Goal: Task Accomplishment & Management: Manage account settings

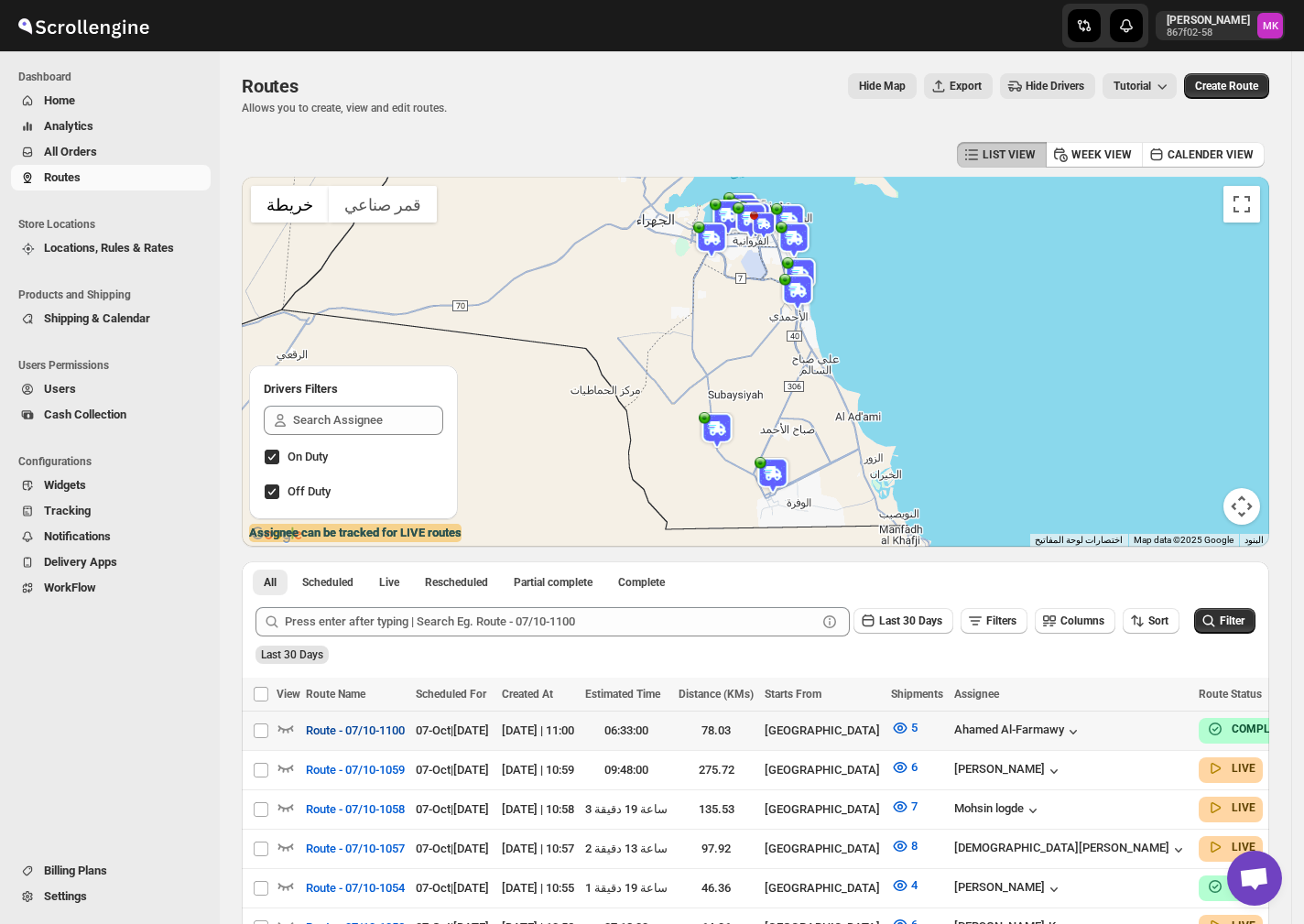
click at [381, 736] on span "Route - 07/10-1100" at bounding box center [355, 731] width 98 height 19
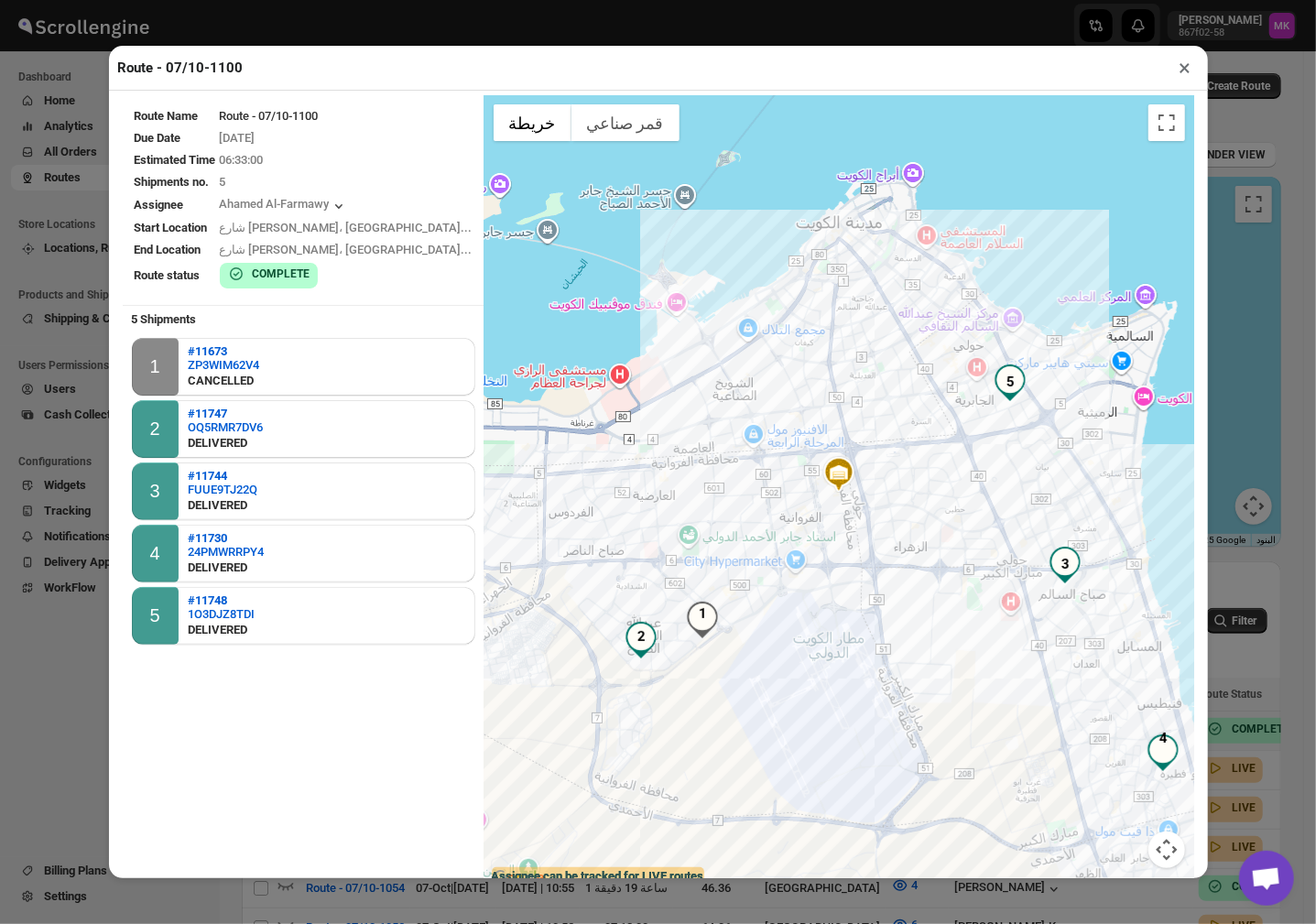
click at [1179, 81] on button "×" at bounding box center [1185, 68] width 27 height 26
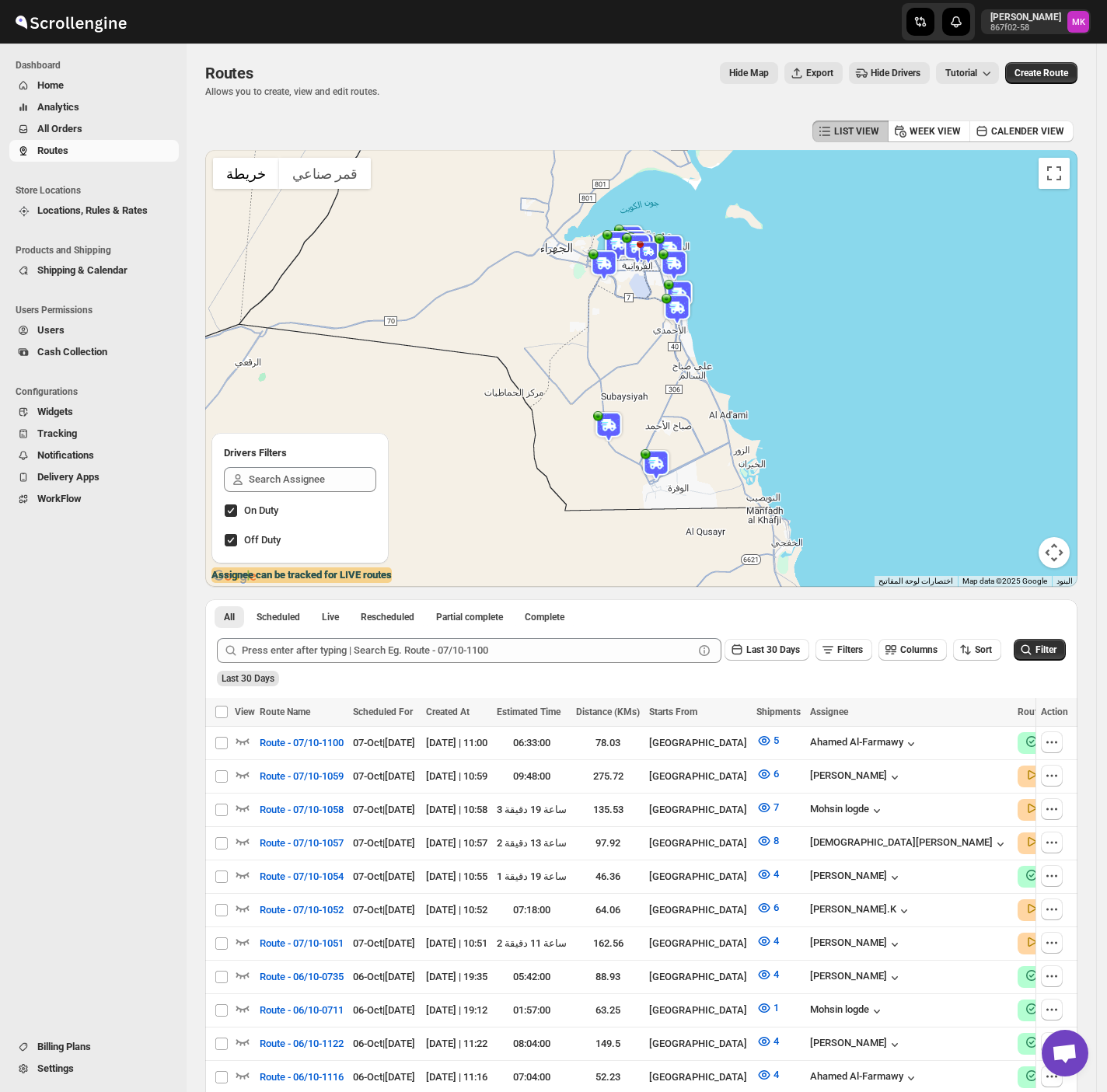
click at [59, 123] on span "All Orders" at bounding box center [59, 129] width 45 height 12
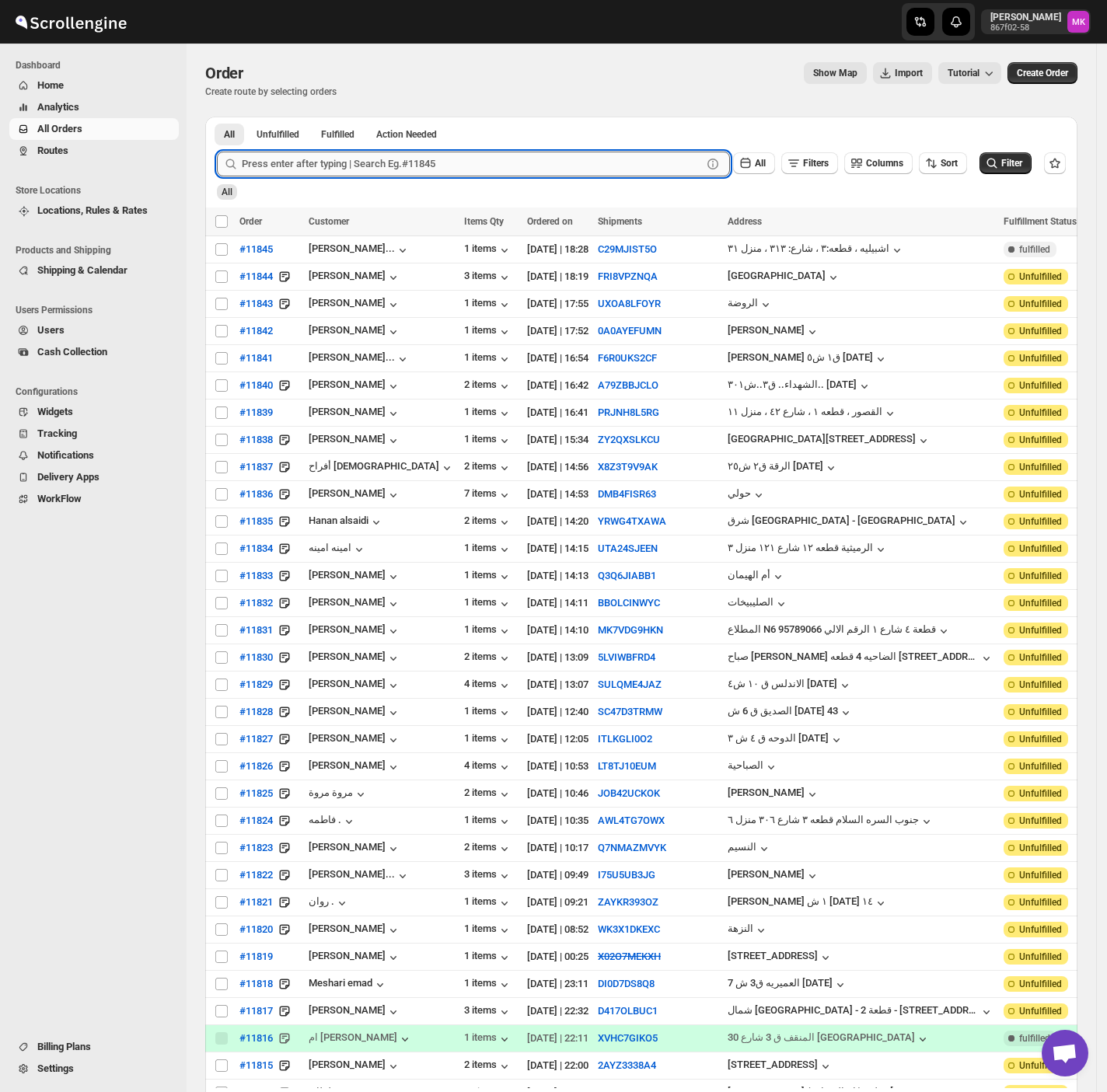
click at [311, 163] on input "text" at bounding box center [472, 164] width 460 height 25
paste input "11783"
type input "11783"
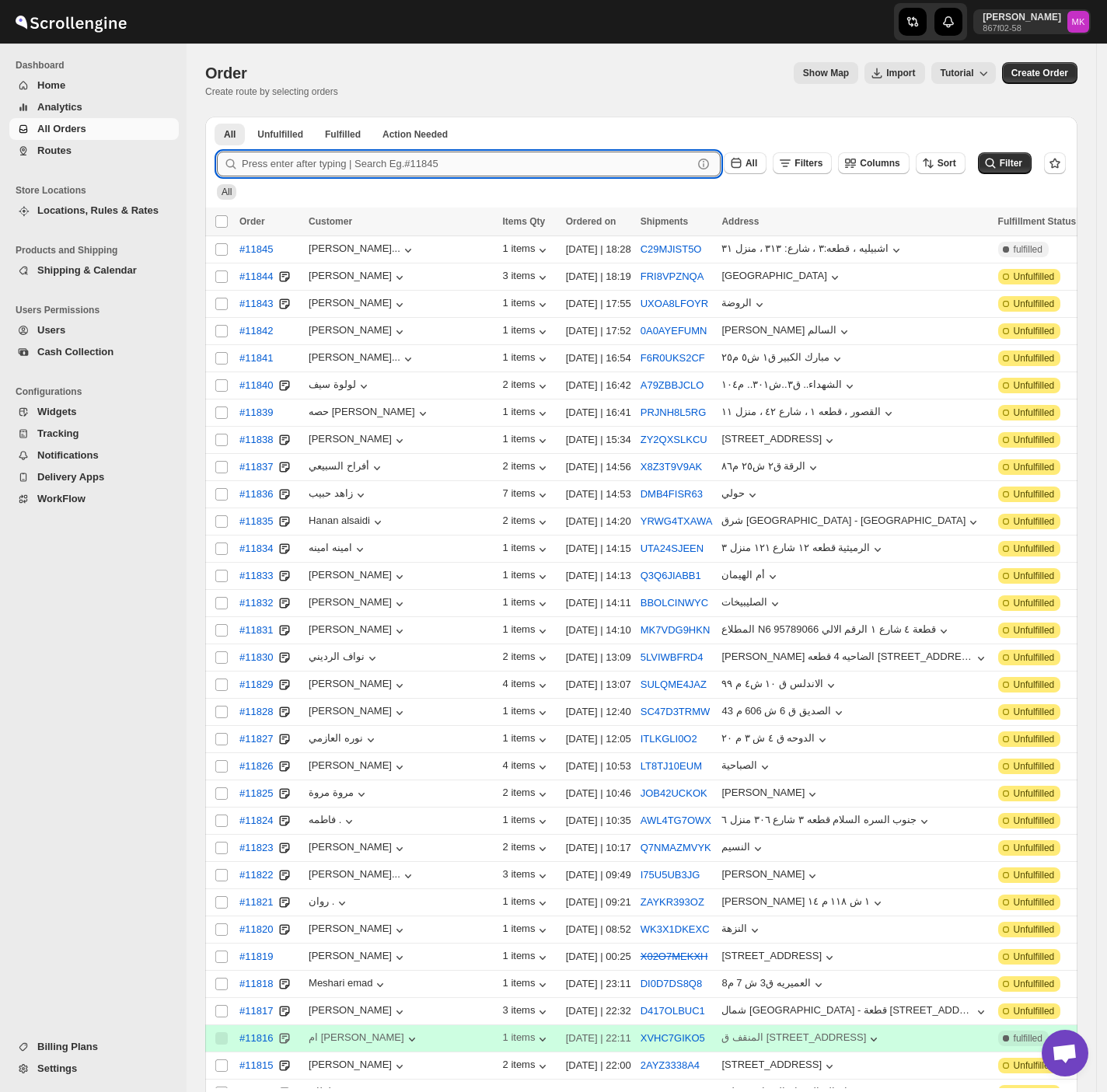
click at [287, 166] on input "text" at bounding box center [468, 164] width 451 height 25
paste input "11783"
type input "11783"
click at [217, 117] on button "Submit" at bounding box center [239, 125] width 44 height 17
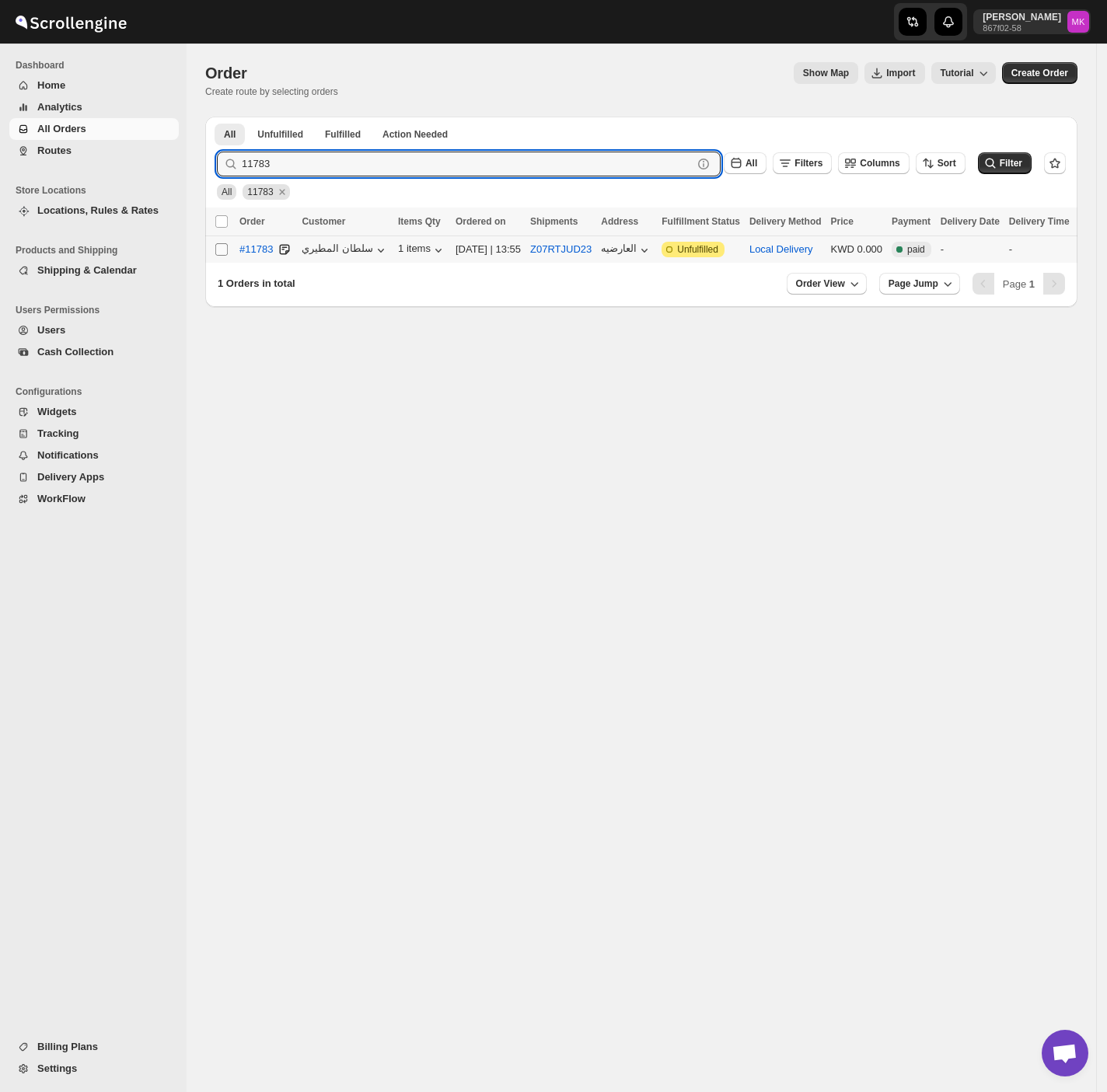
click at [222, 249] on input "Select order" at bounding box center [222, 250] width 13 height 13
checkbox input "true"
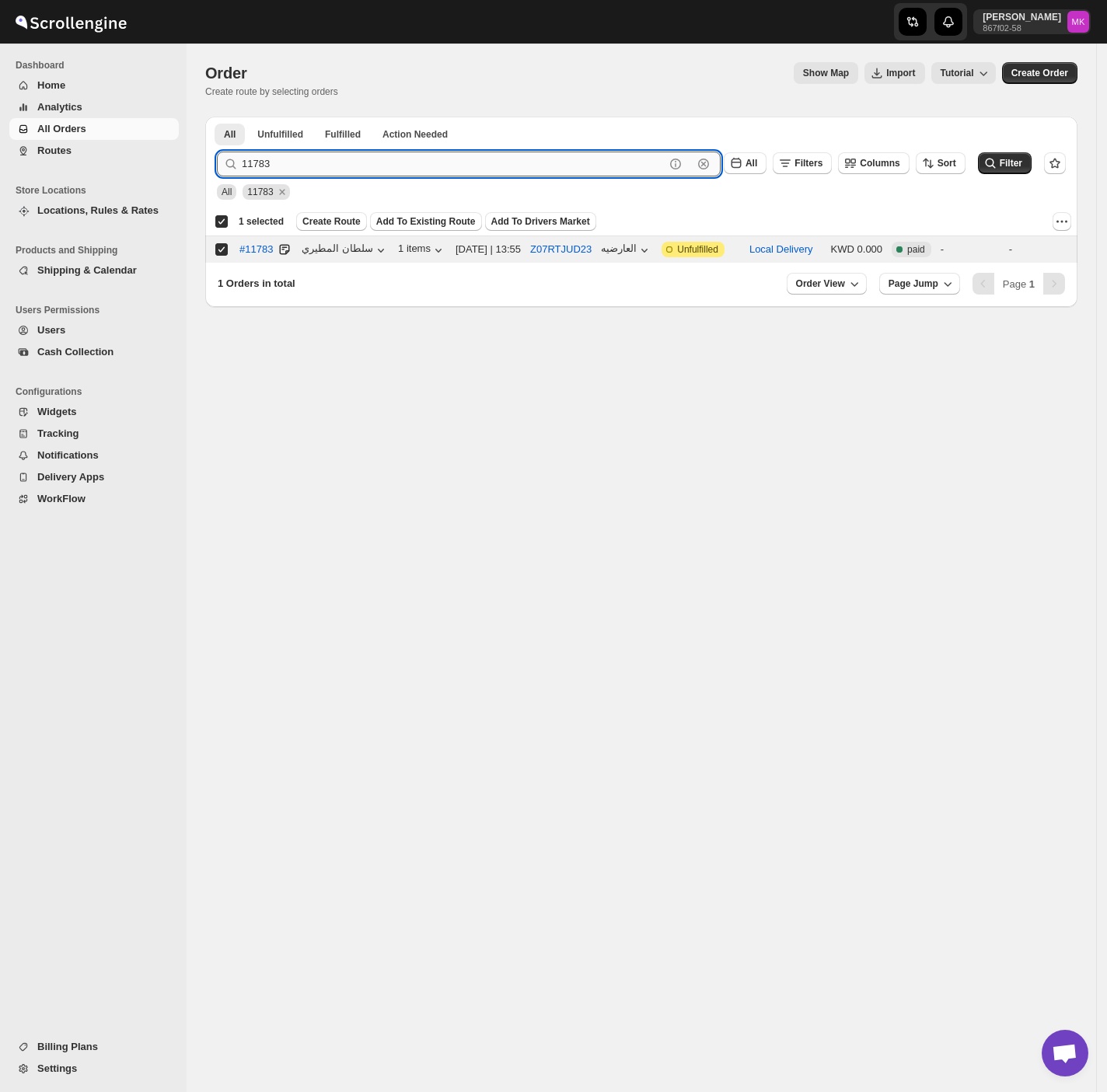
click at [274, 166] on input "11783" at bounding box center [453, 164] width 423 height 25
paste input "9"
type input "11793"
click at [217, 117] on button "Submit" at bounding box center [239, 125] width 44 height 17
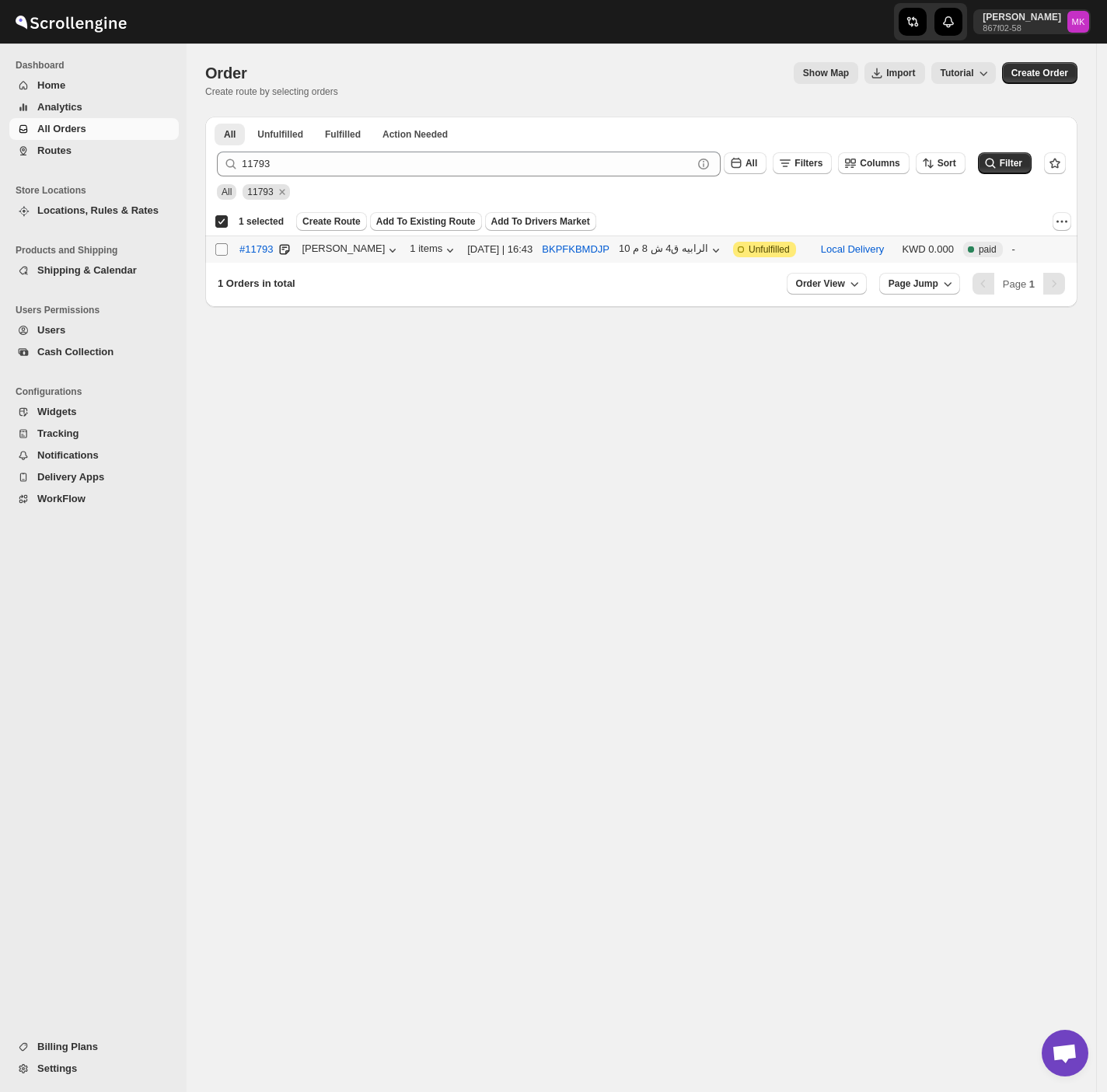
click at [221, 253] on input "Select order" at bounding box center [222, 250] width 13 height 13
checkbox input "true"
checkbox input "false"
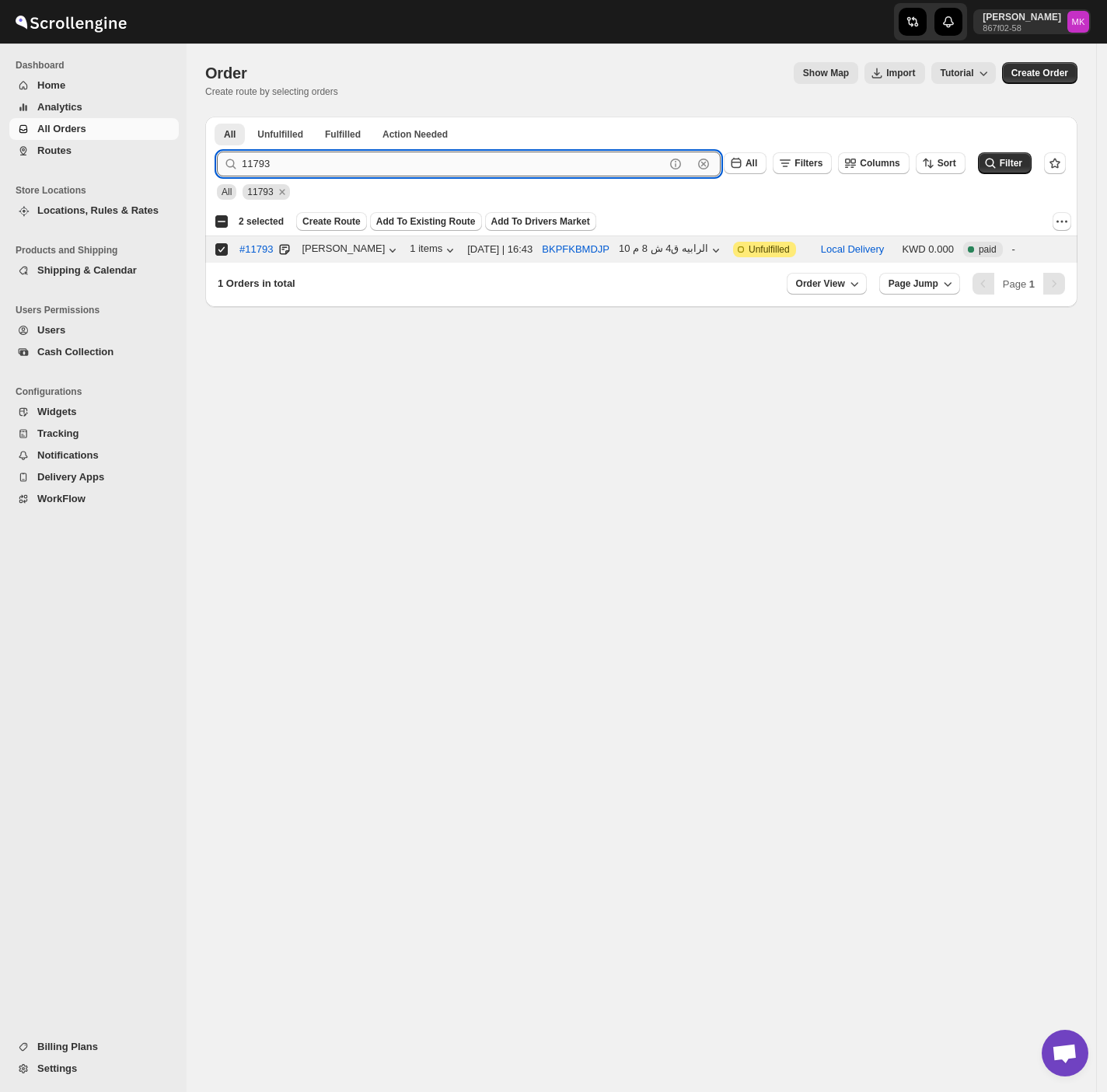
click at [286, 170] on input "11793" at bounding box center [453, 164] width 423 height 25
paste input "829"
type input "11829"
click at [217, 117] on button "Submit" at bounding box center [239, 125] width 44 height 17
click at [221, 247] on input "Select order" at bounding box center [222, 250] width 13 height 13
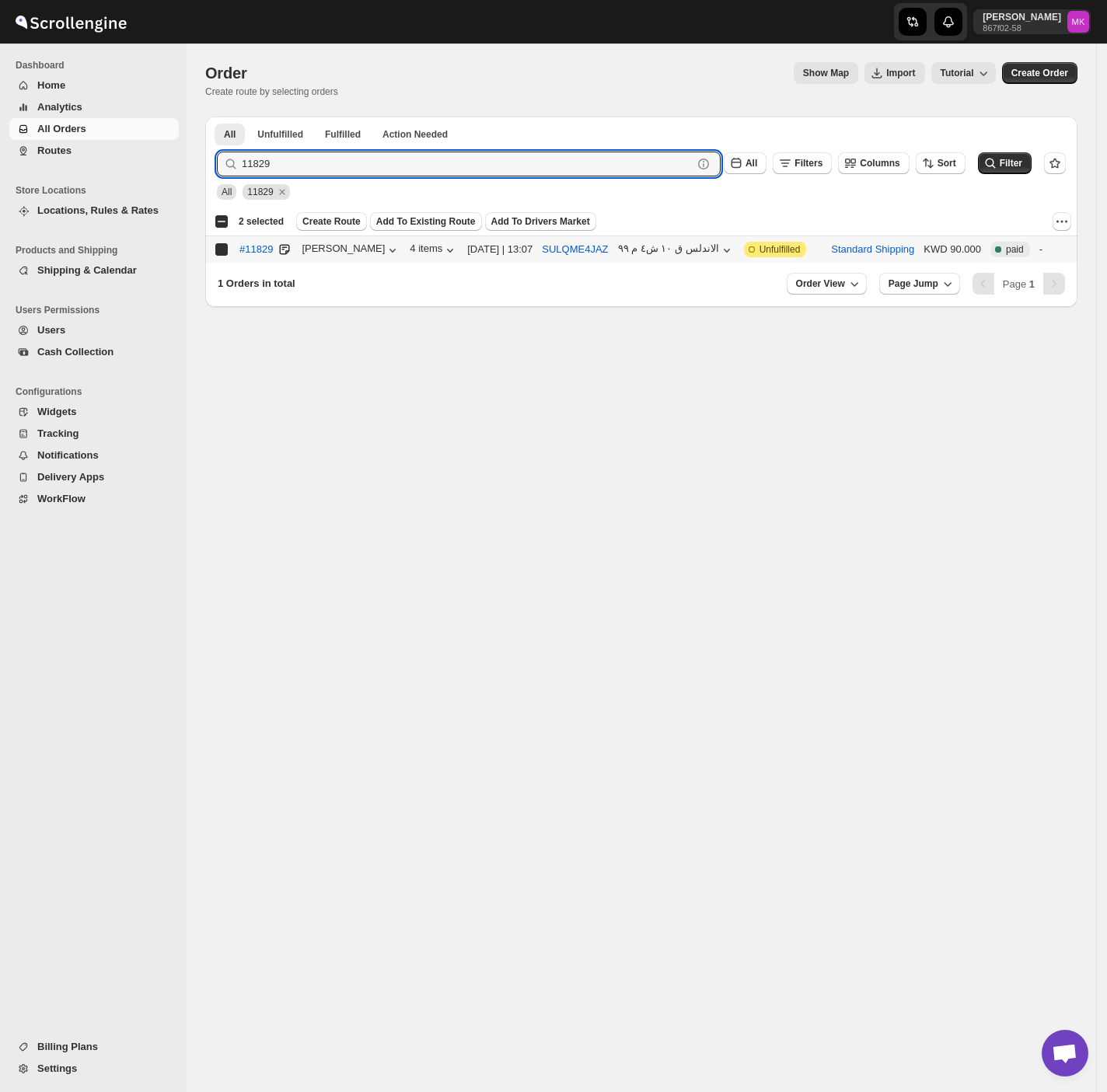
checkbox input "true"
click at [250, 175] on input "11829" at bounding box center [453, 164] width 423 height 25
paste input "08"
type input "11808"
click at [217, 117] on button "Submit" at bounding box center [239, 125] width 44 height 17
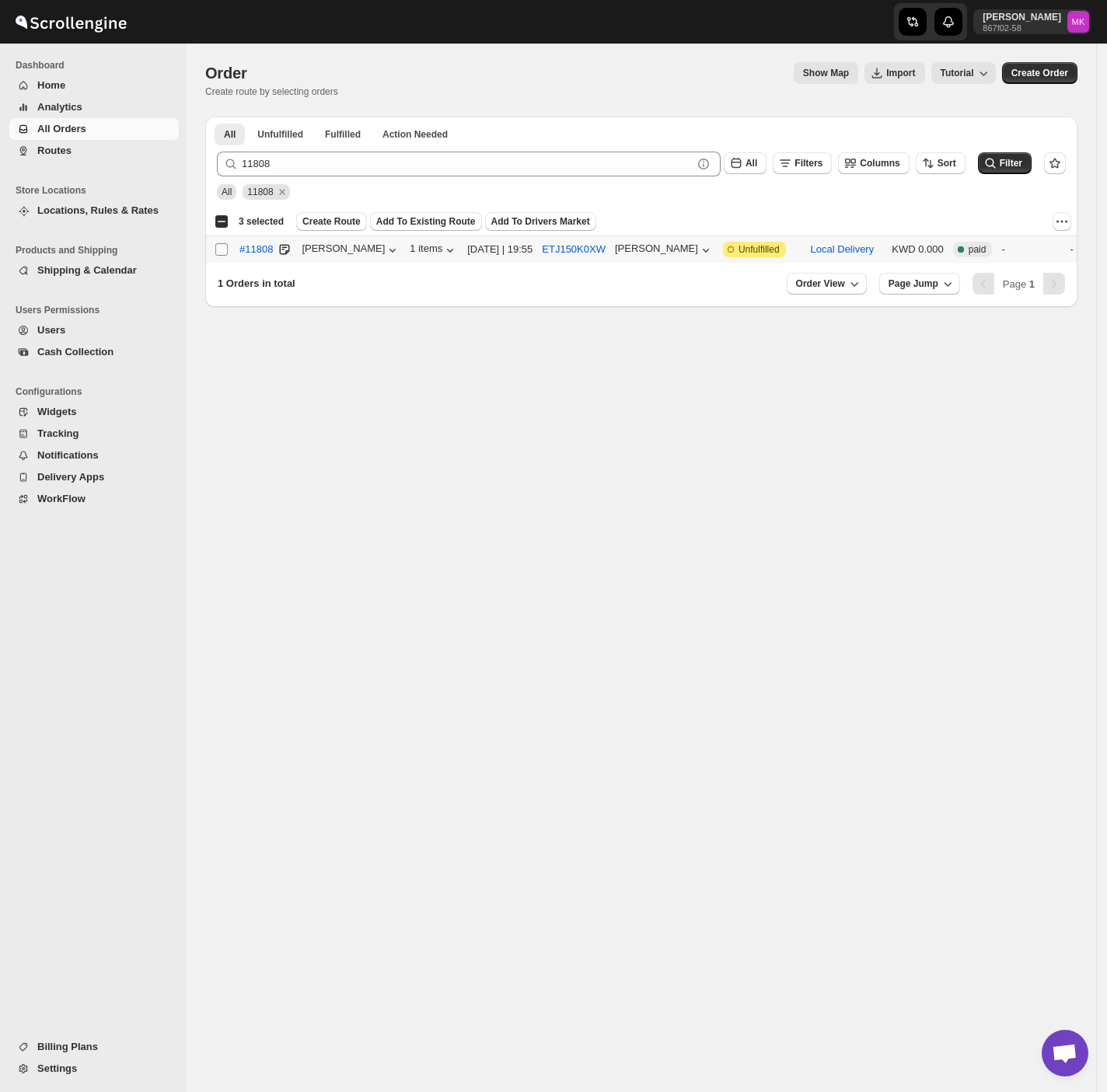
click at [218, 244] on input "Select order" at bounding box center [222, 250] width 13 height 13
checkbox input "true"
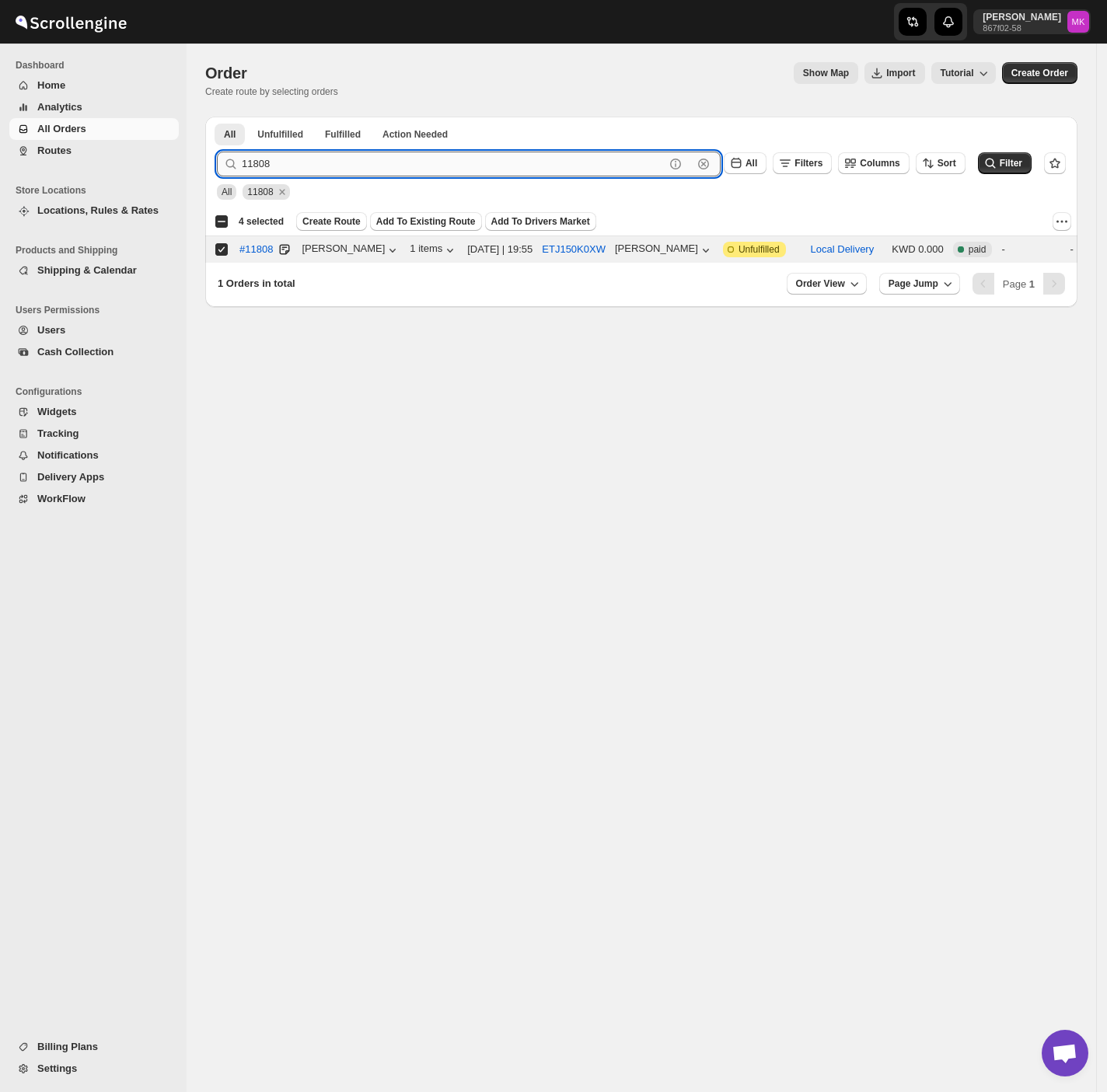
click at [270, 175] on input "11808" at bounding box center [453, 164] width 423 height 25
paste input "1"
type input "11818"
click at [217, 117] on button "Submit" at bounding box center [239, 125] width 44 height 17
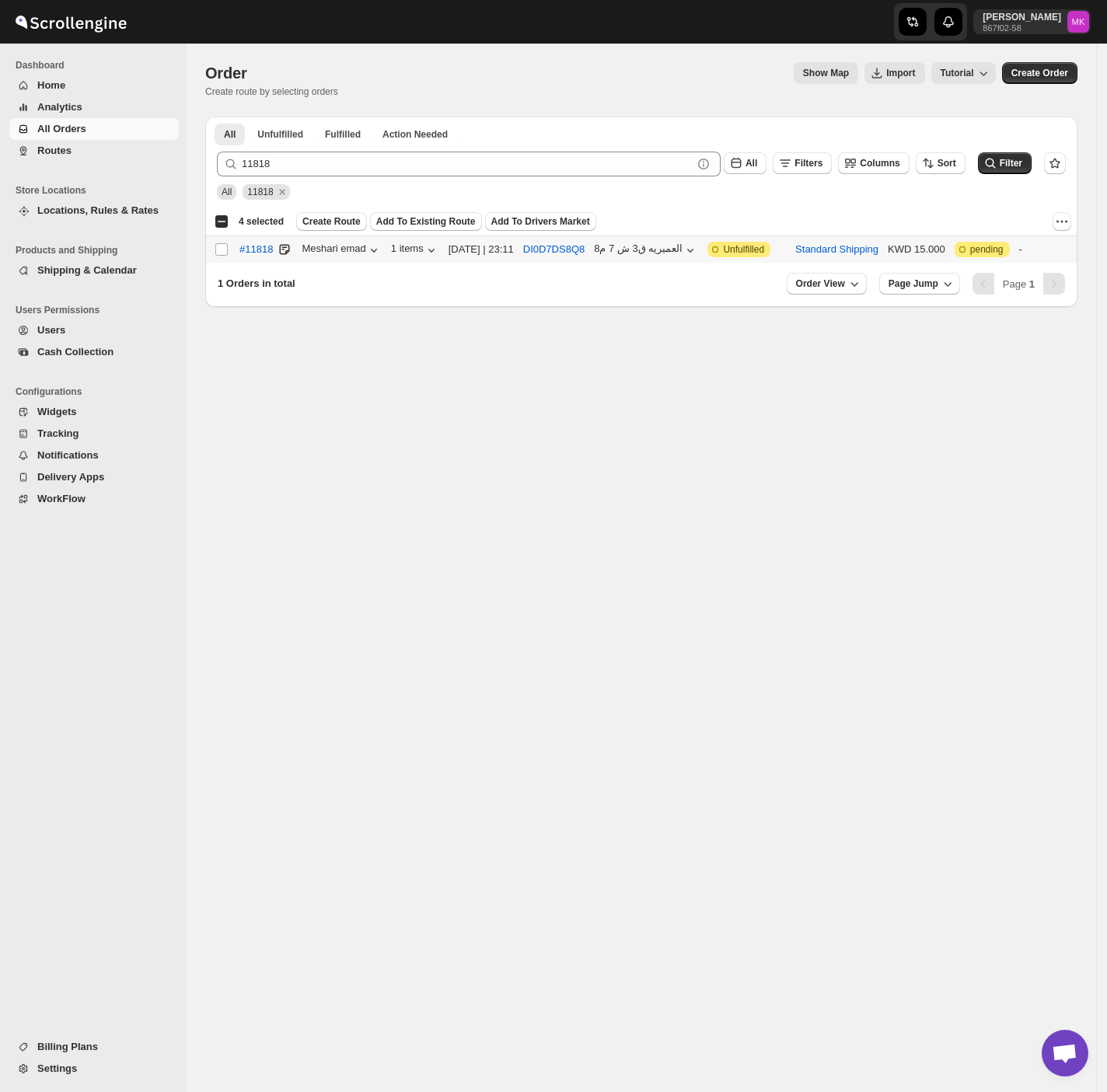
click at [222, 252] on input "Select order" at bounding box center [222, 250] width 13 height 13
checkbox input "true"
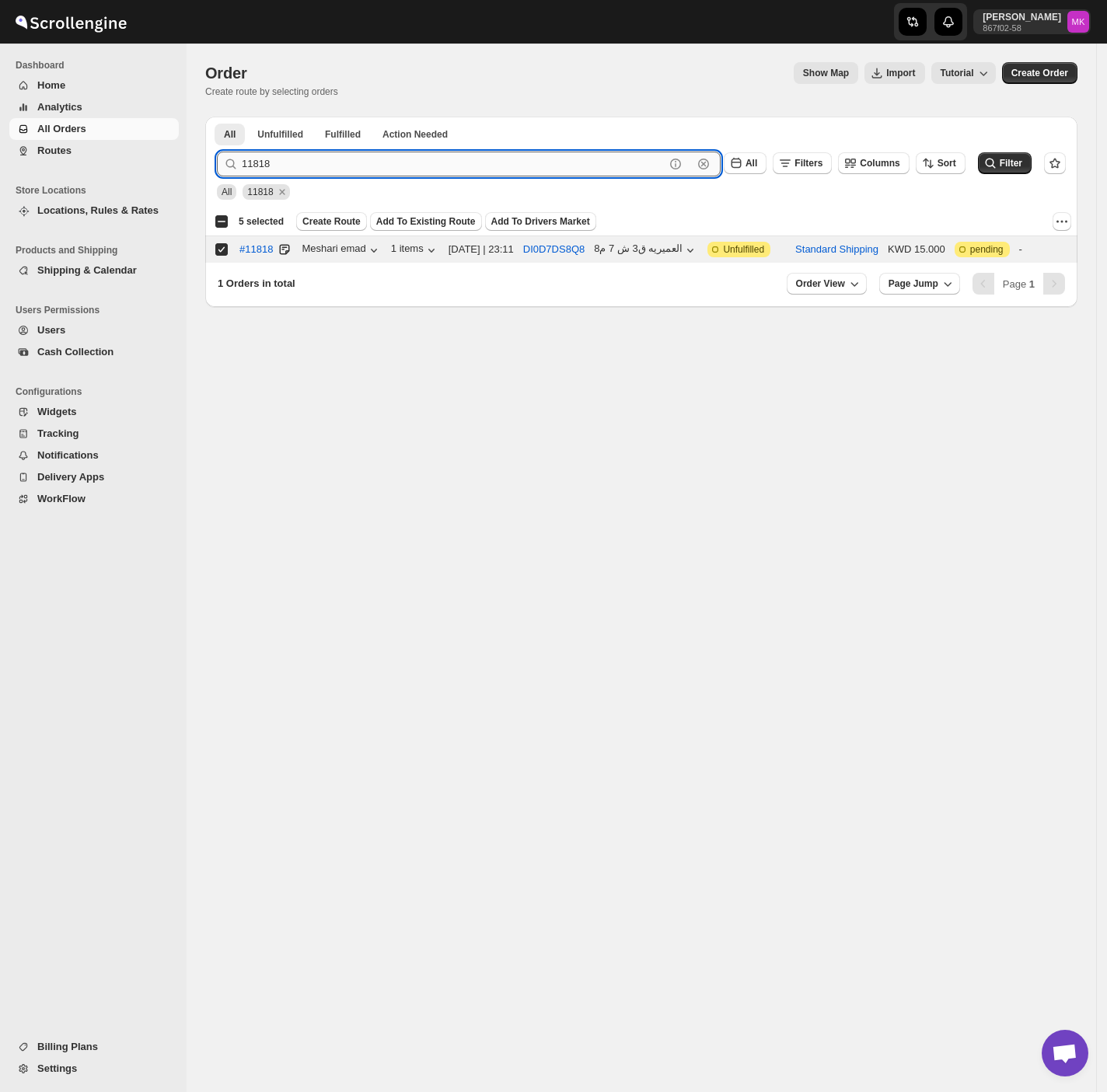
click at [269, 169] on input "11818" at bounding box center [453, 164] width 423 height 25
paste input "722"
type input "11722"
click at [217, 117] on button "Submit" at bounding box center [239, 125] width 44 height 17
click at [218, 255] on input "Select order" at bounding box center [222, 250] width 13 height 13
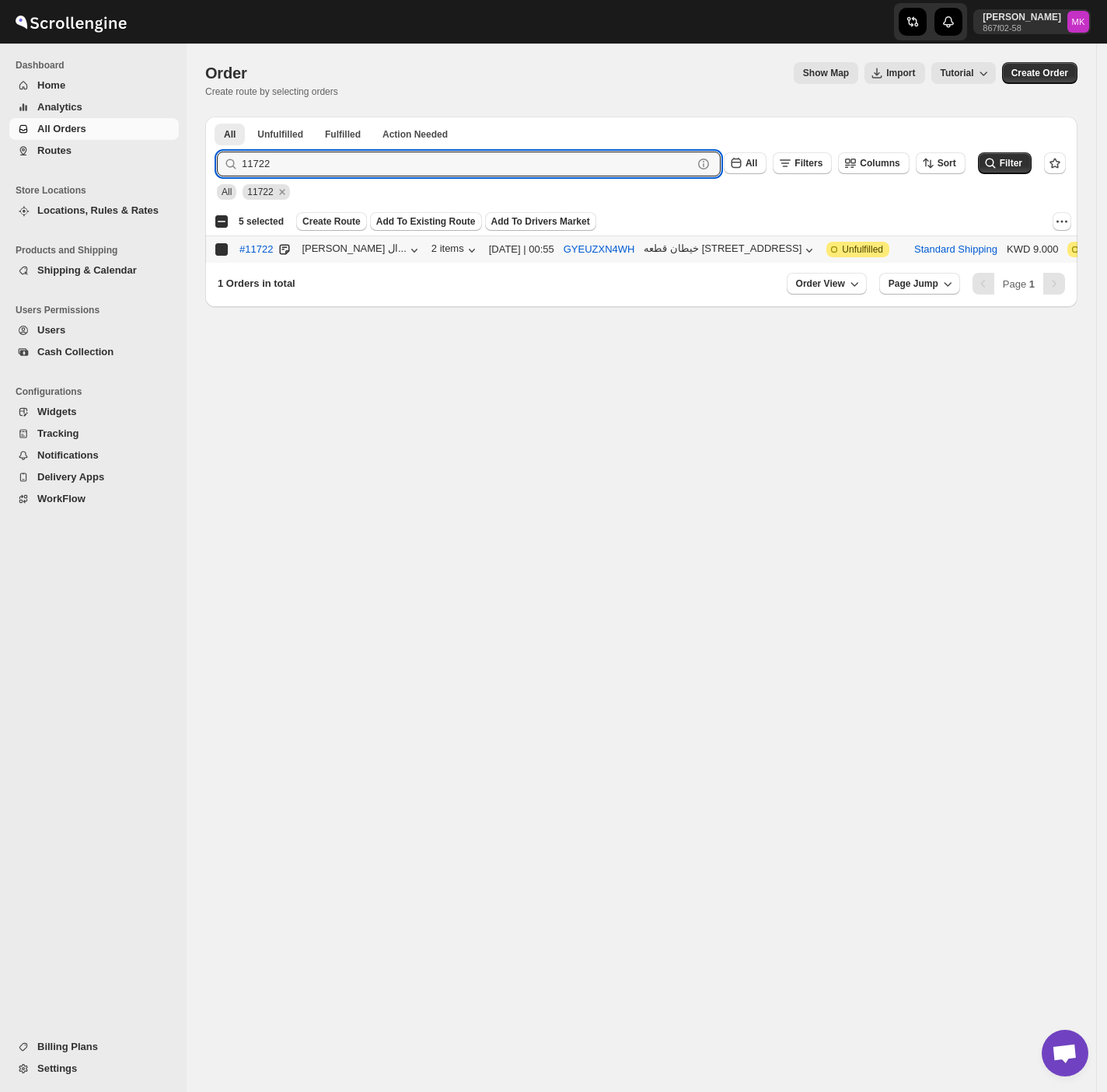
checkbox input "true"
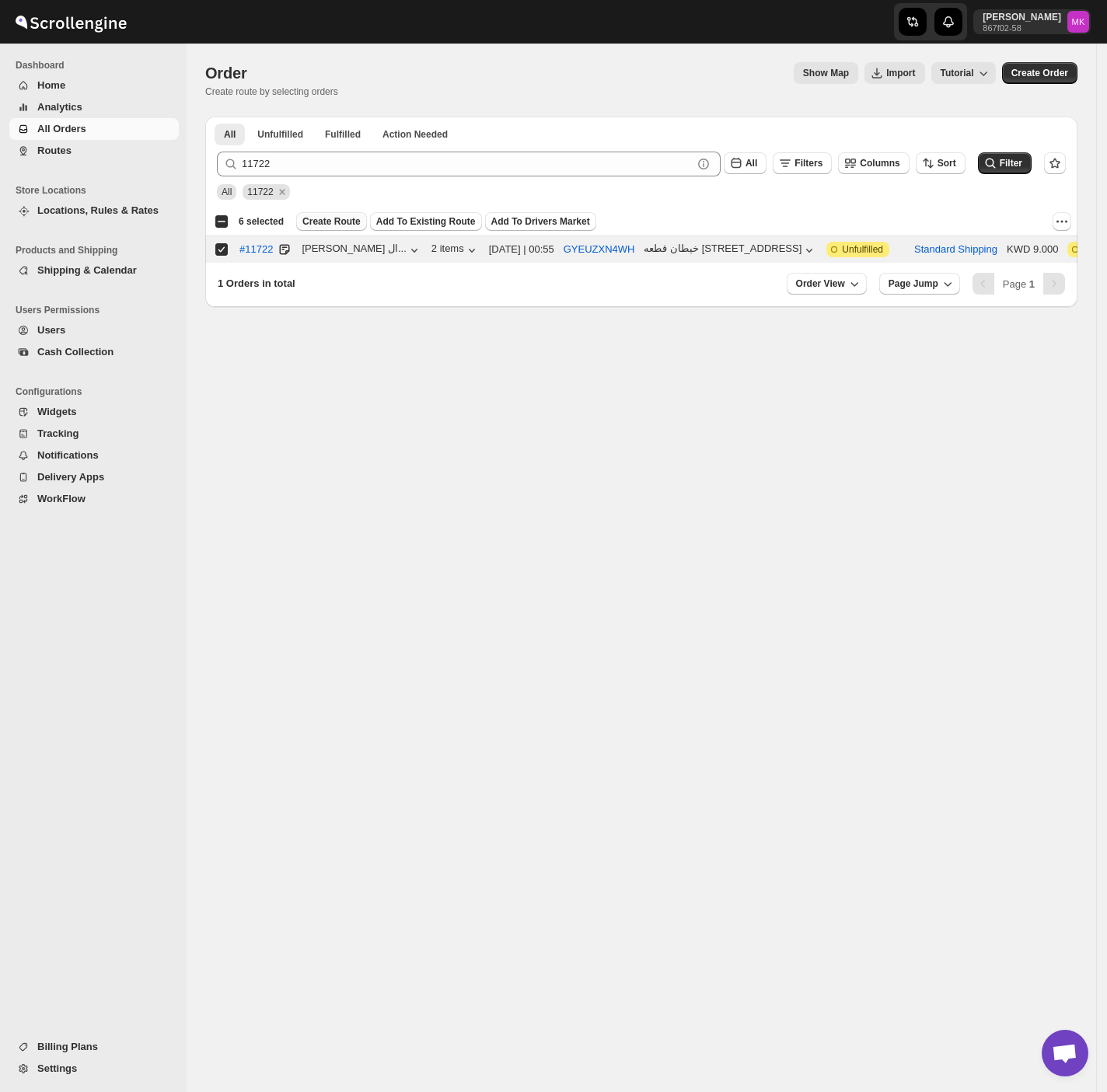
click at [342, 222] on span "Create Route" at bounding box center [331, 222] width 58 height 13
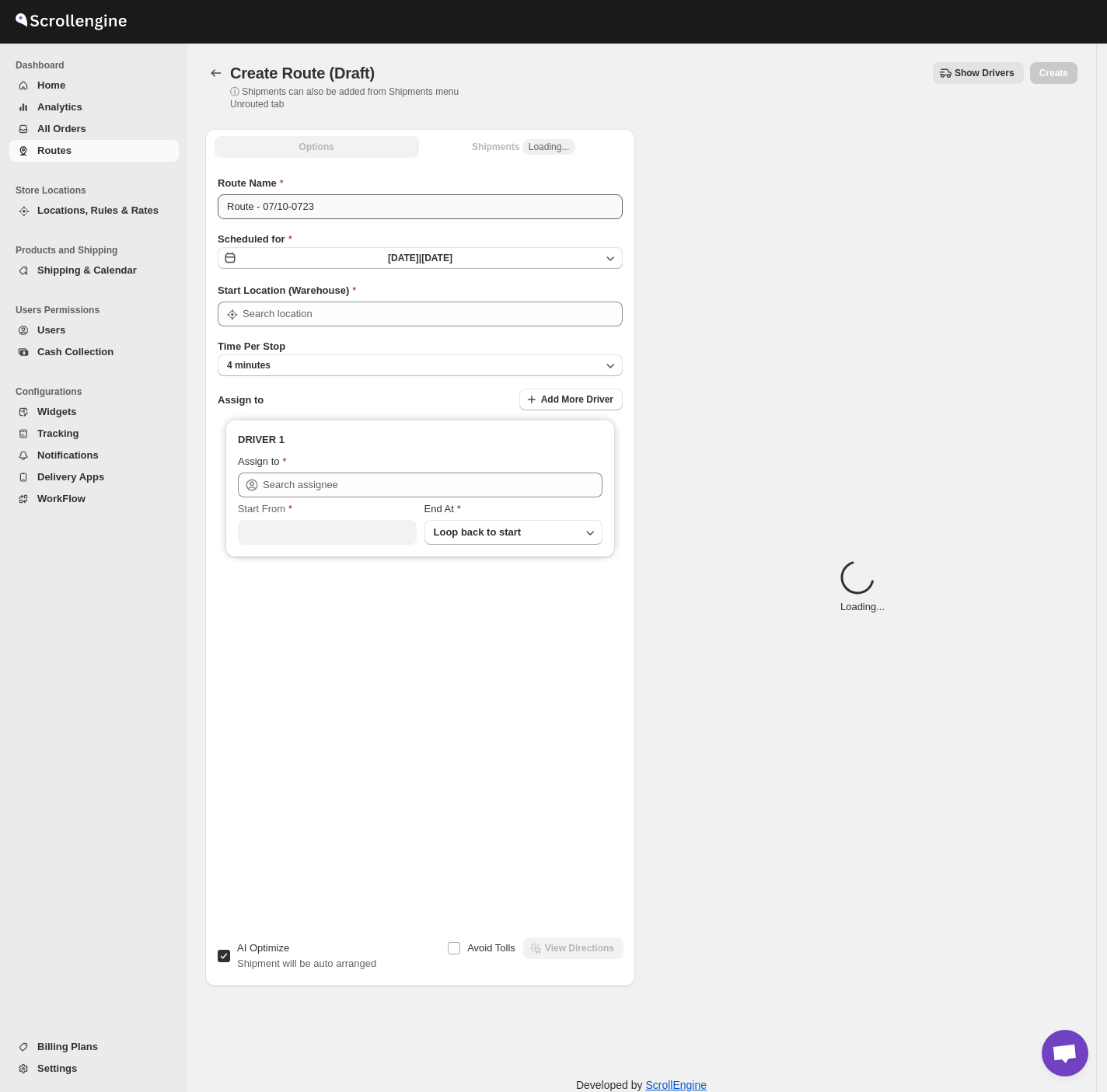
type input "[GEOGRAPHIC_DATA]"
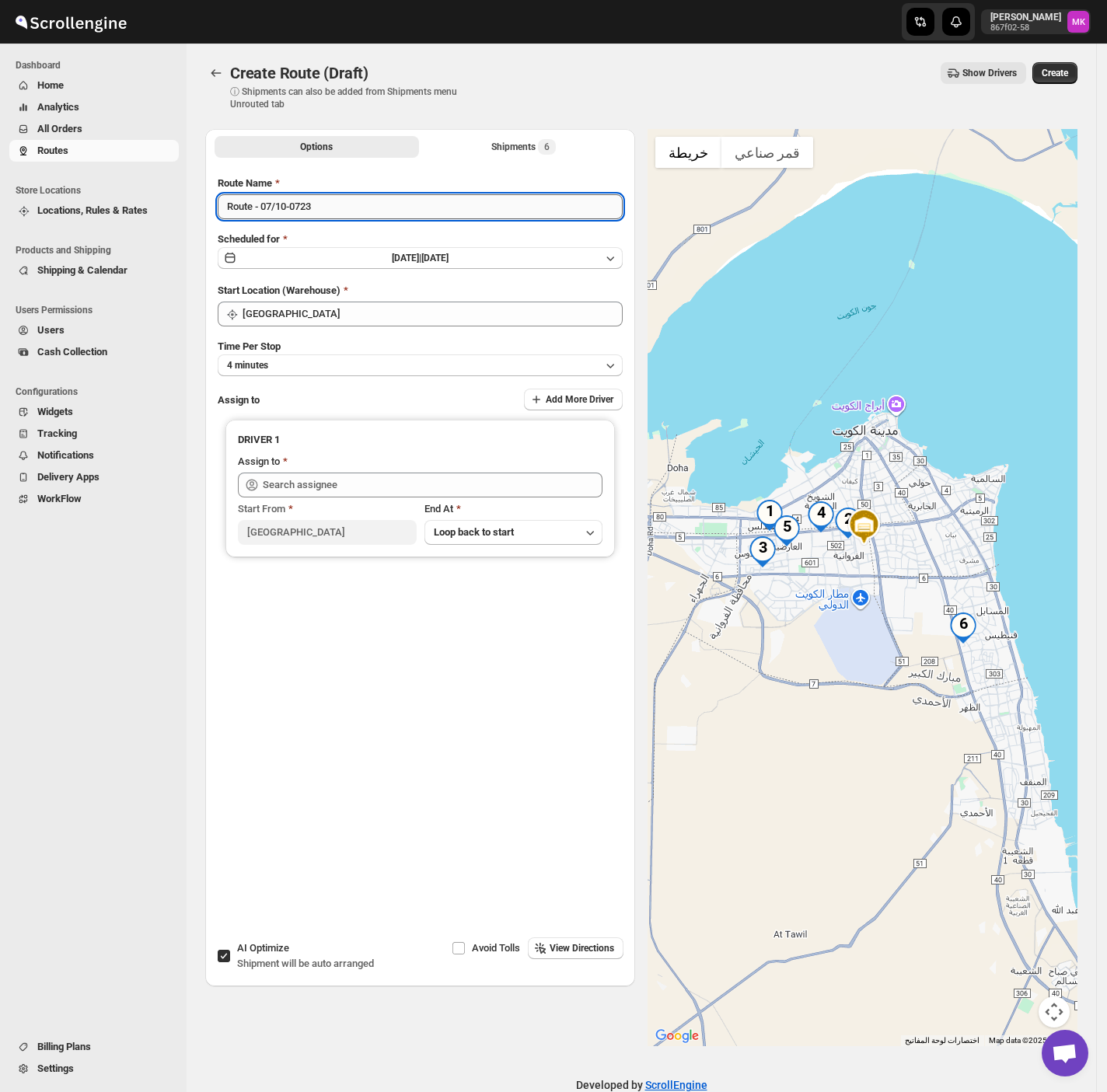
drag, startPoint x: 262, startPoint y: 206, endPoint x: 272, endPoint y: 206, distance: 10.0
click at [272, 206] on input "Route - 07/10-0723" at bounding box center [420, 207] width 405 height 25
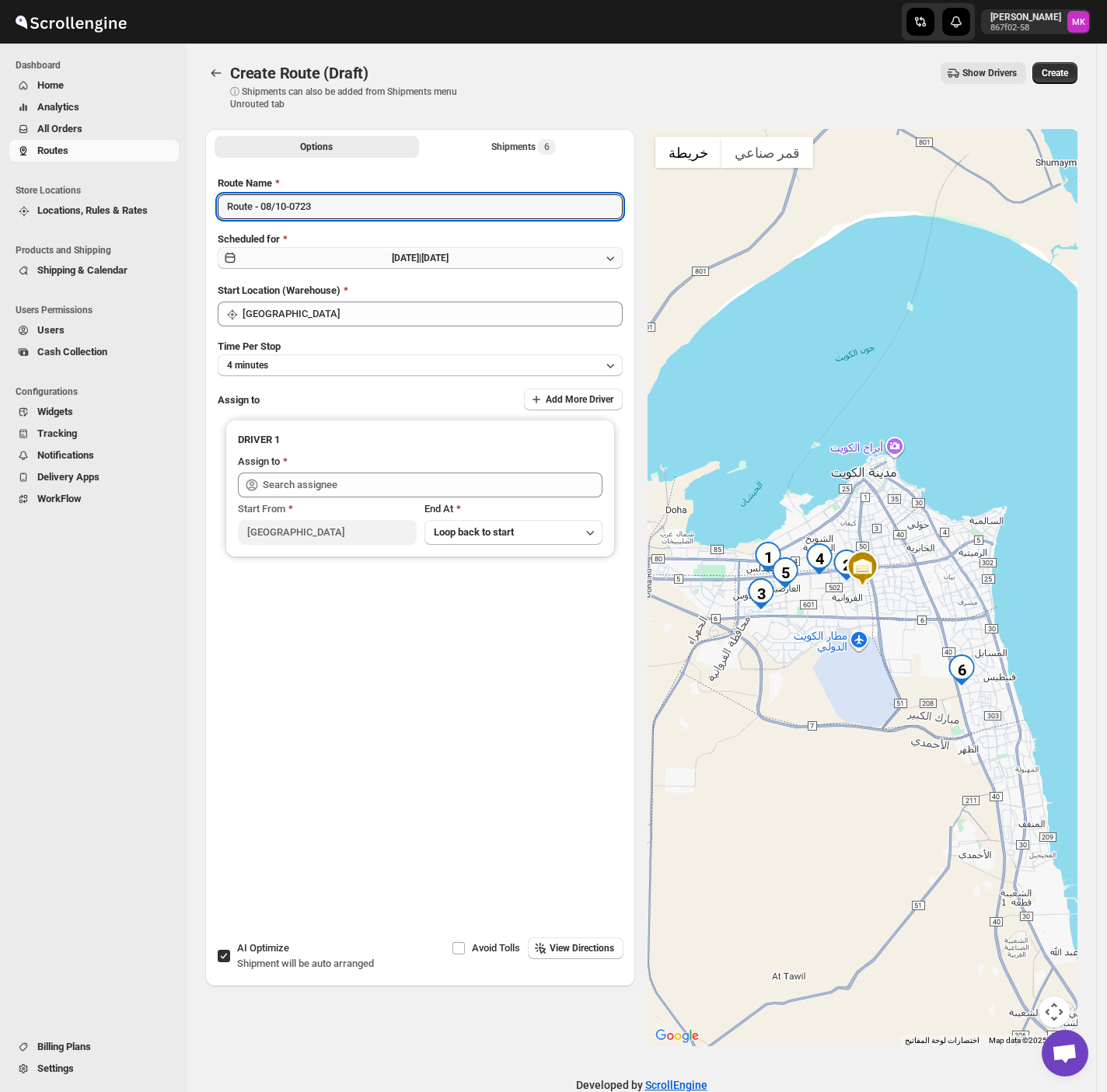
type input "Route - 08/10-0723"
click at [412, 262] on span "Tue Oct 07 2025 |" at bounding box center [406, 258] width 29 height 11
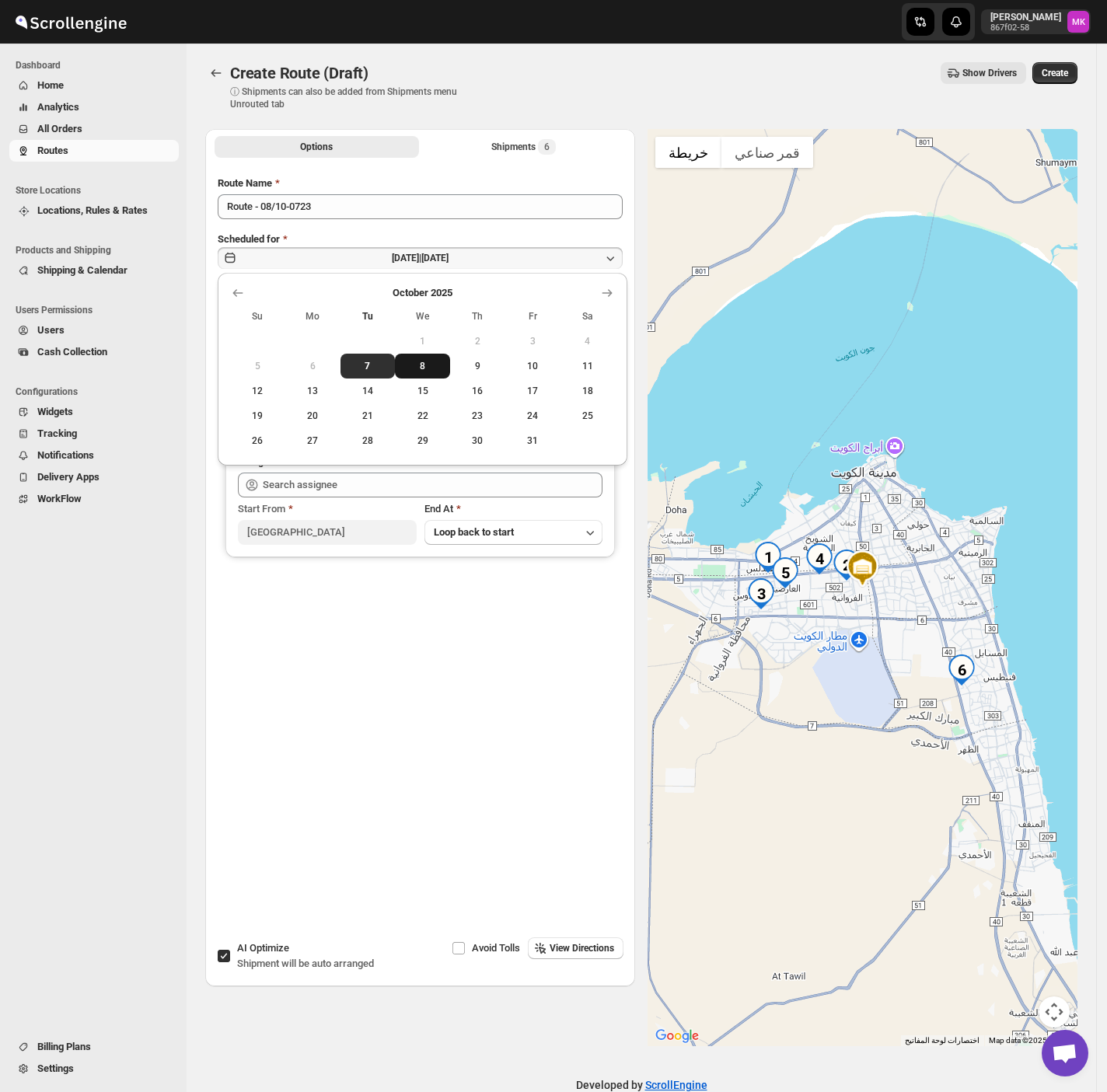
click at [427, 363] on span "8" at bounding box center [423, 366] width 43 height 13
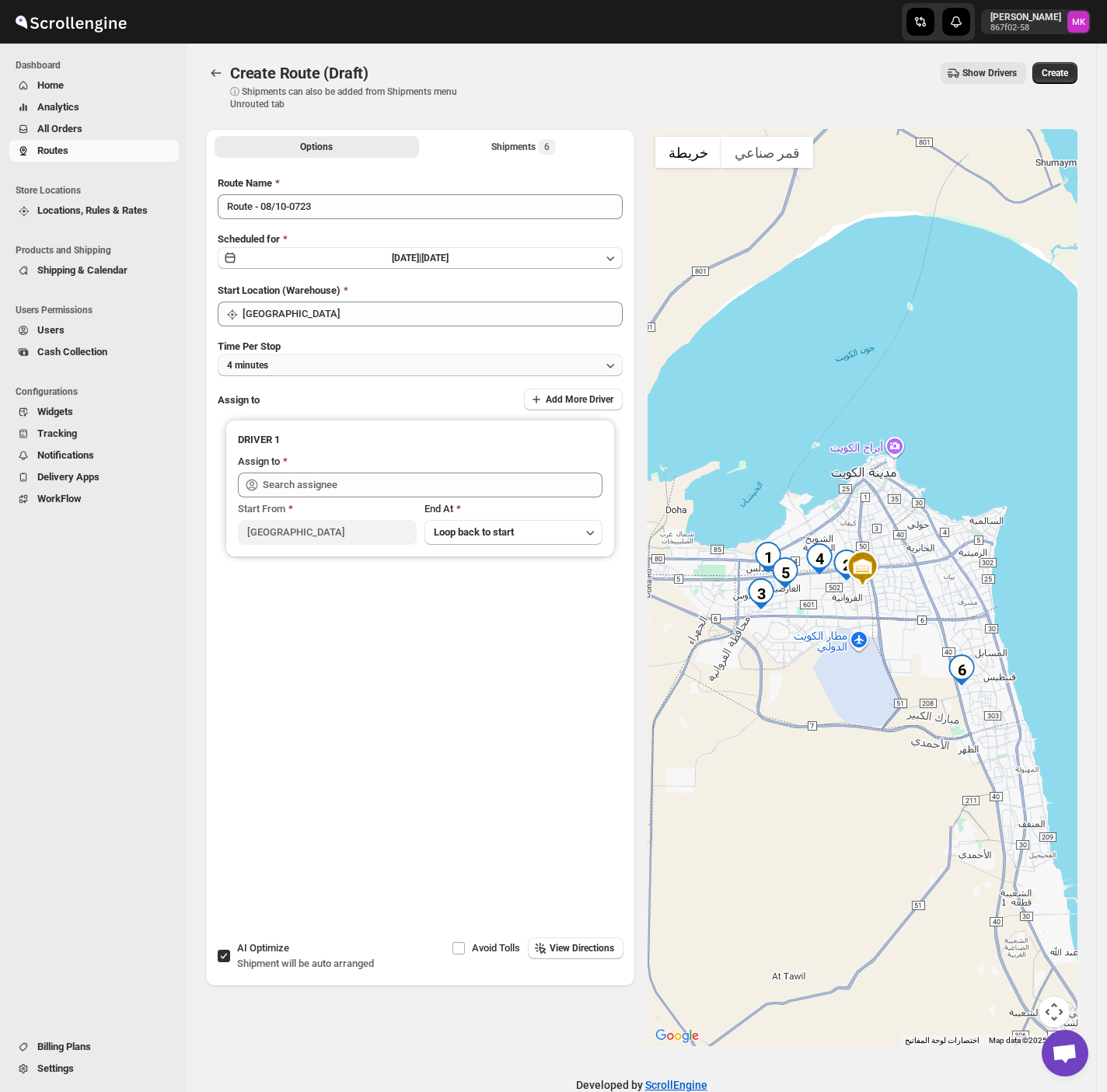
click at [304, 367] on button "4 minutes" at bounding box center [420, 366] width 405 height 22
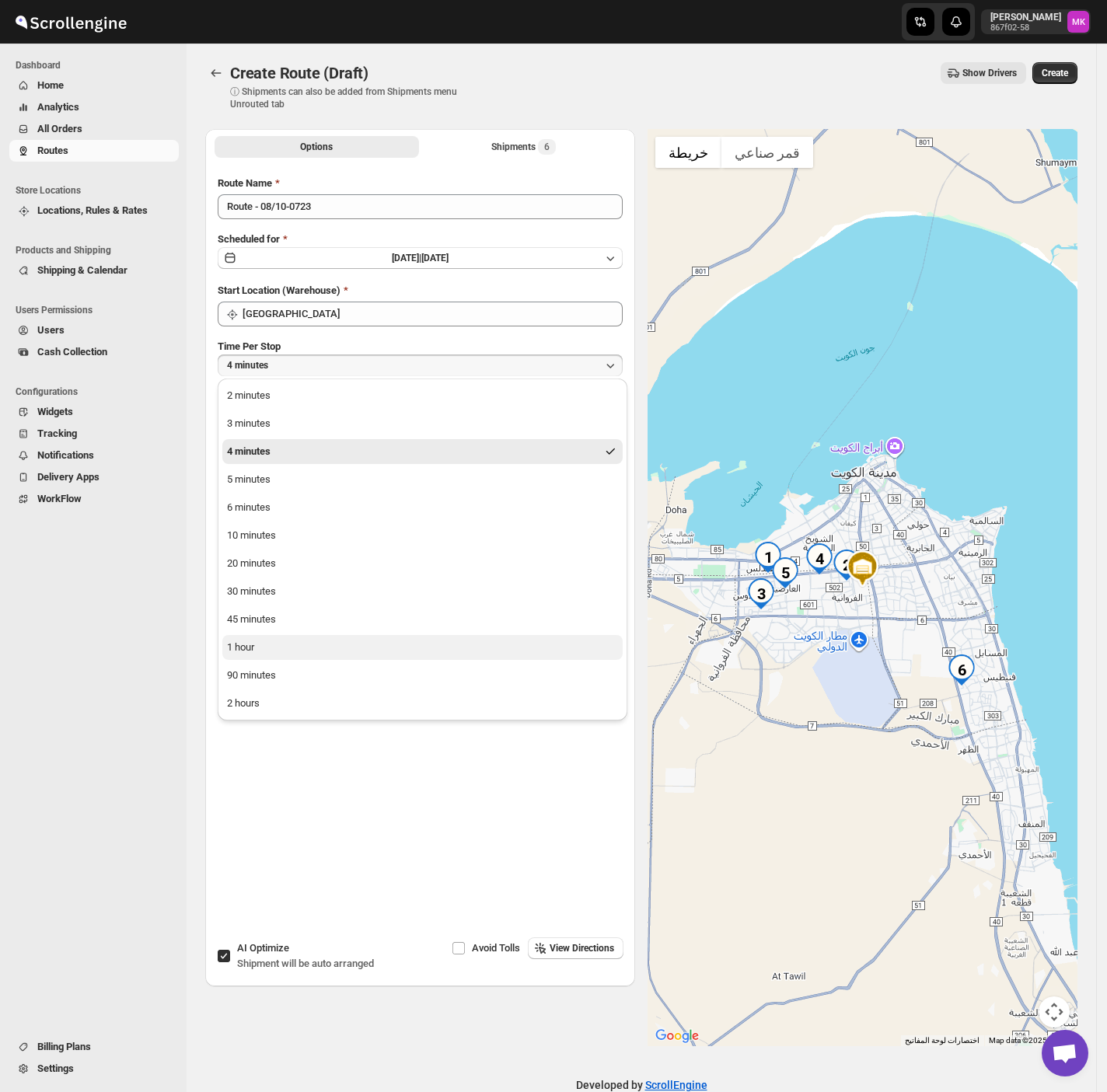
click at [244, 645] on div "1 hour" at bounding box center [240, 647] width 28 height 16
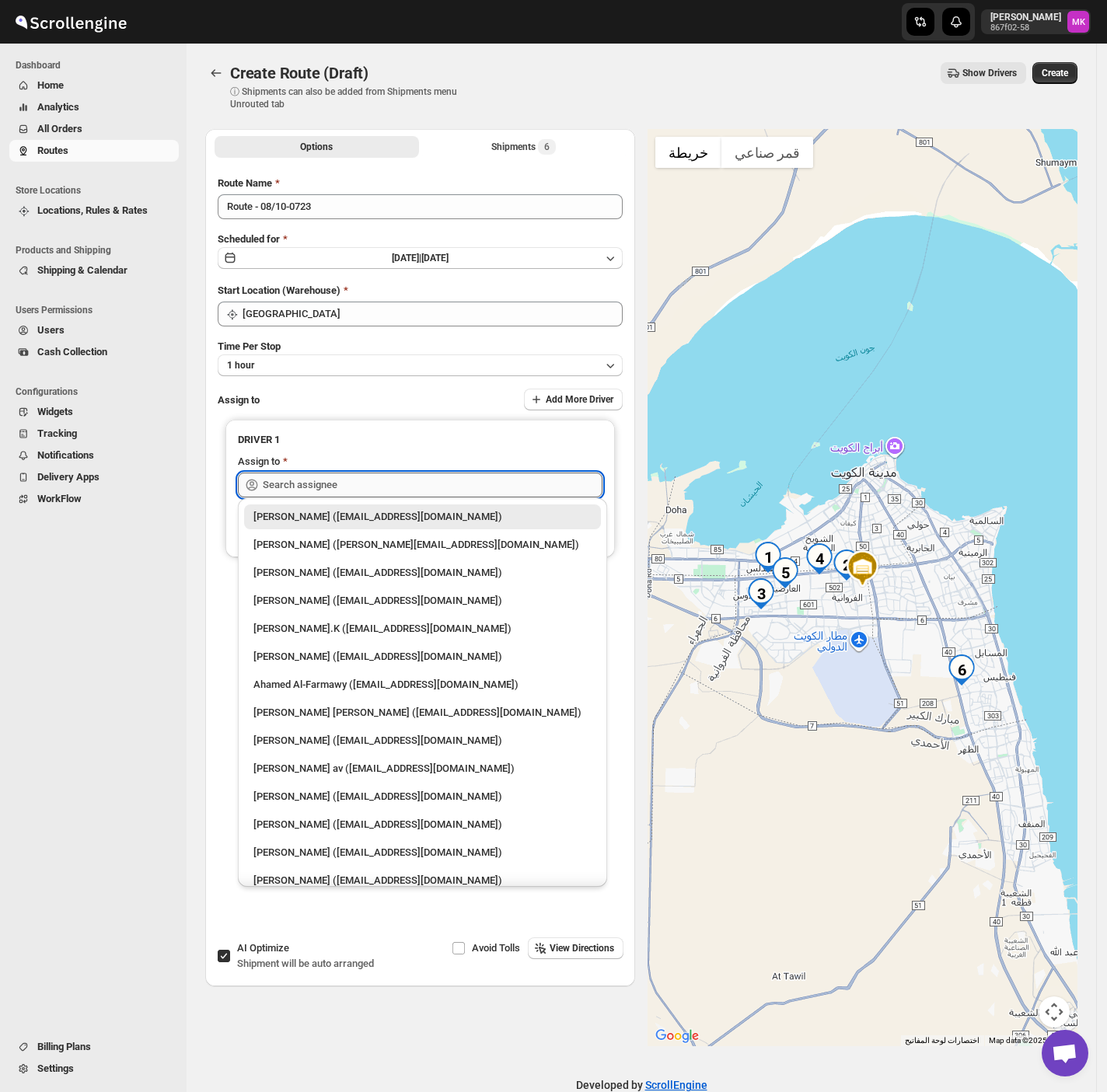
click at [308, 485] on input "text" at bounding box center [432, 485] width 340 height 25
click at [334, 628] on div "Muhammed Ramees.K (rameesrami2680@gmail.com)" at bounding box center [422, 629] width 338 height 16
type input "Muhammed Ramees.K (rameesrami2680@gmail.com)"
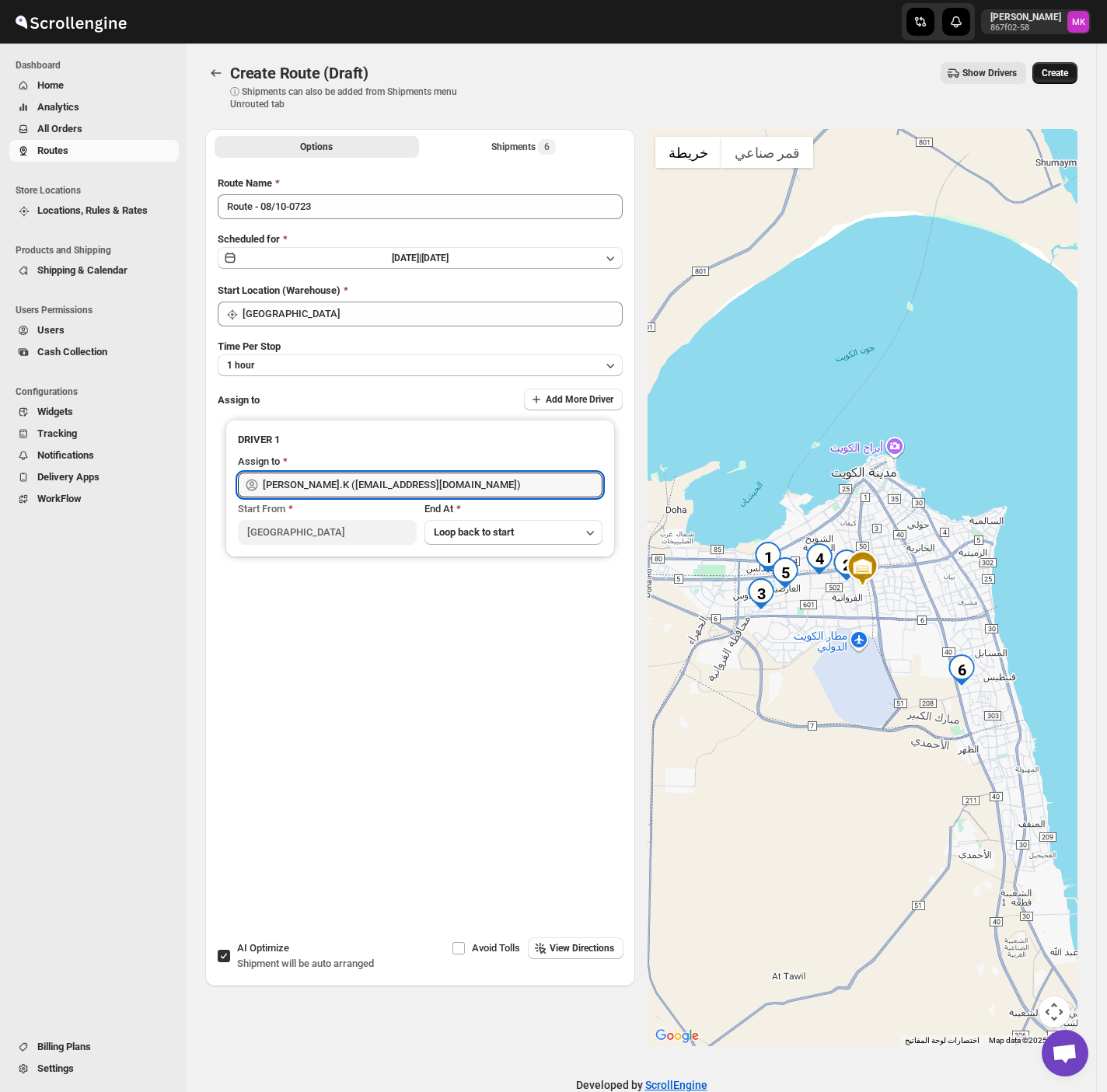
click at [1077, 76] on button "Create" at bounding box center [1054, 73] width 45 height 22
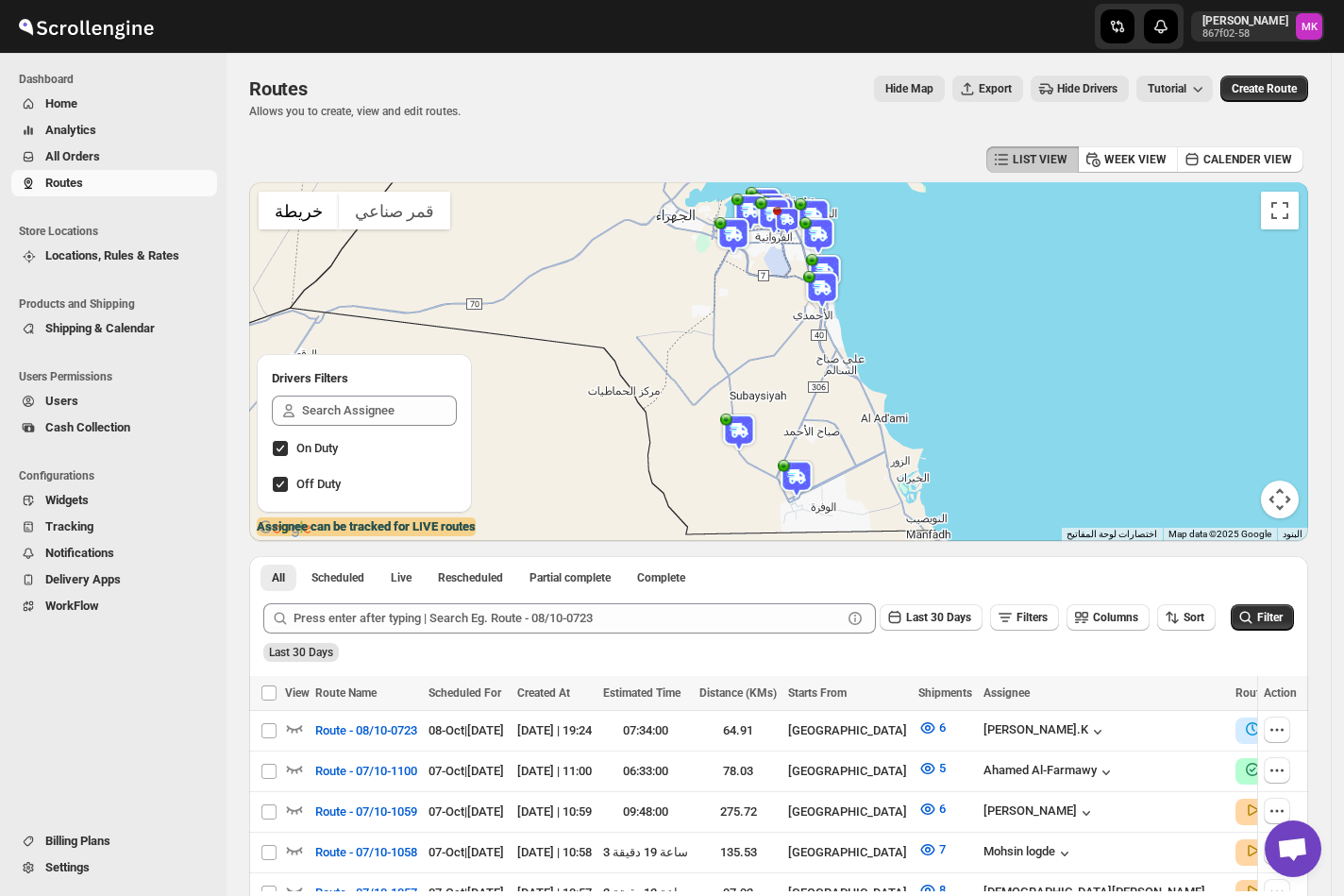
click at [39, 157] on button "All Orders" at bounding box center [114, 157] width 206 height 27
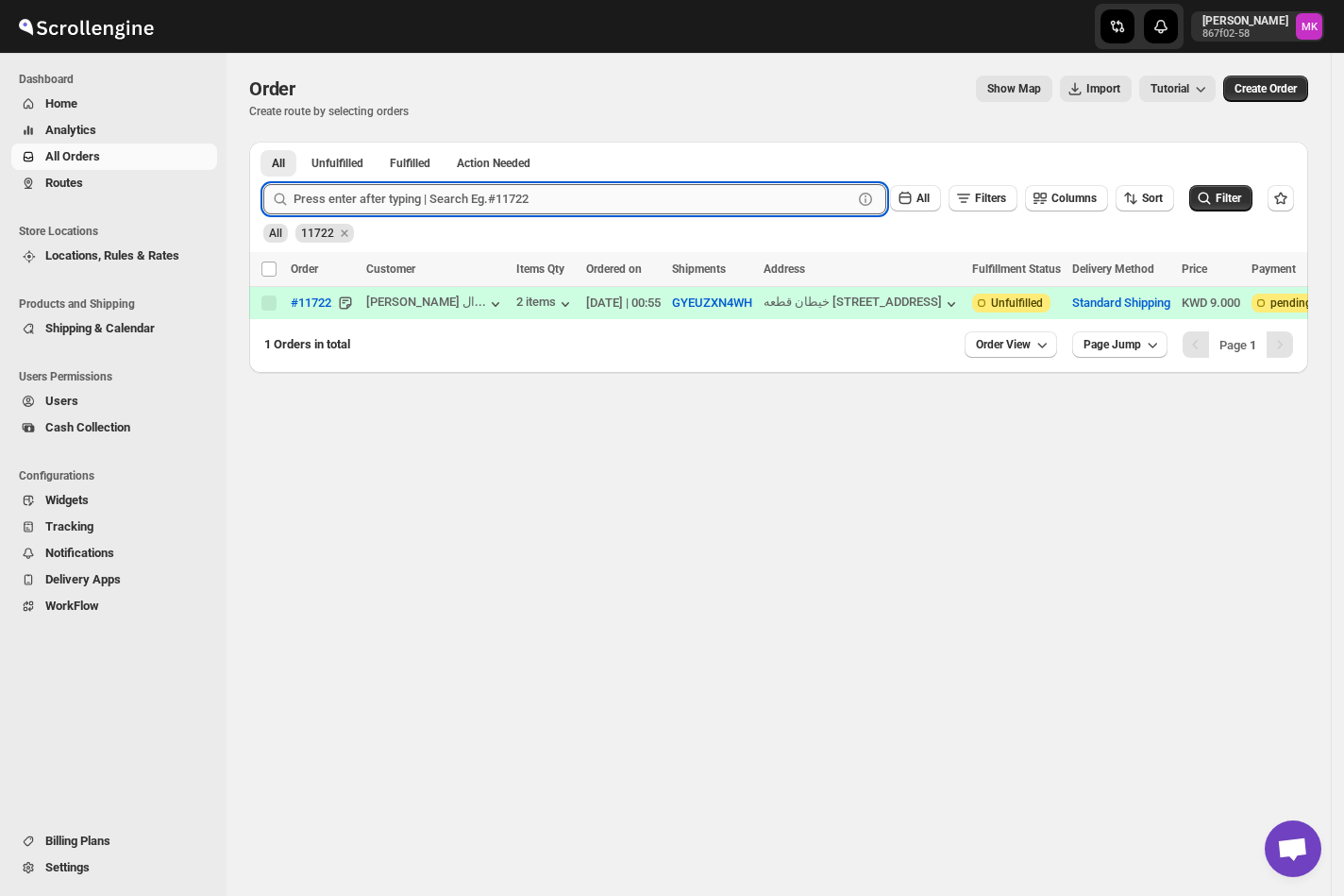
click at [363, 196] on input "text" at bounding box center [573, 199] width 559 height 31
paste input "11827"
type input "11827"
click at [263, 142] on button "Submit" at bounding box center [290, 151] width 54 height 20
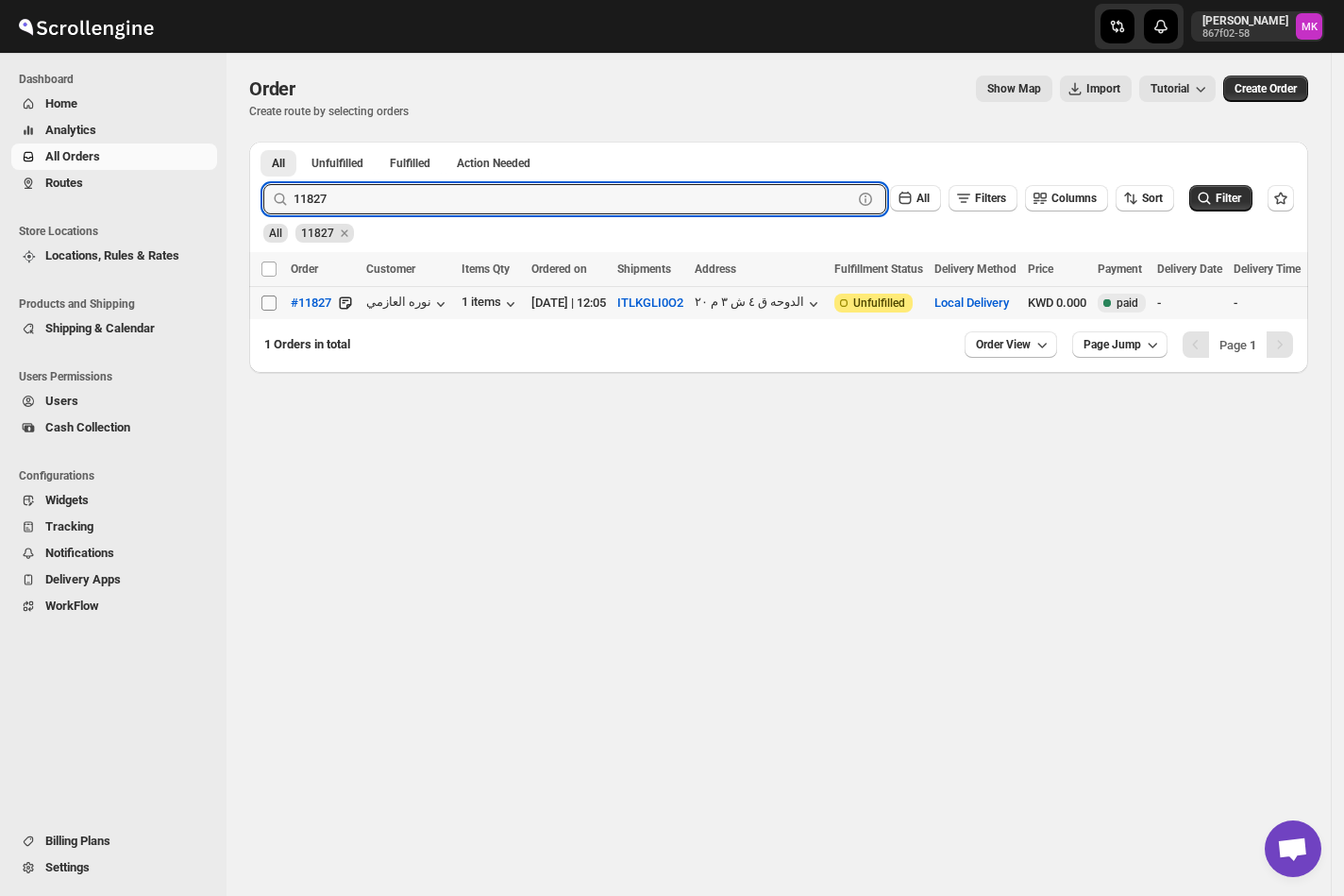
click at [261, 306] on input "Select order" at bounding box center [269, 303] width 15 height 15
checkbox input "true"
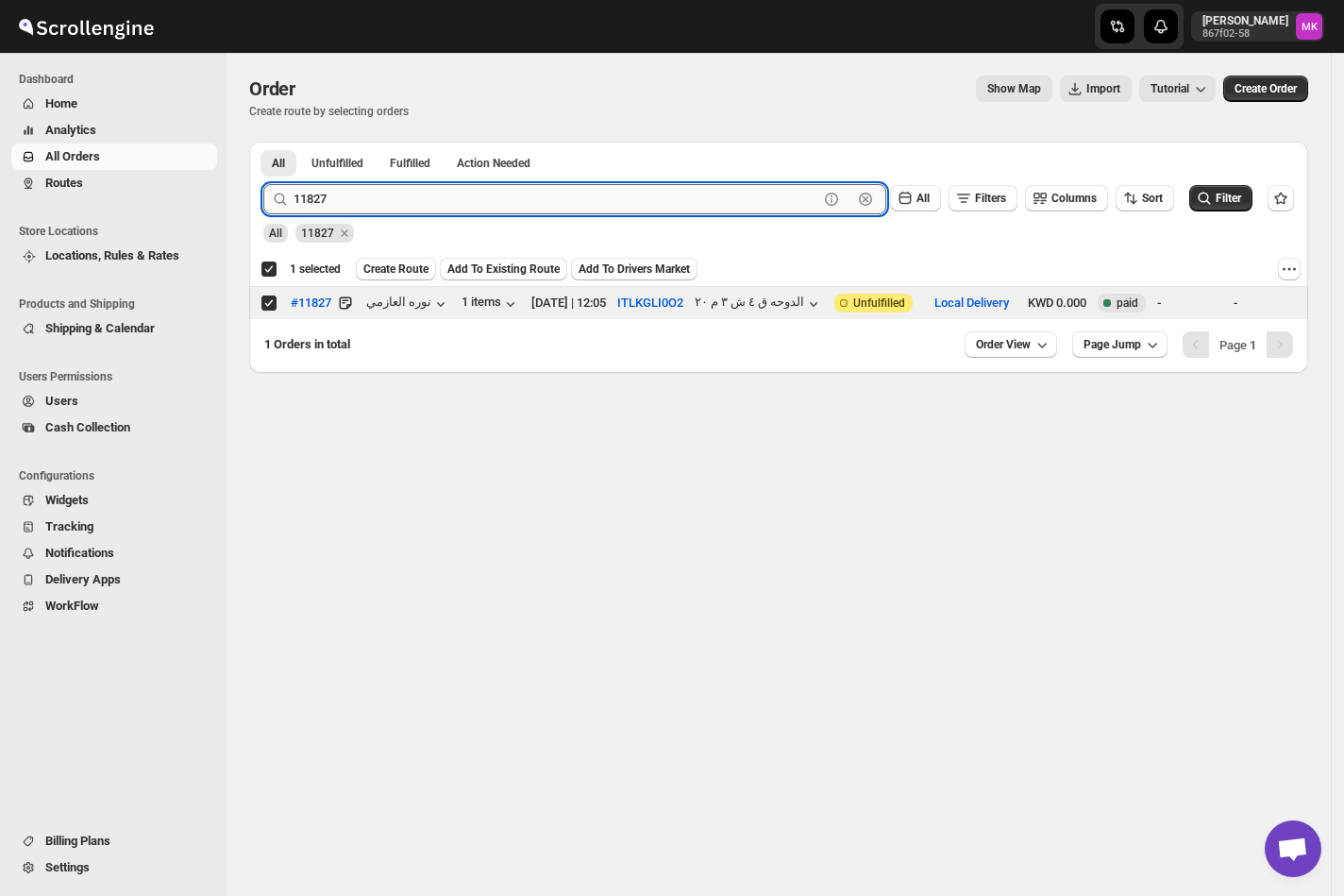
click at [436, 198] on input "11827" at bounding box center [556, 199] width 525 height 31
click at [435, 198] on input "11827" at bounding box center [556, 199] width 525 height 31
paste input "765"
type input "11765"
click at [263, 142] on button "Submit" at bounding box center [290, 151] width 54 height 20
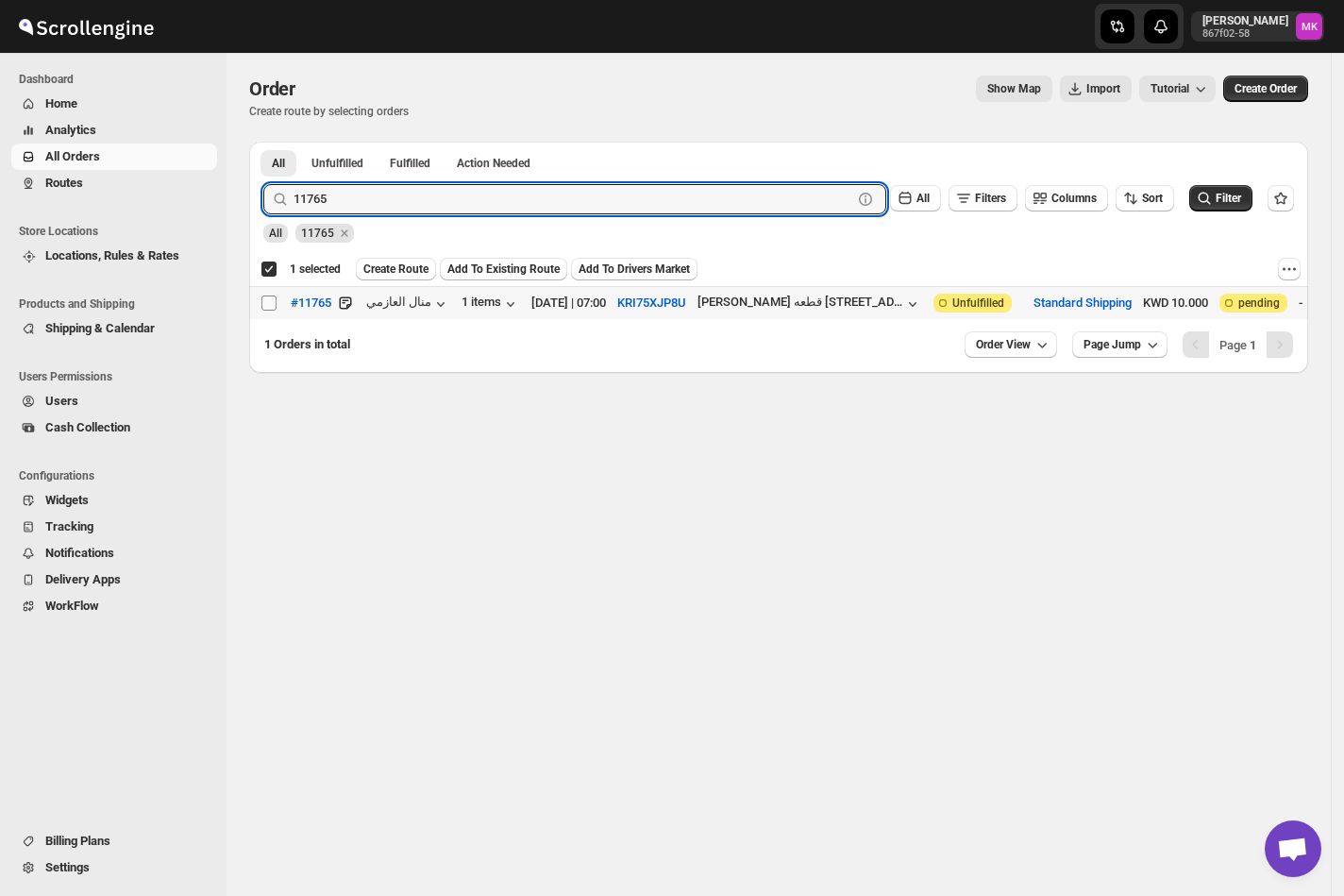
click at [269, 302] on input "Select order" at bounding box center [269, 303] width 15 height 15
checkbox input "true"
checkbox input "false"
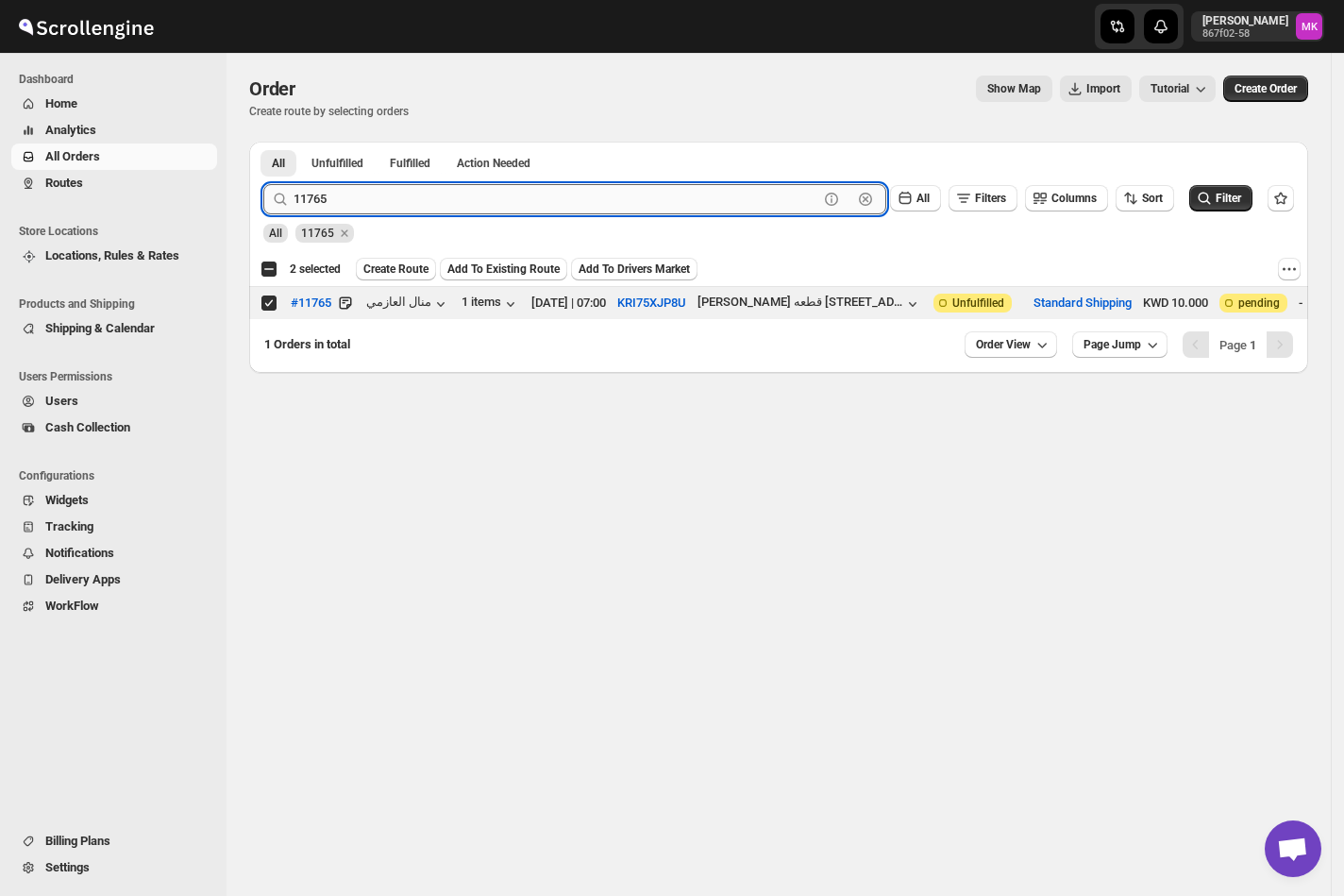
click at [337, 209] on input "11765" at bounding box center [556, 199] width 525 height 31
paste input "822"
type input "11822"
click at [263, 142] on button "Submit" at bounding box center [290, 151] width 54 height 20
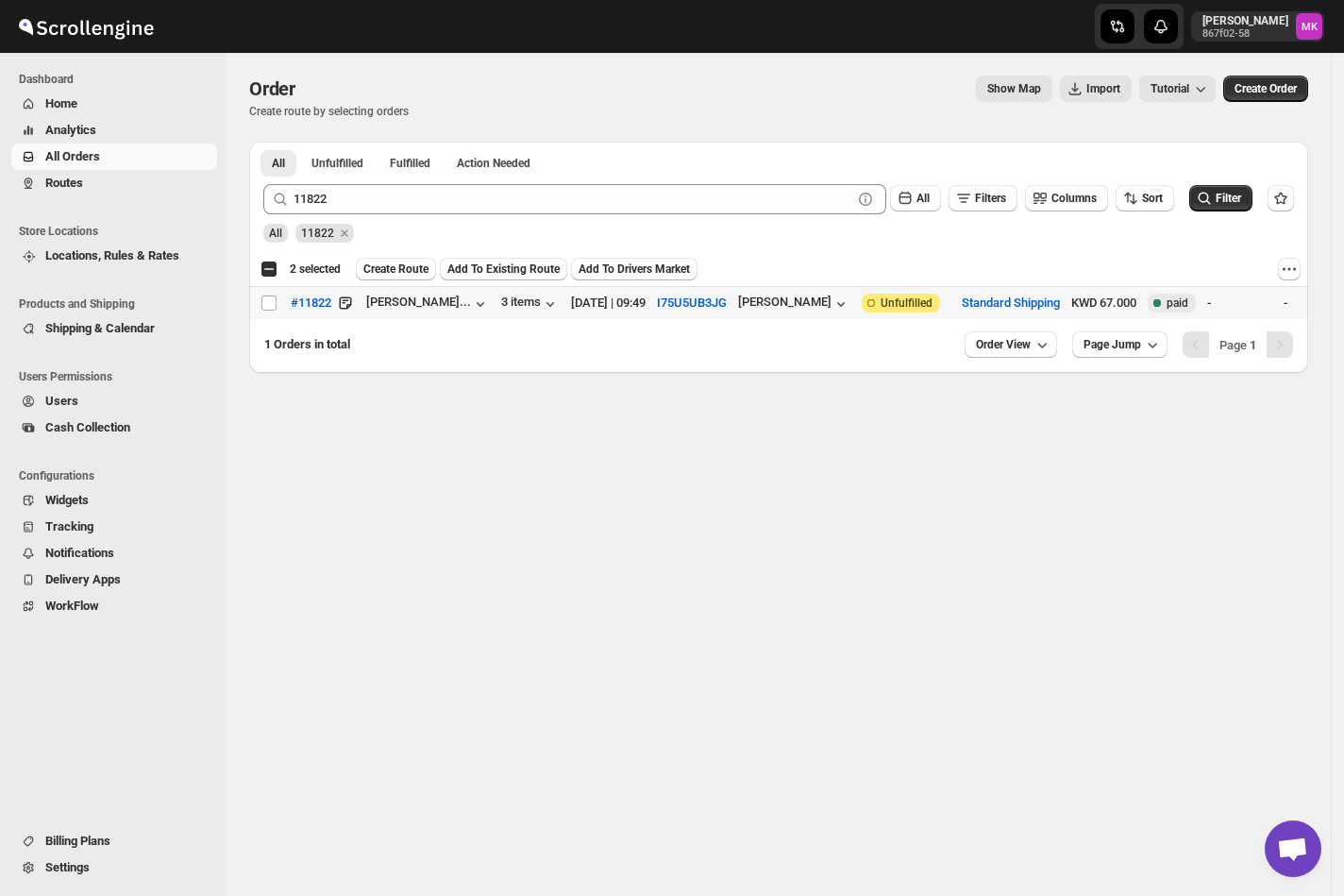
click at [264, 313] on td "Select order" at bounding box center [266, 303] width 35 height 34
checkbox input "true"
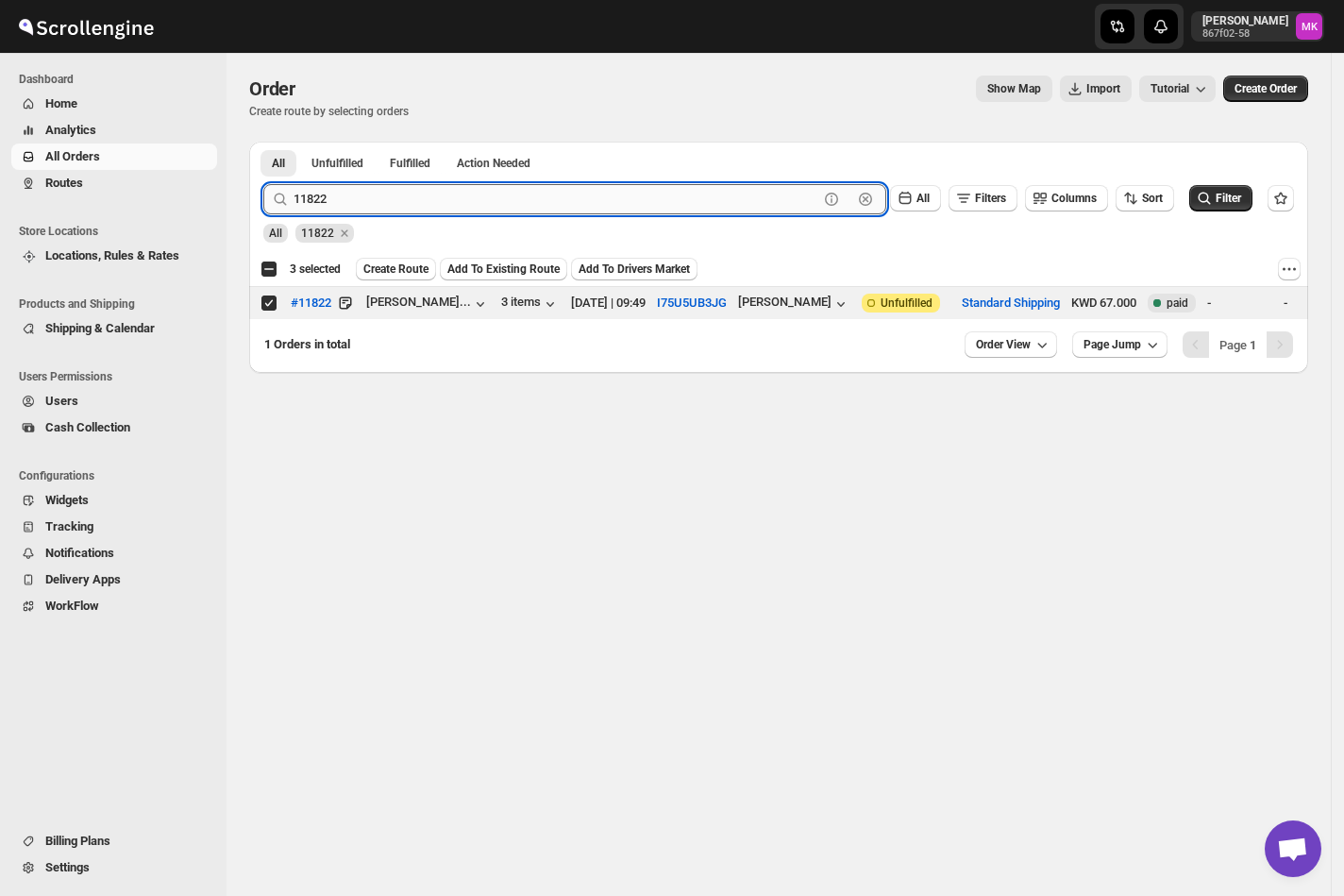
click at [378, 213] on input "11822" at bounding box center [556, 199] width 525 height 31
paste input "1"
type input "11812"
click at [263, 142] on button "Submit" at bounding box center [290, 151] width 54 height 20
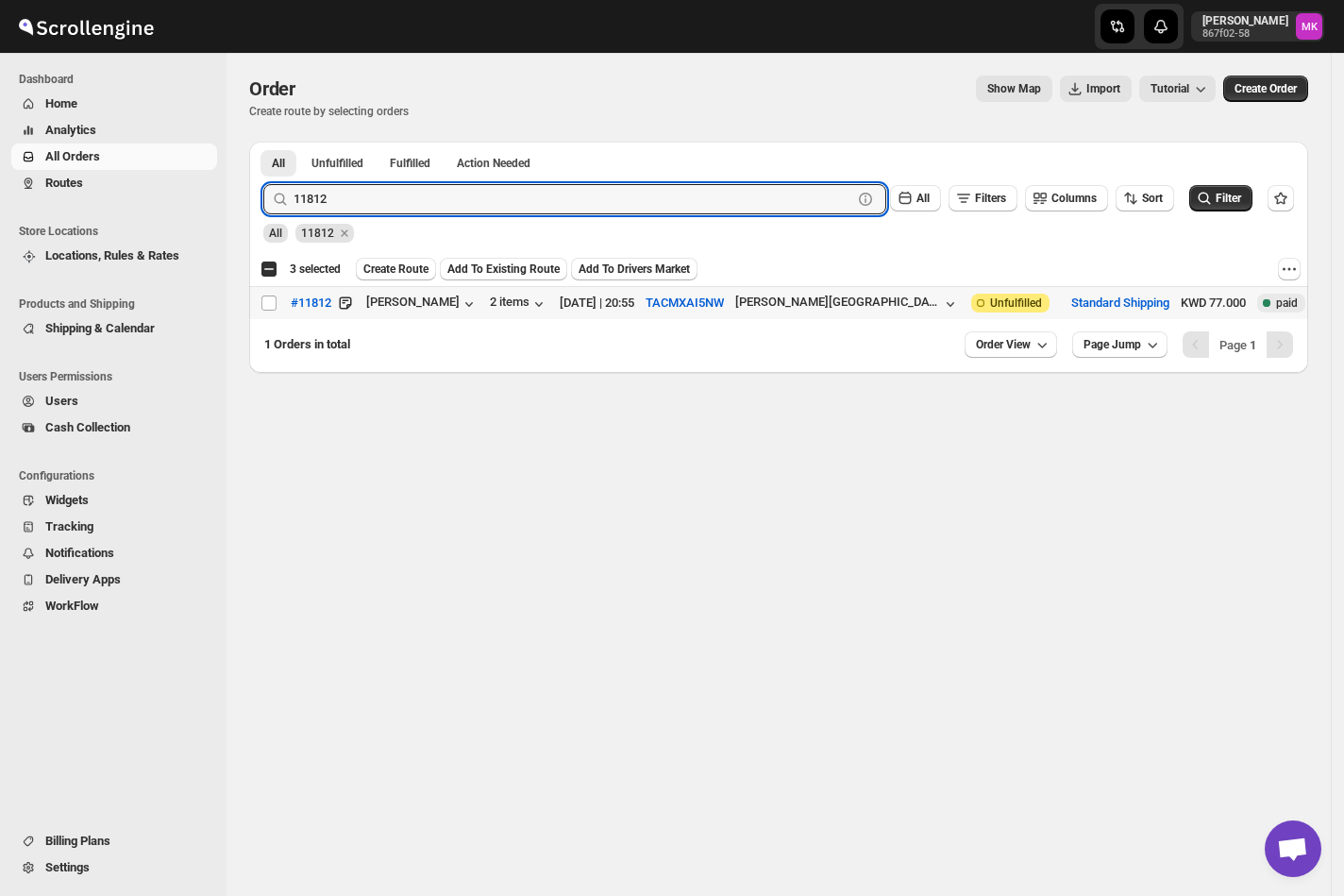
click at [268, 314] on td "Select order" at bounding box center [266, 303] width 35 height 34
checkbox input "true"
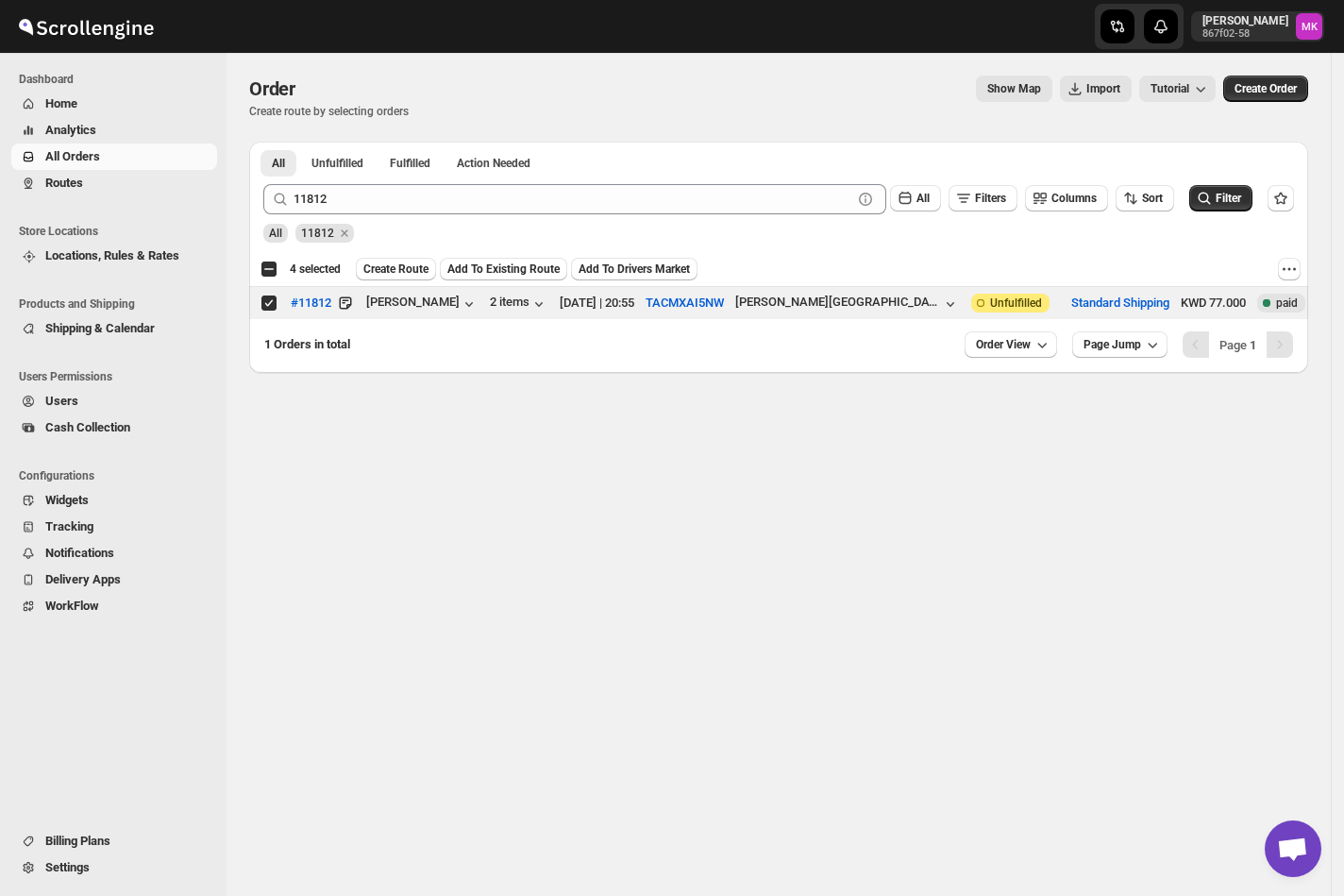
click at [288, 208] on icon at bounding box center [280, 199] width 19 height 19
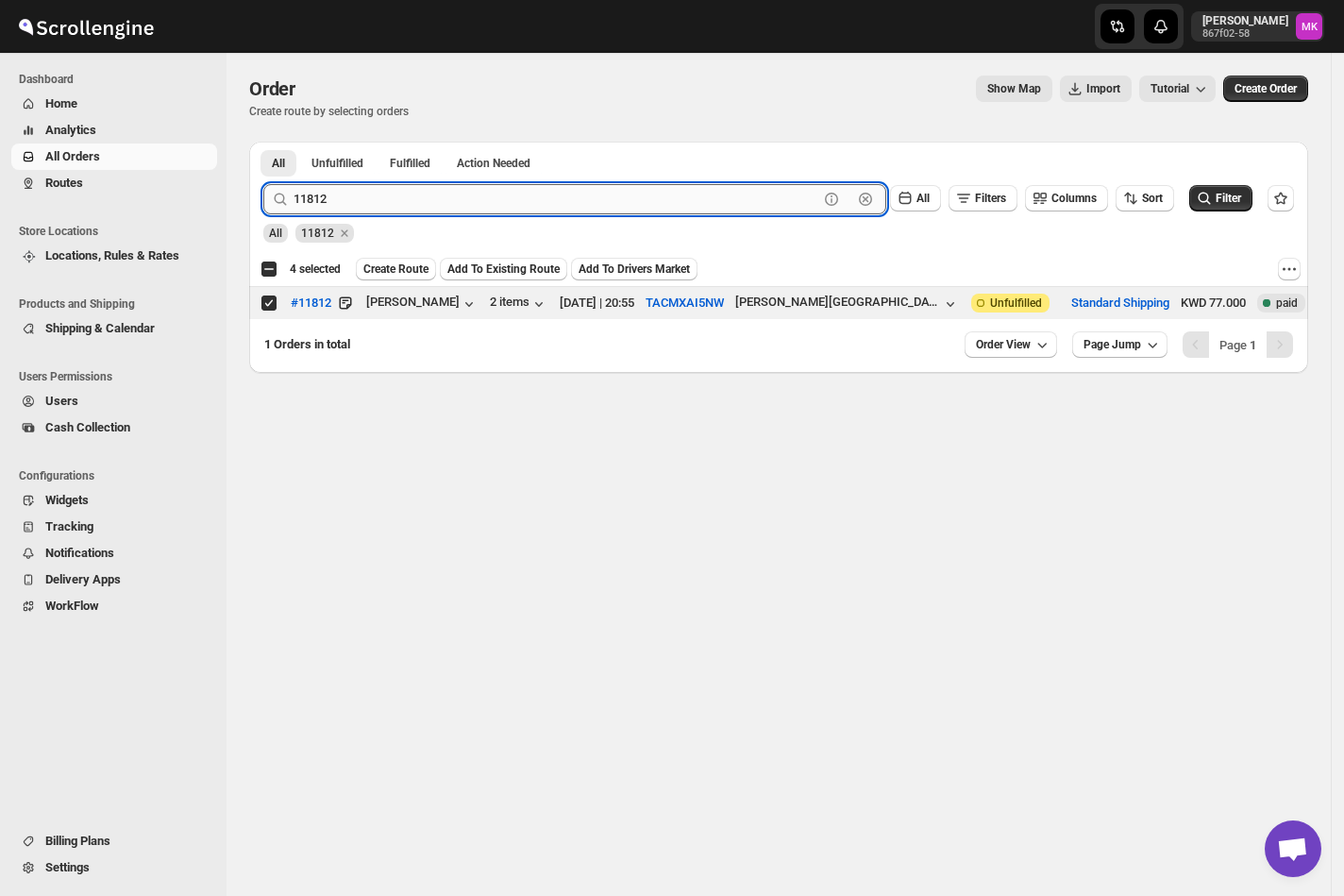
click at [322, 208] on input "11812" at bounding box center [556, 199] width 525 height 31
paste input "5"
type input "11815"
click at [263, 142] on button "Submit" at bounding box center [290, 151] width 54 height 20
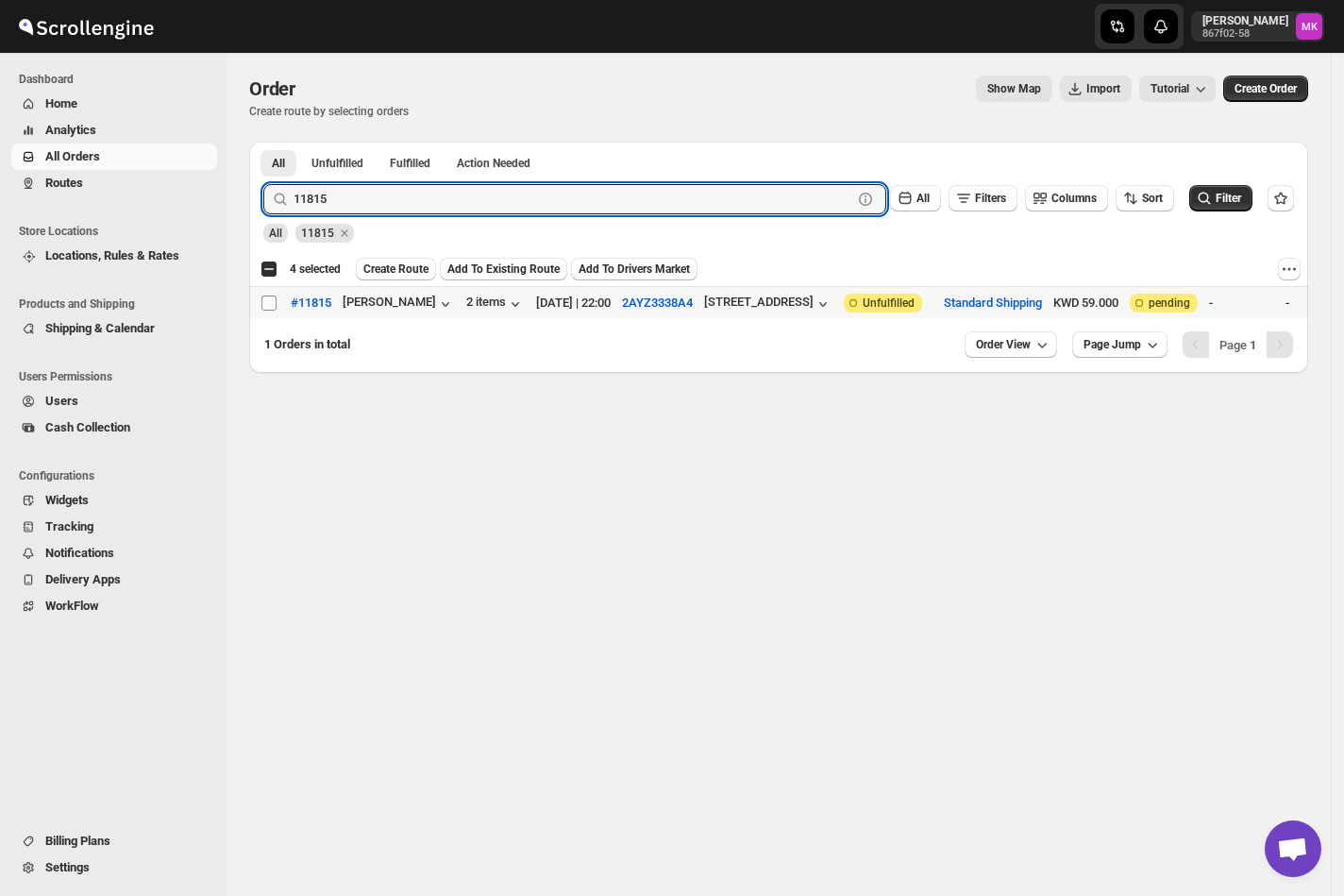
click at [269, 307] on input "Select order" at bounding box center [269, 303] width 15 height 15
checkbox input "true"
click at [332, 202] on input "11815" at bounding box center [556, 199] width 525 height 31
paste input "7"
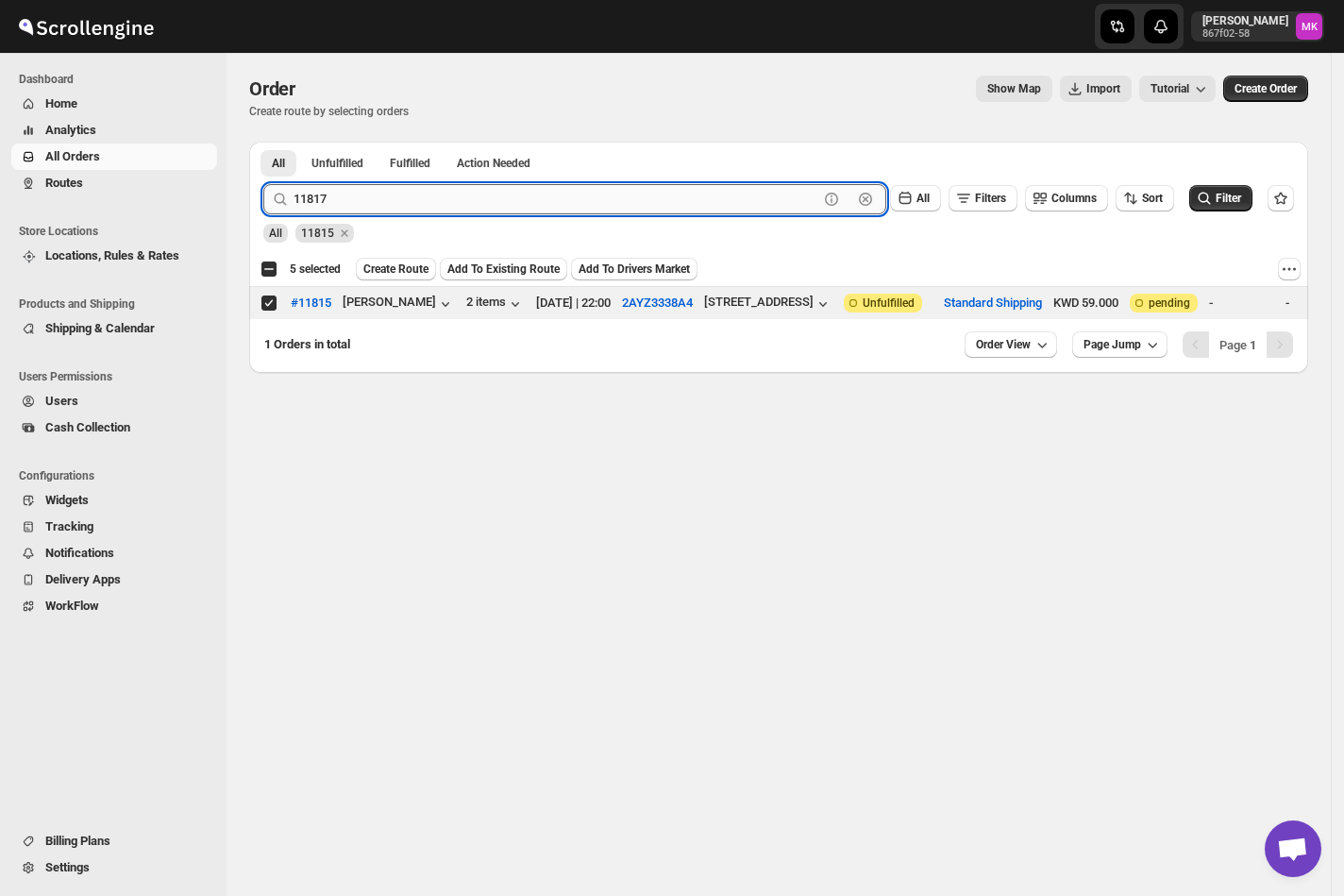
type input "11817"
click at [263, 142] on button "Submit" at bounding box center [290, 151] width 54 height 20
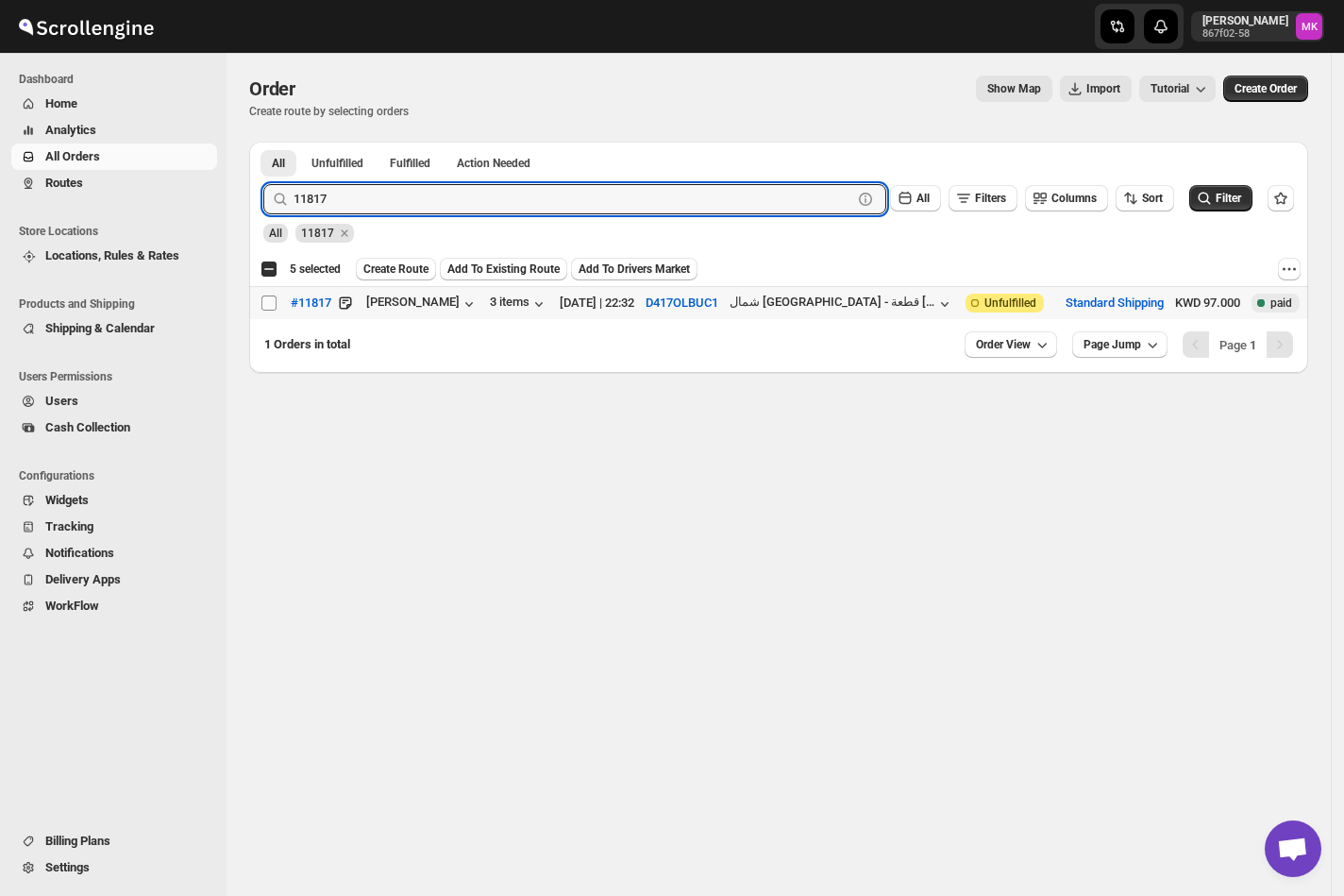
click at [264, 311] on span at bounding box center [269, 303] width 17 height 17
click at [264, 310] on input "Select order" at bounding box center [269, 303] width 15 height 15
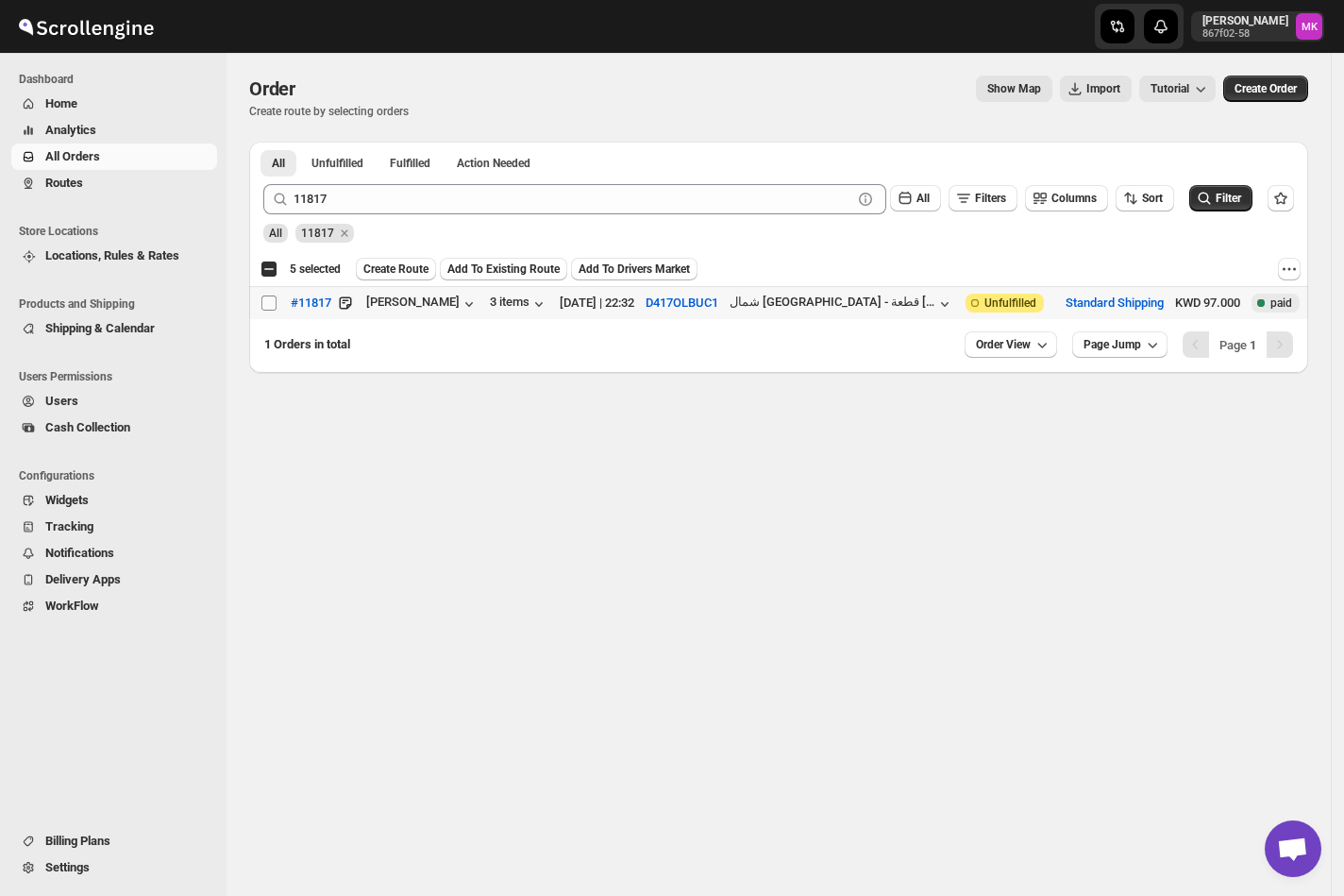
click at [262, 299] on input "Select order" at bounding box center [269, 303] width 15 height 15
checkbox input "true"
click at [413, 262] on span "Create Route" at bounding box center [396, 269] width 65 height 15
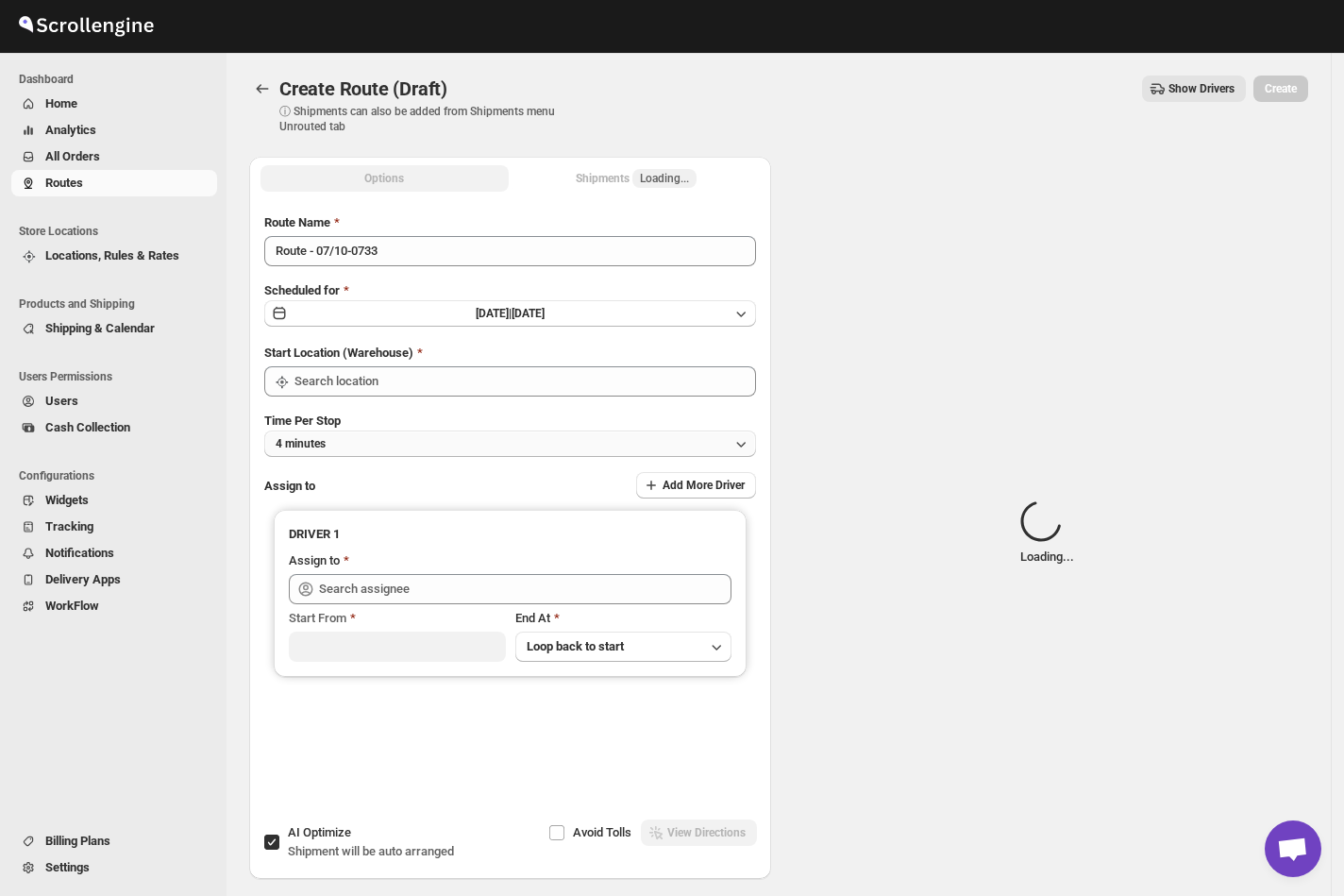
type input "[GEOGRAPHIC_DATA]"
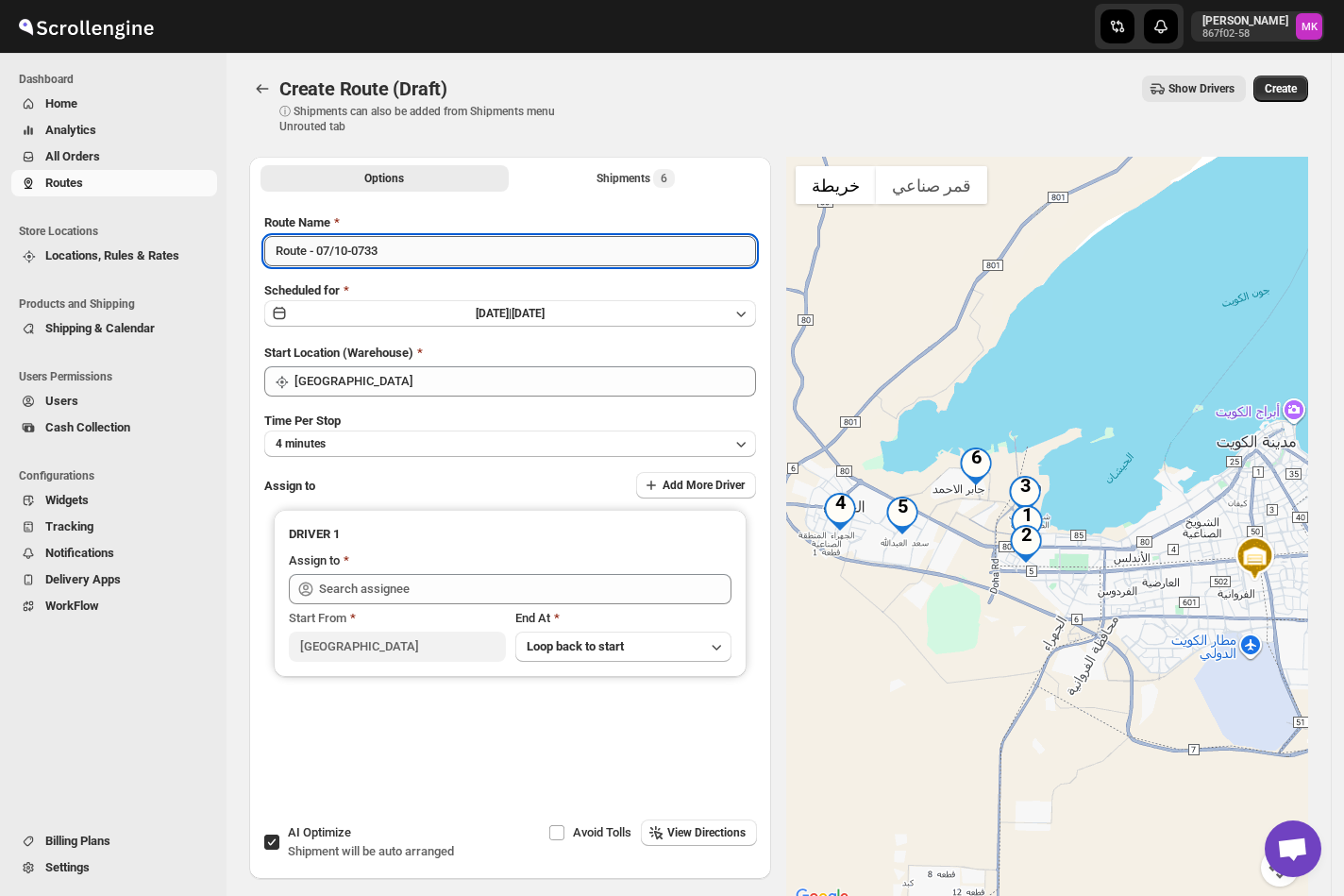
click at [329, 245] on input "Route - 07/10-0733" at bounding box center [510, 251] width 492 height 31
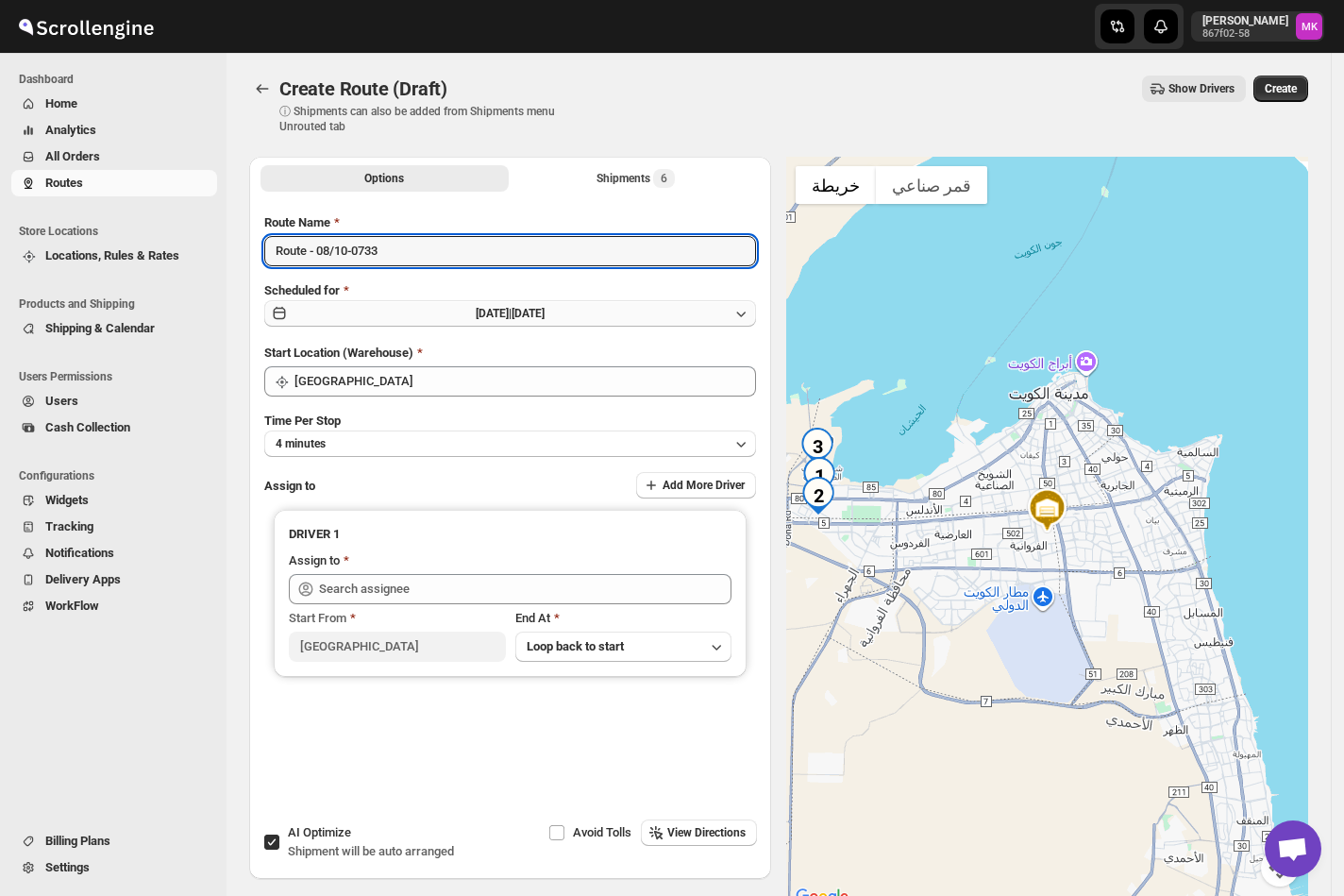
type input "Route - 08/10-0733"
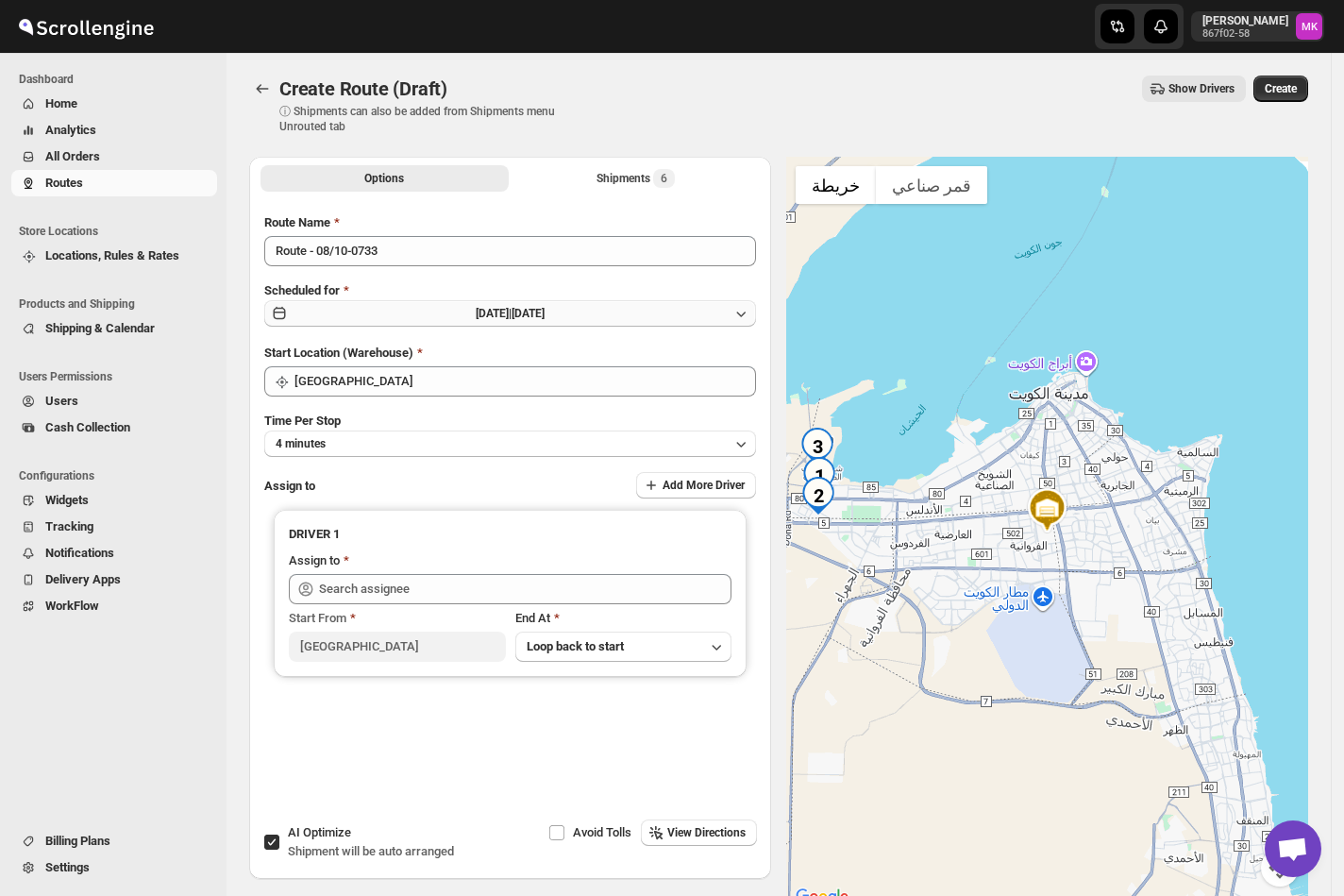
click at [545, 311] on span "[DATE]" at bounding box center [527, 313] width 34 height 13
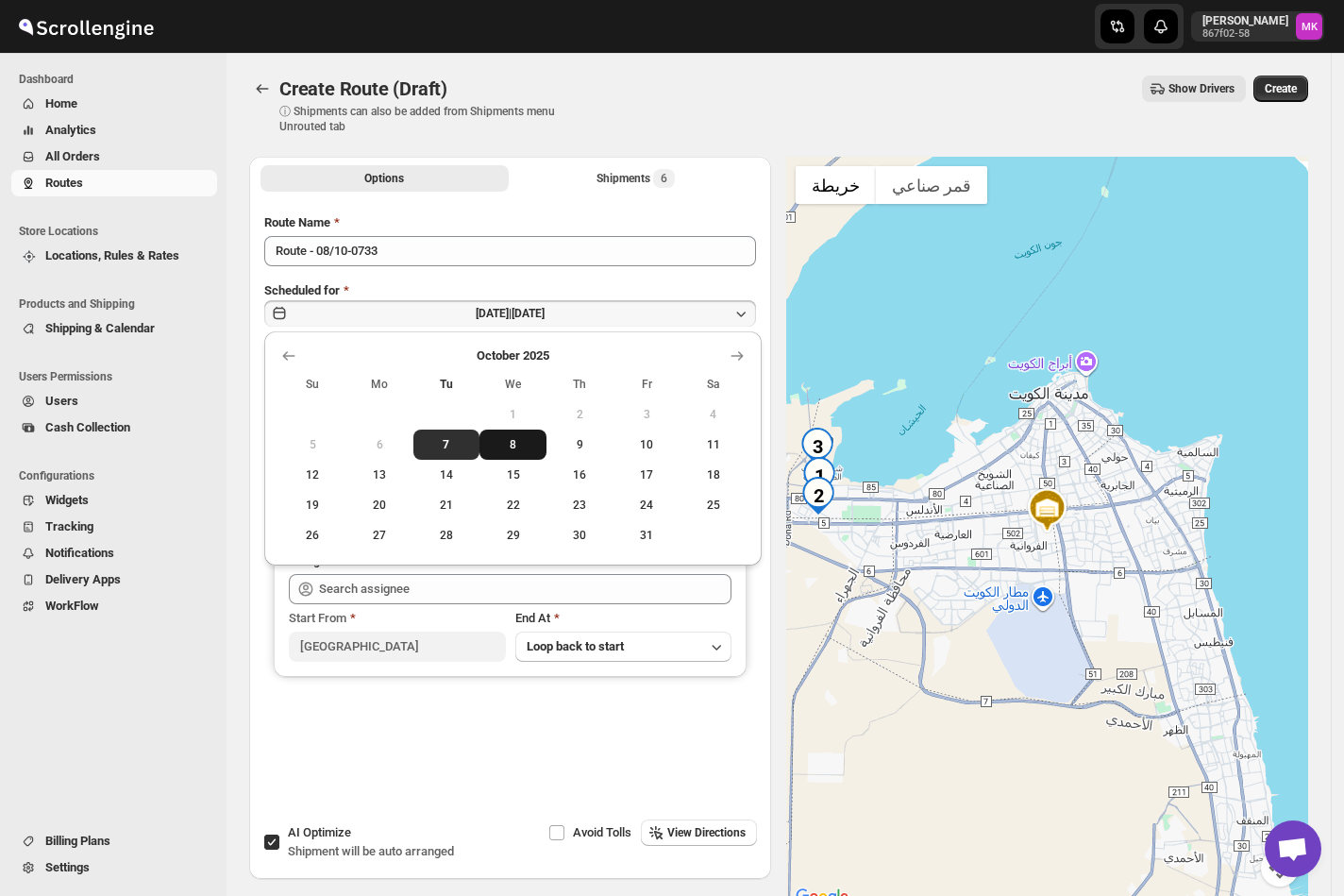
click at [506, 437] on span "8" at bounding box center [513, 444] width 52 height 15
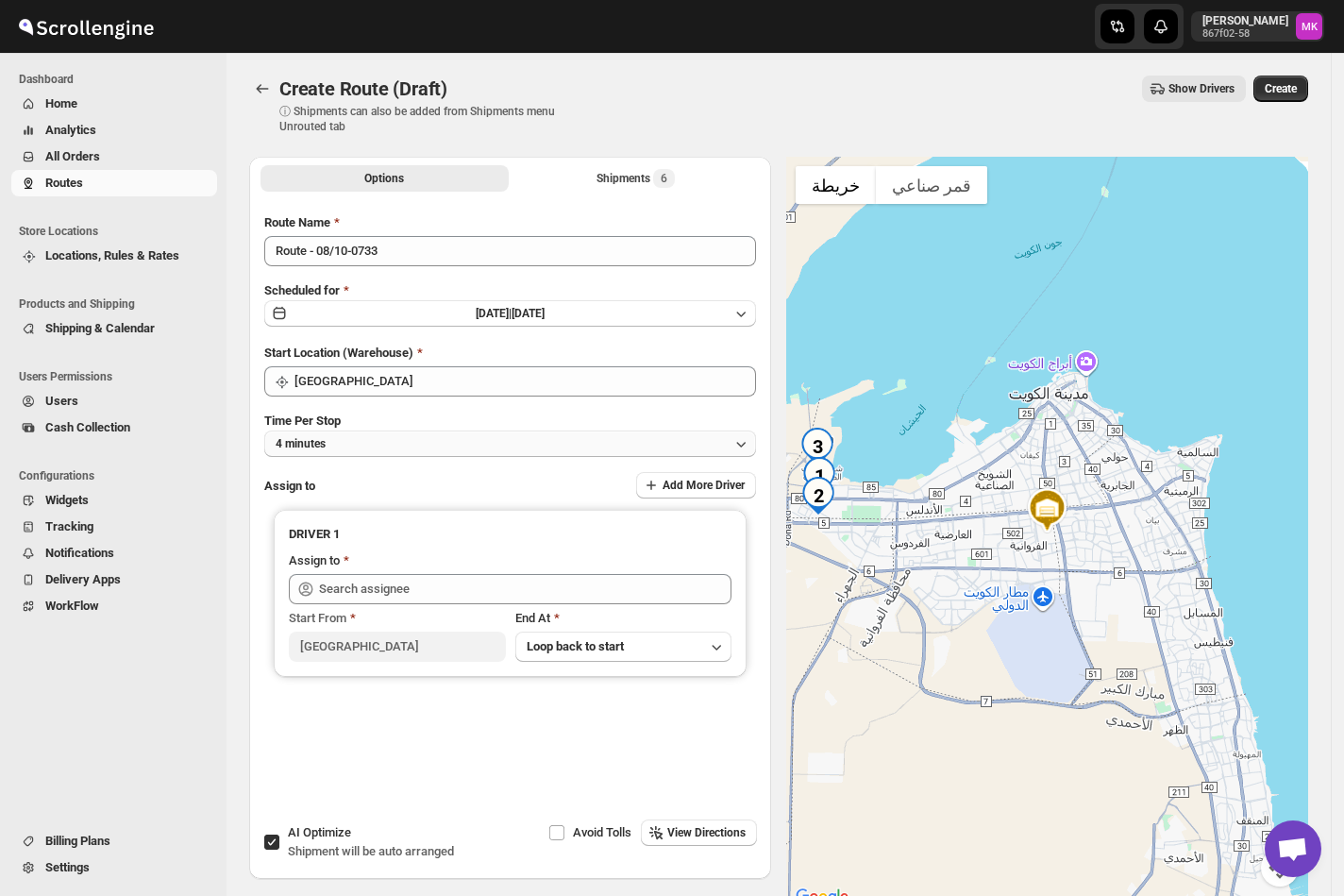
click at [419, 446] on button "4 minutes" at bounding box center [510, 444] width 492 height 27
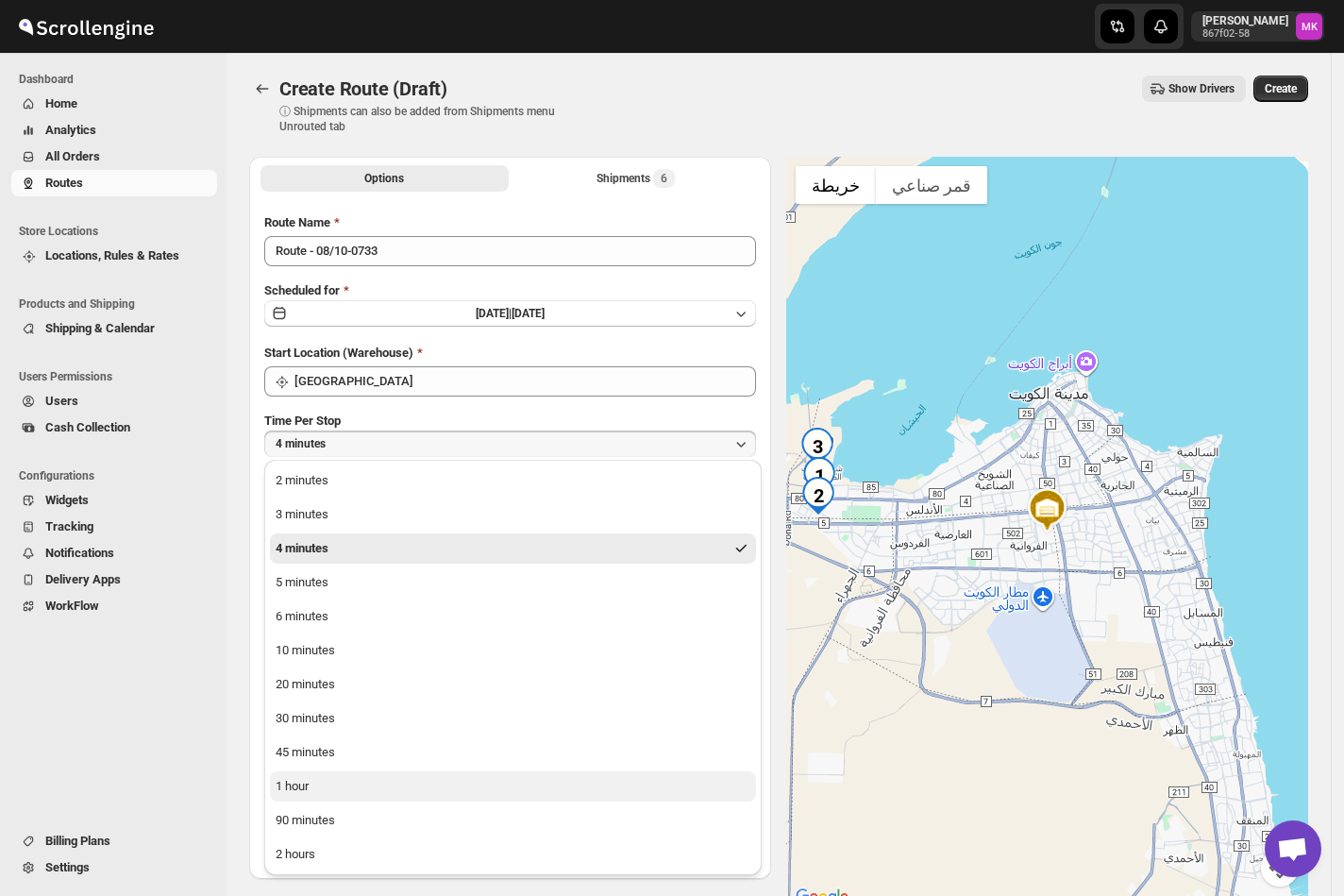
click at [314, 783] on button "1 hour" at bounding box center [513, 786] width 486 height 31
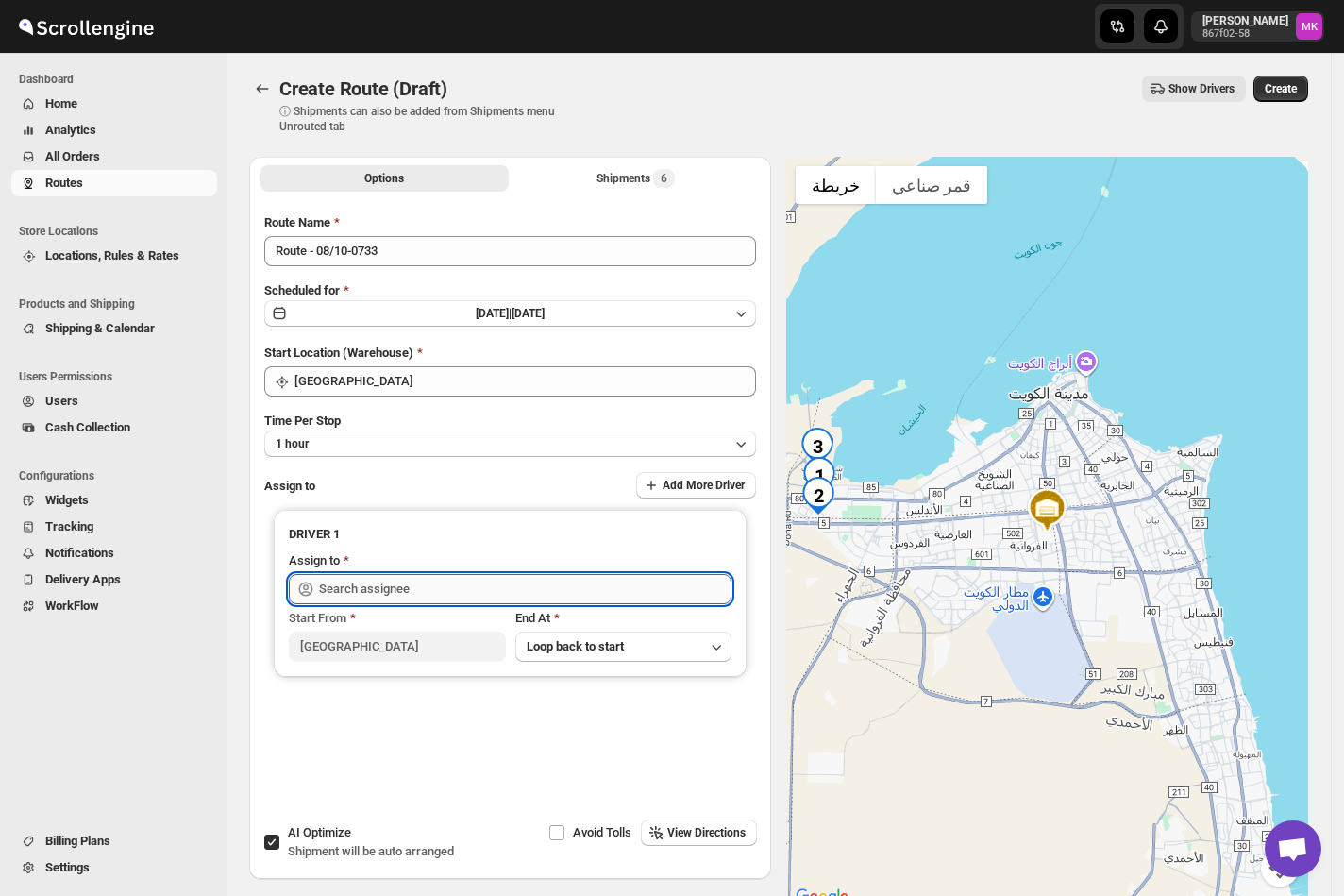
click at [375, 578] on input "text" at bounding box center [525, 589] width 413 height 31
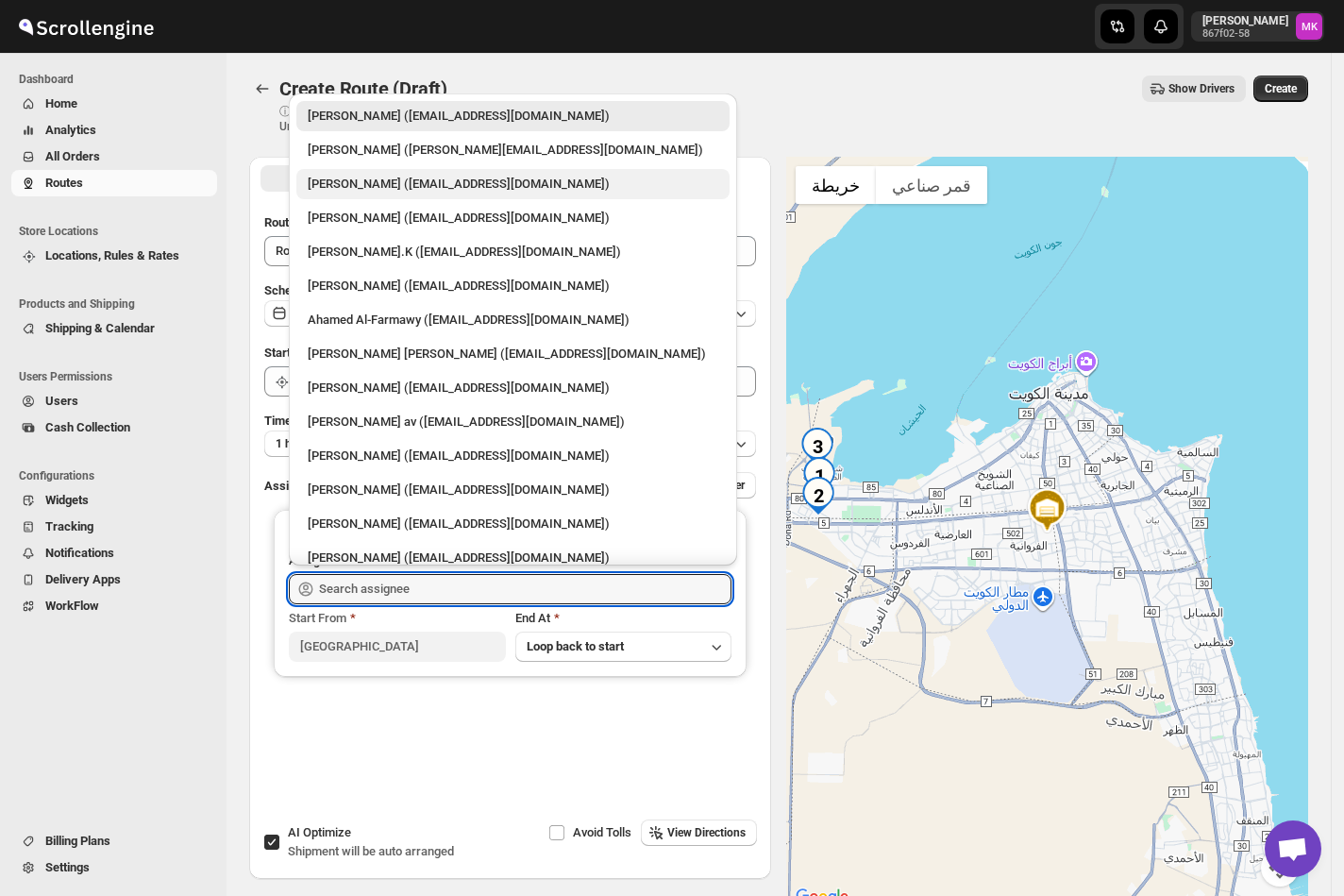
click at [360, 190] on div "[PERSON_NAME] ([EMAIL_ADDRESS][DOMAIN_NAME])" at bounding box center [512, 184] width 411 height 19
type input "[PERSON_NAME] ([EMAIL_ADDRESS][DOMAIN_NAME])"
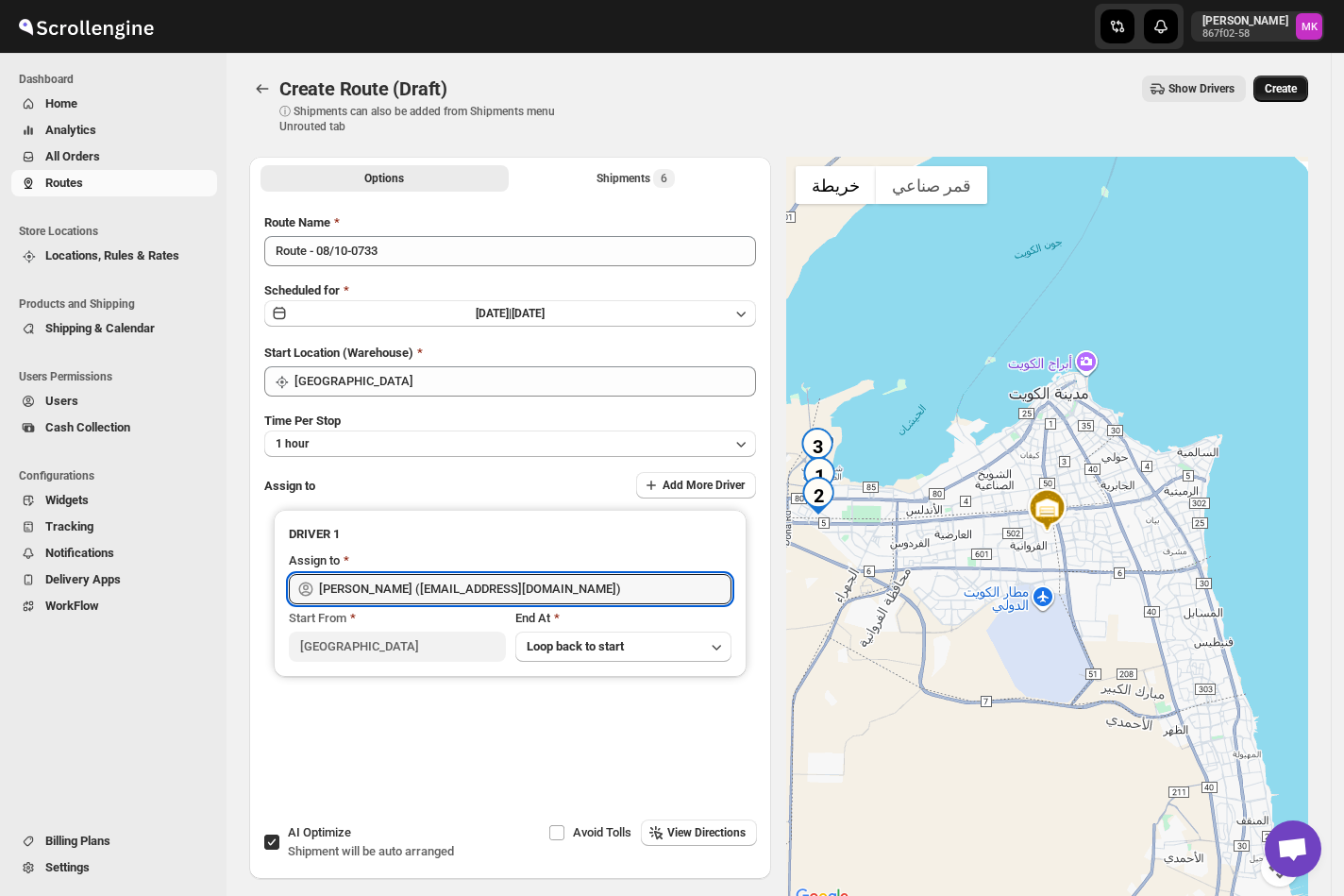
click at [1296, 83] on span "Create" at bounding box center [1281, 89] width 33 height 15
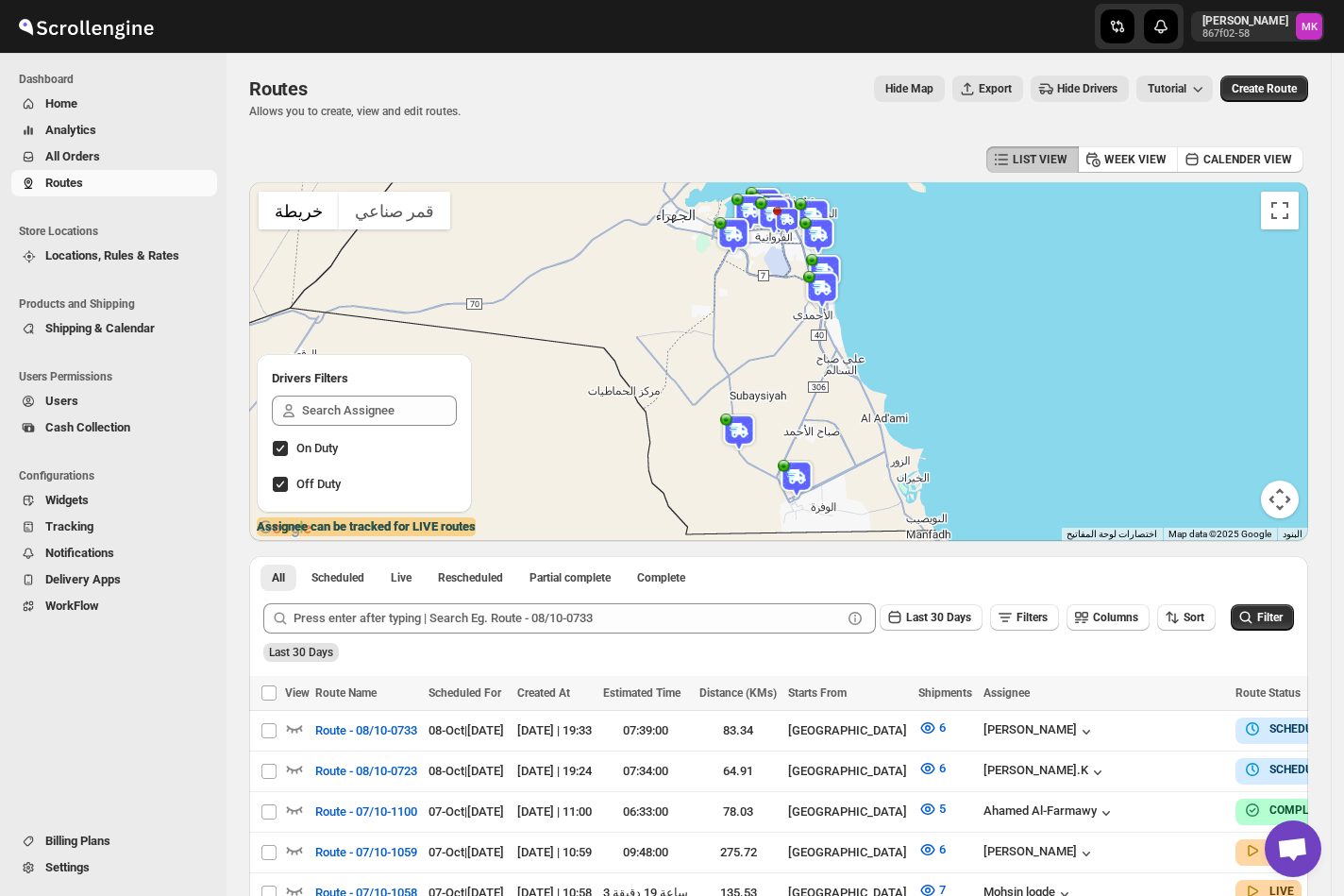
click at [107, 165] on span "All Orders" at bounding box center [128, 157] width 168 height 19
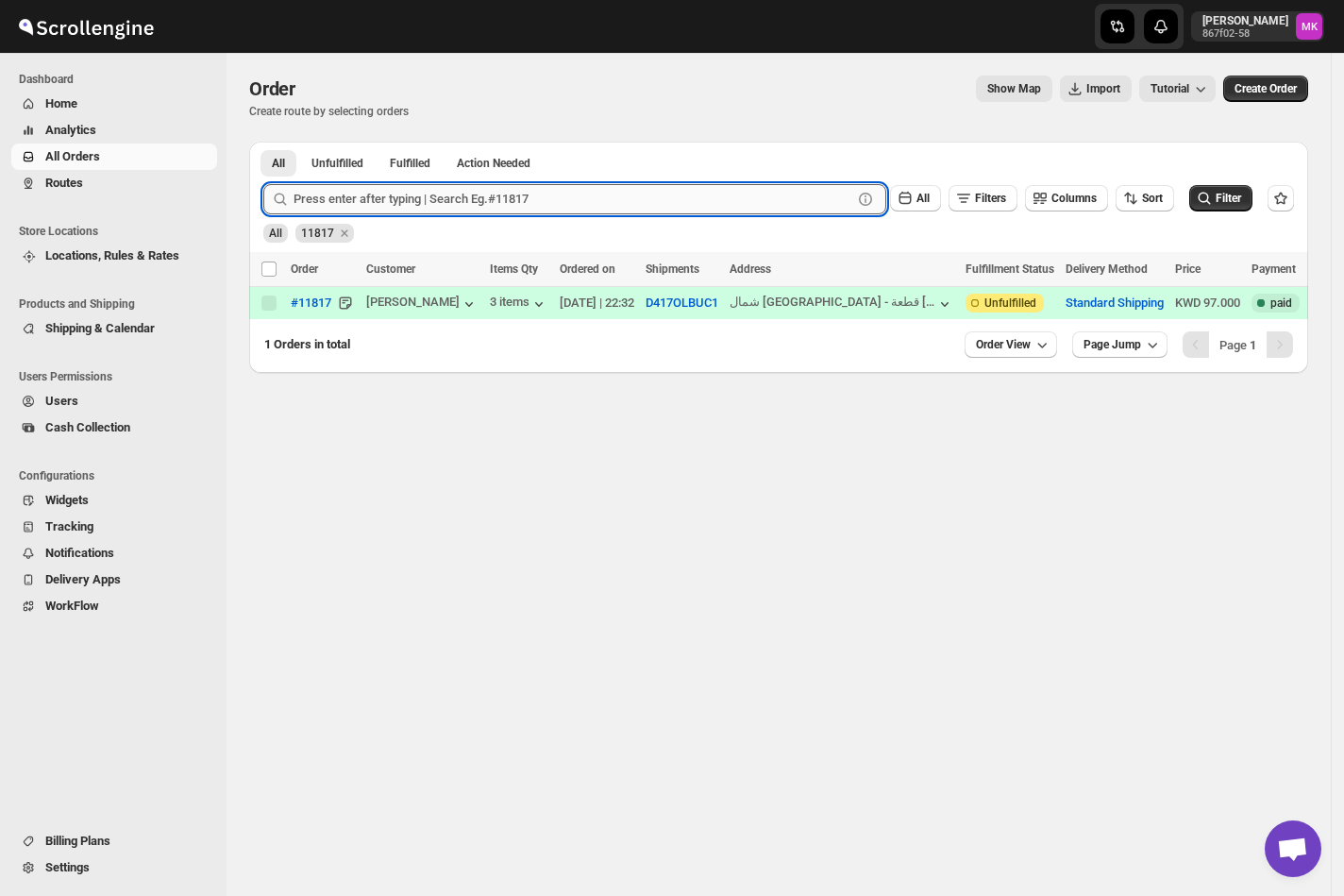
click at [370, 212] on input "text" at bounding box center [573, 199] width 559 height 31
paste input "11820"
type input "11820"
click at [263, 142] on button "Submit" at bounding box center [290, 151] width 54 height 20
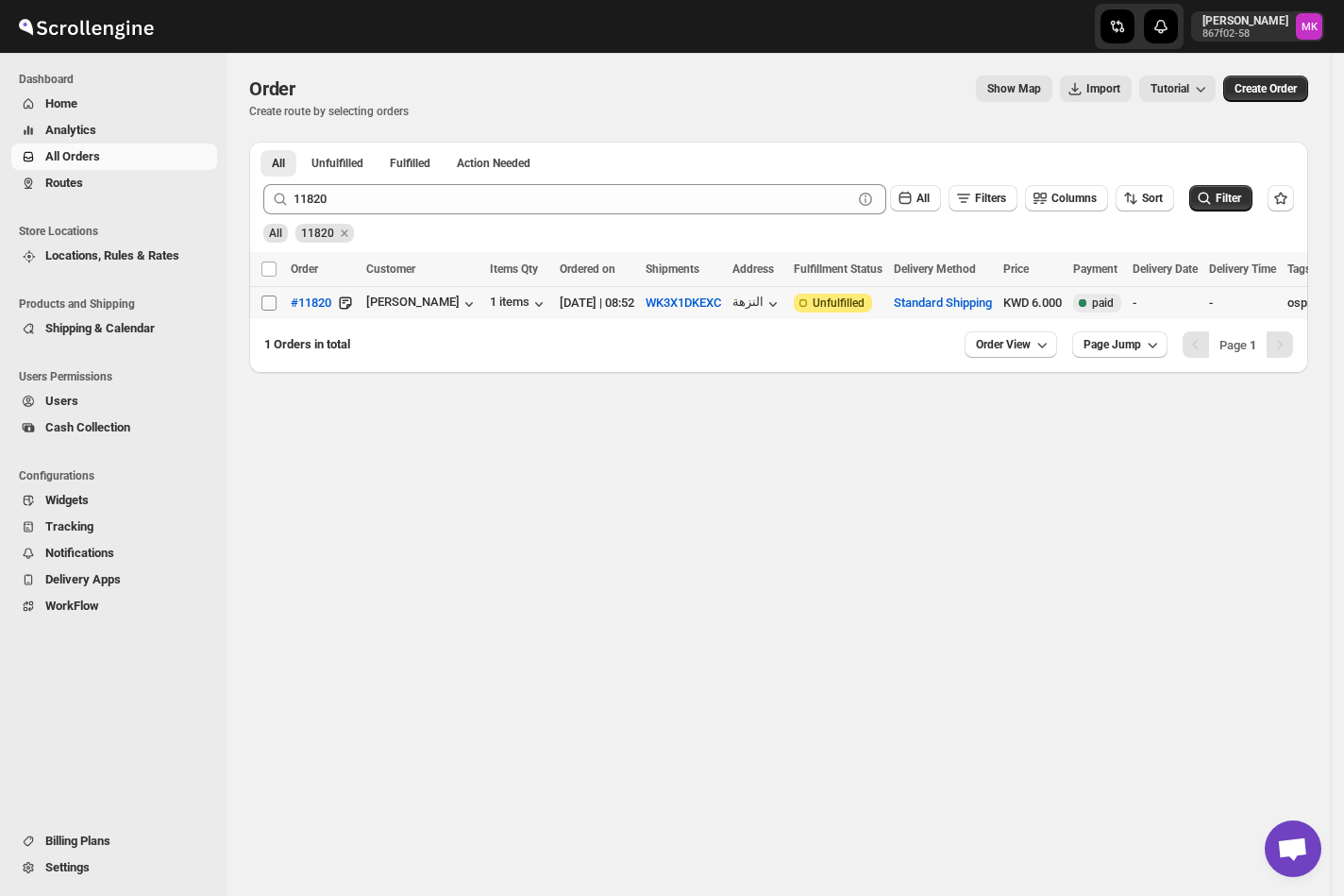
click at [261, 300] on input "Select order" at bounding box center [269, 303] width 15 height 15
checkbox input "true"
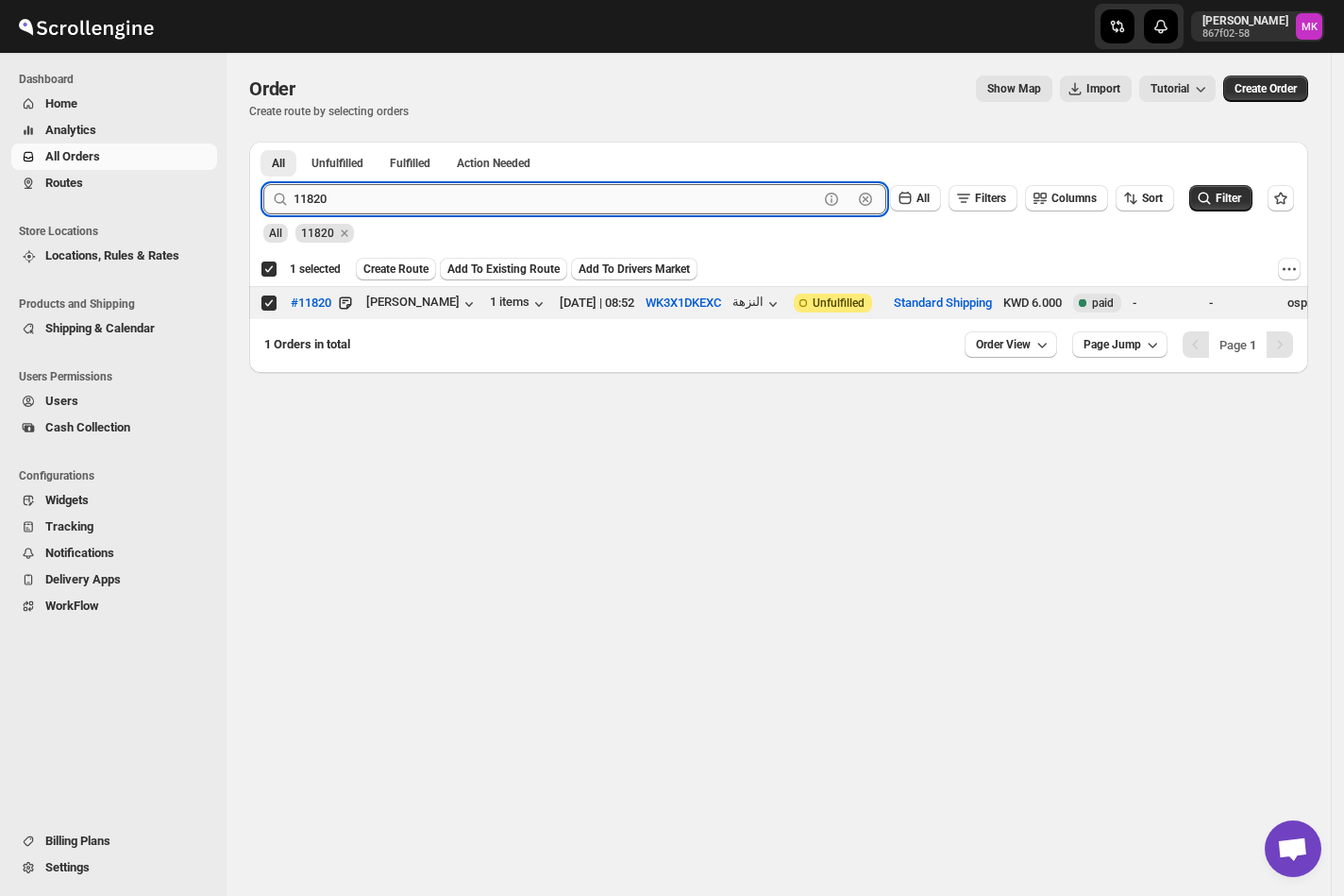
click at [346, 189] on input "11820" at bounding box center [556, 199] width 525 height 31
paste input "8"
type input "11828"
click at [263, 142] on button "Submit" at bounding box center [290, 151] width 54 height 20
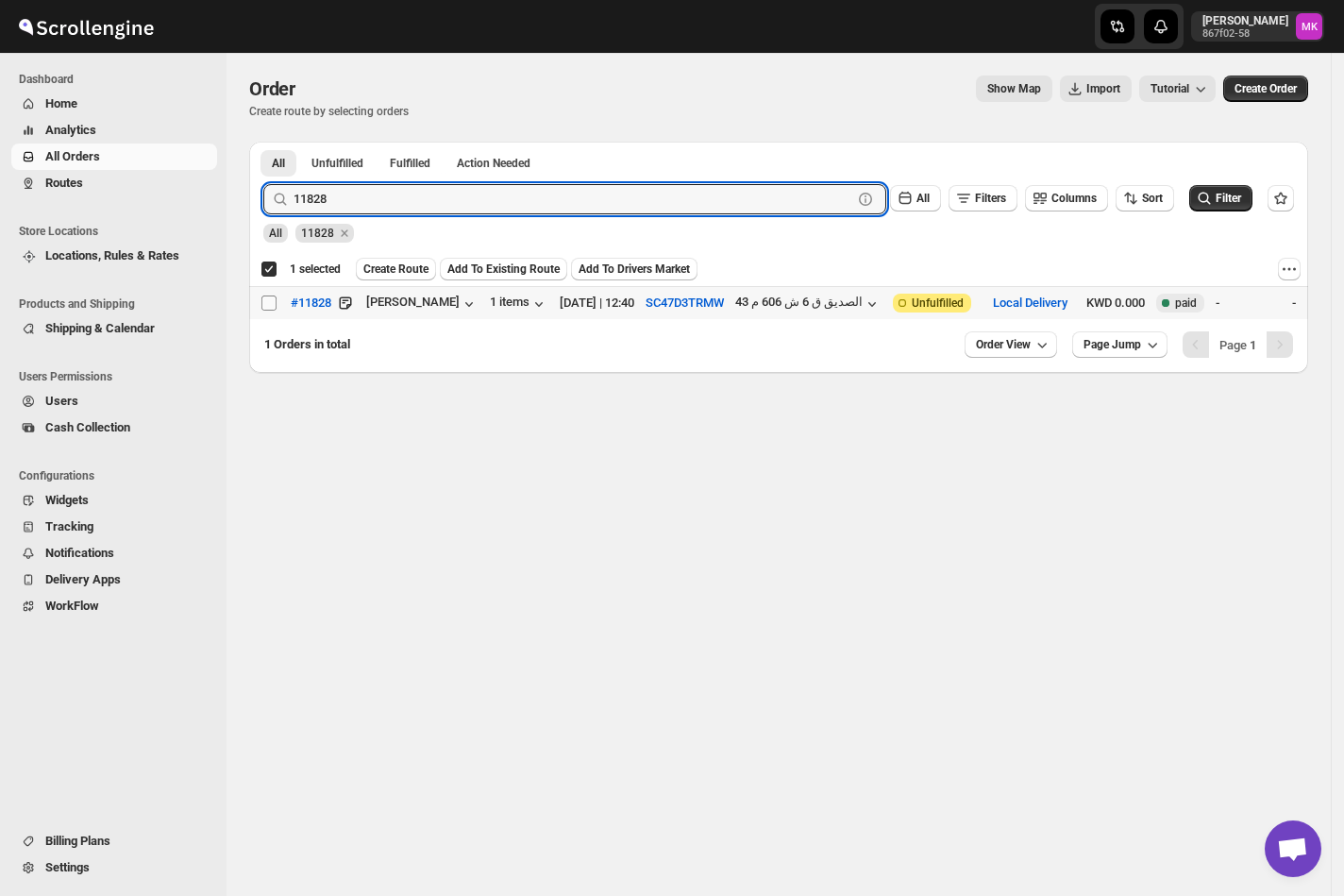
click at [270, 306] on input "Select order" at bounding box center [269, 303] width 15 height 15
checkbox input "true"
checkbox input "false"
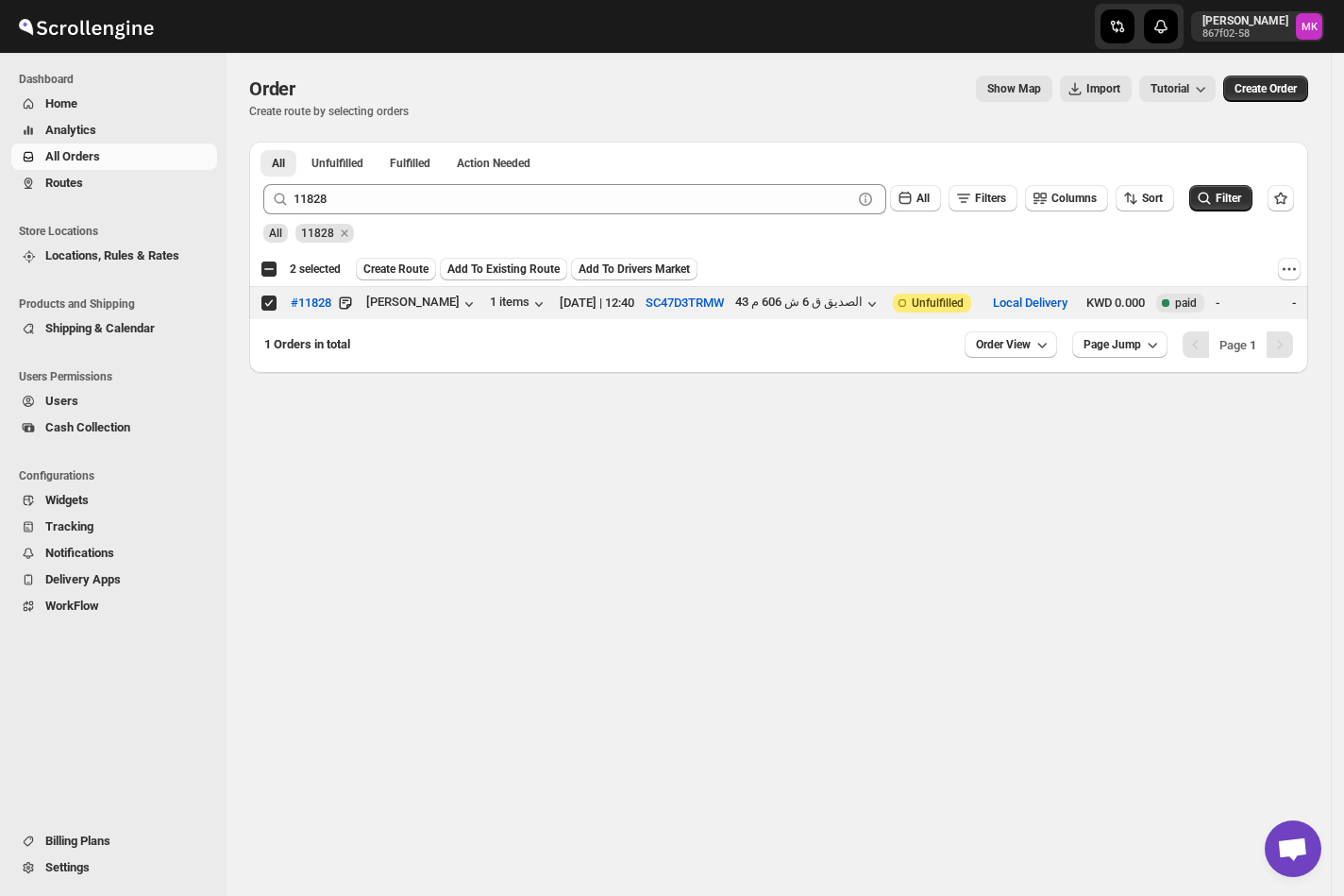
click at [351, 221] on div "All 11828" at bounding box center [774, 224] width 1038 height 35
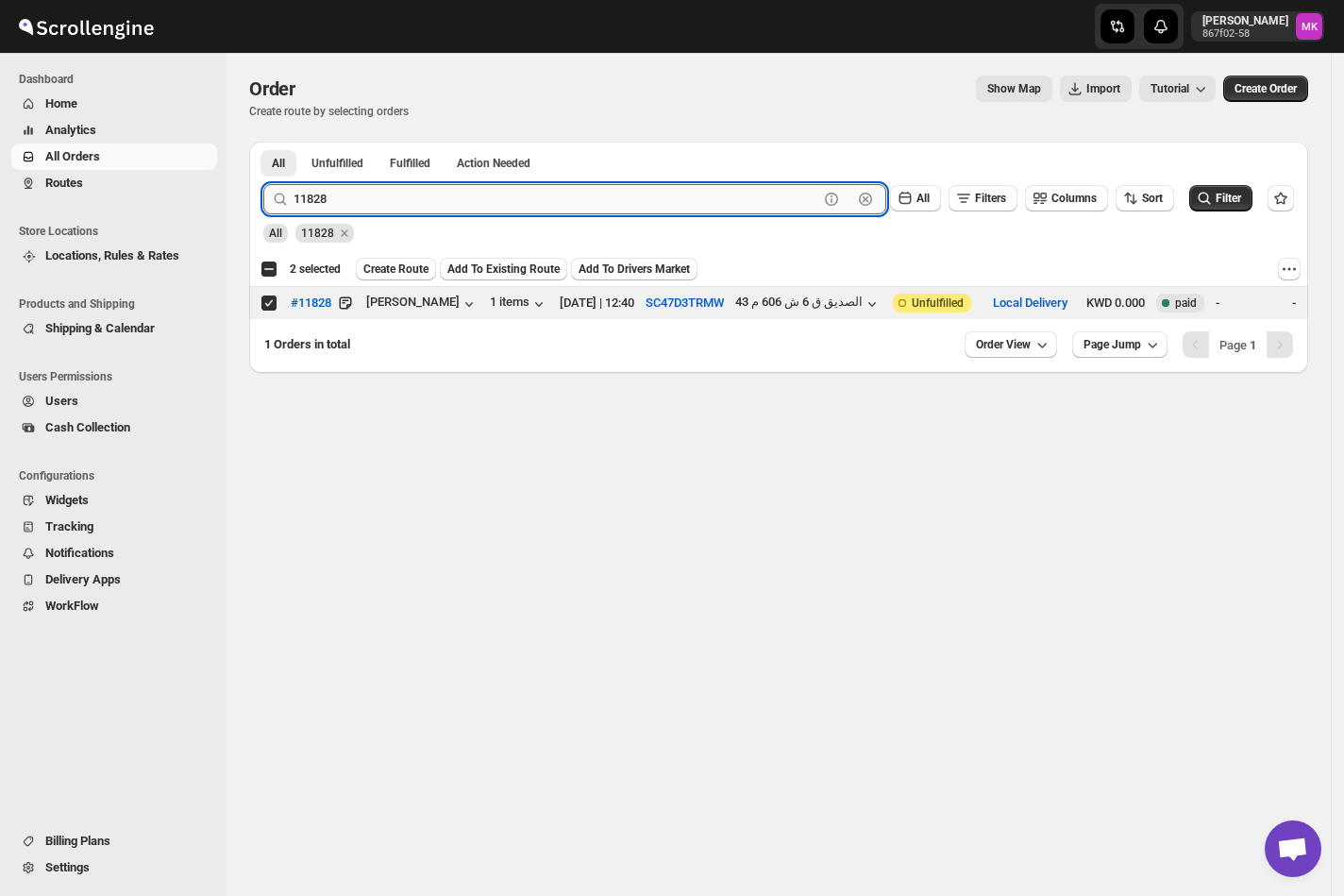
click at [351, 201] on input "11828" at bounding box center [556, 199] width 525 height 31
click at [347, 200] on input "11828" at bounding box center [556, 199] width 525 height 31
paste input "00"
type input "11800"
click at [263, 142] on button "Submit" at bounding box center [290, 151] width 54 height 20
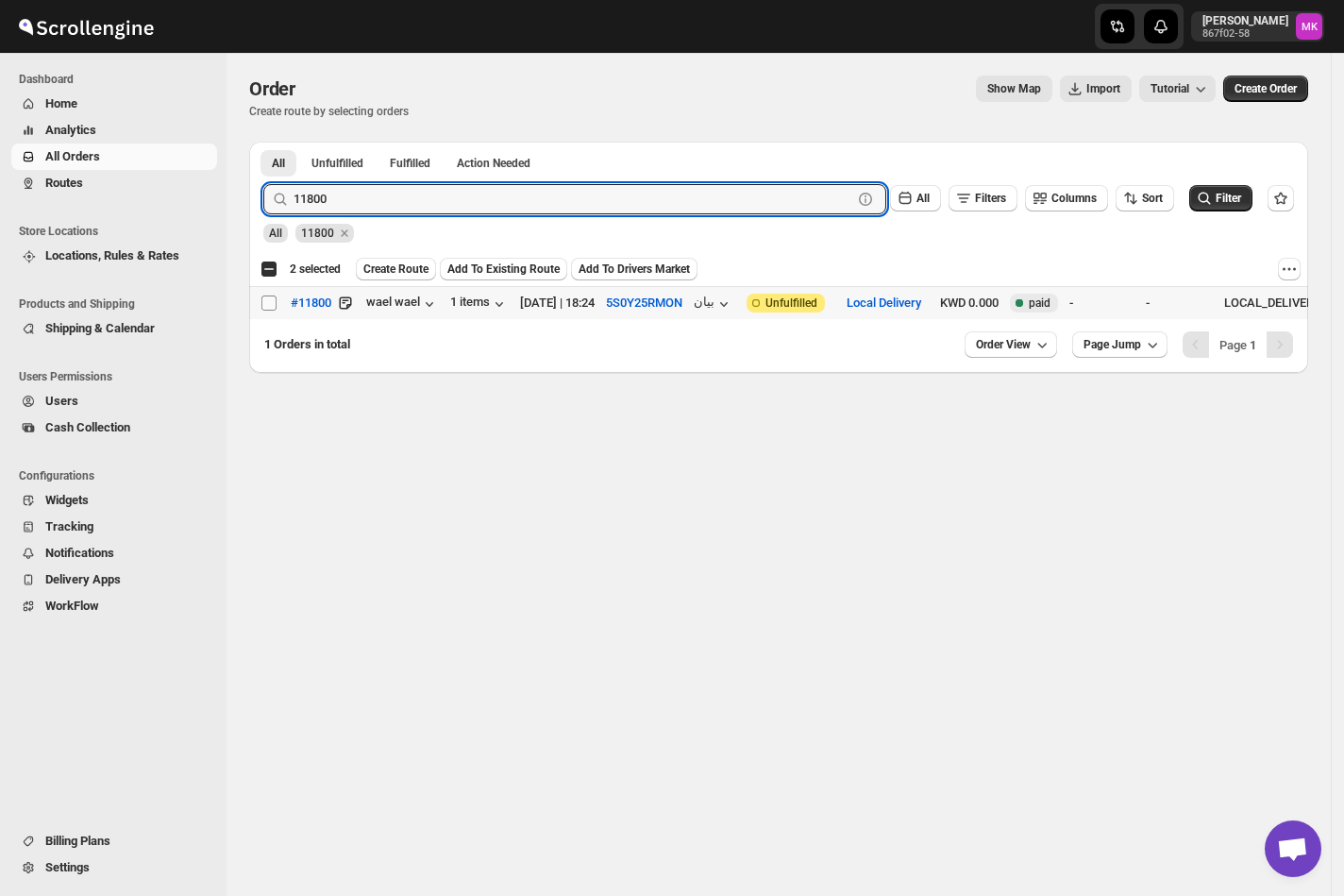
click at [272, 303] on input "Select order" at bounding box center [269, 303] width 15 height 15
checkbox input "true"
click at [480, 202] on input "11800" at bounding box center [556, 199] width 525 height 31
paste input "724"
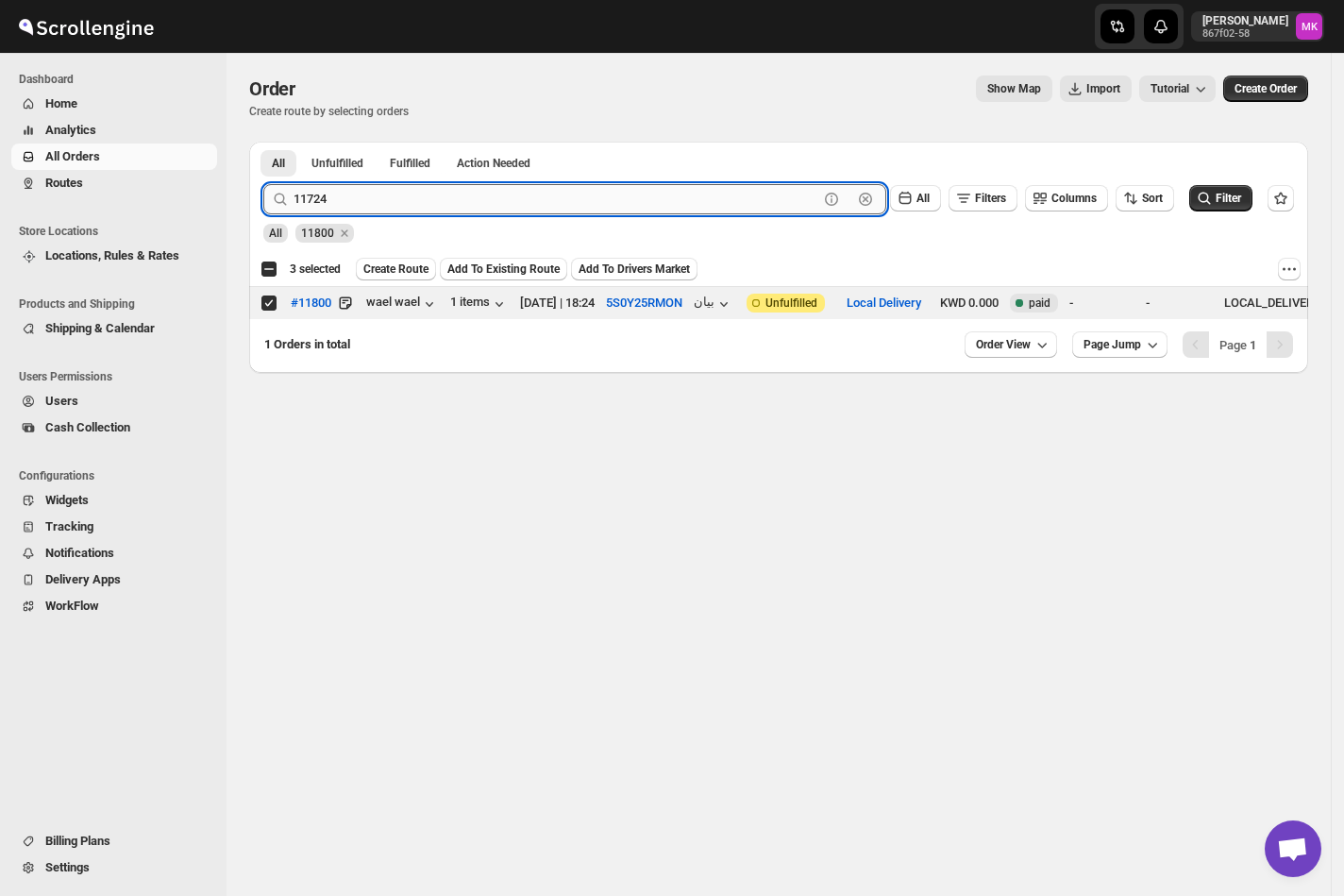
type input "11724"
click at [263, 142] on button "Submit" at bounding box center [290, 151] width 54 height 20
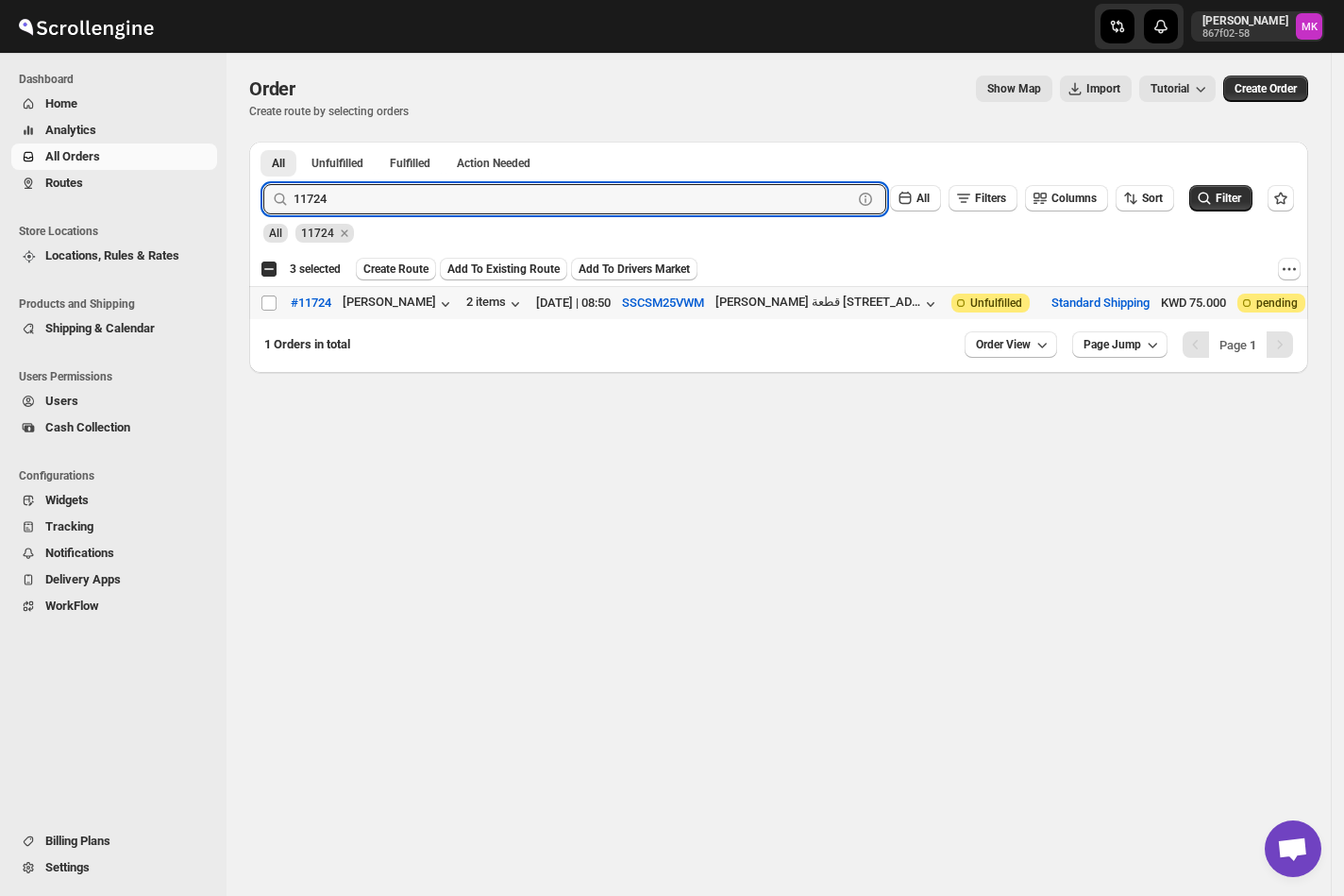
drag, startPoint x: 265, startPoint y: 300, endPoint x: 344, endPoint y: 325, distance: 82.9
click at [264, 300] on input "Select order" at bounding box center [269, 303] width 15 height 15
checkbox input "true"
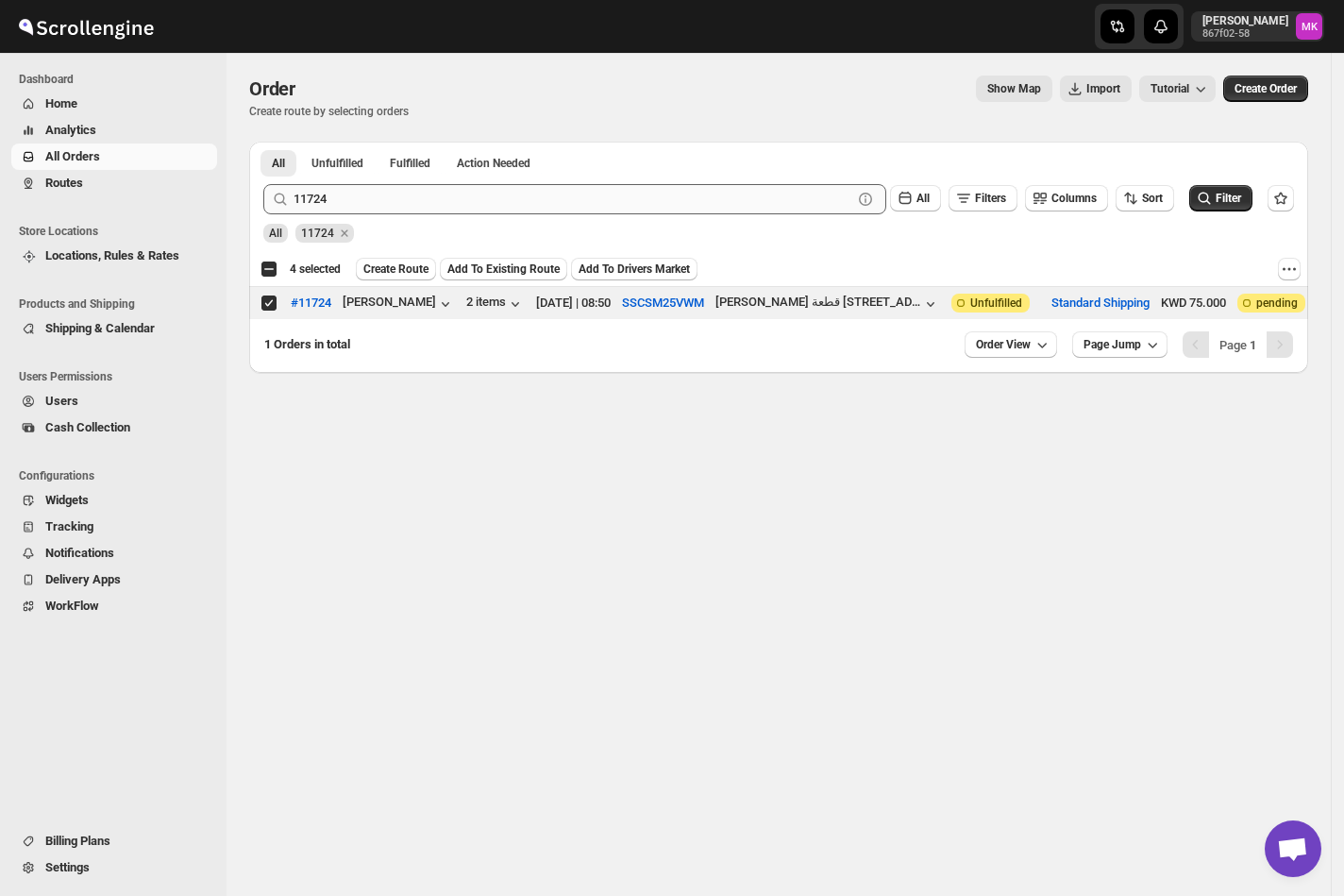
click at [401, 215] on div "All 11724" at bounding box center [774, 224] width 1038 height 35
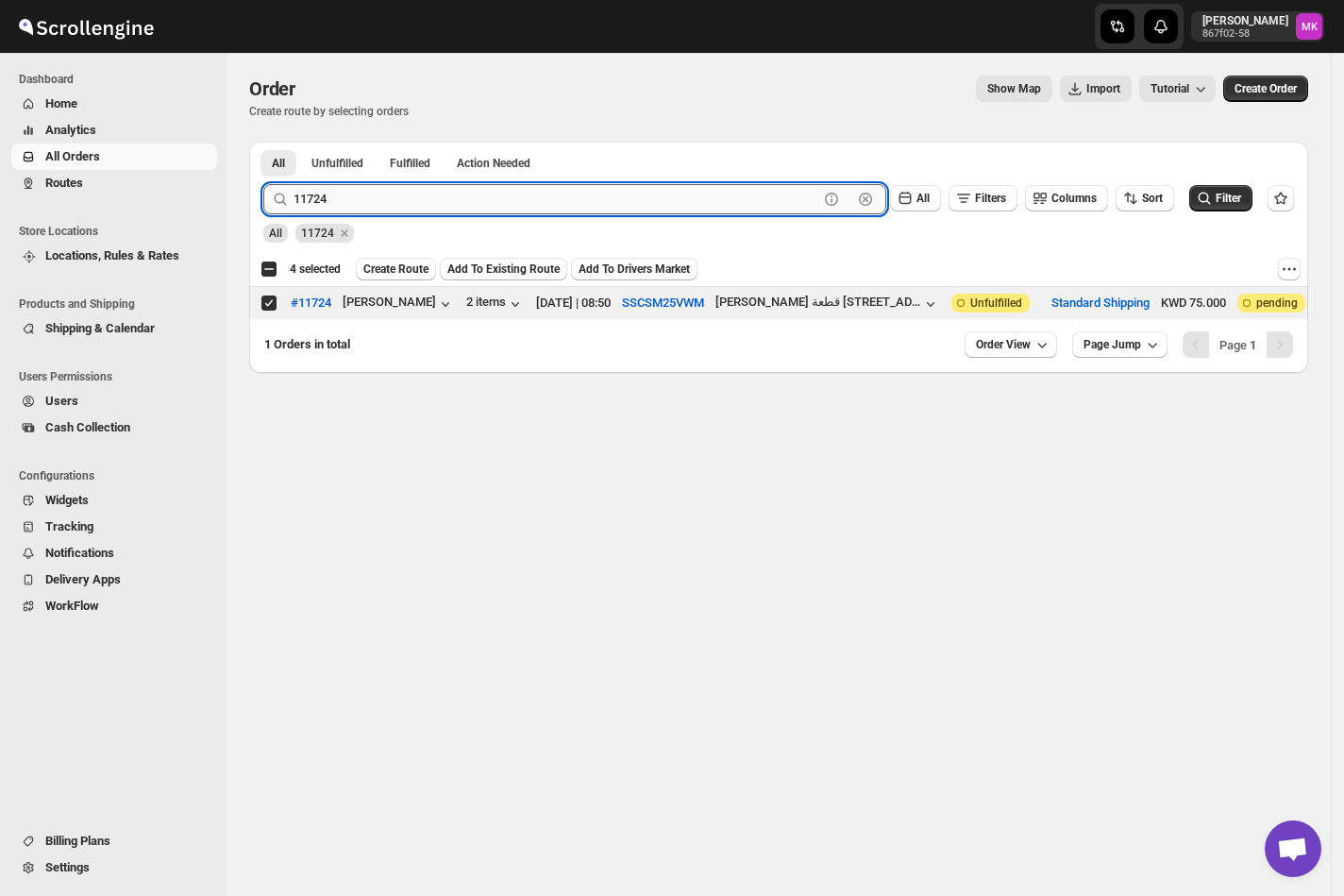
click at [392, 193] on input "11724" at bounding box center [556, 199] width 525 height 31
paste input "80"
type input "11804"
click at [263, 142] on button "Submit" at bounding box center [290, 151] width 54 height 20
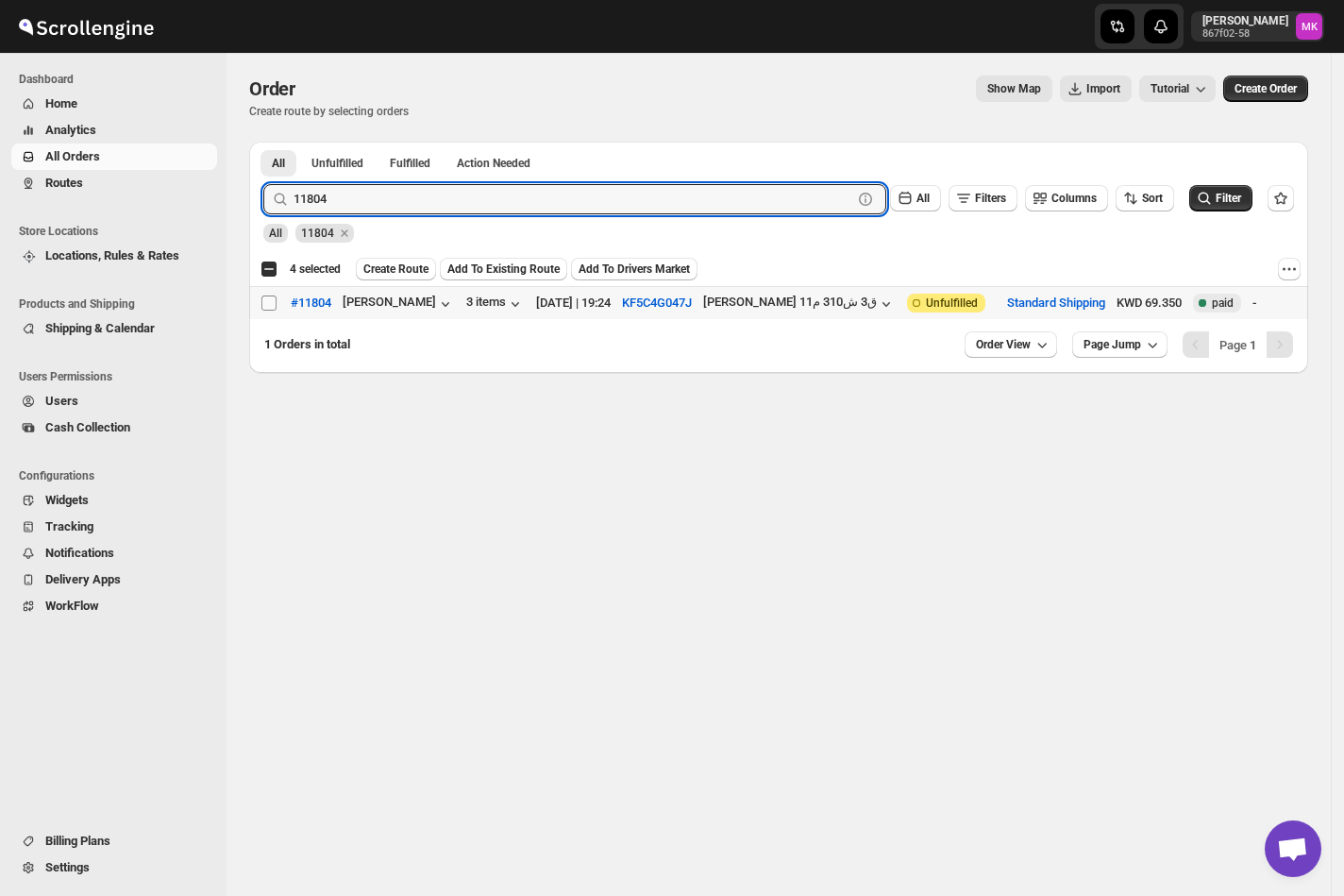
click at [273, 302] on input "Select order" at bounding box center [269, 303] width 15 height 15
checkbox input "true"
click at [378, 204] on input "11804" at bounding box center [556, 199] width 525 height 31
paste input "13"
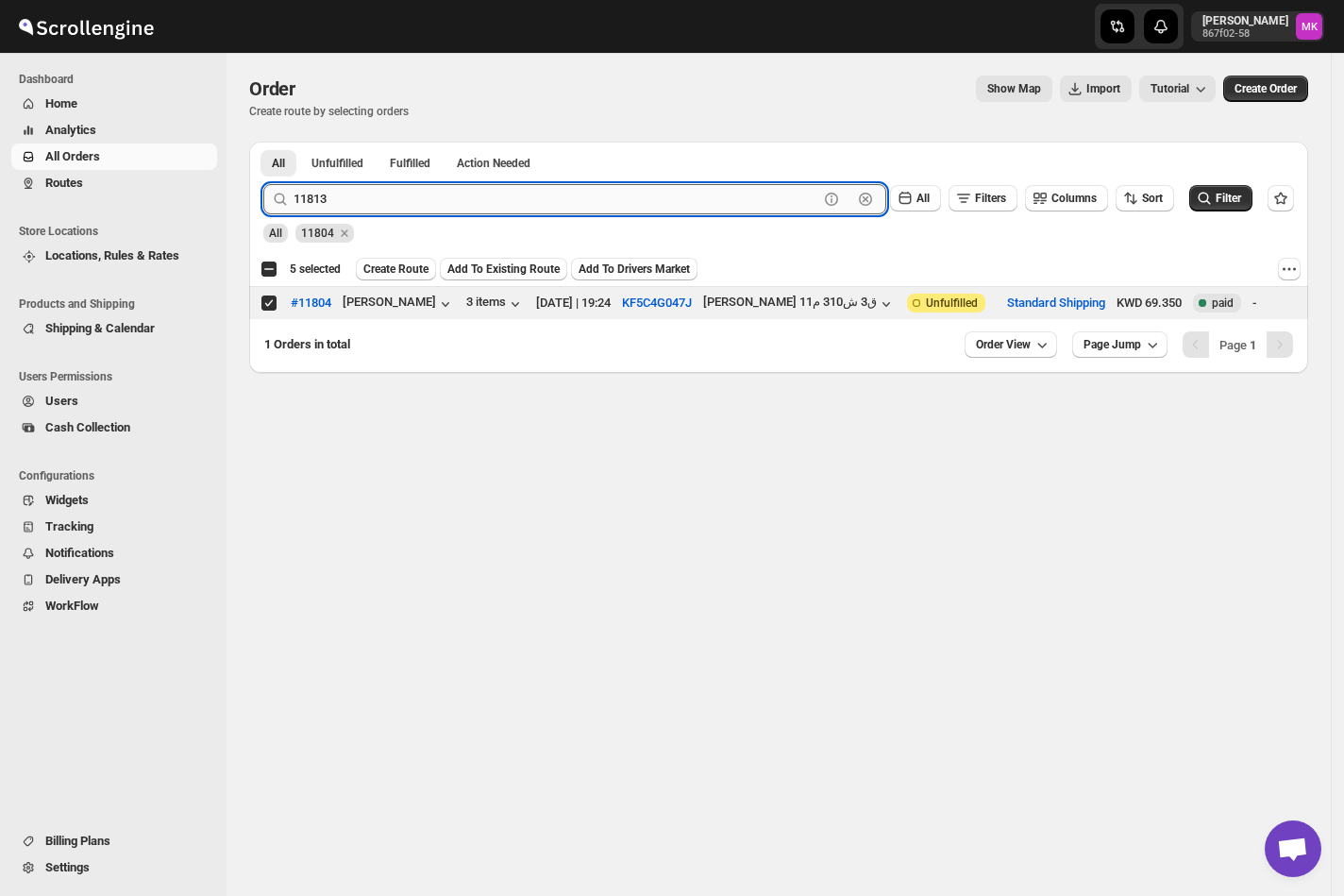
type input "11813"
click at [263, 142] on button "Submit" at bounding box center [290, 151] width 54 height 20
click at [261, 307] on input "Select order" at bounding box center [269, 303] width 15 height 15
checkbox input "true"
click at [300, 190] on input "11813" at bounding box center [556, 199] width 525 height 31
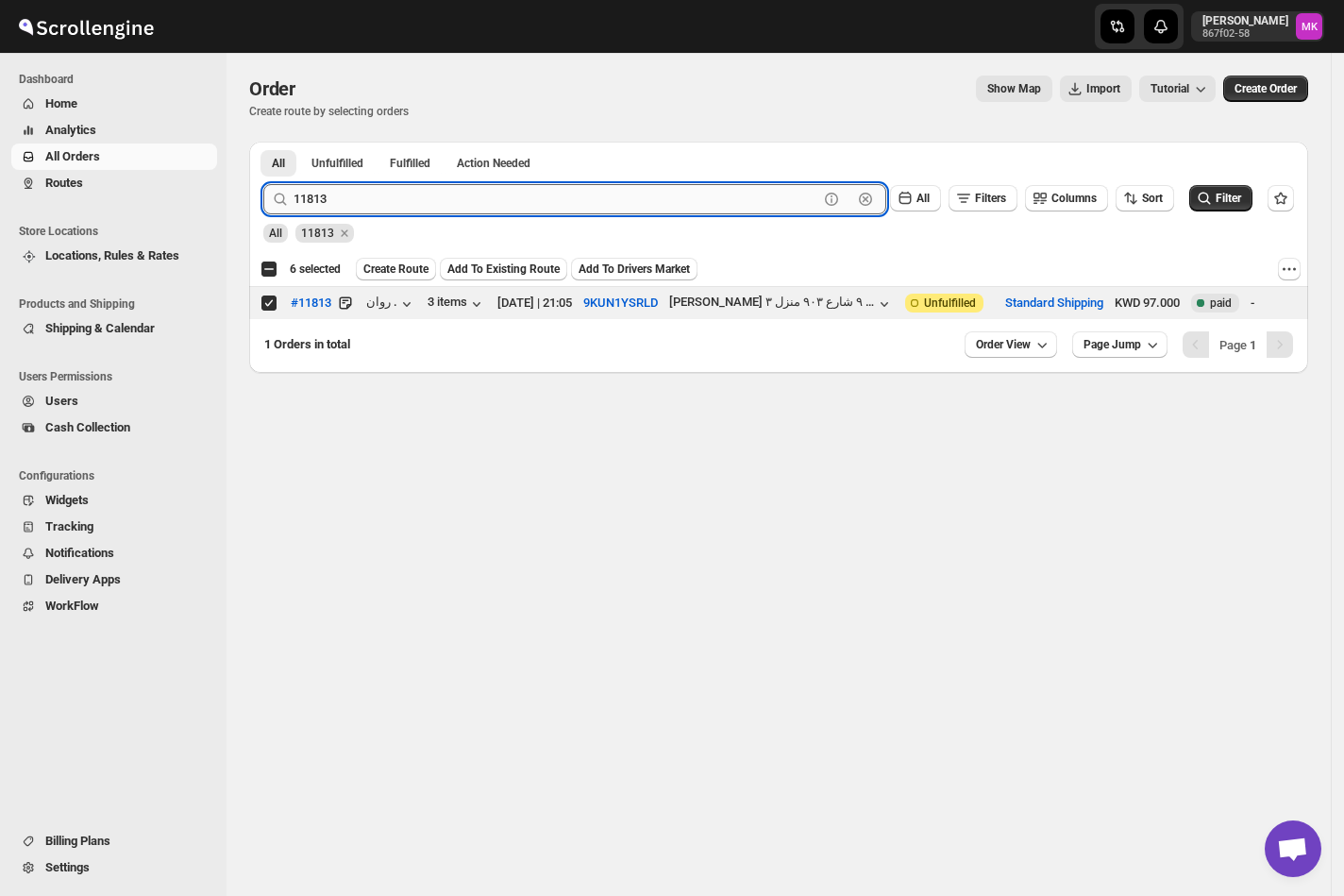
paste input "36"
type input "11836"
click at [263, 142] on button "Submit" at bounding box center [290, 151] width 54 height 20
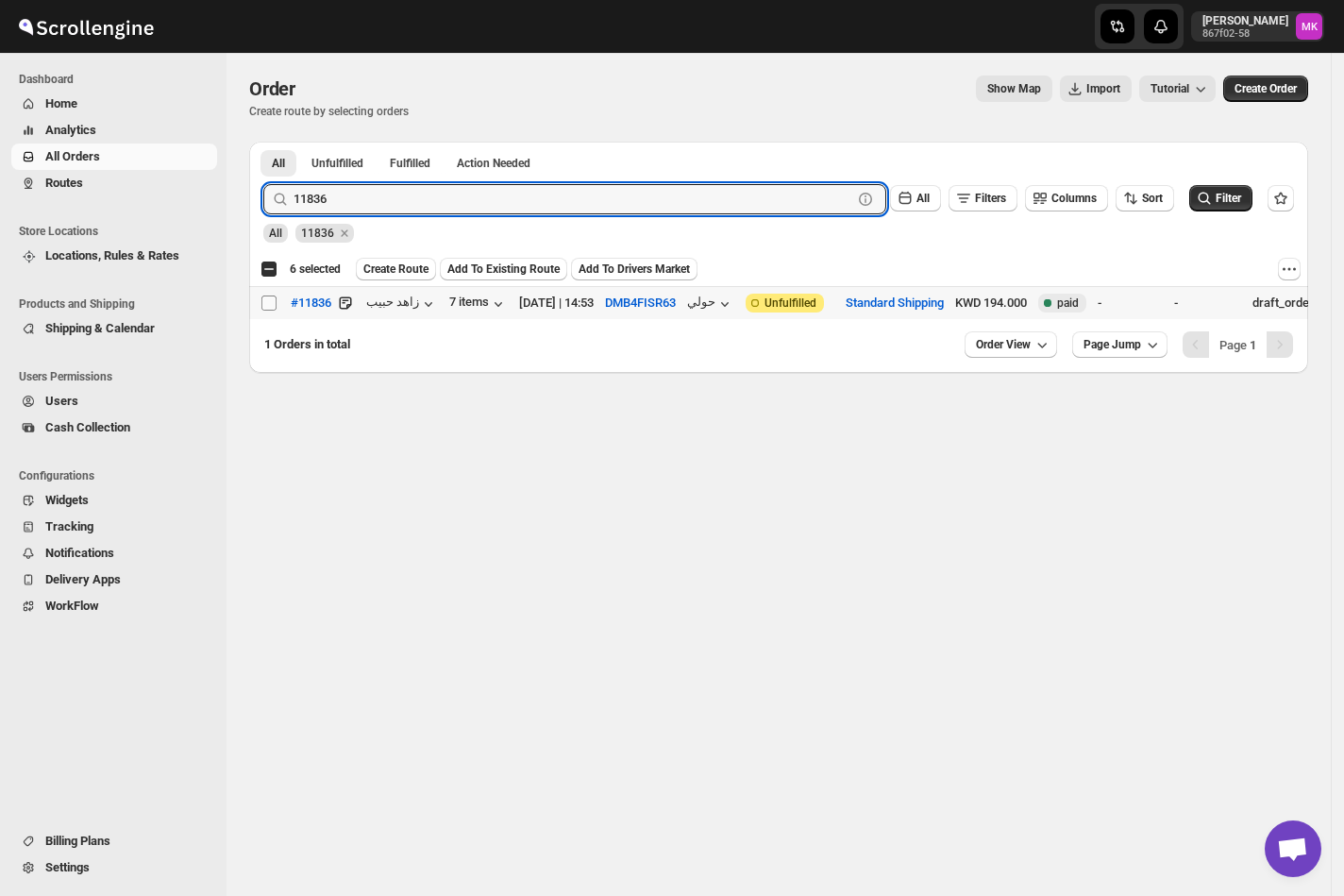
click at [265, 303] on input "Select order" at bounding box center [269, 303] width 15 height 15
checkbox input "true"
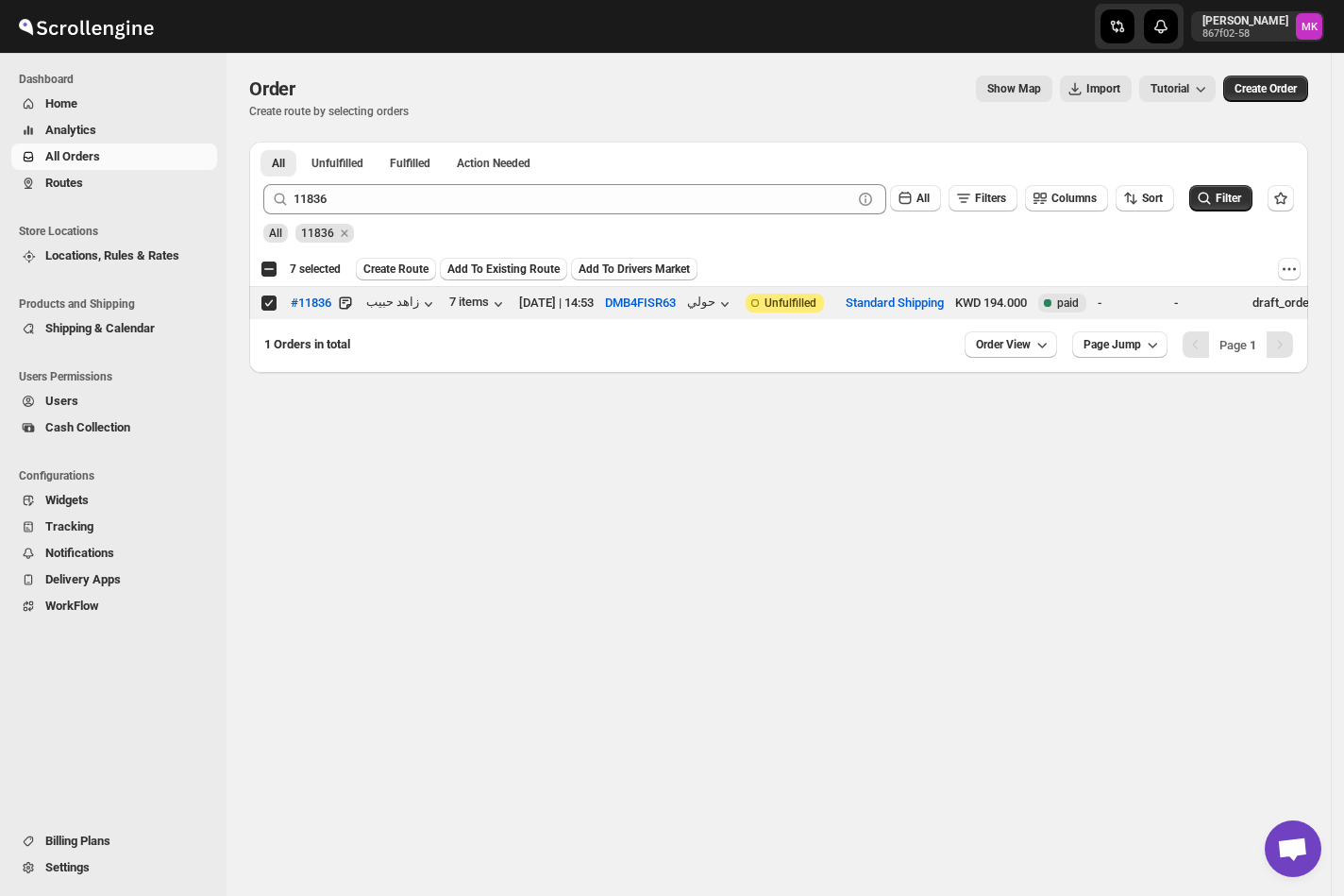
click at [402, 276] on span "Create Route" at bounding box center [396, 269] width 65 height 15
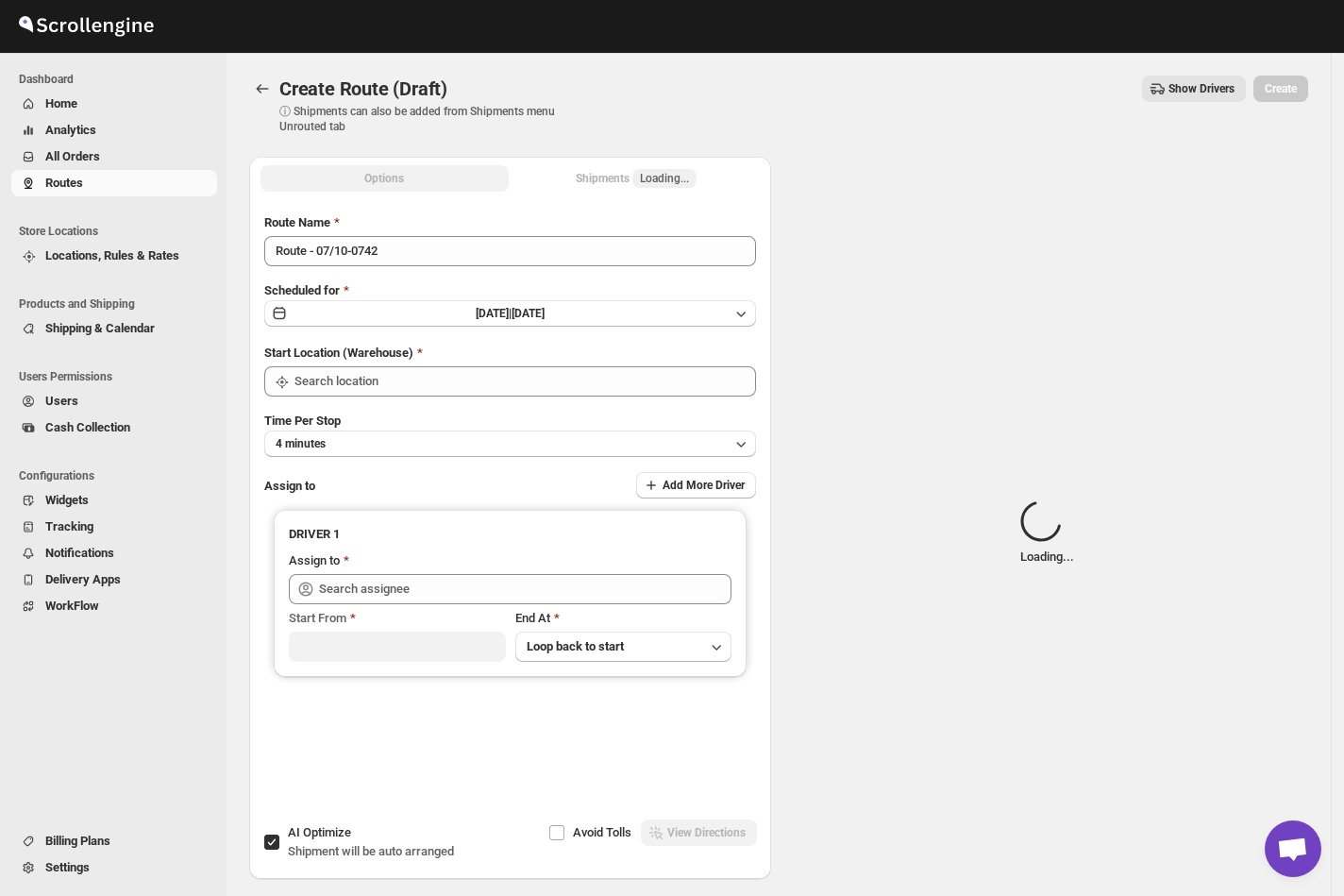
type input "[GEOGRAPHIC_DATA]"
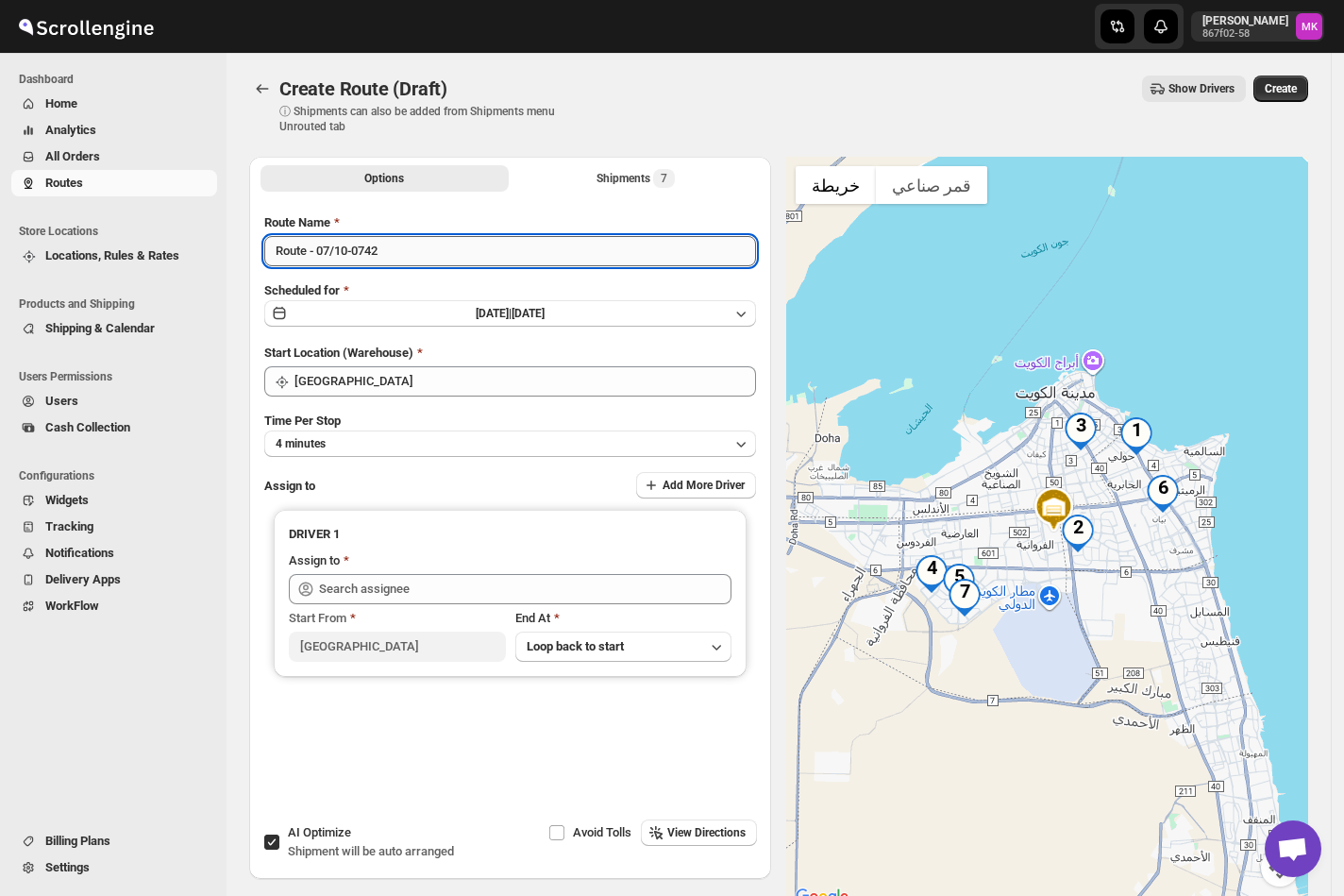
click at [332, 260] on input "Route - 07/10-0742" at bounding box center [510, 251] width 492 height 31
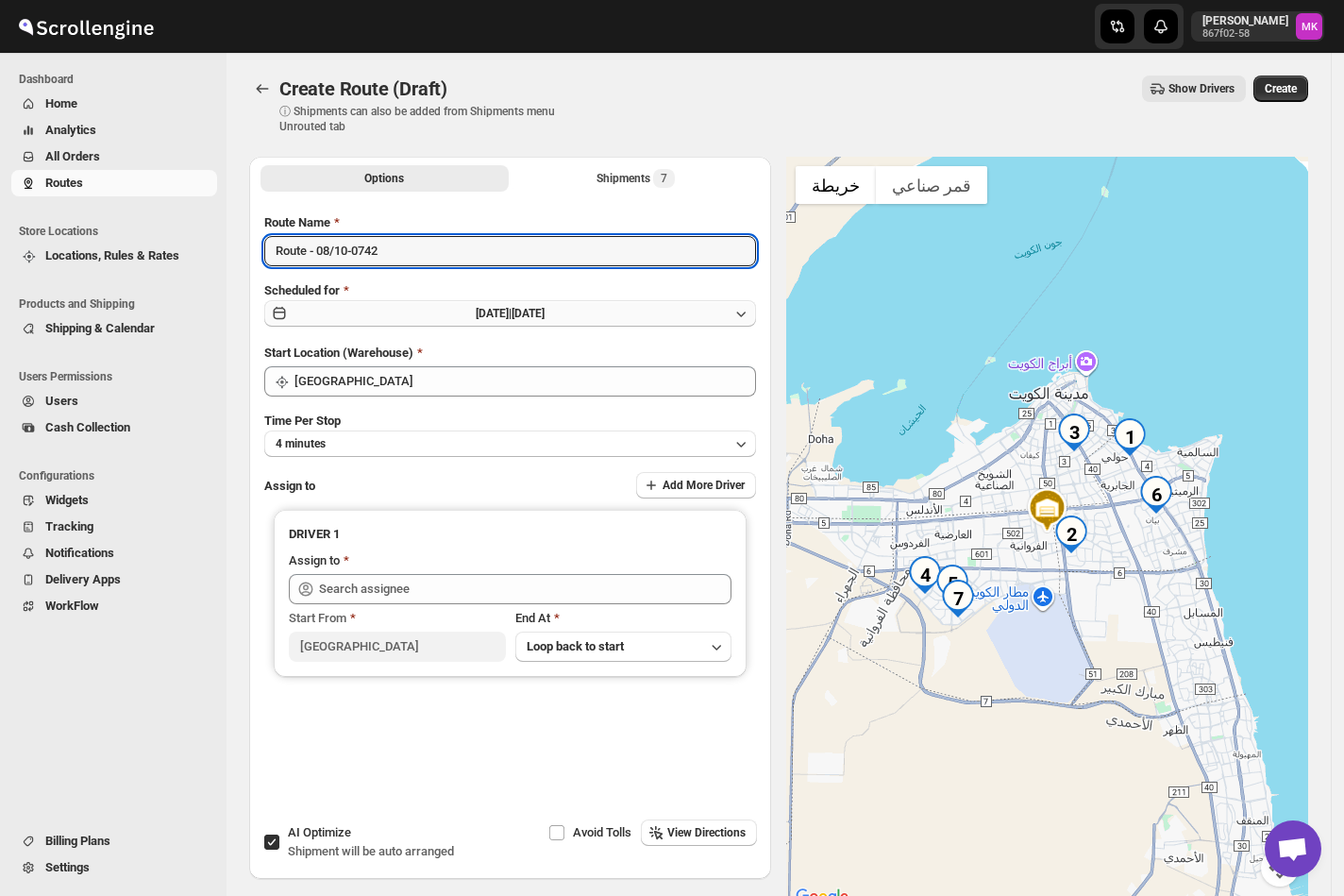
type input "Route - 08/10-0742"
click at [513, 325] on button "Tue Oct 07 2025 | Today" at bounding box center [510, 313] width 492 height 27
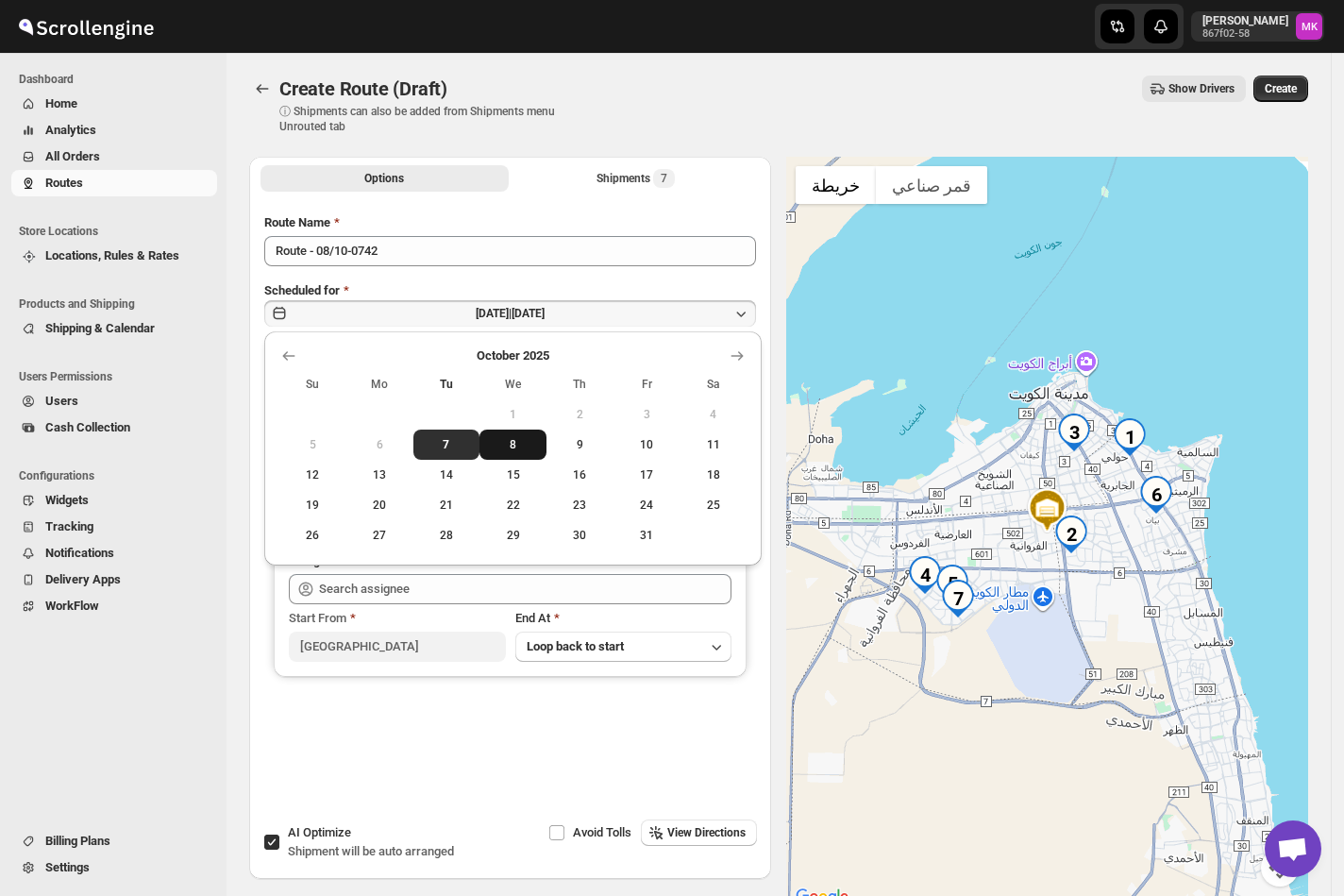
click at [496, 442] on span "8" at bounding box center [513, 444] width 52 height 15
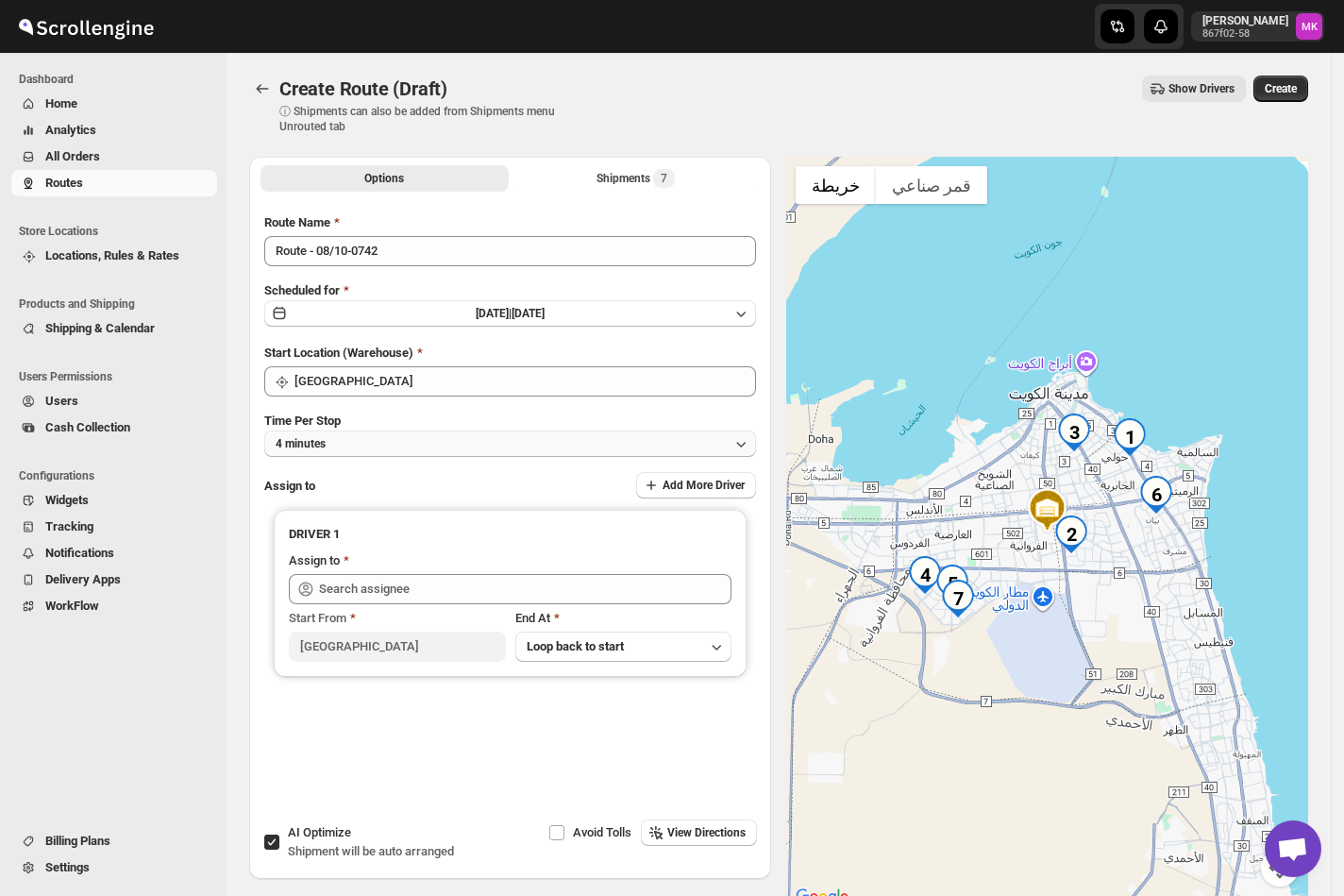
click at [434, 449] on button "4 minutes" at bounding box center [510, 444] width 492 height 27
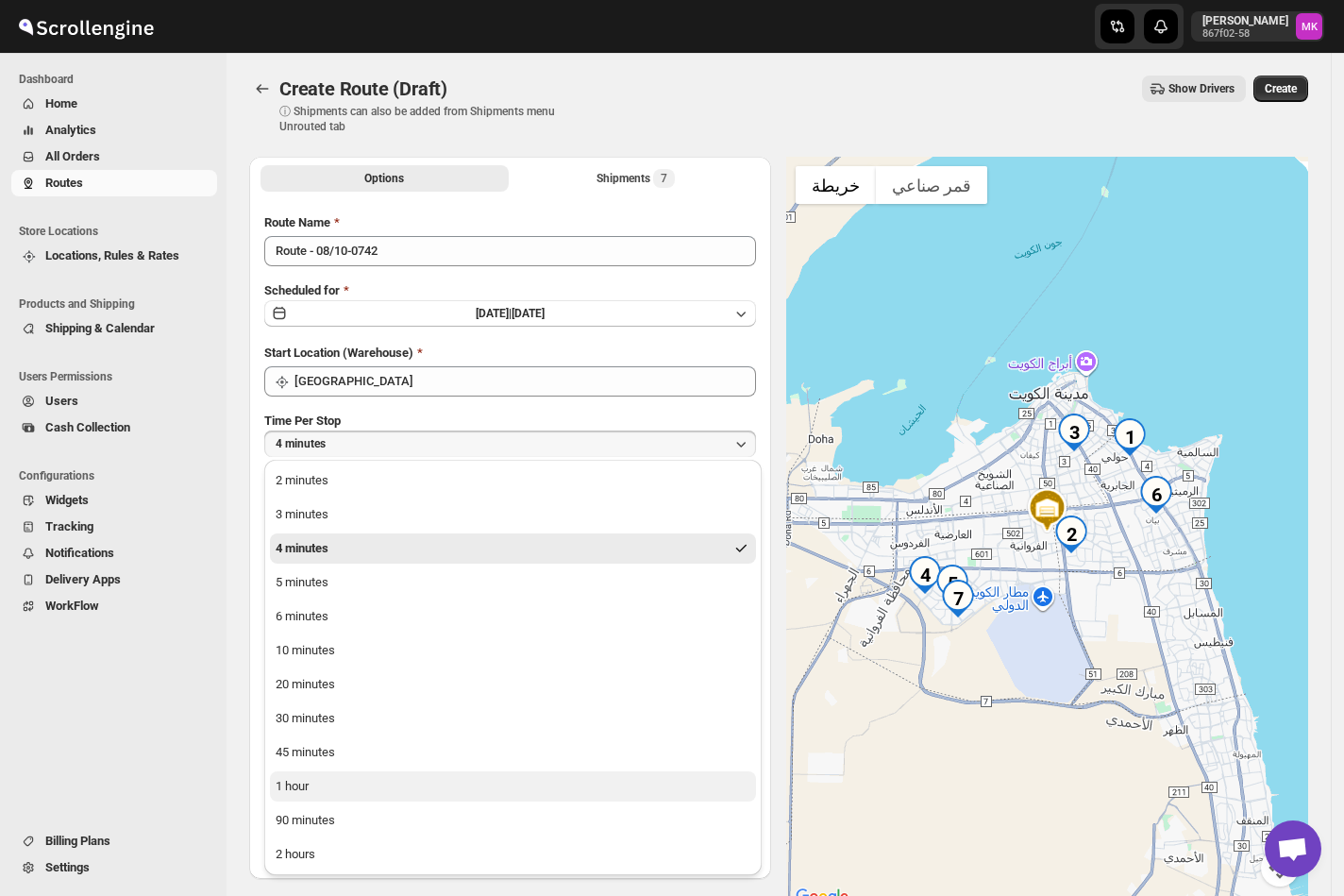
click at [313, 794] on button "1 hour" at bounding box center [513, 786] width 486 height 31
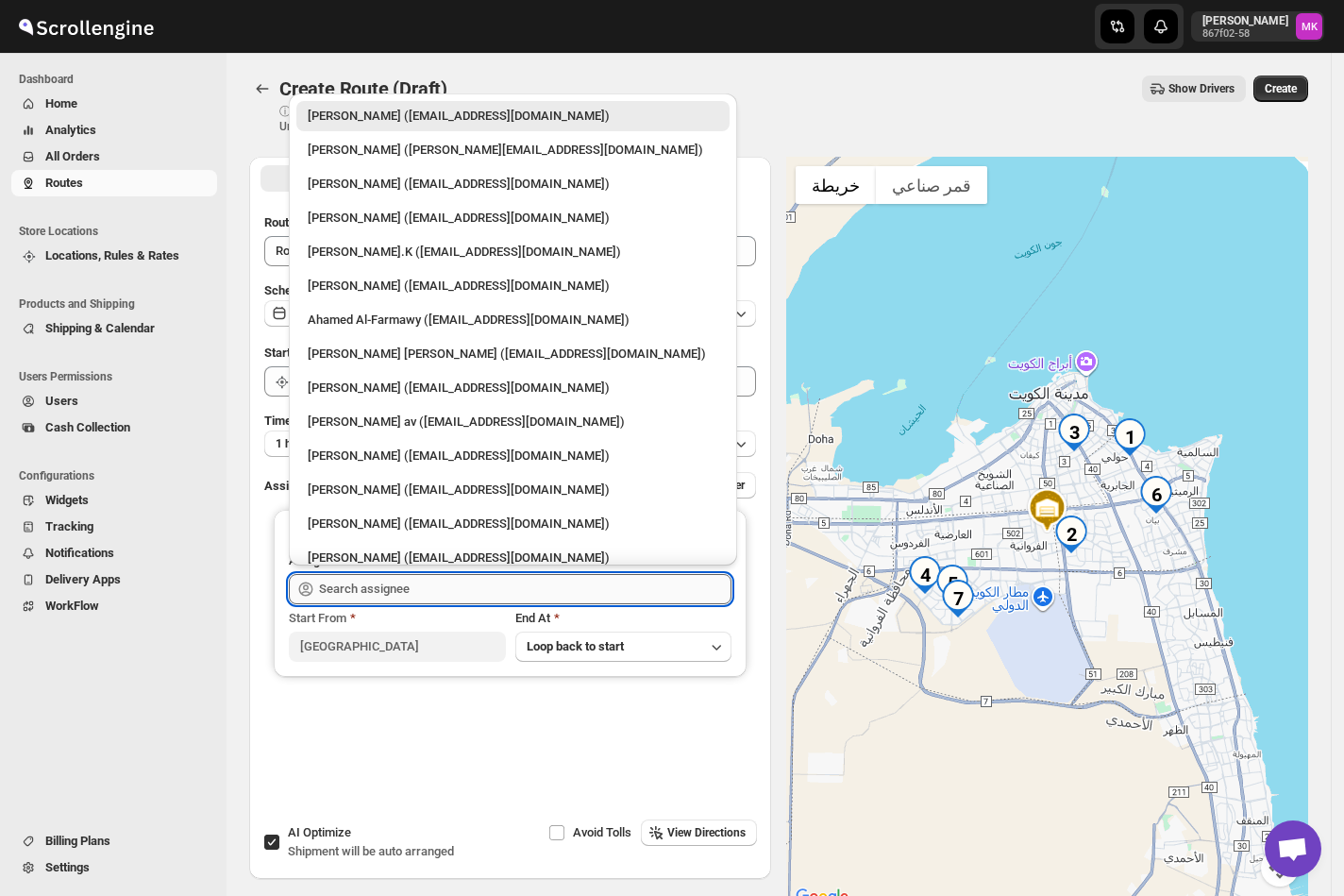
click at [416, 590] on input "text" at bounding box center [525, 589] width 413 height 31
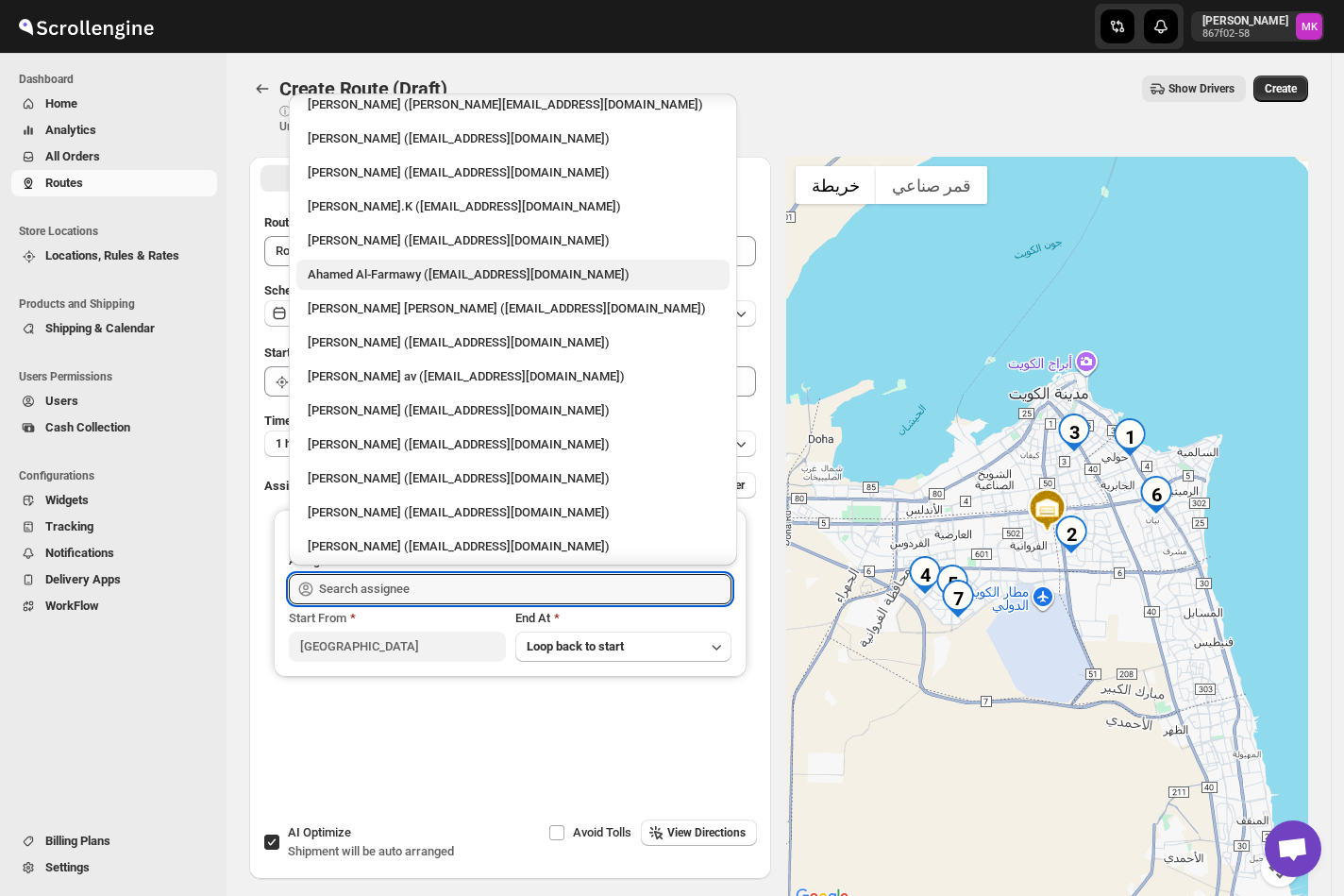
scroll to position [49, 0]
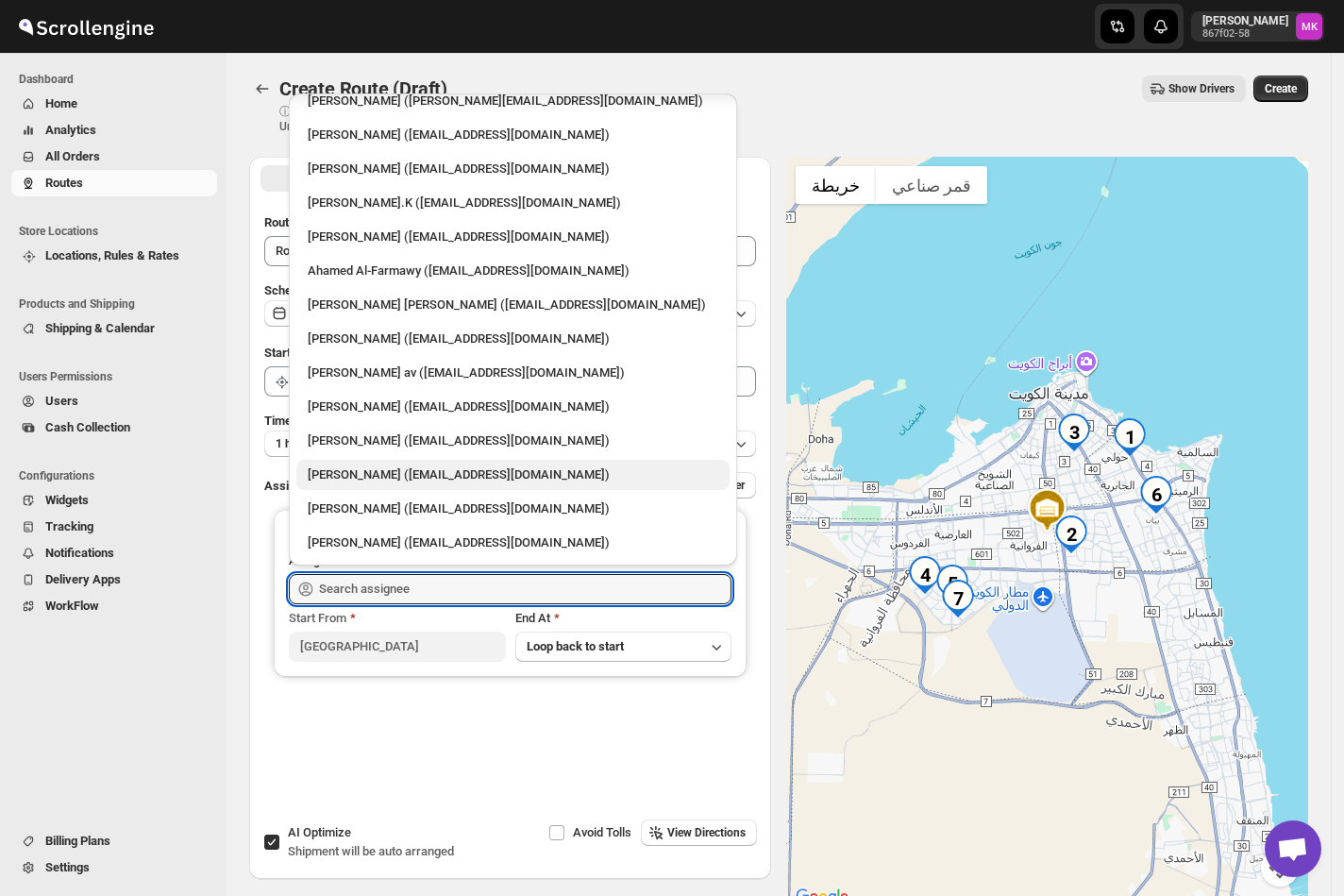
click at [432, 469] on div "Shaibaz Karbari (shaibazkarbari364@gmail.com)" at bounding box center [512, 475] width 411 height 19
type input "Shaibaz Karbari (shaibazkarbari364@gmail.com)"
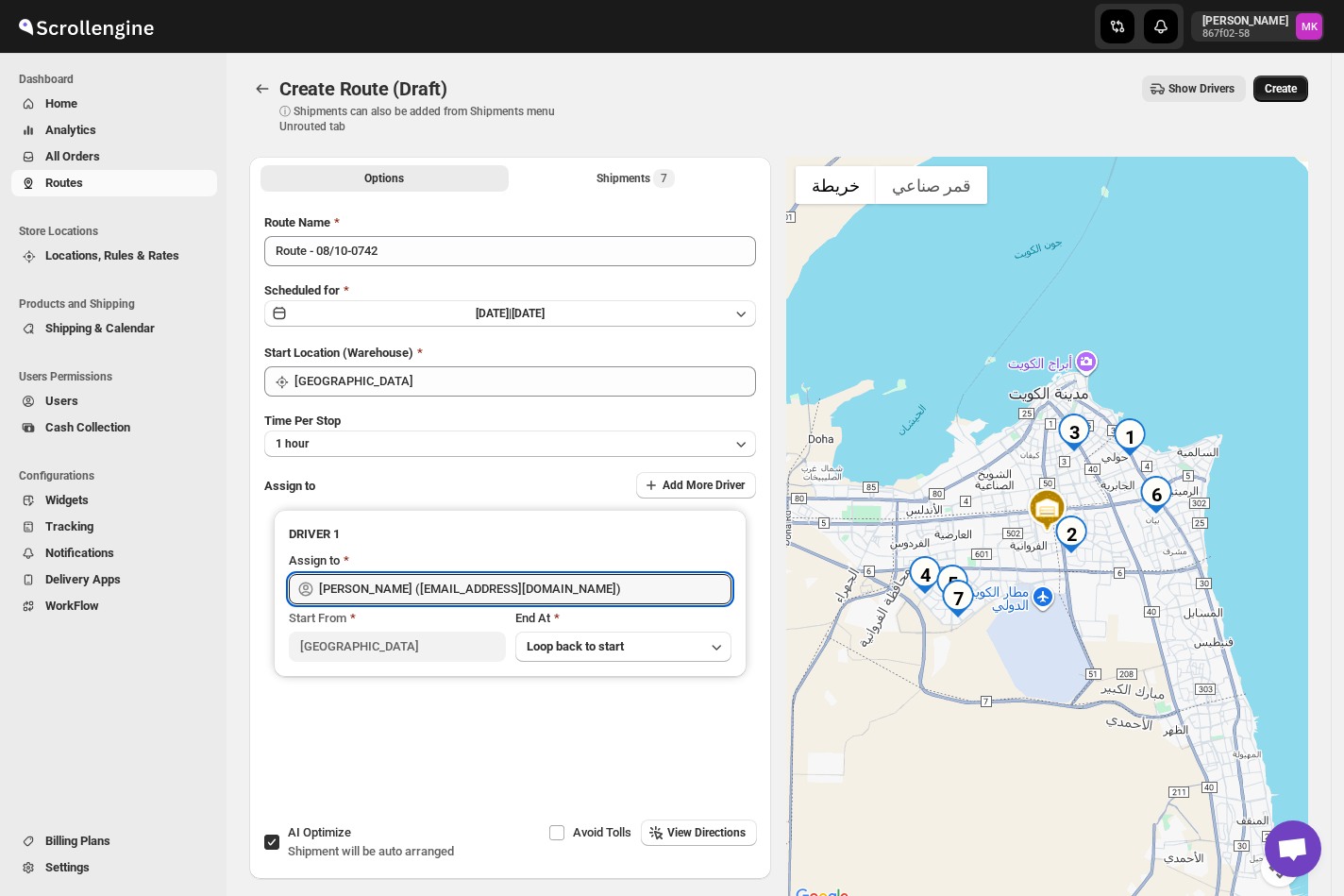
click at [1280, 95] on span "Create" at bounding box center [1281, 89] width 33 height 15
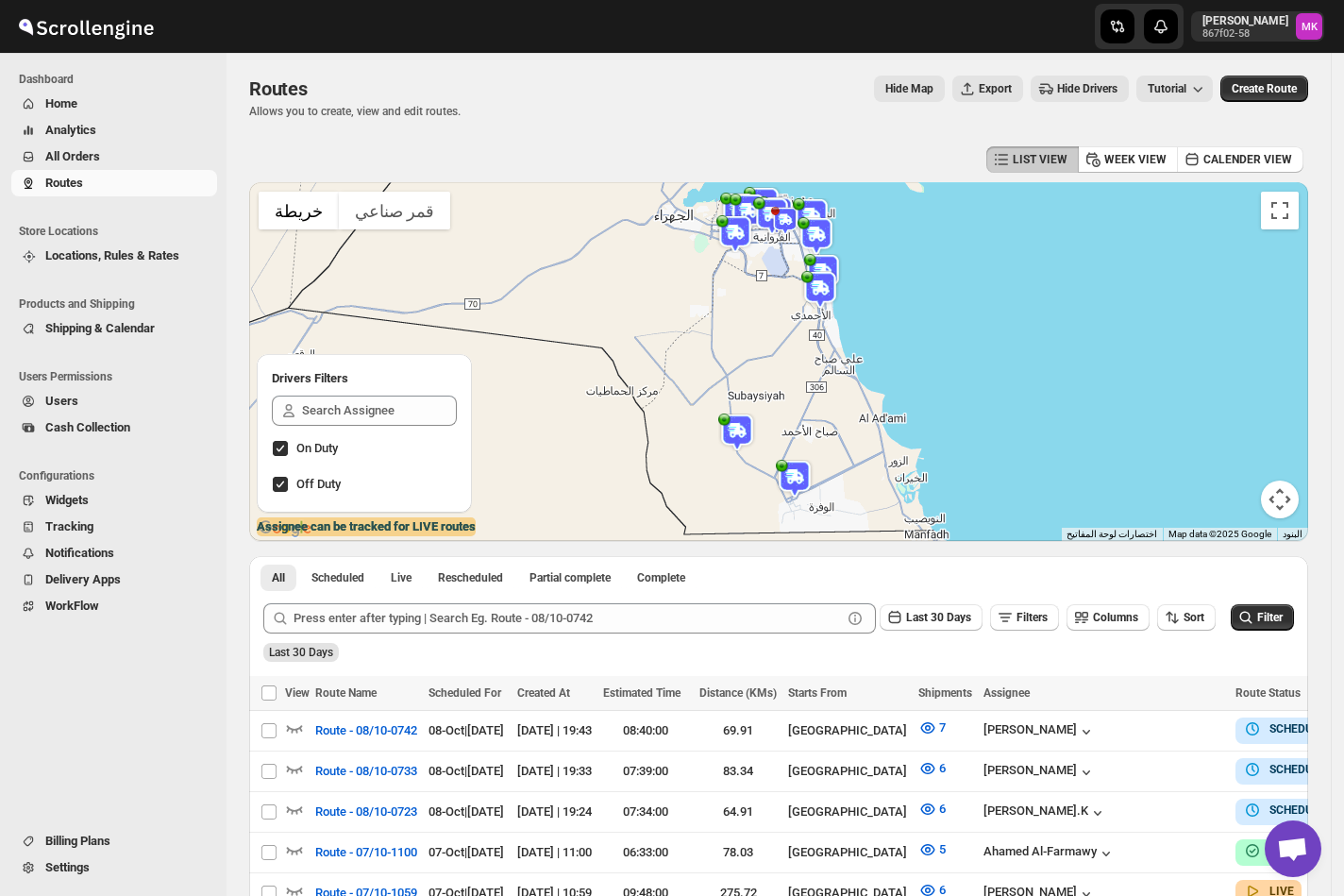
click at [69, 156] on span "All Orders" at bounding box center [72, 156] width 55 height 14
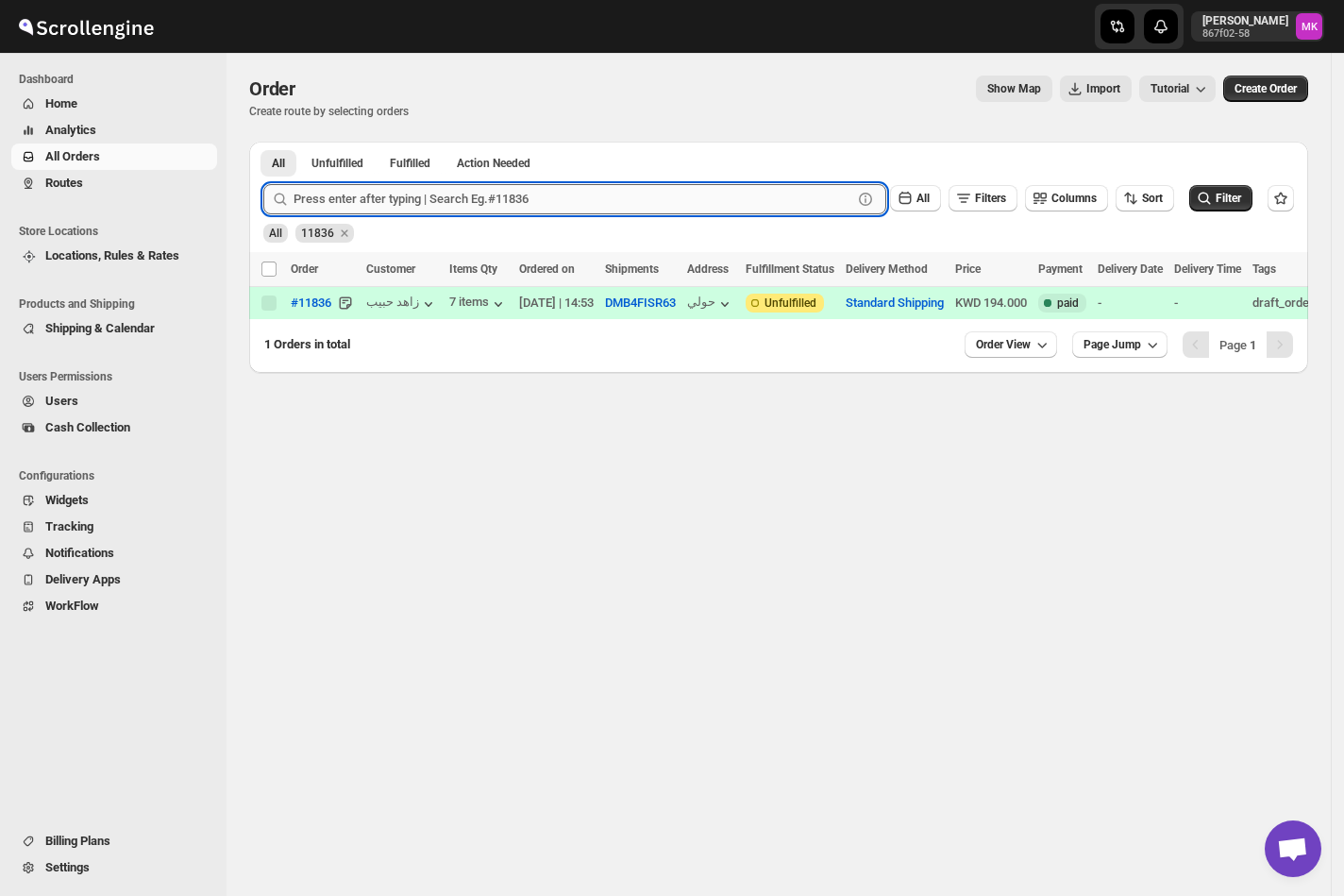
click at [413, 194] on input "text" at bounding box center [573, 199] width 559 height 31
paste input "11770"
type input "11770"
click at [263, 142] on button "Submit" at bounding box center [290, 151] width 54 height 20
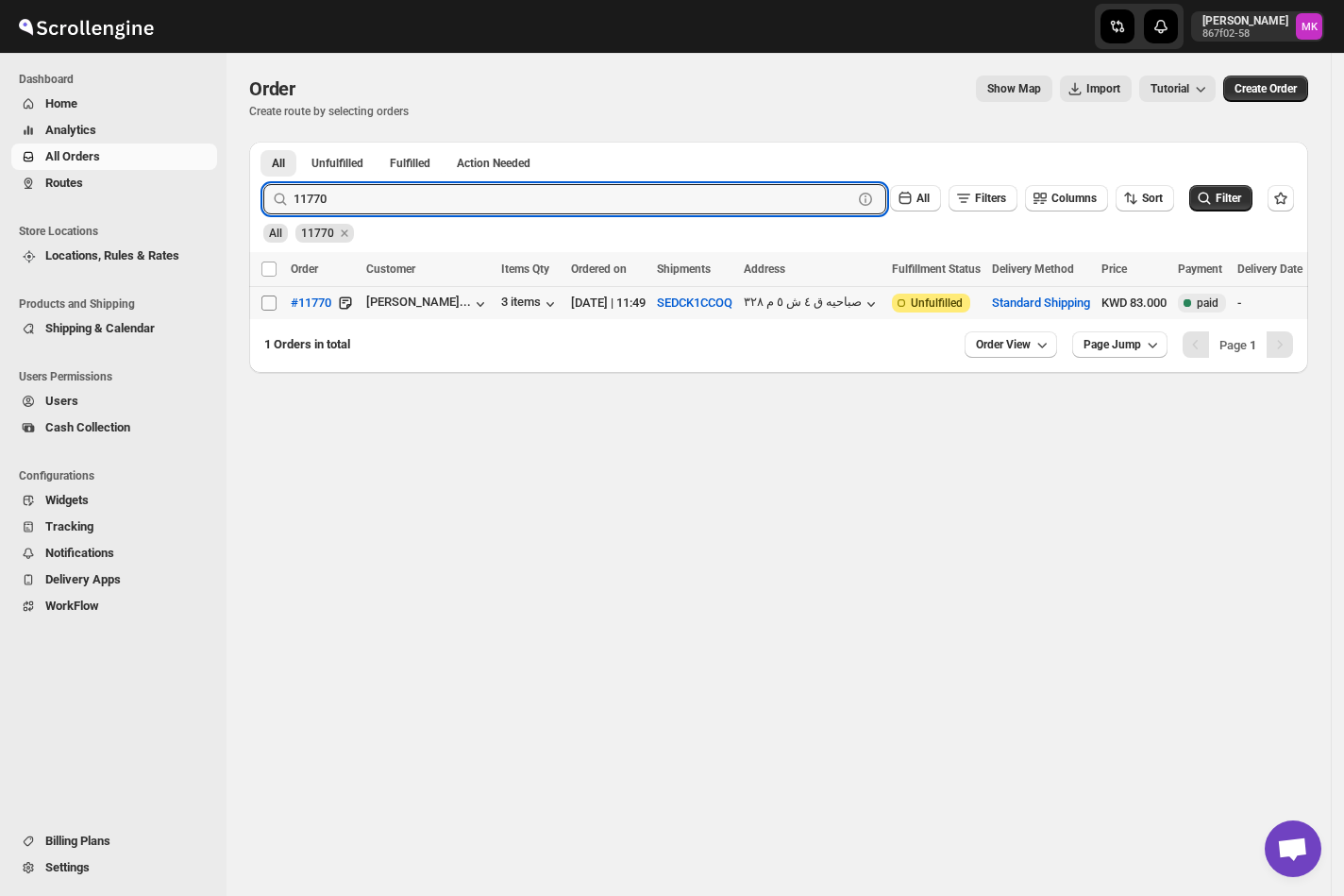
click at [273, 303] on input "Select order" at bounding box center [269, 303] width 15 height 15
checkbox input "true"
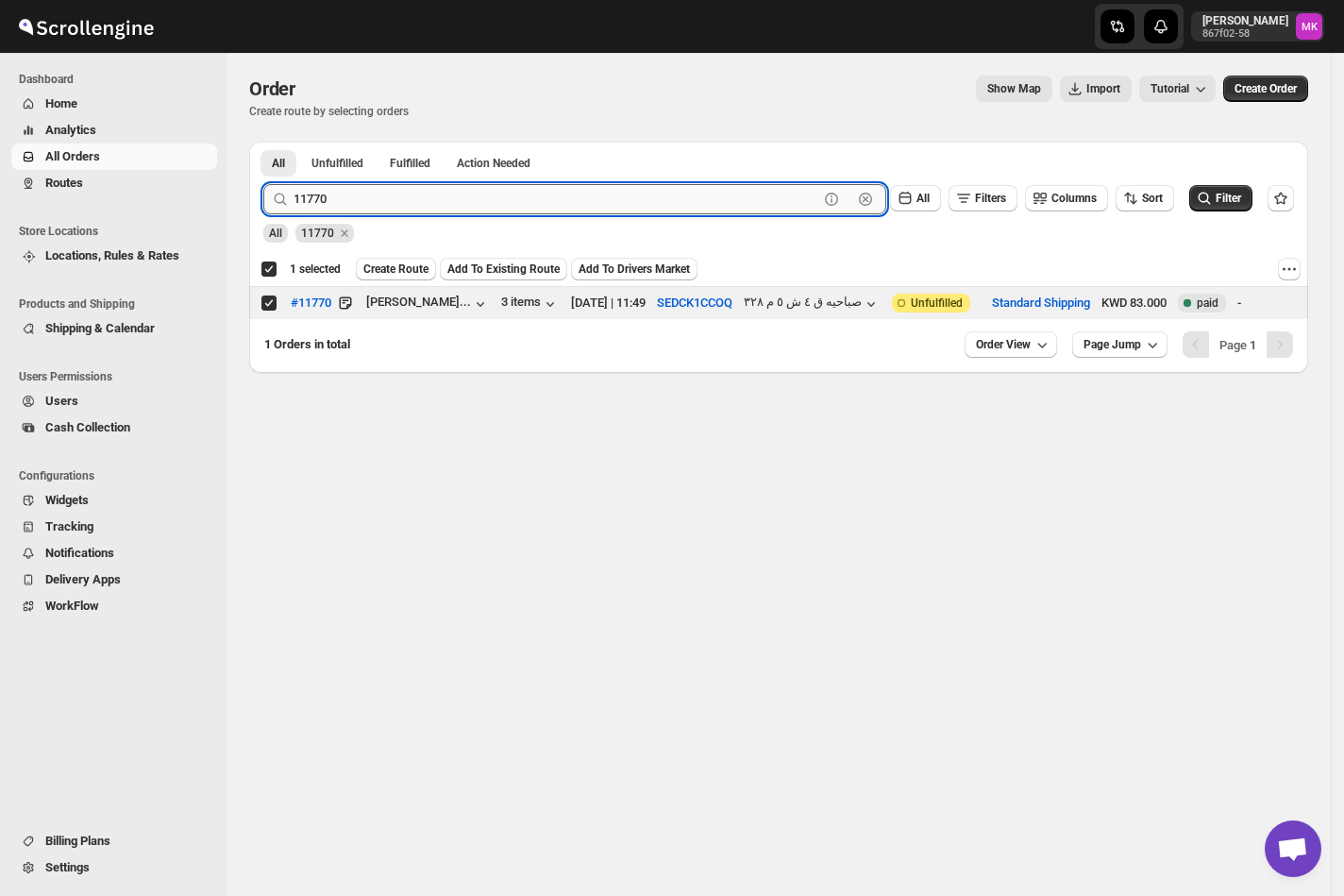
click at [330, 192] on input "11770" at bounding box center [556, 199] width 525 height 31
paste input "83"
type input "11830"
click at [263, 142] on button "Submit" at bounding box center [290, 151] width 54 height 20
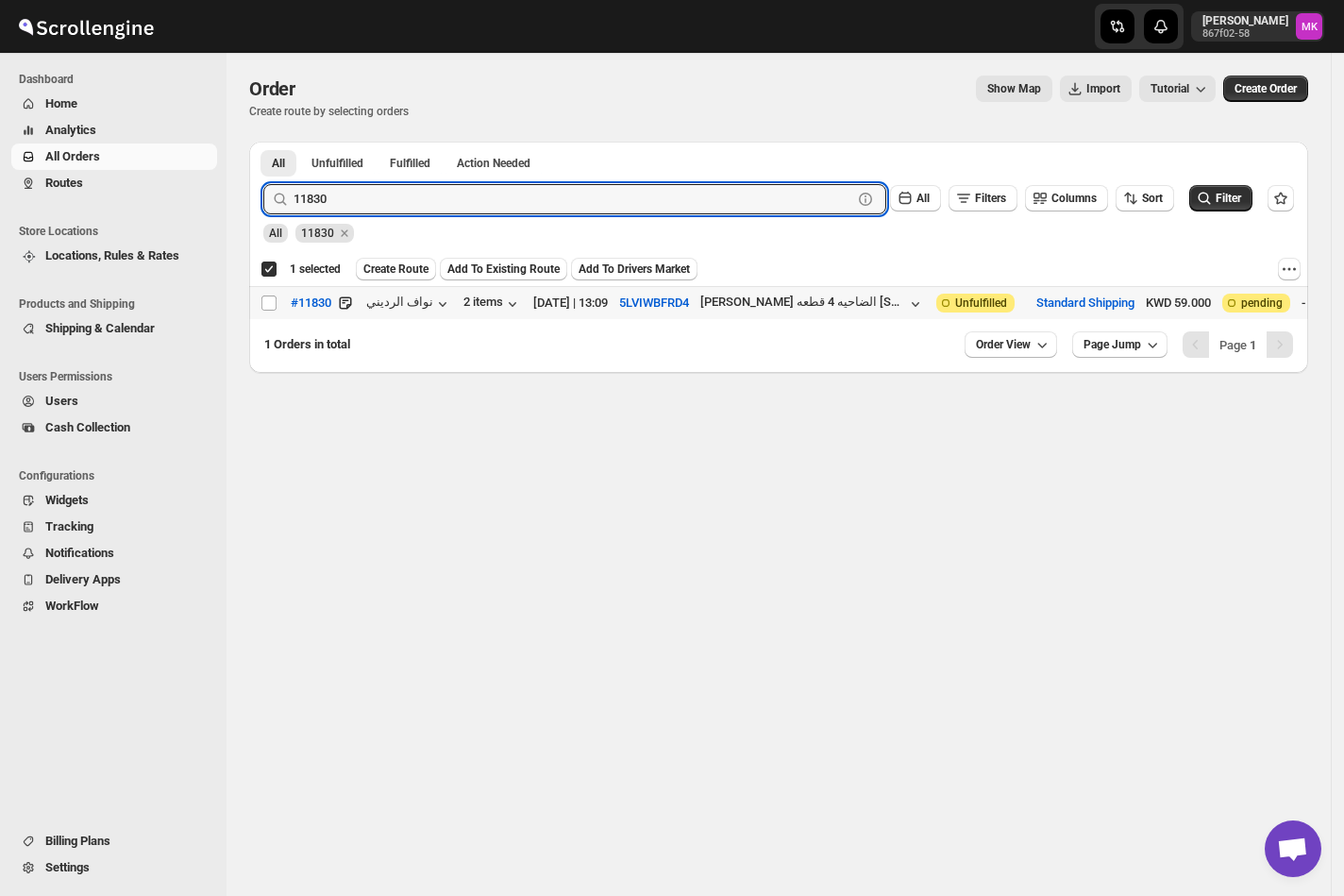
drag, startPoint x: 266, startPoint y: 310, endPoint x: 278, endPoint y: 310, distance: 12.0
click at [269, 310] on input "Select order" at bounding box center [269, 303] width 15 height 15
checkbox input "true"
checkbox input "false"
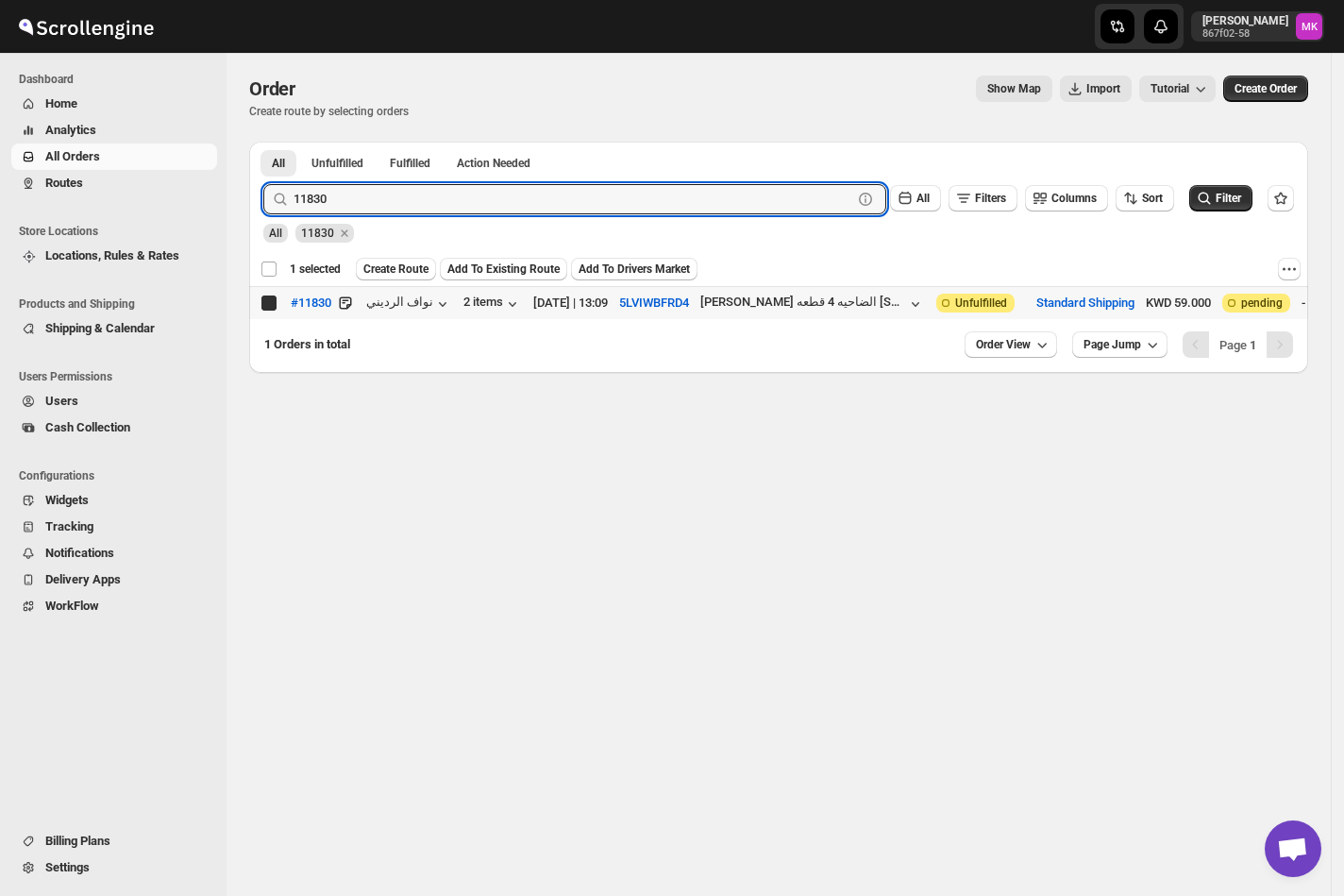
checkbox input "false"
click at [425, 206] on input "11830" at bounding box center [556, 199] width 525 height 31
paste input "07"
type input "11807"
click at [263, 142] on button "Submit" at bounding box center [290, 151] width 54 height 20
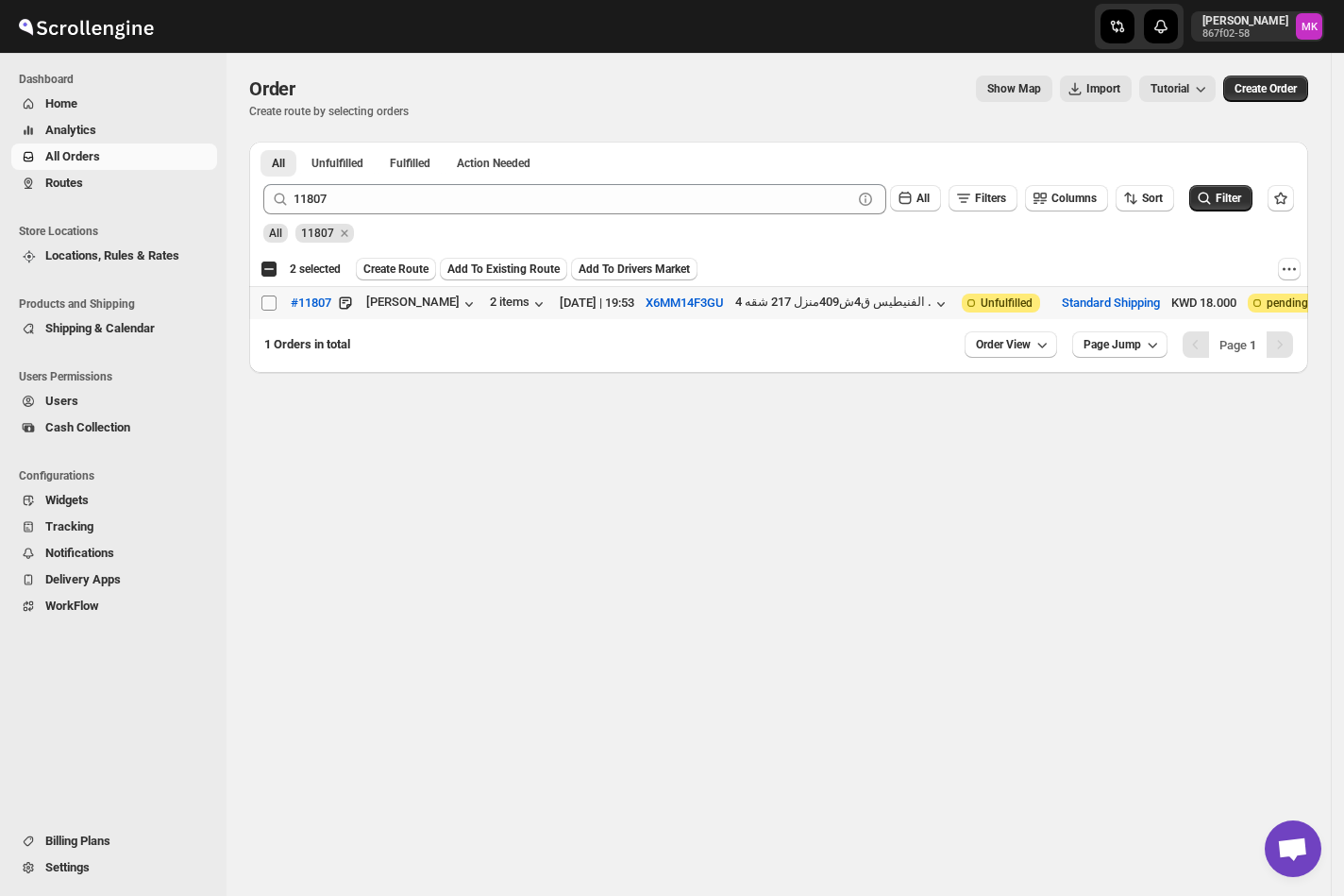
click at [266, 309] on input "Select order" at bounding box center [269, 303] width 15 height 15
checkbox input "true"
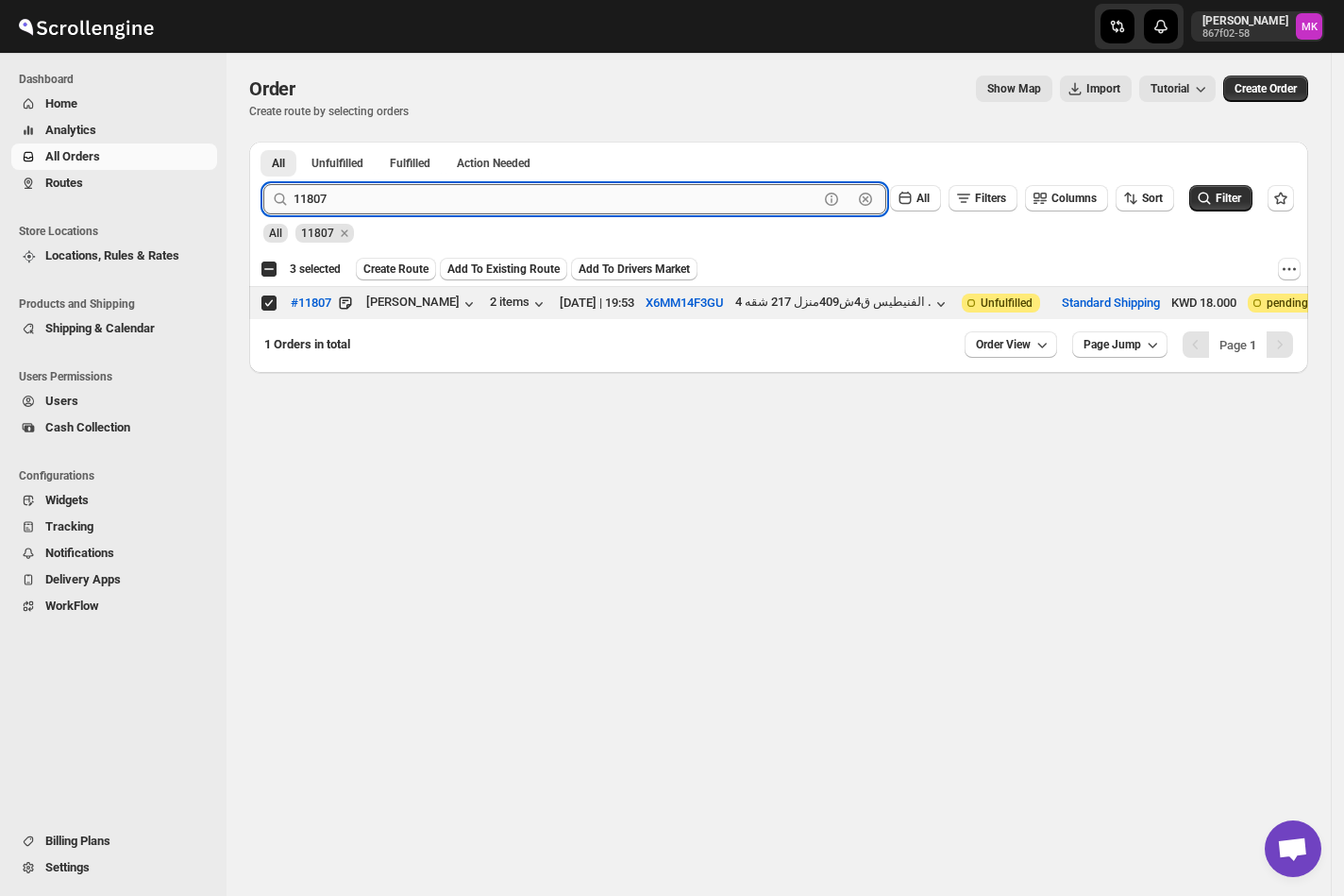
click at [345, 208] on input "11807" at bounding box center [556, 199] width 525 height 31
paste input "675"
type input "11675"
click at [263, 142] on button "Submit" at bounding box center [290, 151] width 54 height 20
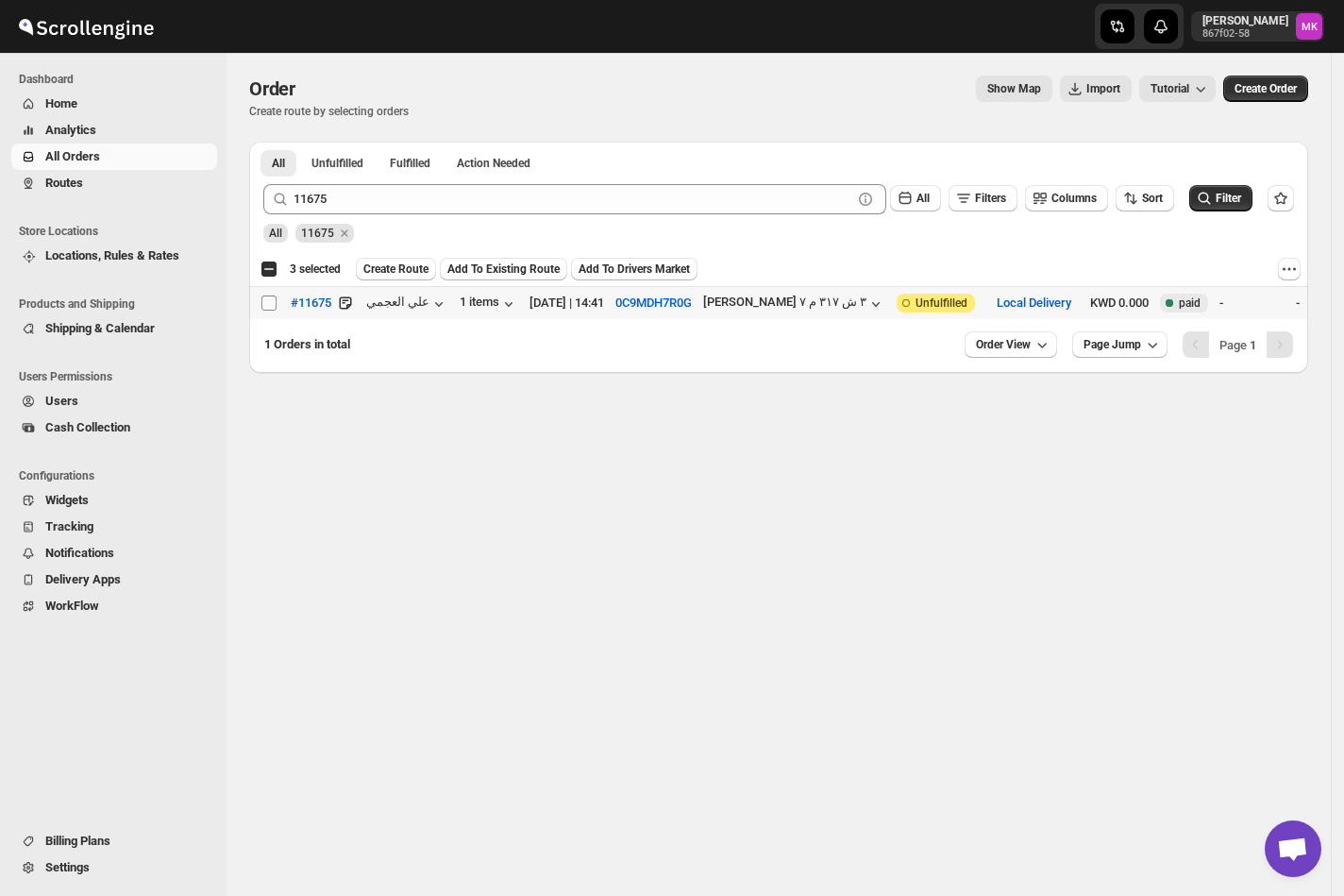
click at [273, 302] on input "Select order" at bounding box center [269, 303] width 15 height 15
checkbox input "true"
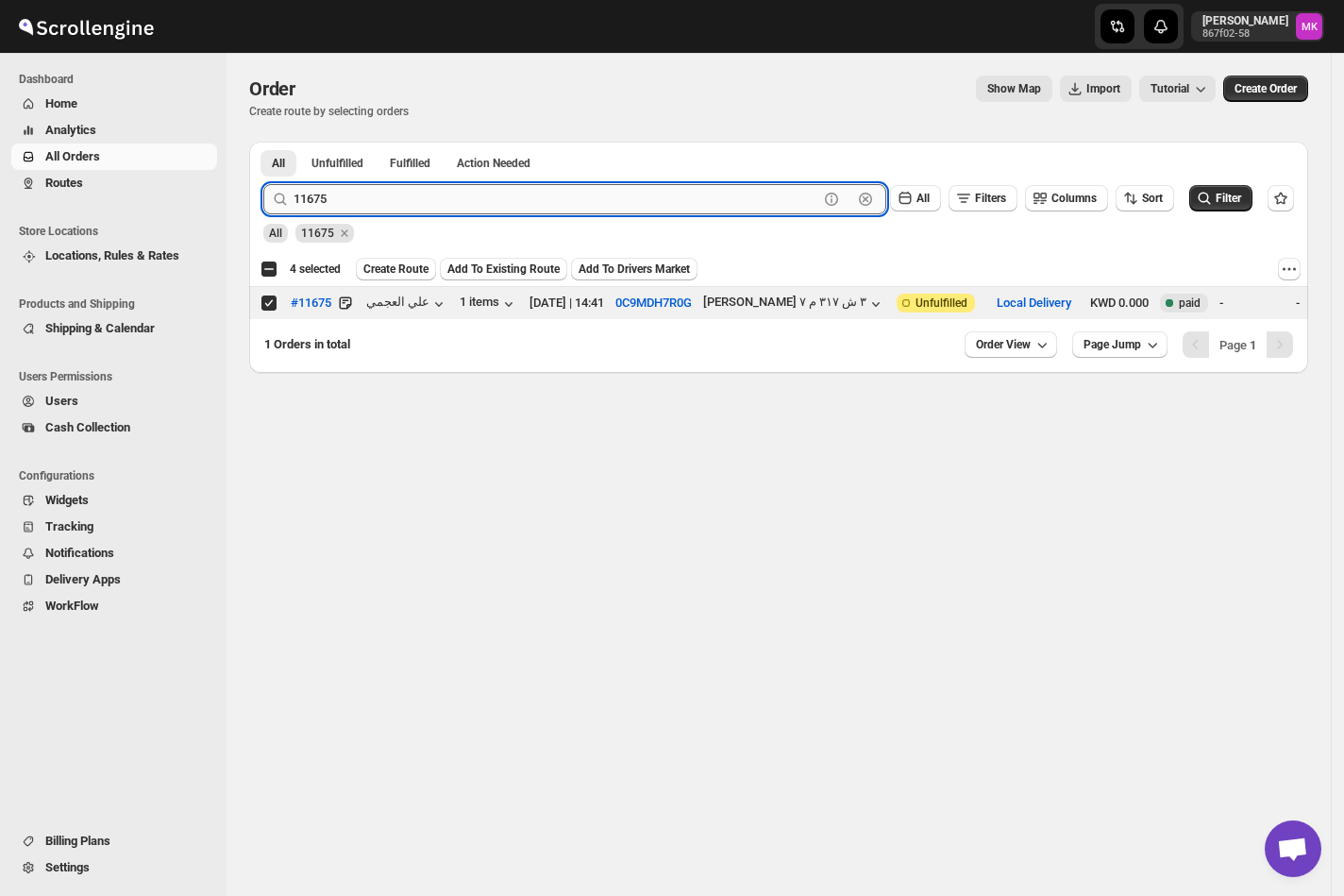
click at [353, 190] on input "11675" at bounding box center [556, 199] width 525 height 31
paste input "796"
type input "11796"
click at [263, 142] on button "Submit" at bounding box center [290, 151] width 54 height 20
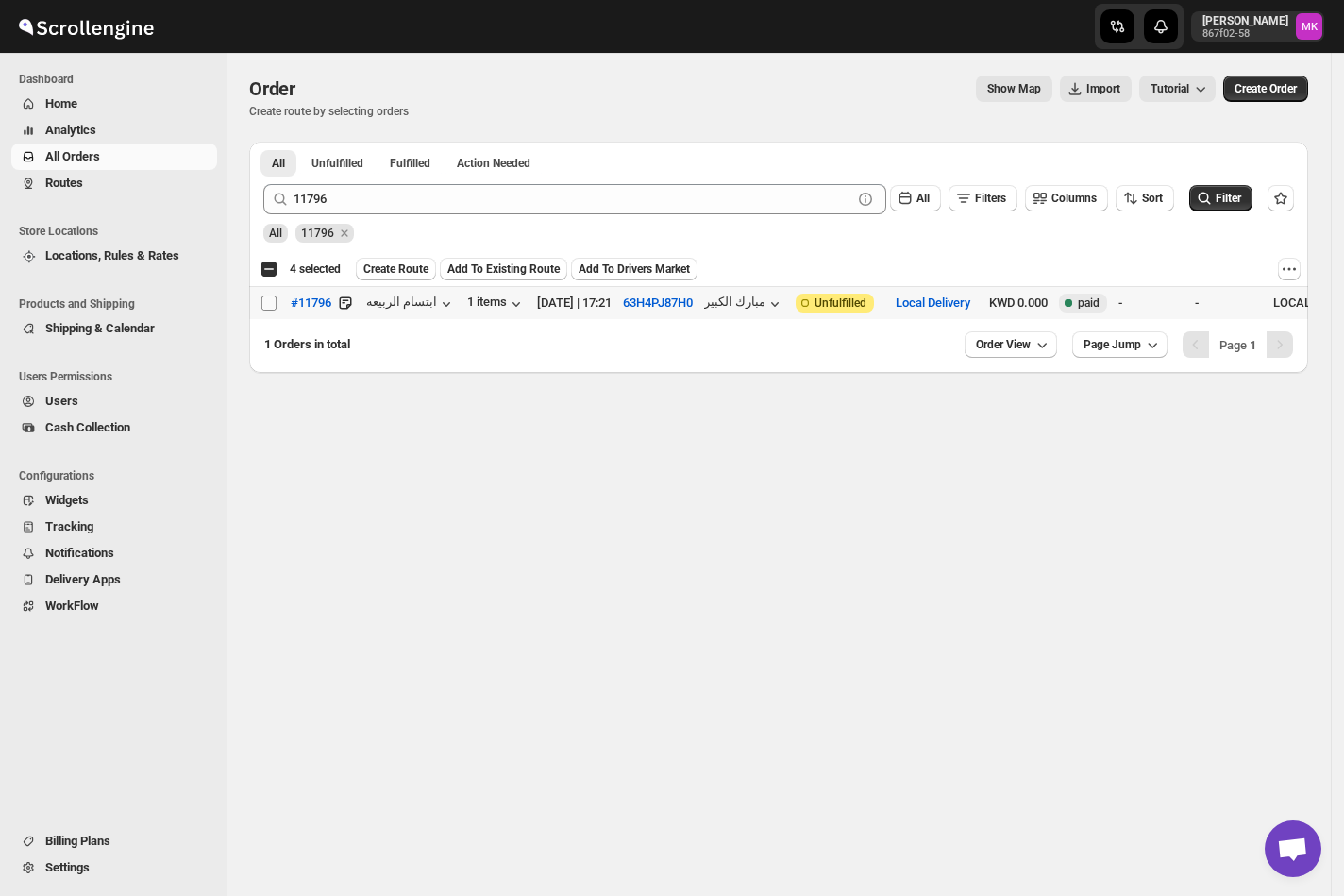
click at [270, 302] on input "Select order" at bounding box center [269, 303] width 15 height 15
checkbox input "true"
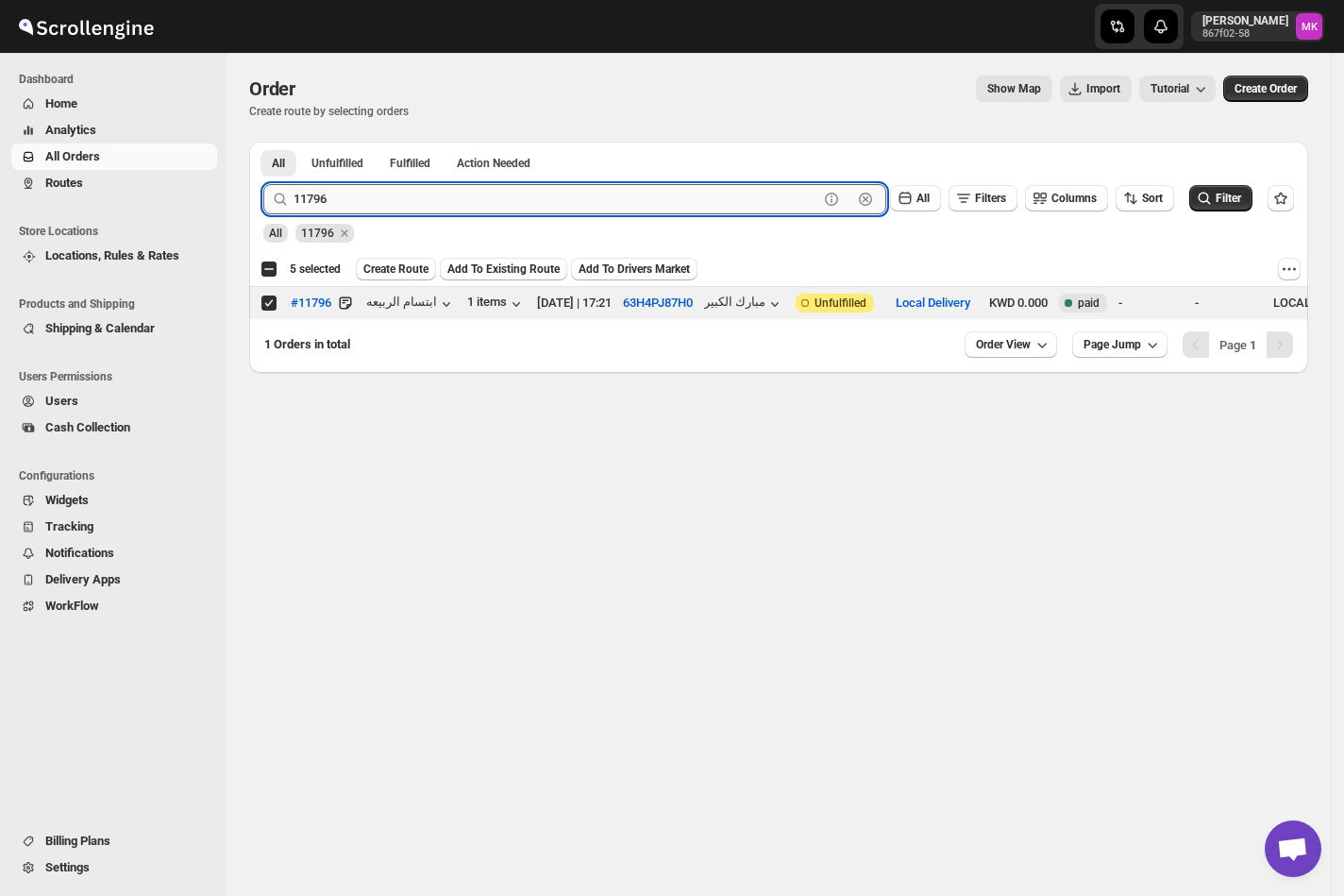
click at [332, 213] on input "11796" at bounding box center [556, 199] width 525 height 31
paste input "69"
type input "11769"
click at [263, 142] on button "Submit" at bounding box center [290, 151] width 54 height 20
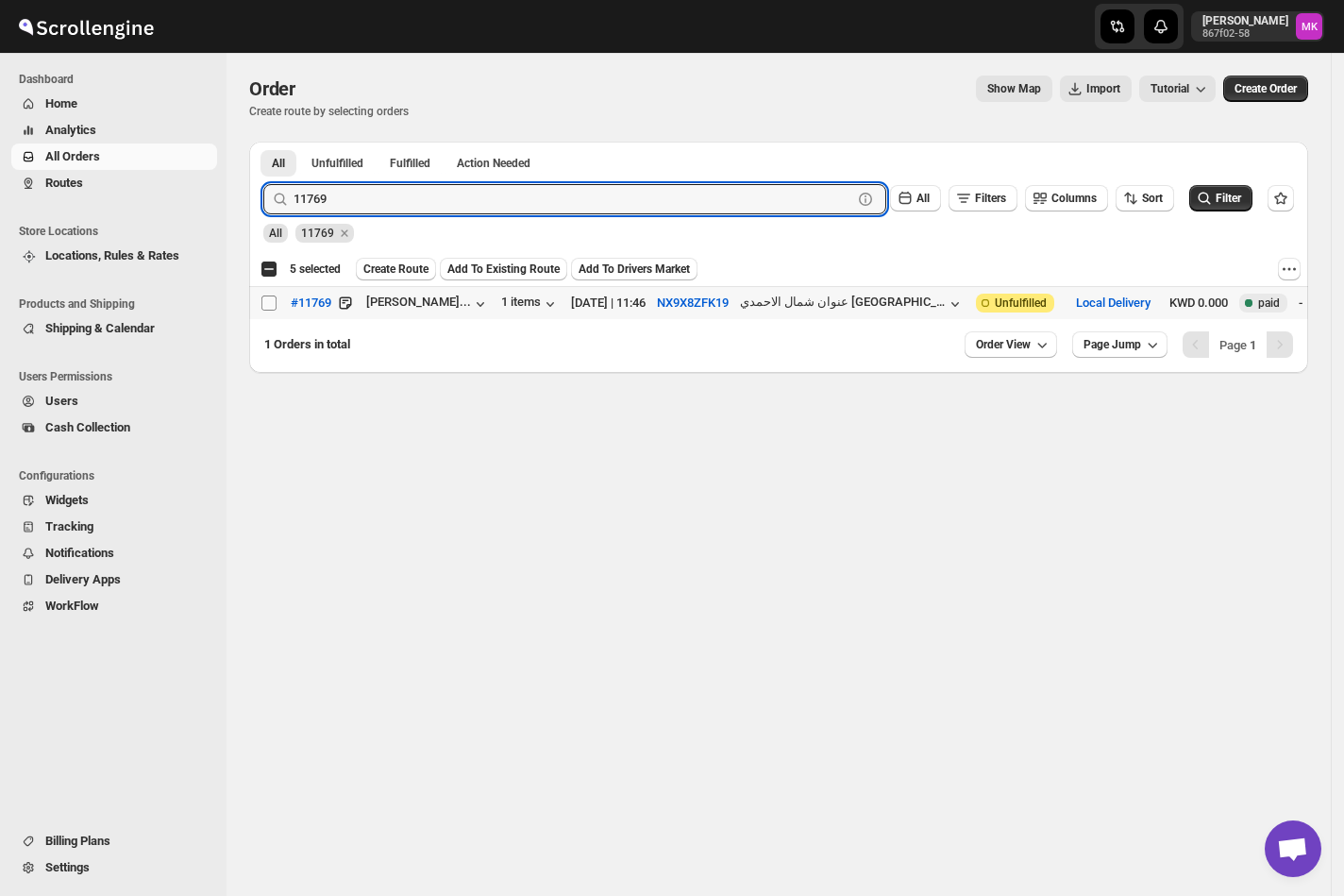
click at [268, 309] on input "Select order" at bounding box center [269, 303] width 15 height 15
checkbox input "true"
click at [317, 209] on input "11769" at bounding box center [556, 199] width 525 height 31
paste input "825"
type input "11825"
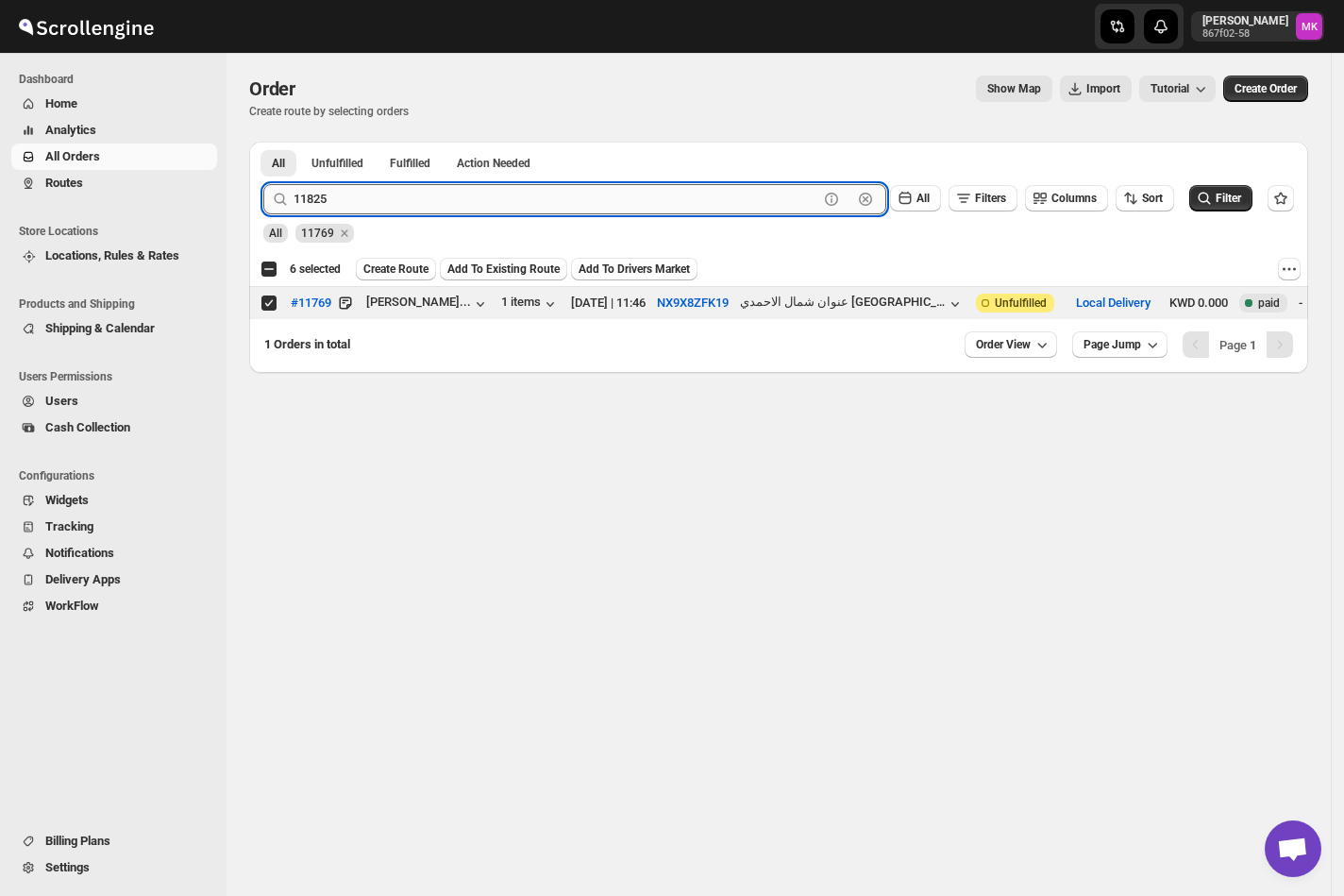
click at [263, 142] on button "Submit" at bounding box center [290, 151] width 54 height 20
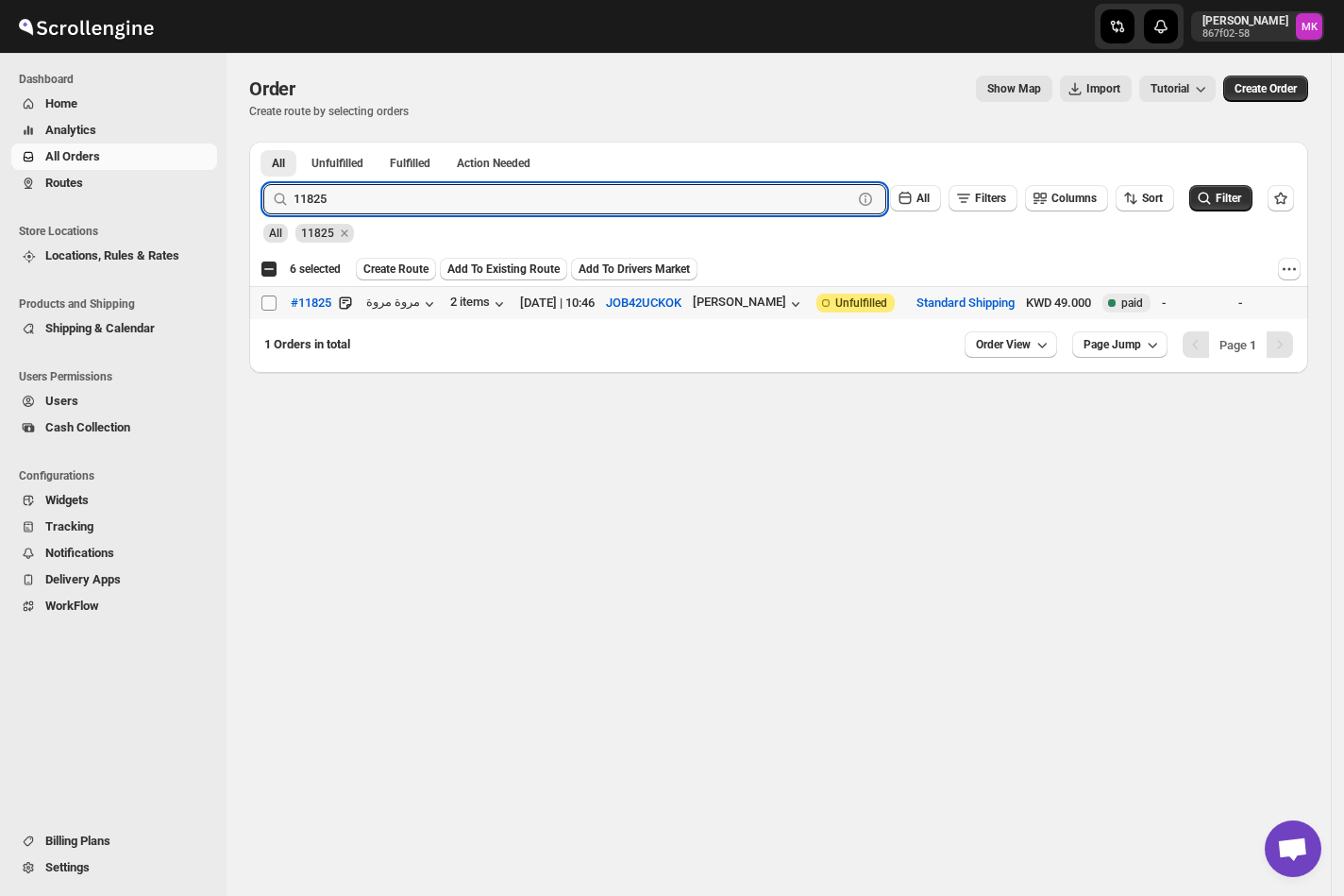
click at [264, 307] on input "Select order" at bounding box center [269, 303] width 15 height 15
checkbox input "true"
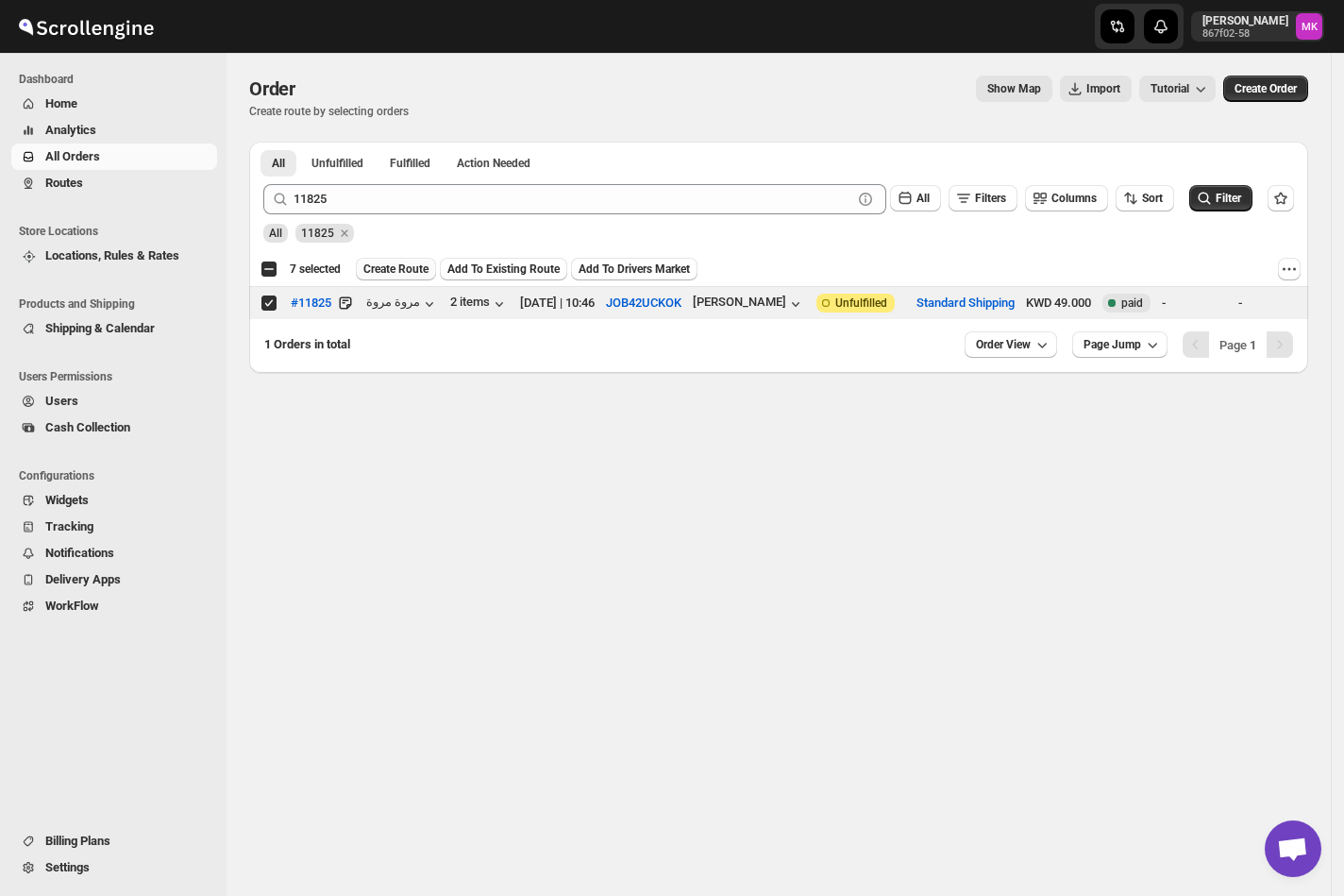
click at [393, 272] on span "Create Route" at bounding box center [396, 269] width 65 height 15
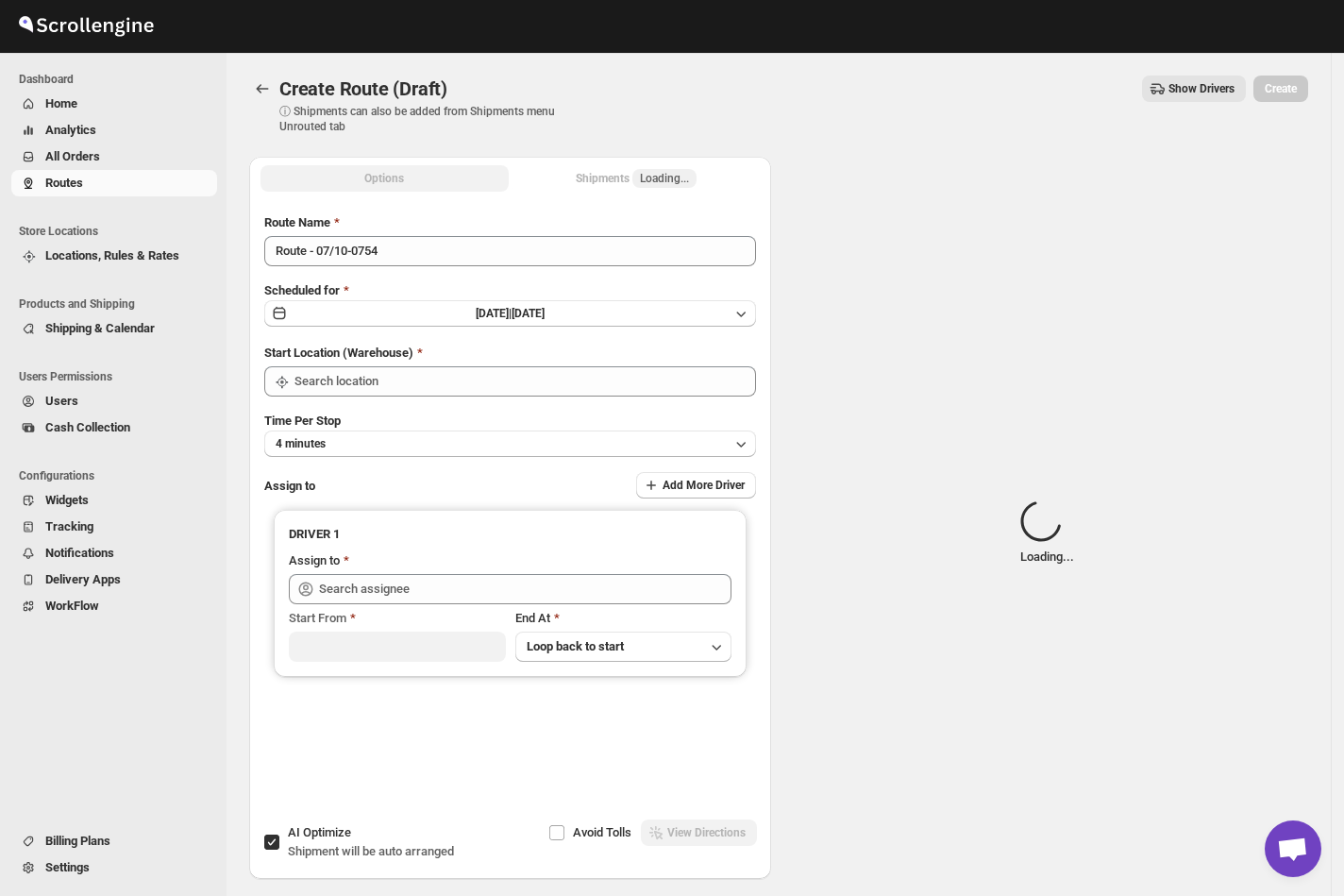
type input "[GEOGRAPHIC_DATA]"
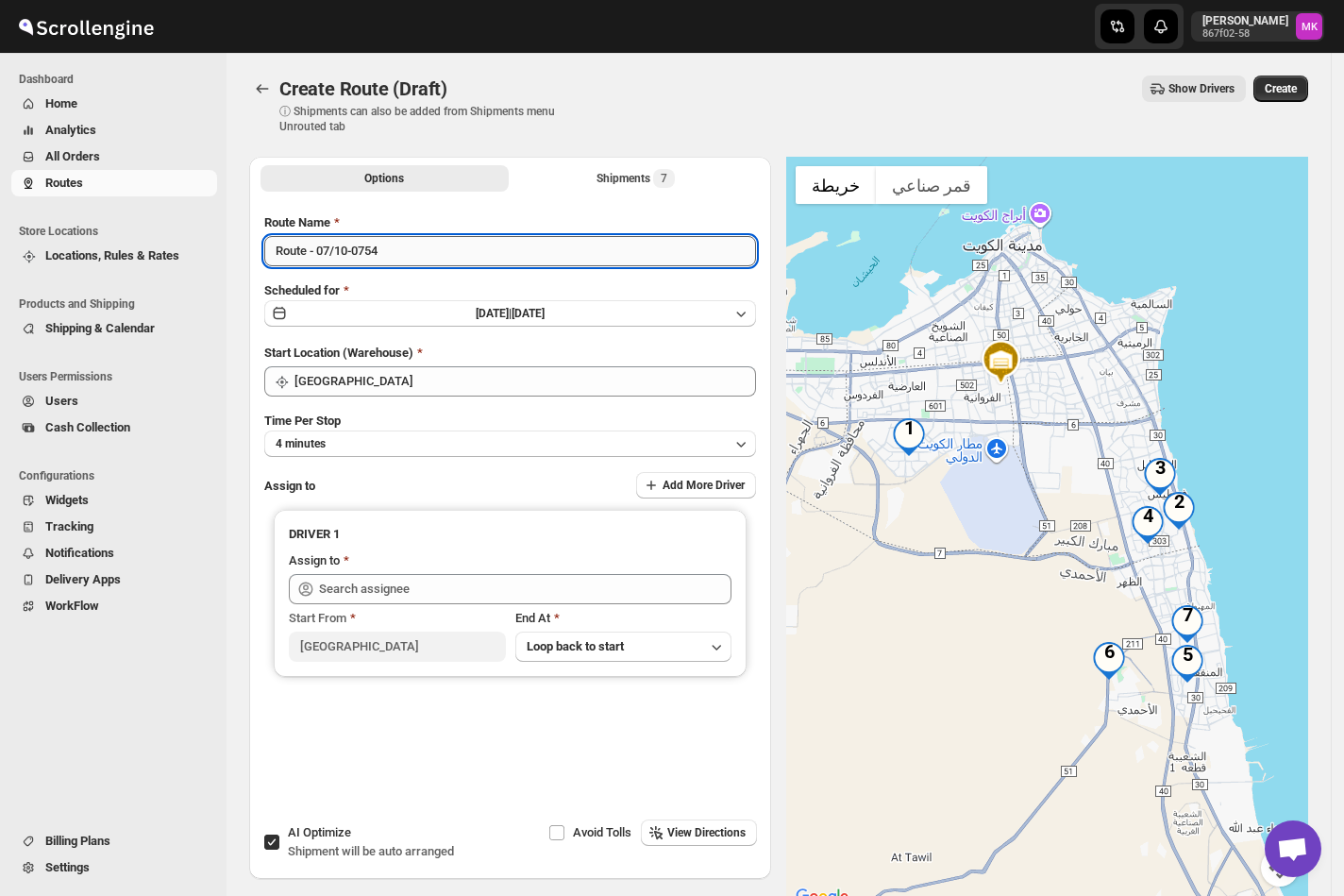
drag, startPoint x: 326, startPoint y: 245, endPoint x: 334, endPoint y: 253, distance: 11.3
click at [334, 253] on input "Route - 07/10-0754" at bounding box center [510, 251] width 492 height 31
click at [325, 251] on input "Route - 07/10-0754" at bounding box center [510, 251] width 492 height 31
click at [325, 250] on input "Route - 07/10-0754" at bounding box center [510, 251] width 492 height 31
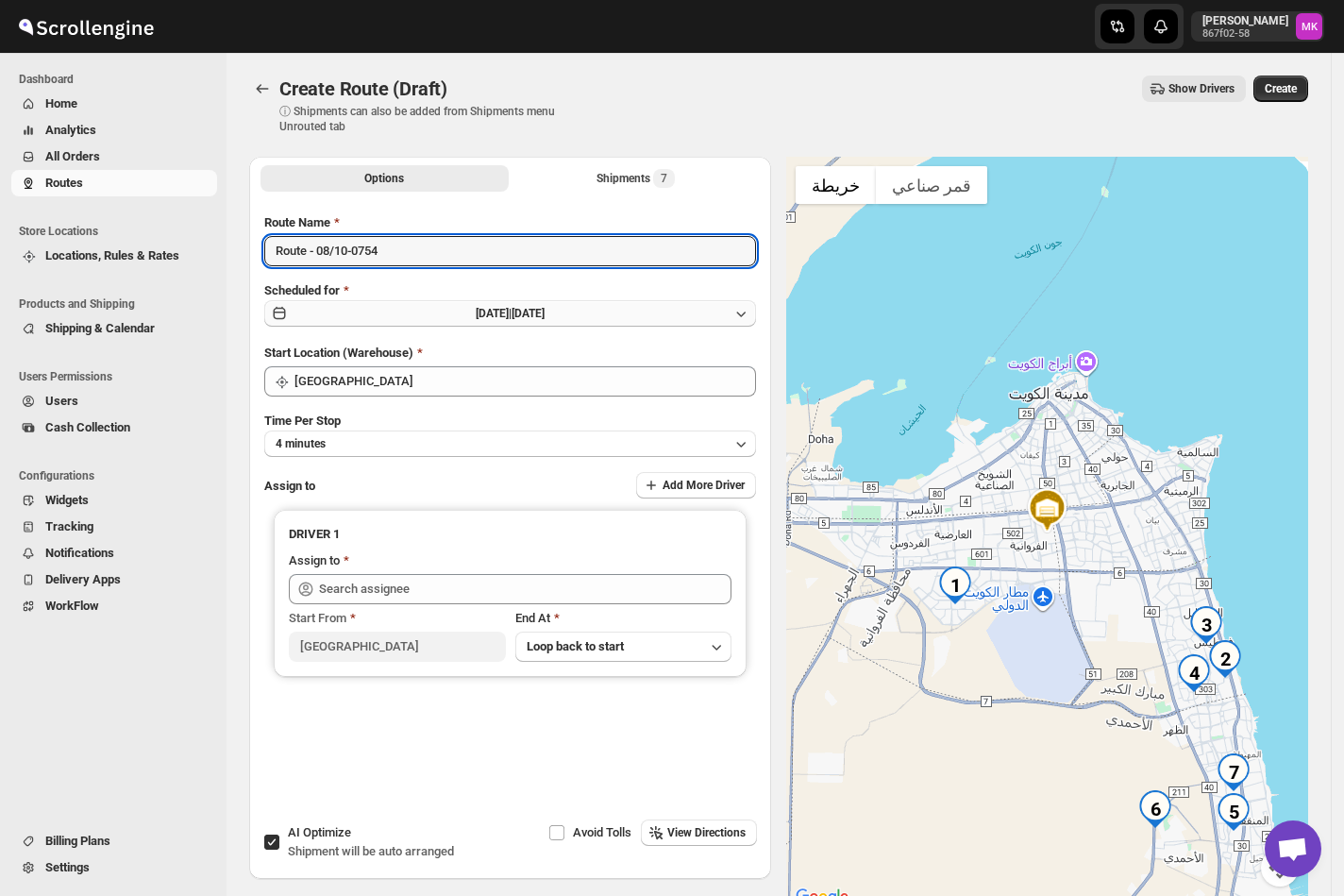
type input "Route - 08/10-0754"
click at [511, 313] on span "Tue Oct 07 2025 |" at bounding box center [493, 313] width 35 height 13
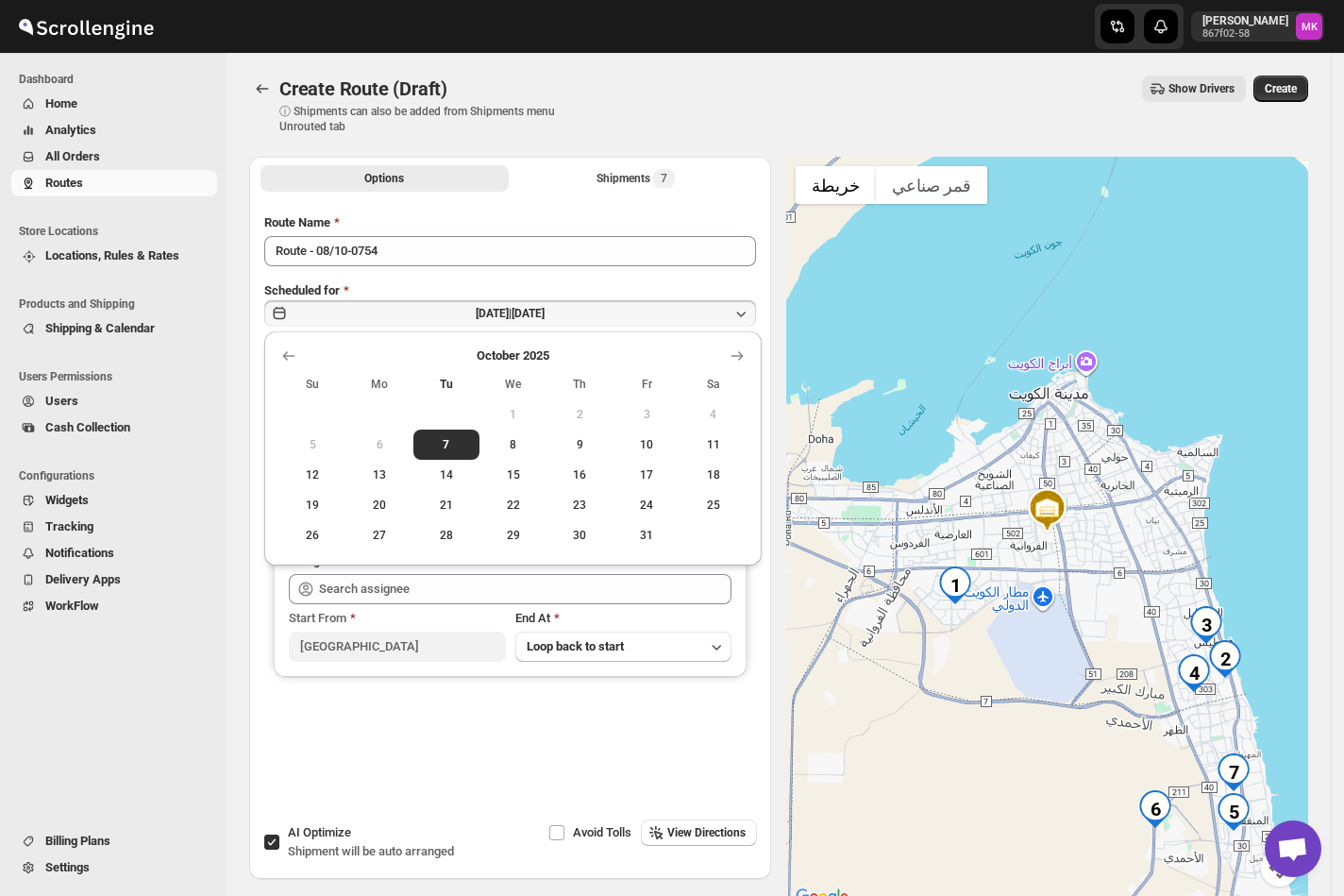
click at [518, 428] on button "1" at bounding box center [513, 414] width 67 height 31
click at [513, 447] on span "8" at bounding box center [513, 444] width 52 height 15
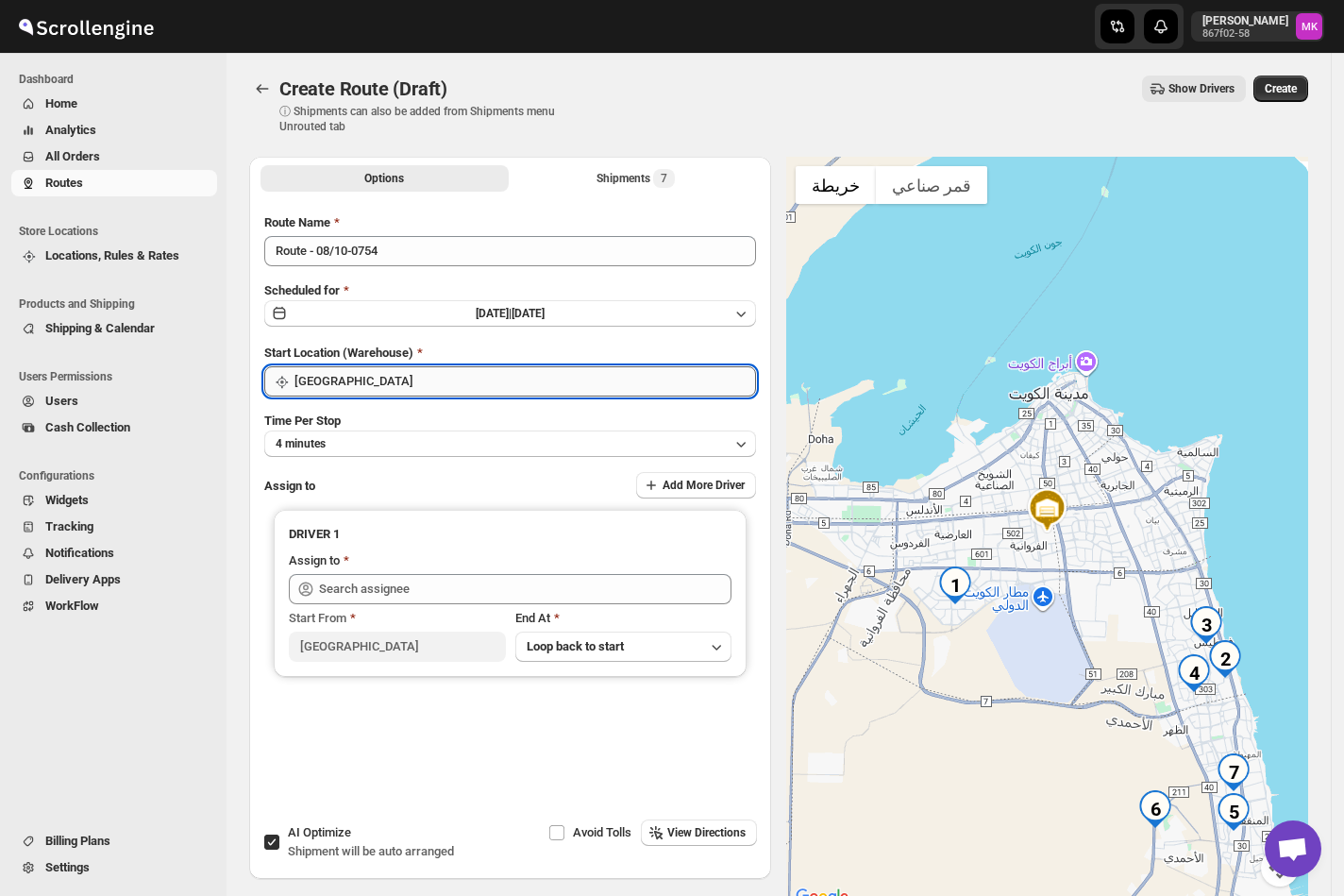
click at [393, 383] on input "[GEOGRAPHIC_DATA]" at bounding box center [526, 381] width 461 height 31
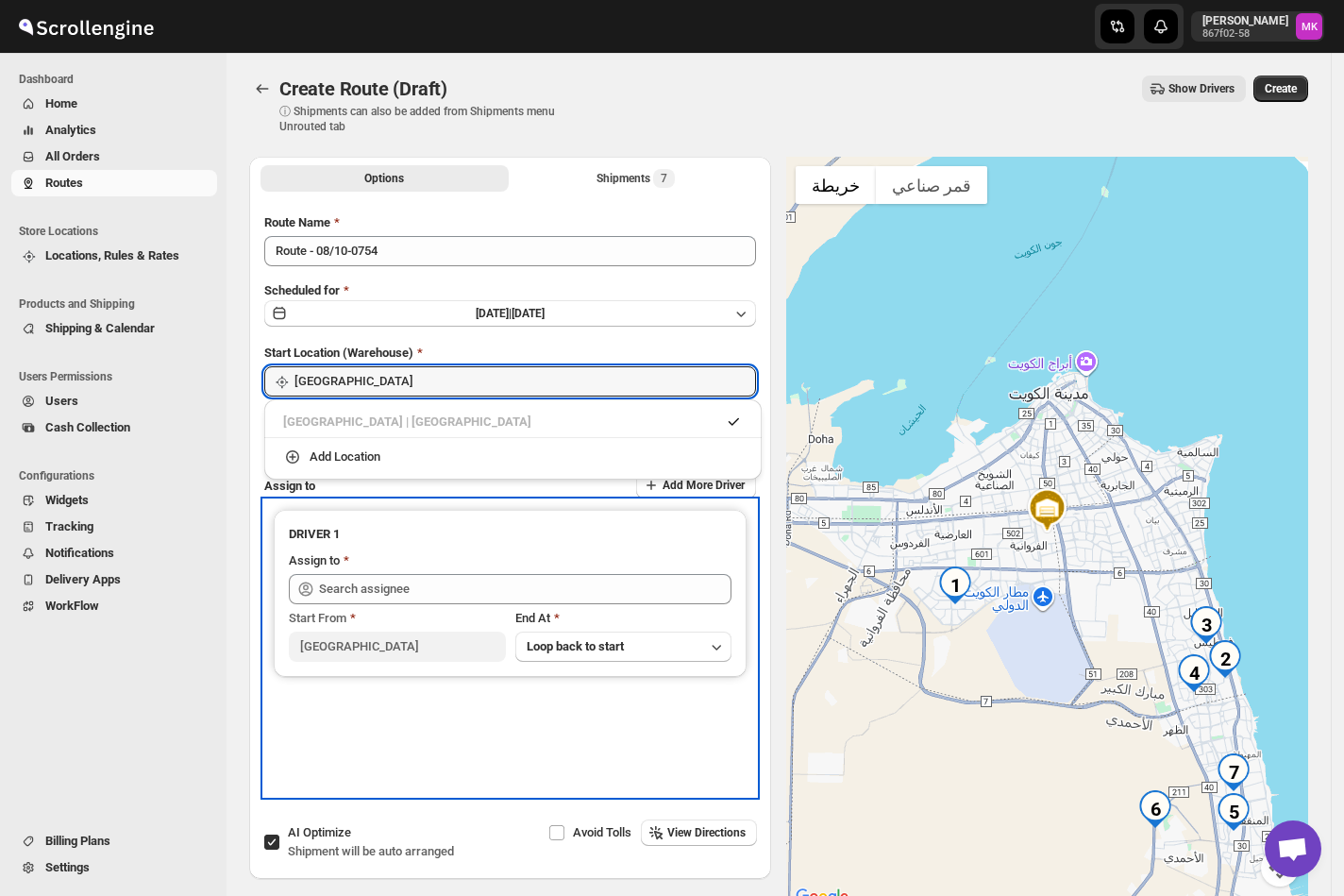
click at [755, 515] on div "DRIVER 1 Assign to Start From Kuwait City End At Loop back to start" at bounding box center [510, 593] width 492 height 167
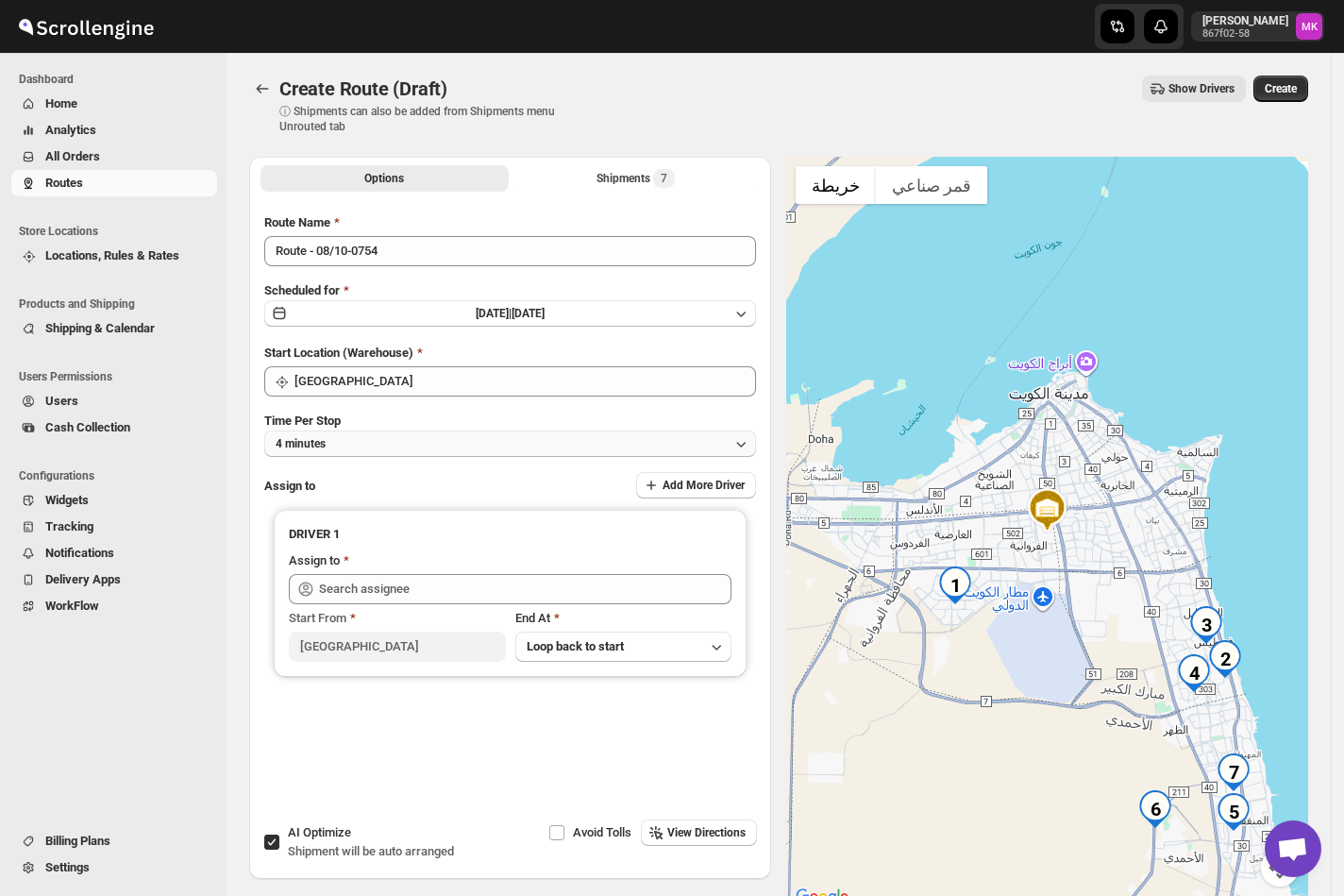
click at [566, 435] on button "4 minutes" at bounding box center [510, 444] width 492 height 27
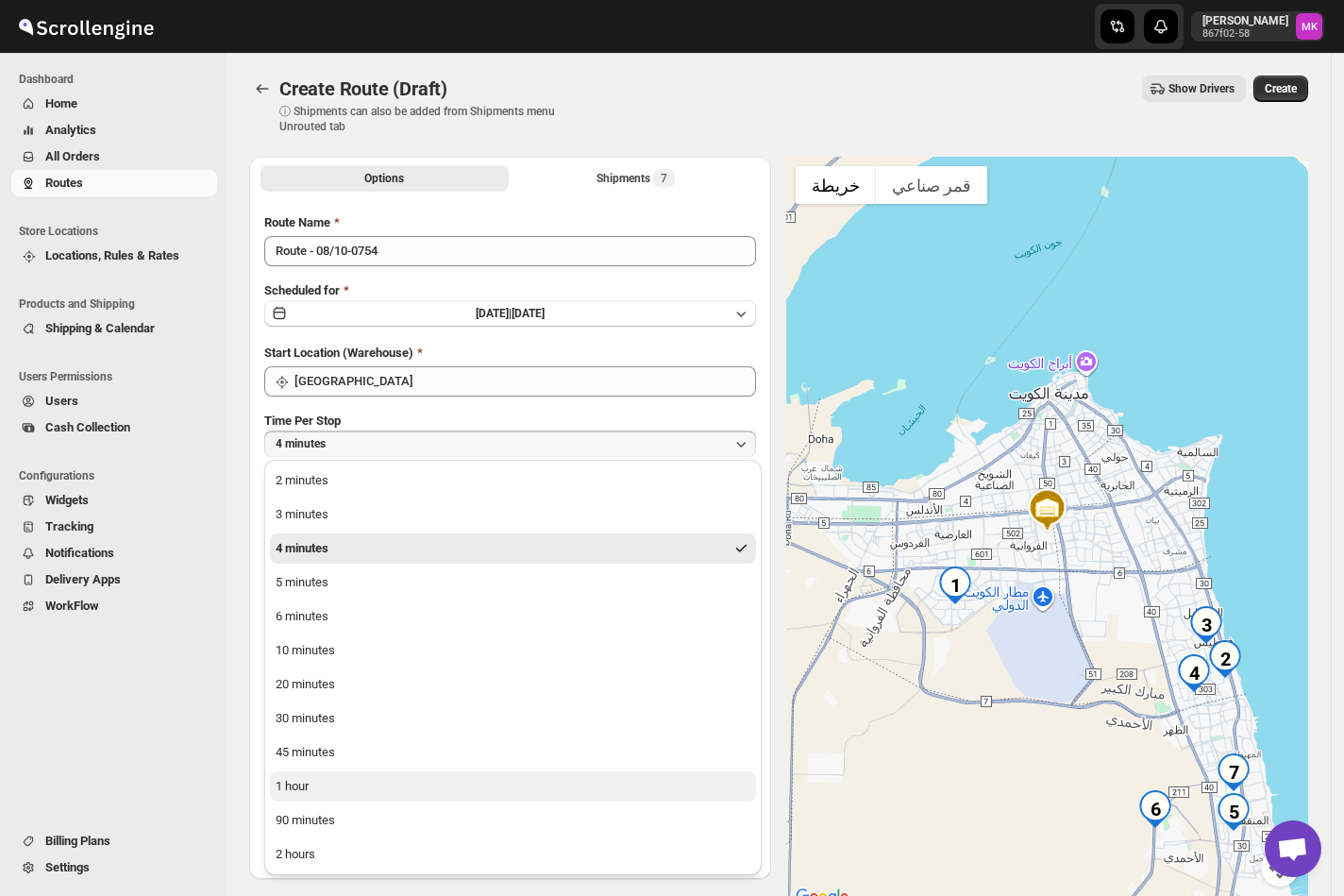
click at [302, 771] on button "1 hour" at bounding box center [513, 786] width 486 height 31
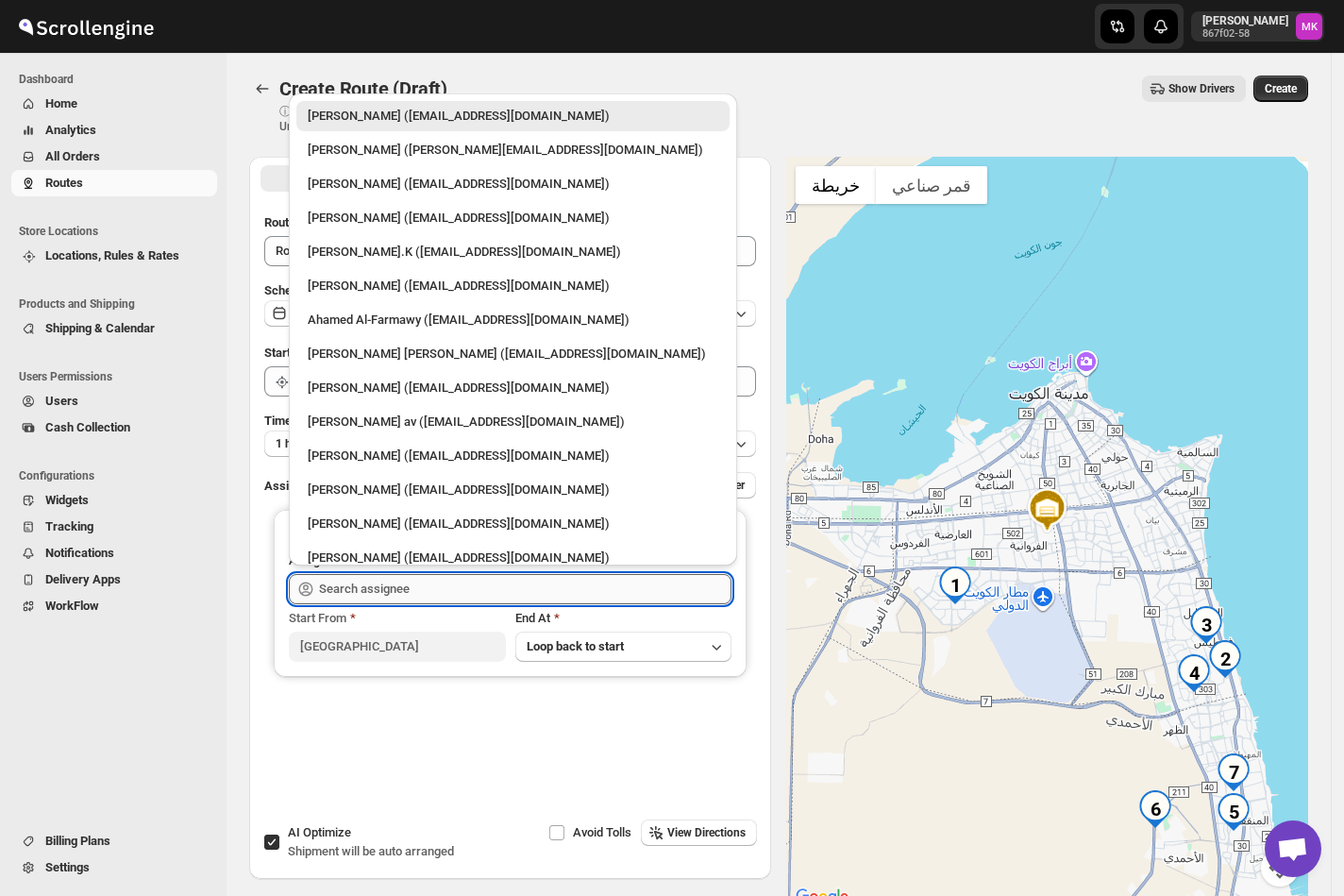
click at [365, 591] on input "text" at bounding box center [525, 589] width 413 height 31
click at [460, 393] on div "Mohsin logde (logdemohsin@gmail.com)" at bounding box center [512, 388] width 411 height 19
type input "Mohsin logde (logdemohsin@gmail.com)"
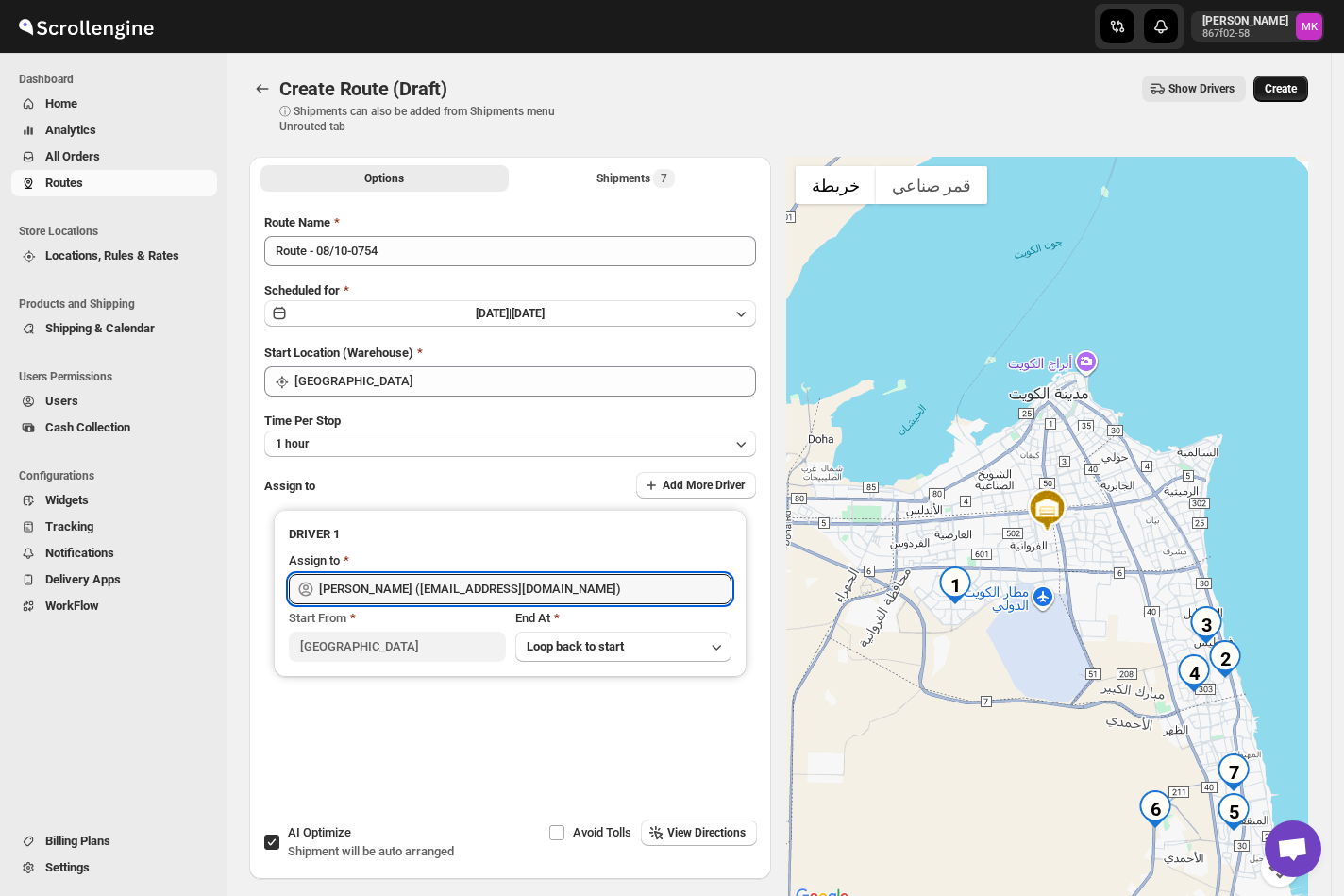
click at [1308, 93] on button "Create" at bounding box center [1280, 89] width 55 height 27
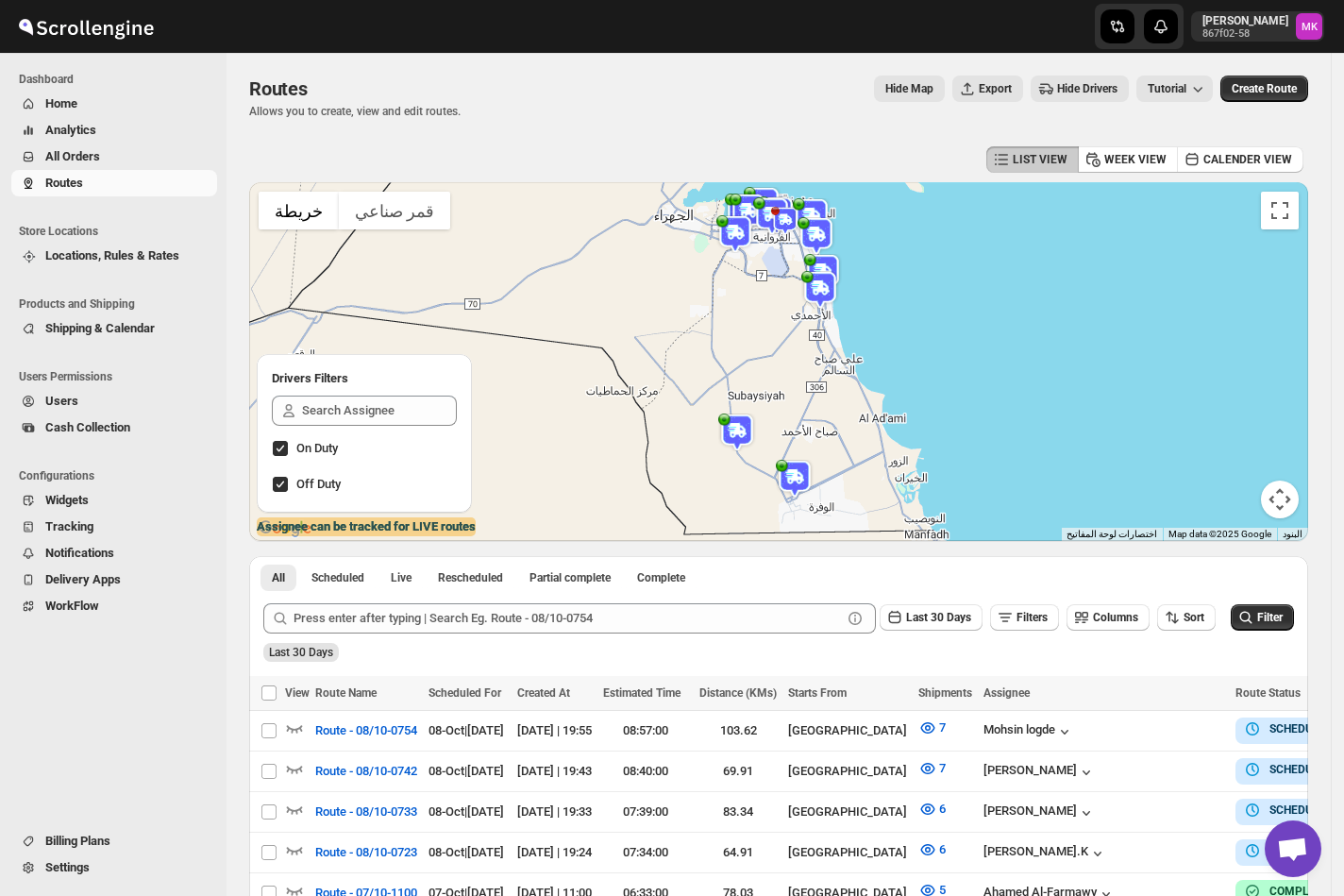
click at [73, 155] on span "All Orders" at bounding box center [72, 156] width 55 height 14
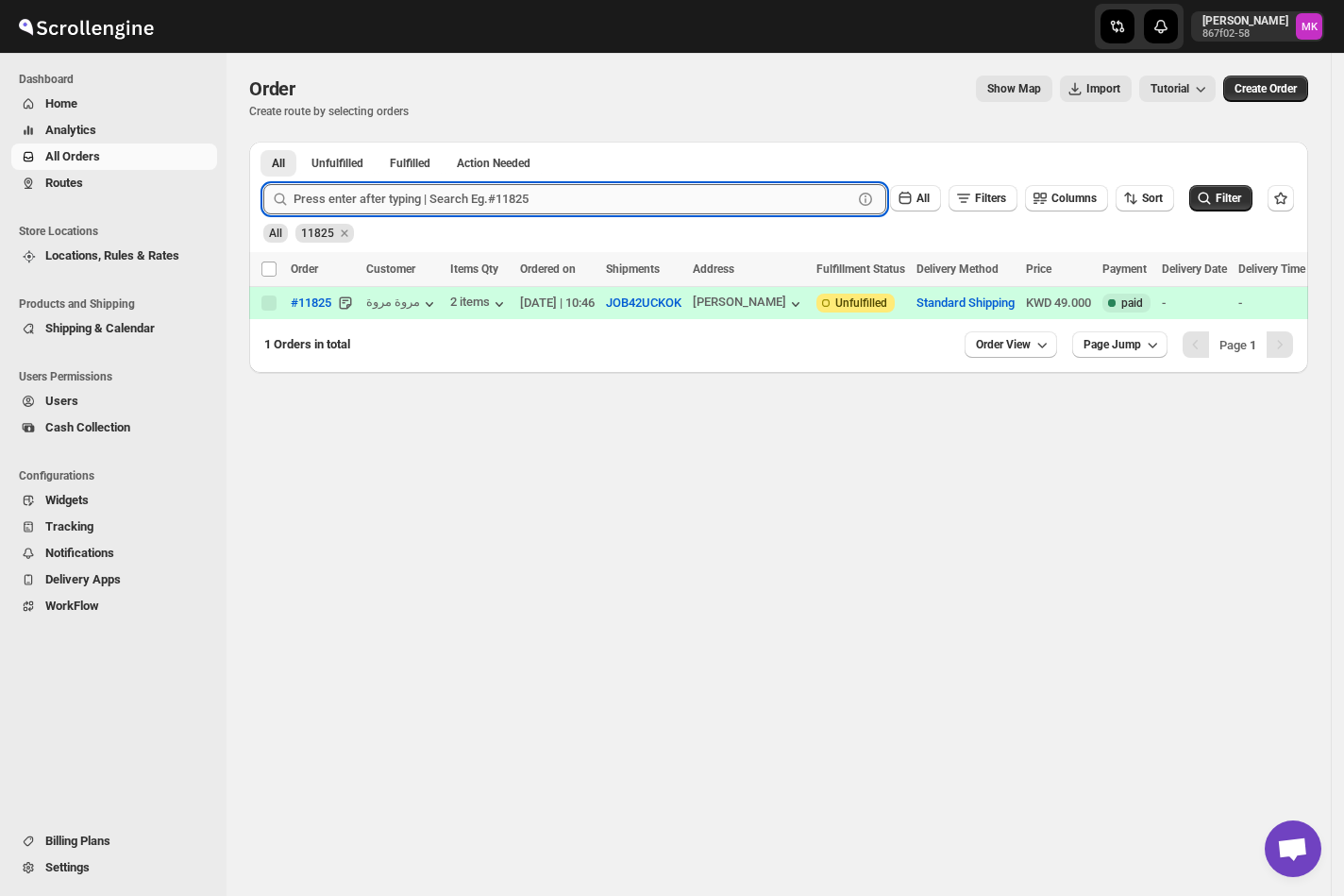
click at [434, 208] on input "text" at bounding box center [573, 199] width 559 height 31
paste input "11778"
type input "11778"
click at [263, 142] on button "Submit" at bounding box center [290, 151] width 54 height 20
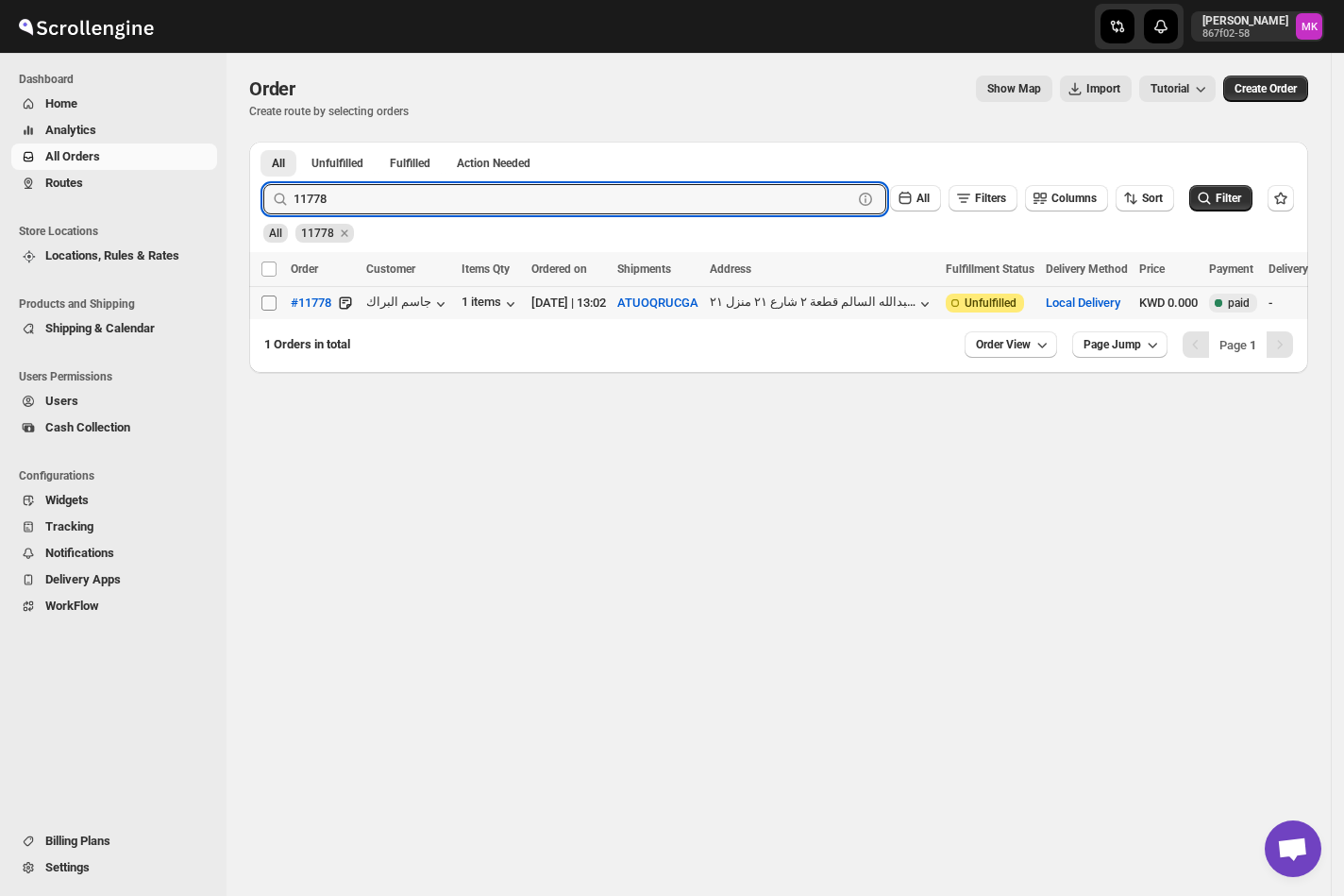
click at [265, 300] on input "Select order" at bounding box center [269, 303] width 15 height 15
checkbox input "true"
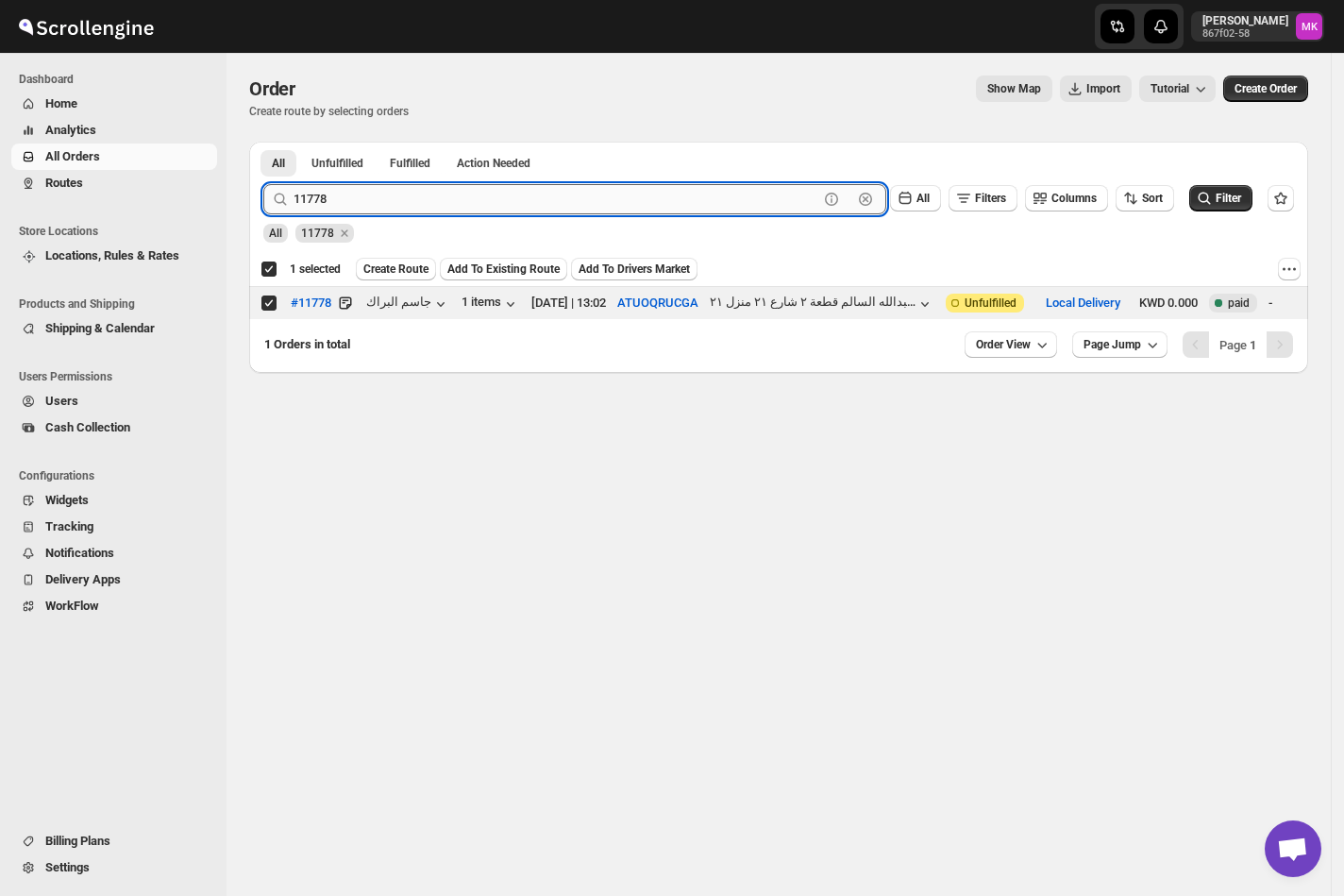
click at [345, 210] on input "11778" at bounding box center [556, 199] width 525 height 31
paste input "832"
type input "11832"
click at [263, 142] on button "Submit" at bounding box center [290, 151] width 54 height 20
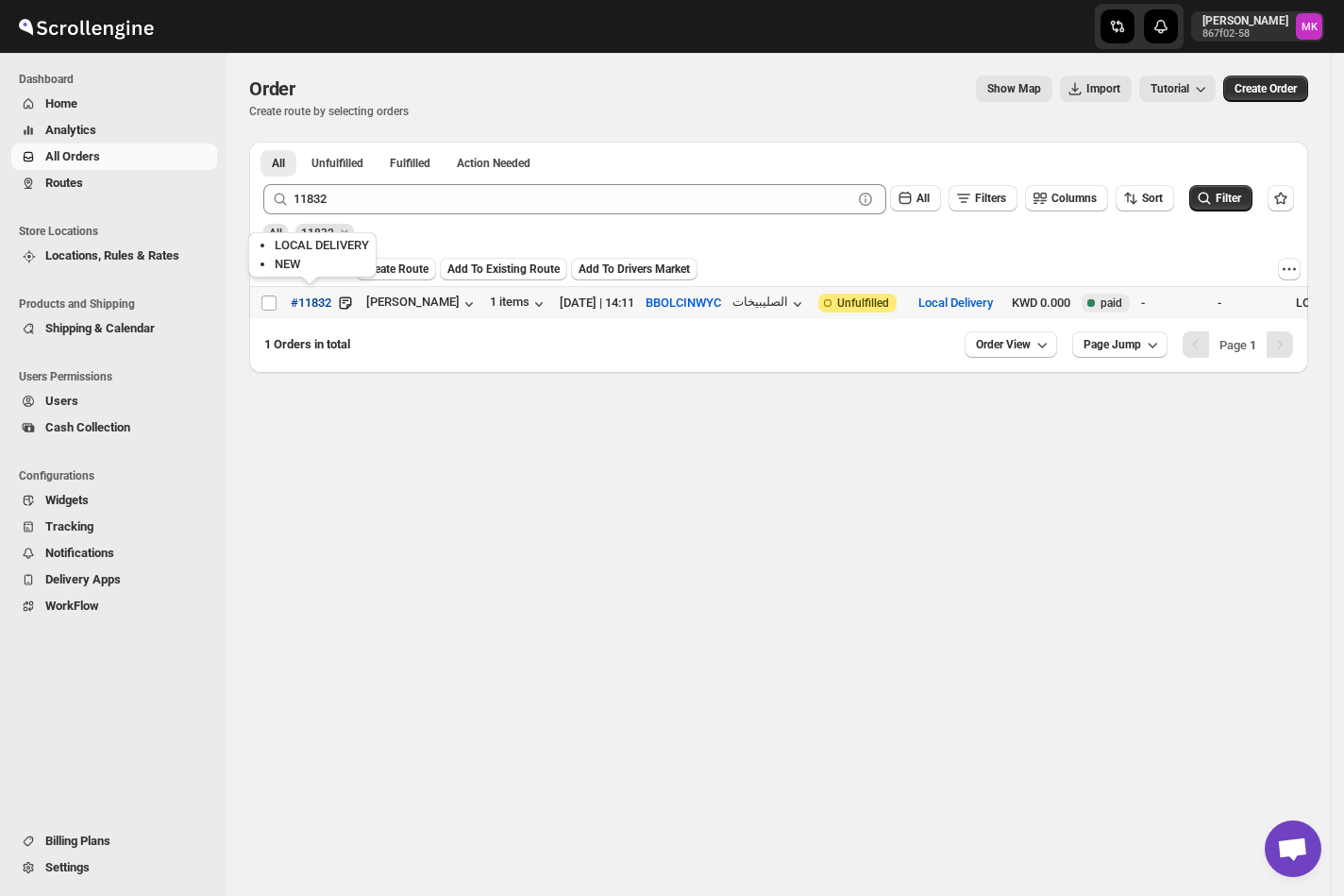
click at [280, 307] on button "#11832" at bounding box center [311, 303] width 63 height 31
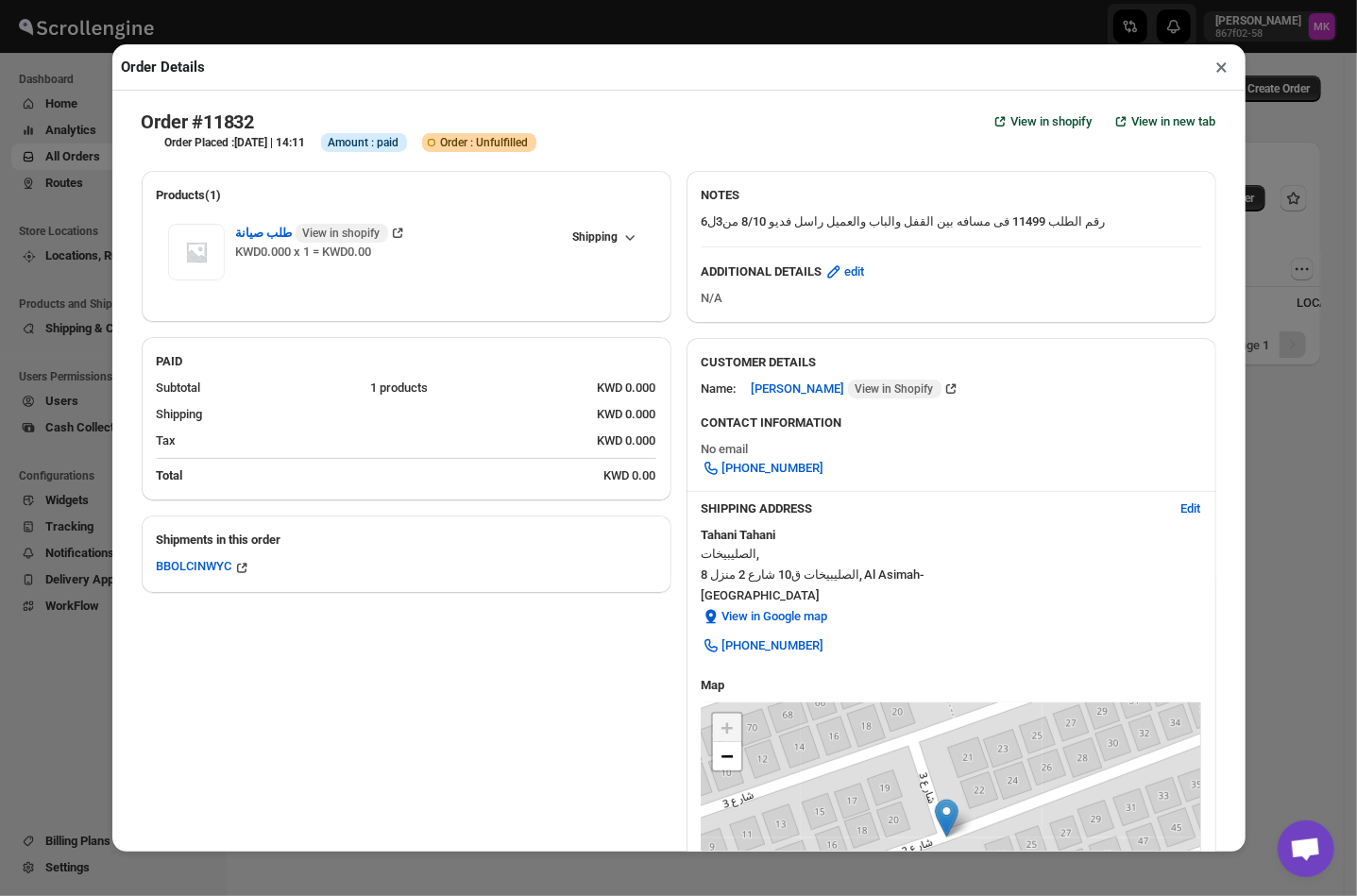
click at [1216, 69] on button "×" at bounding box center [1222, 67] width 28 height 27
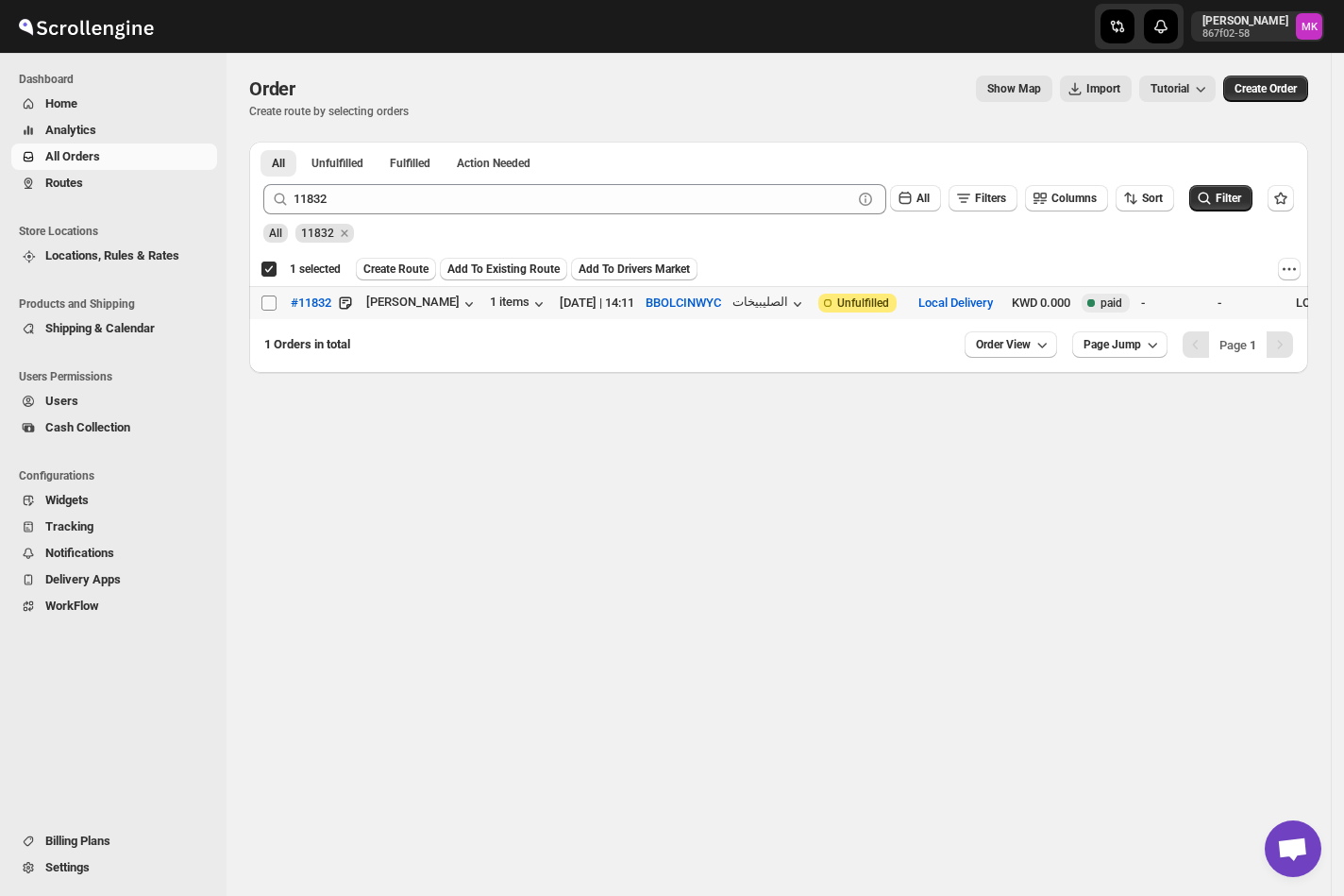
click at [276, 302] on input "Select order" at bounding box center [269, 303] width 15 height 15
checkbox input "true"
checkbox input "false"
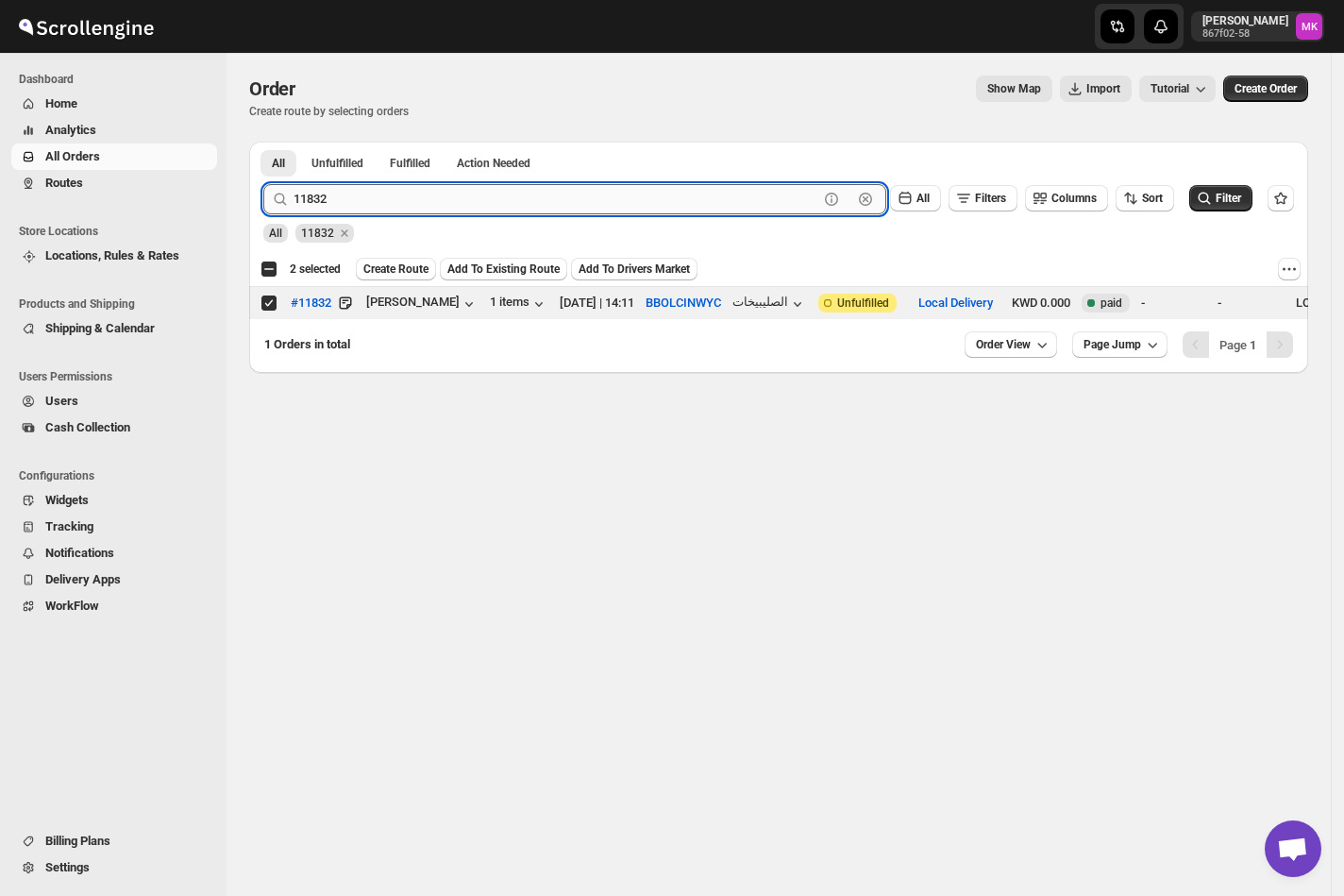
click at [370, 184] on input "11832" at bounding box center [556, 199] width 525 height 31
paste input "0"
type input "11802"
click at [263, 142] on button "Submit" at bounding box center [290, 151] width 54 height 20
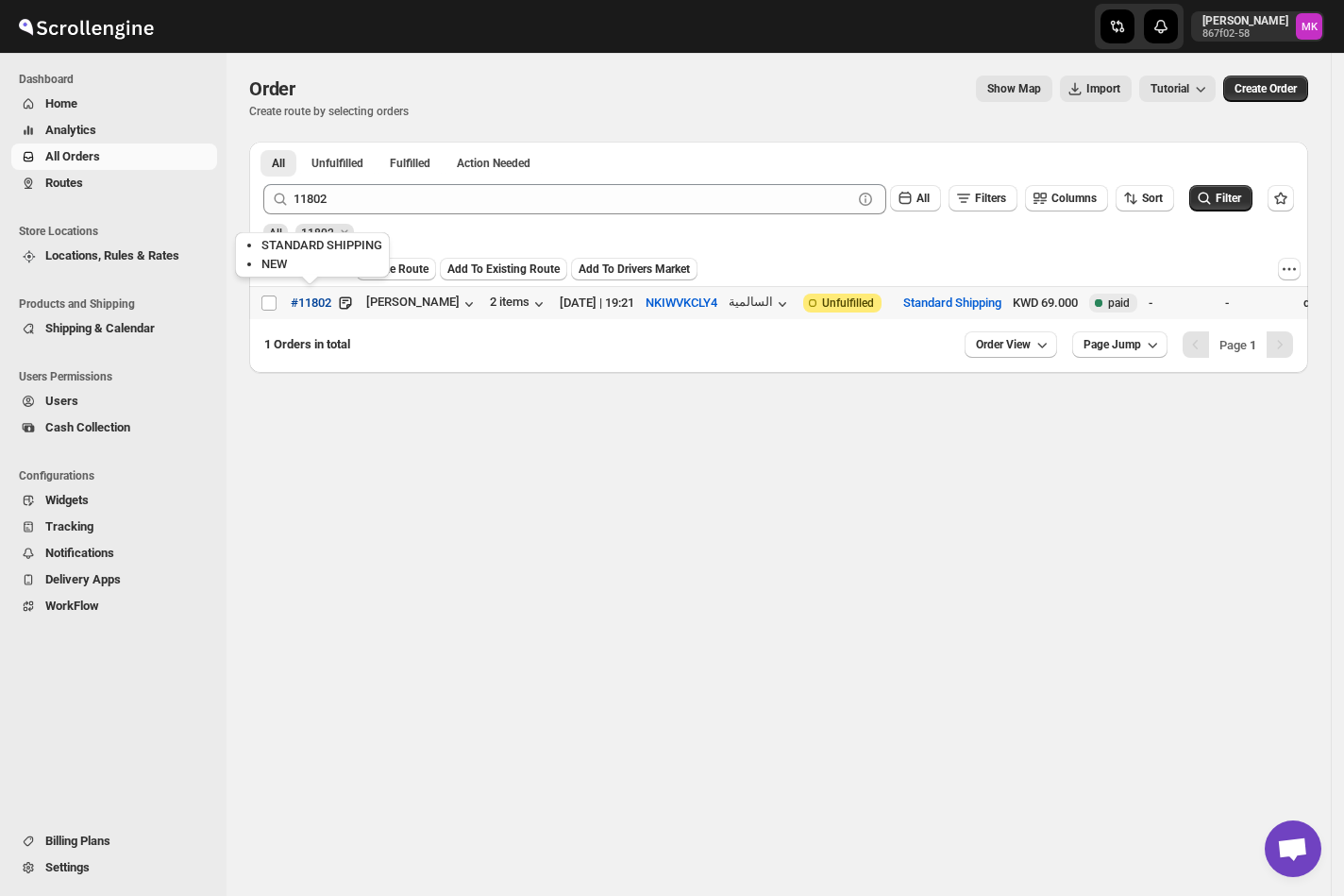
click at [280, 300] on button "#11802" at bounding box center [311, 303] width 63 height 31
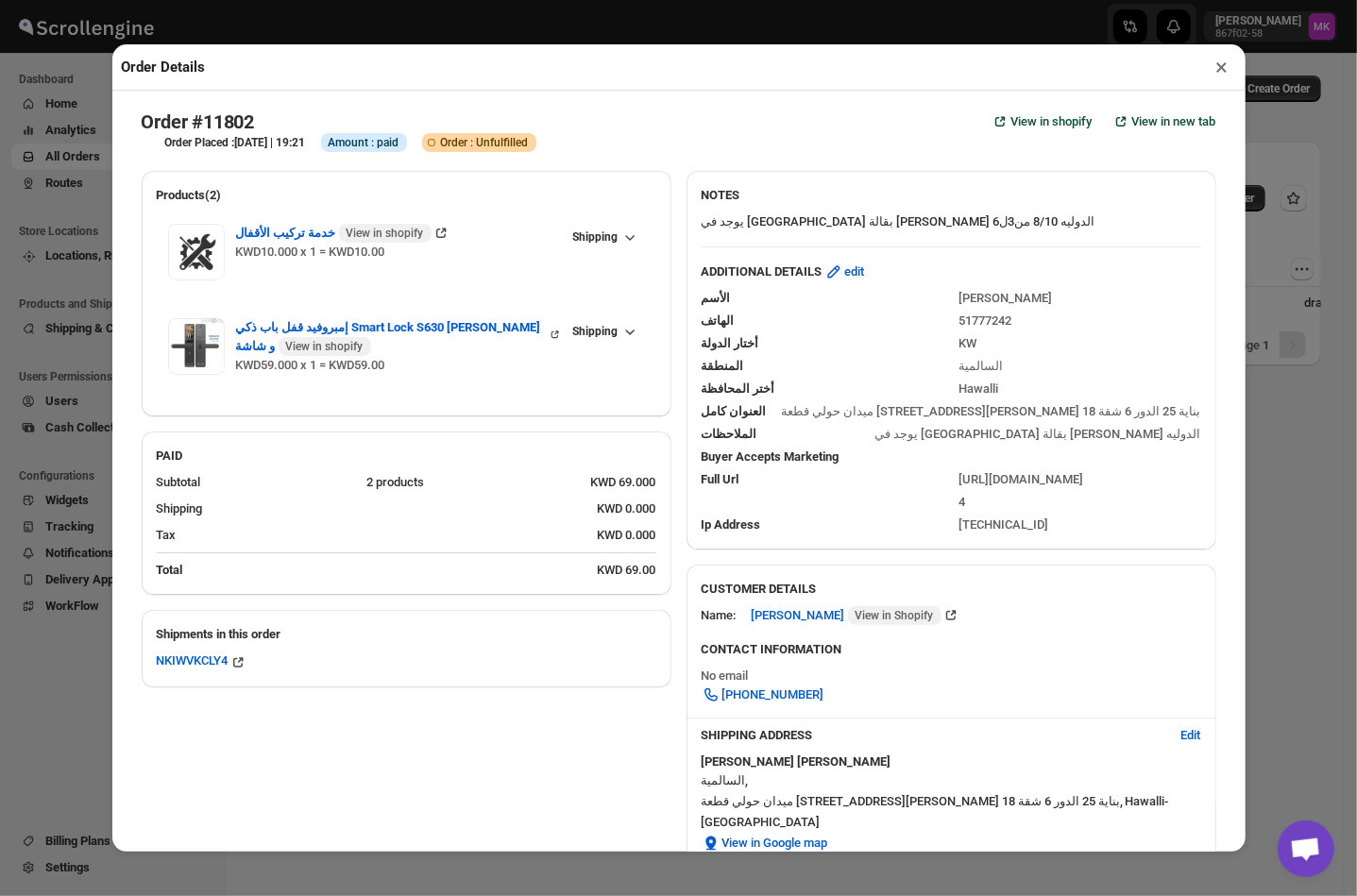
click at [1216, 61] on button "×" at bounding box center [1222, 67] width 28 height 27
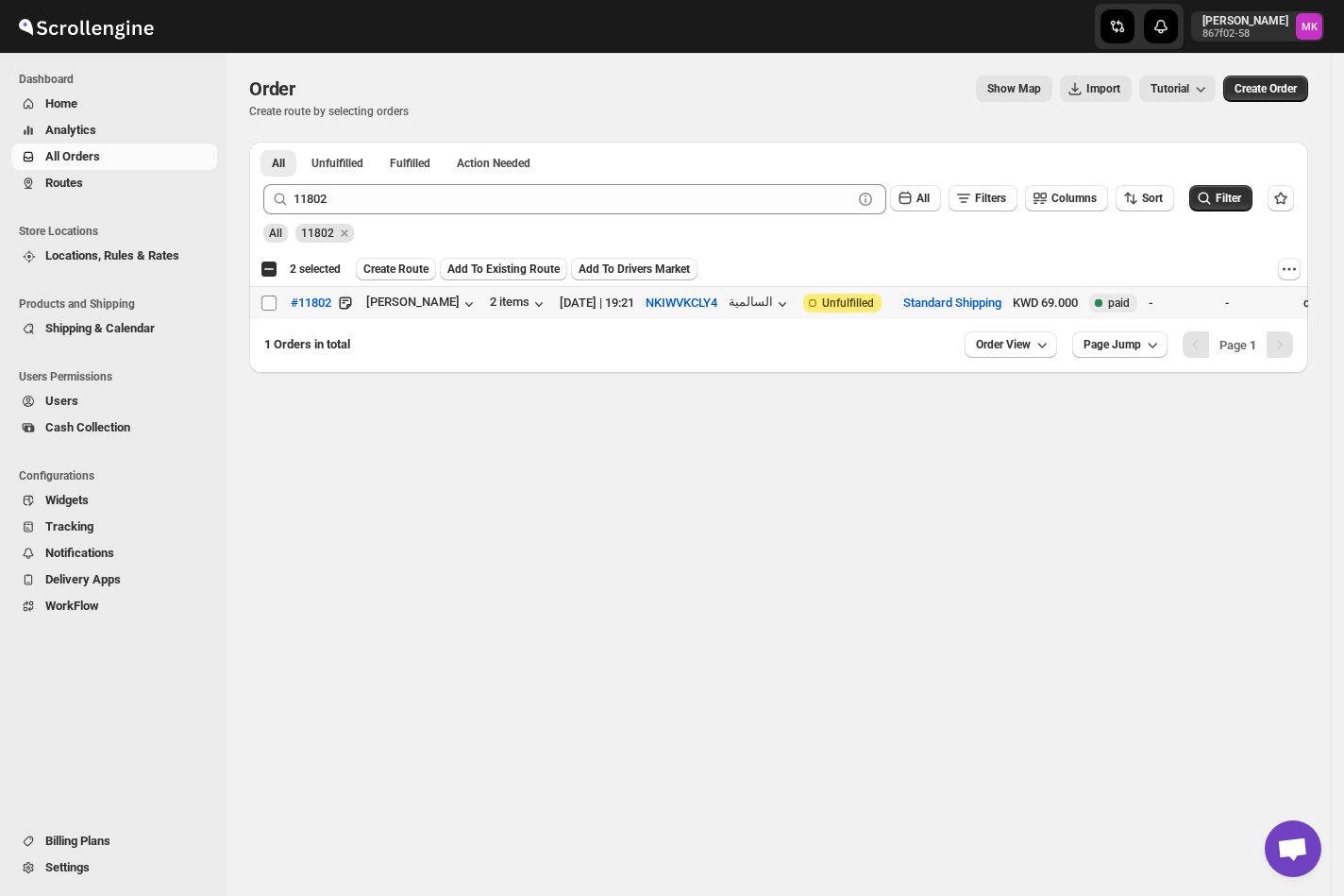
click at [273, 300] on input "Select order" at bounding box center [269, 303] width 15 height 15
checkbox input "true"
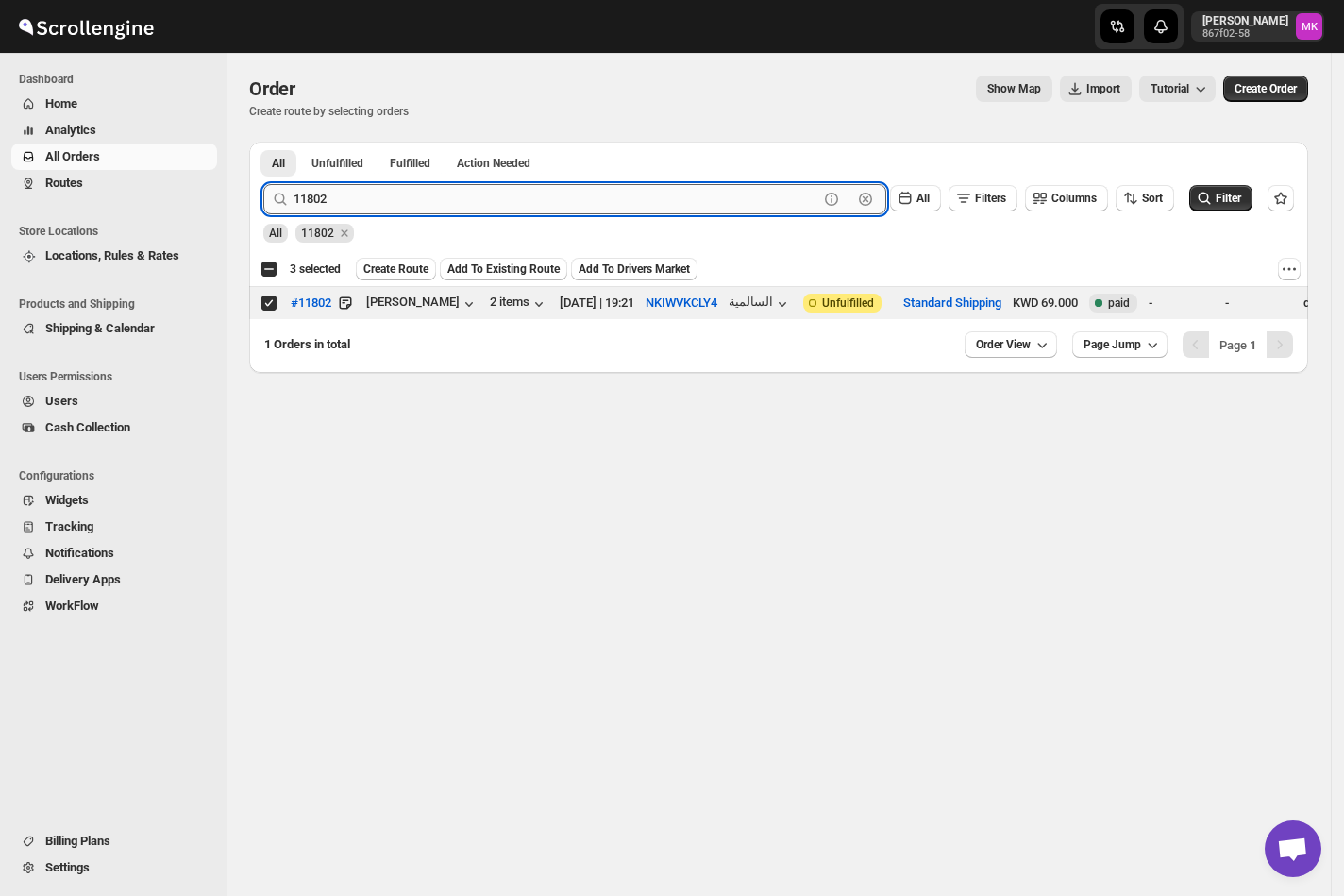
click at [333, 205] on input "11802" at bounding box center [556, 199] width 525 height 31
paste input "44"
type input "11844"
click at [263, 142] on button "Submit" at bounding box center [290, 151] width 54 height 20
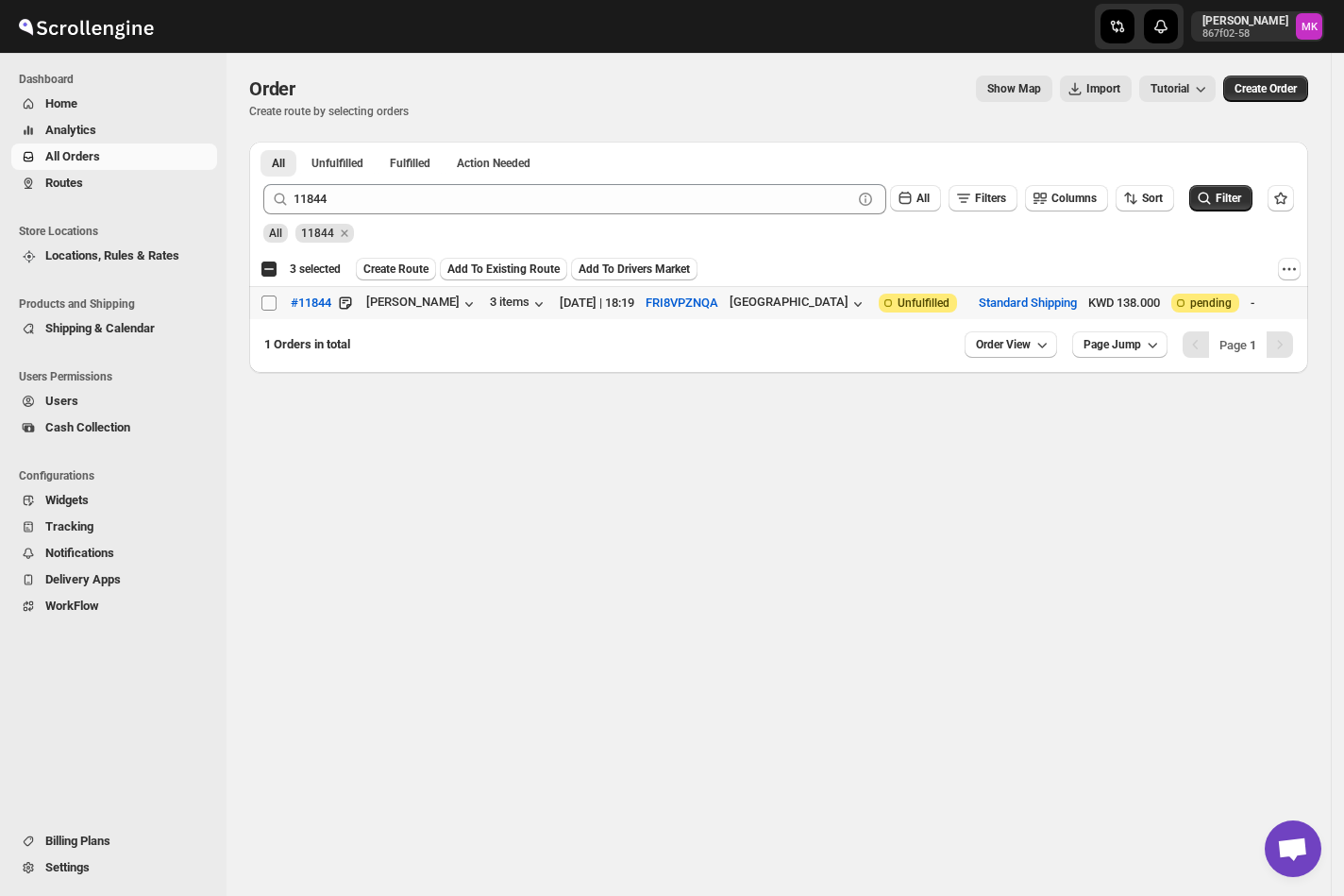
click at [266, 307] on input "Select order" at bounding box center [269, 303] width 15 height 15
checkbox input "true"
click at [400, 269] on span "Create Route" at bounding box center [396, 269] width 65 height 15
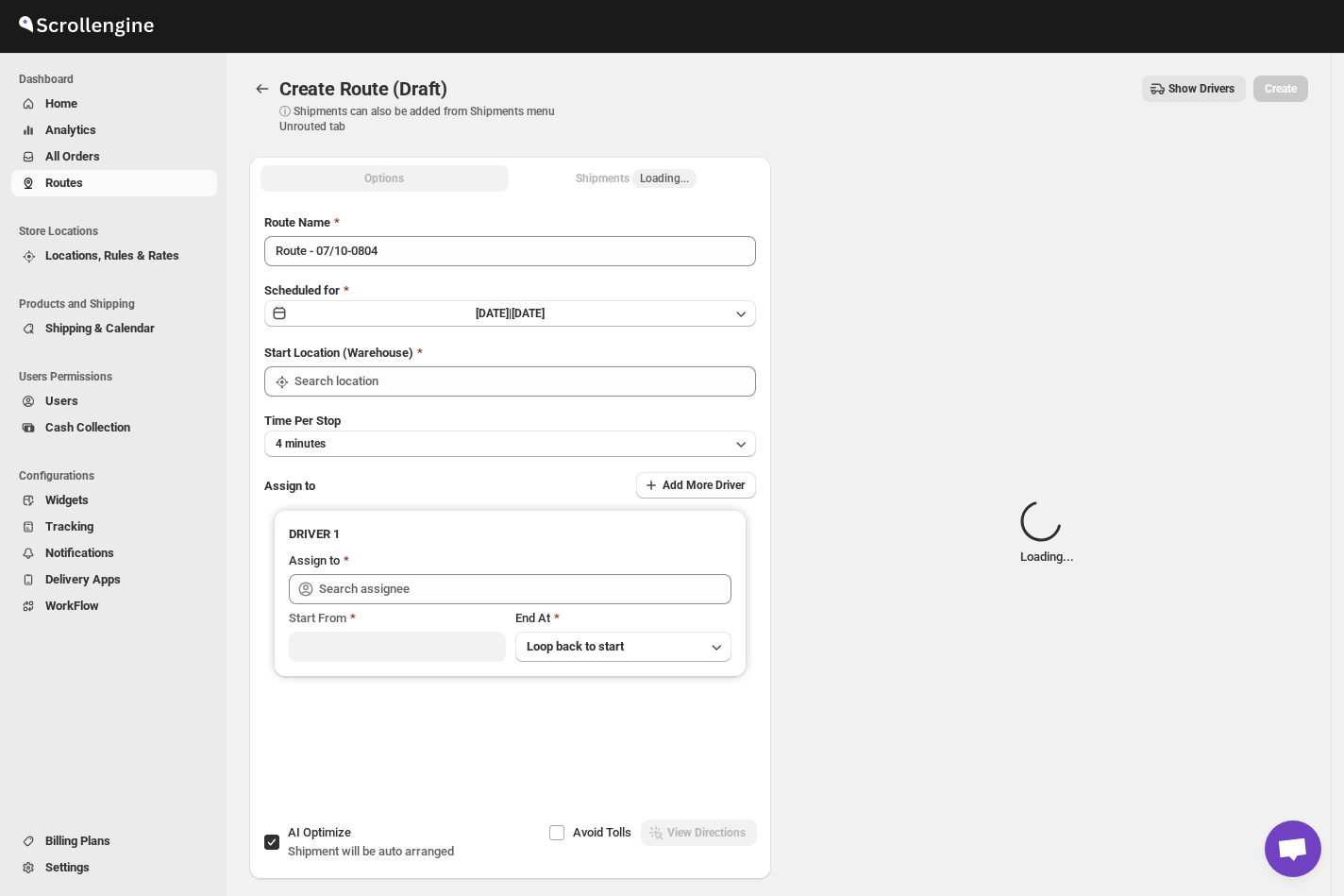
type input "[GEOGRAPHIC_DATA]"
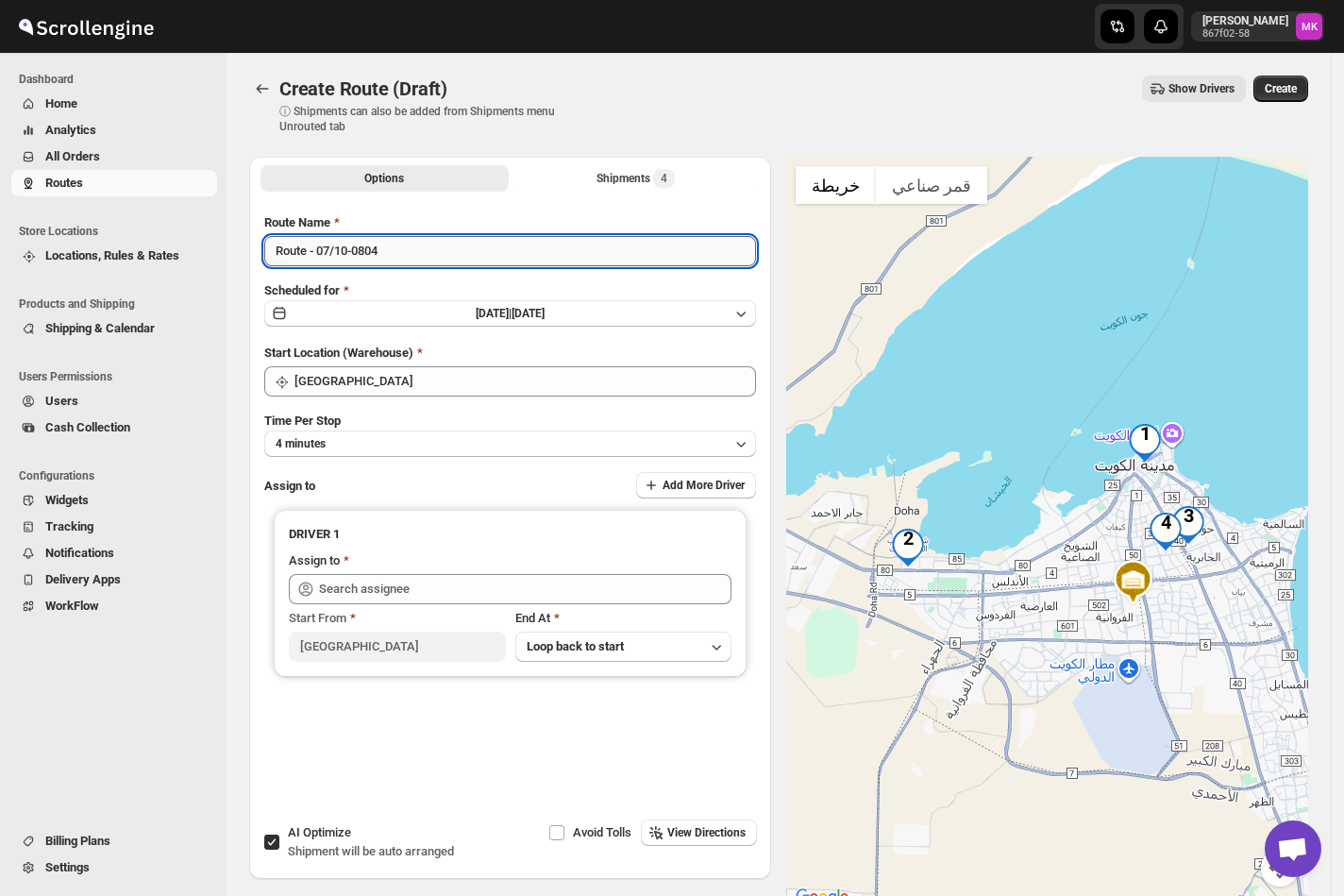
click at [323, 255] on input "Route - 07/10-0804" at bounding box center [510, 251] width 492 height 31
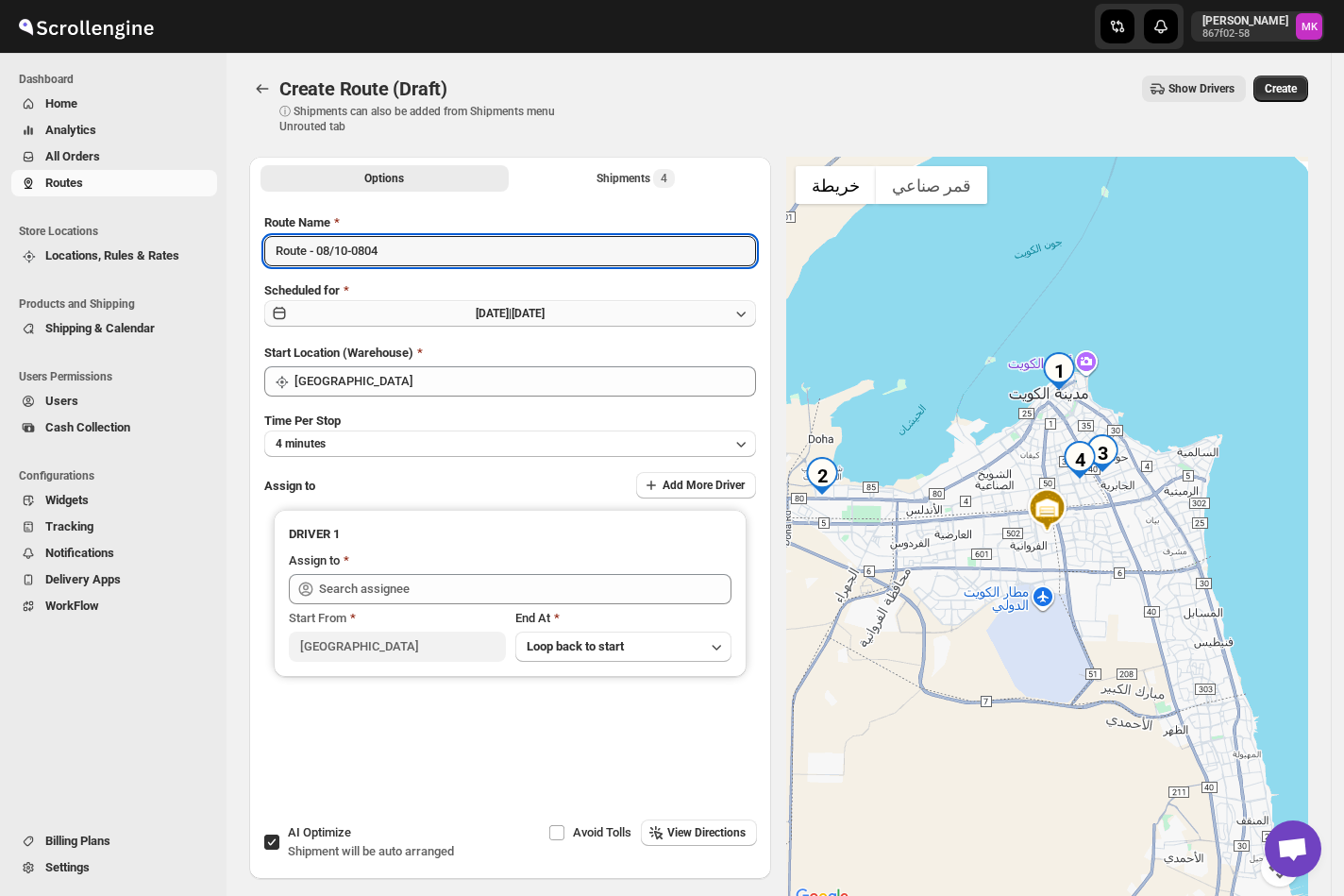
type input "Route - 08/10-0804"
click at [492, 319] on span "Tue Oct 07 2025 |" at bounding box center [493, 313] width 35 height 13
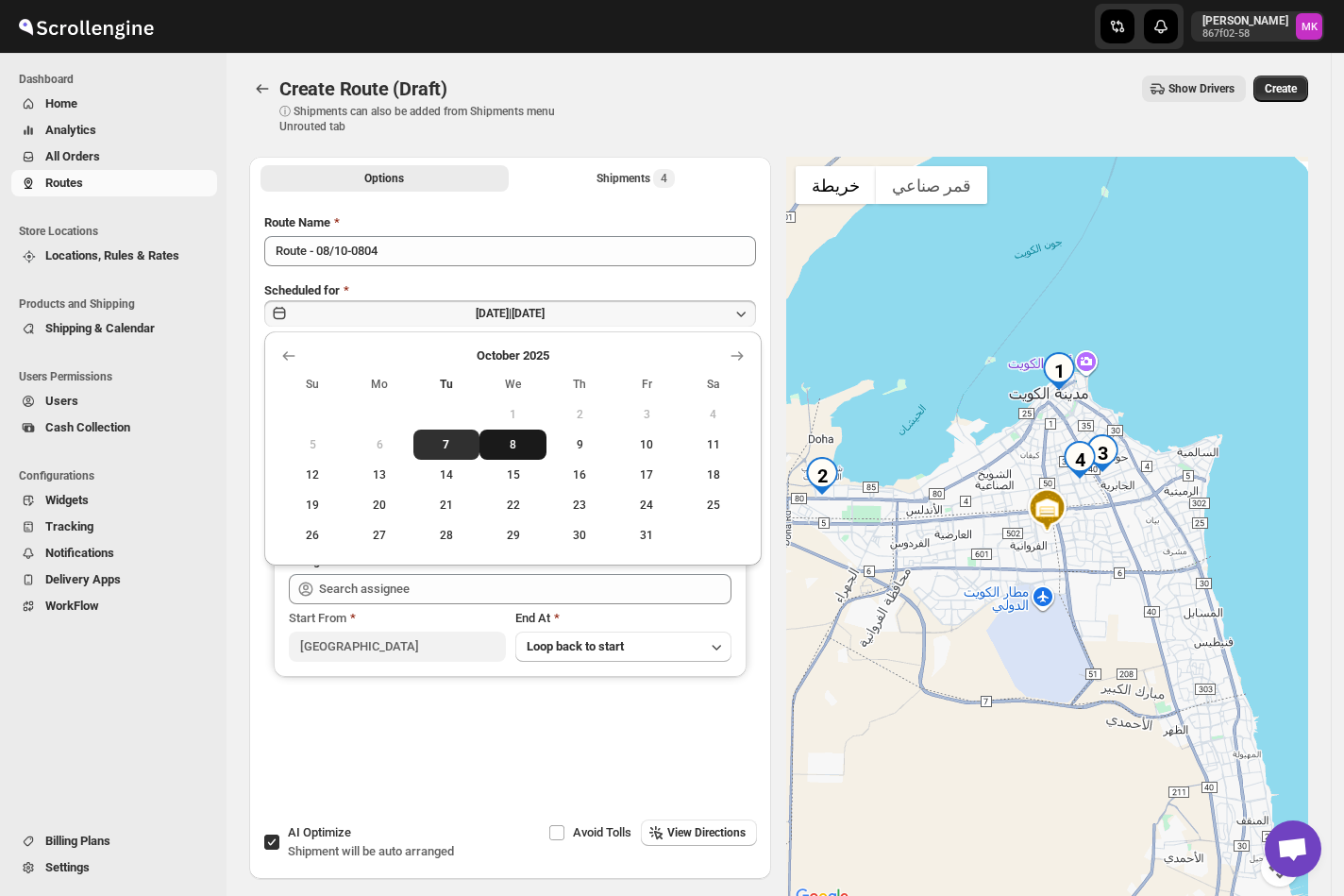
click at [499, 441] on span "8" at bounding box center [513, 444] width 52 height 15
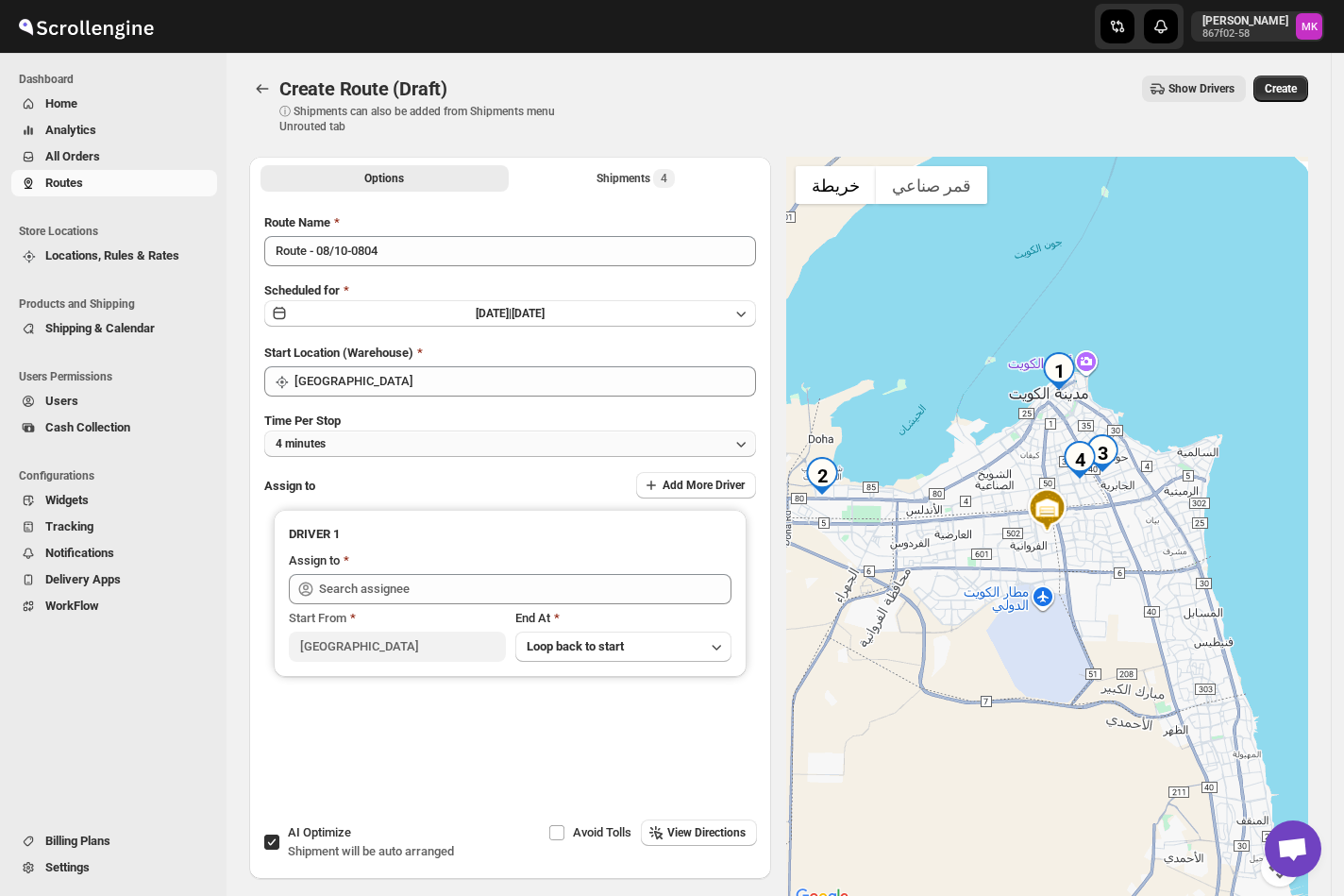
click at [408, 442] on button "4 minutes" at bounding box center [510, 444] width 492 height 27
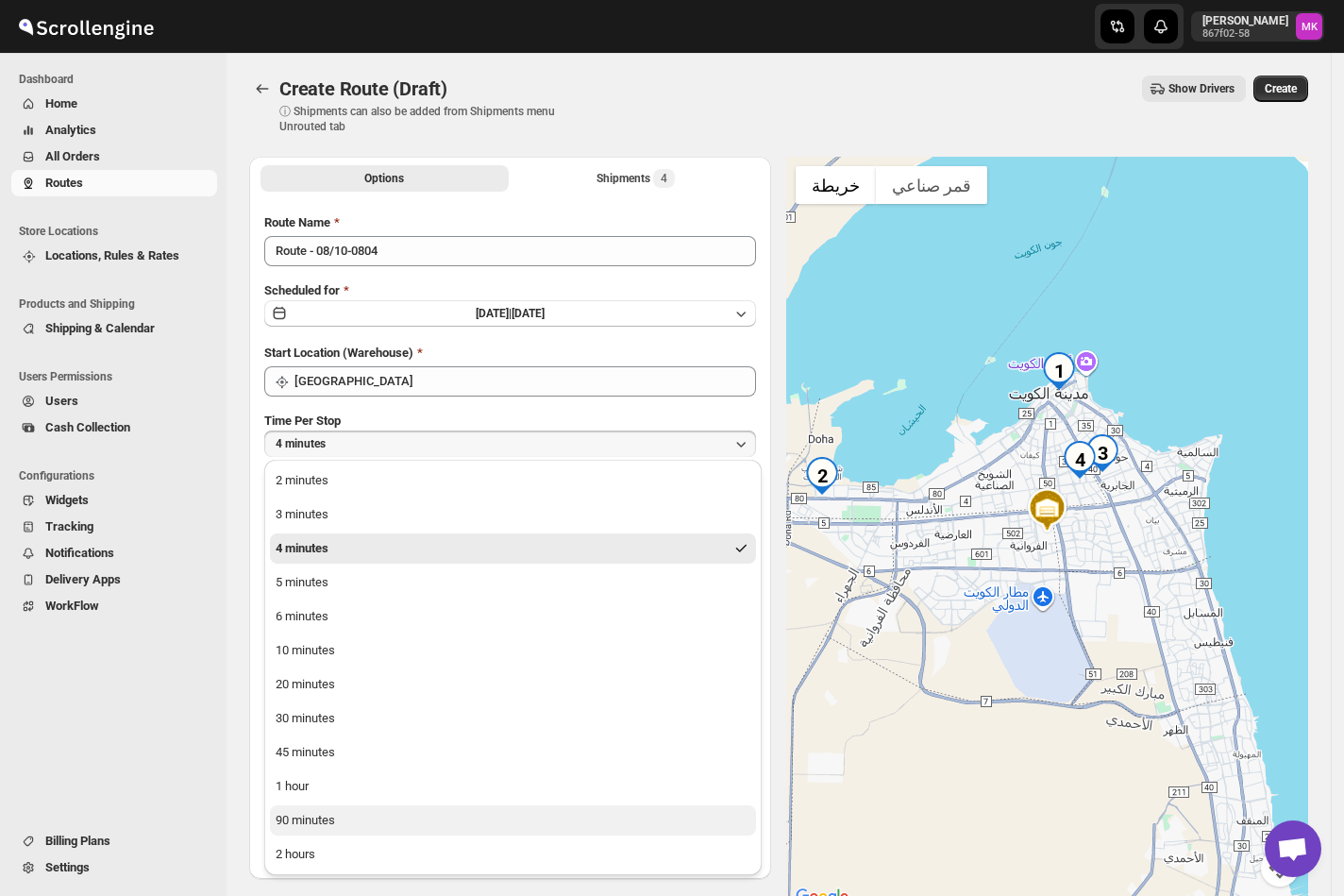
click at [300, 828] on div "90 minutes" at bounding box center [305, 820] width 59 height 19
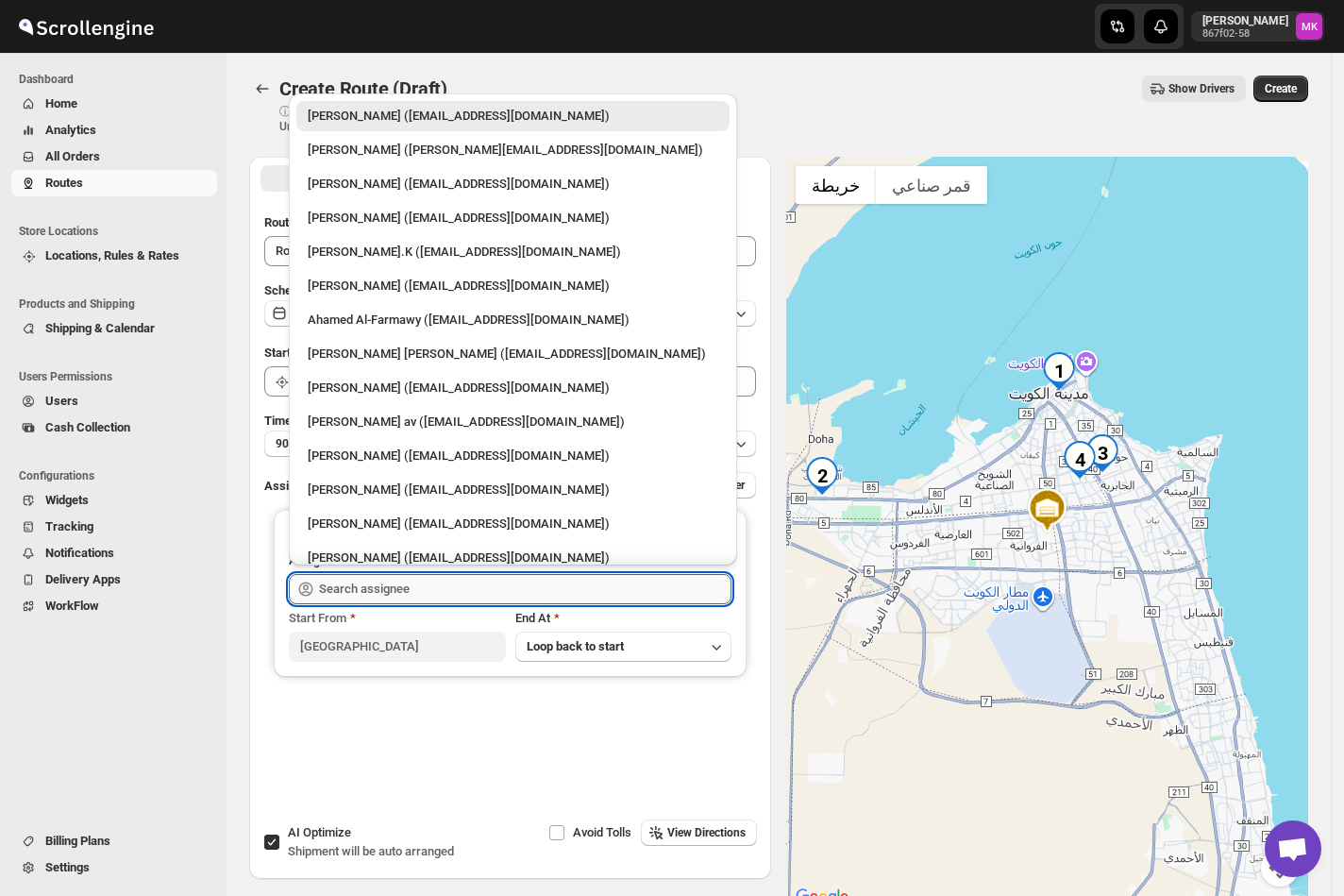
click at [410, 596] on input "text" at bounding box center [525, 589] width 413 height 31
click at [389, 305] on div "Ahamed Al-Farmawy (m.farmawy510@gmail.com)" at bounding box center [513, 320] width 433 height 31
type input "Ahamed Al-Farmawy (m.farmawy510@gmail.com)"
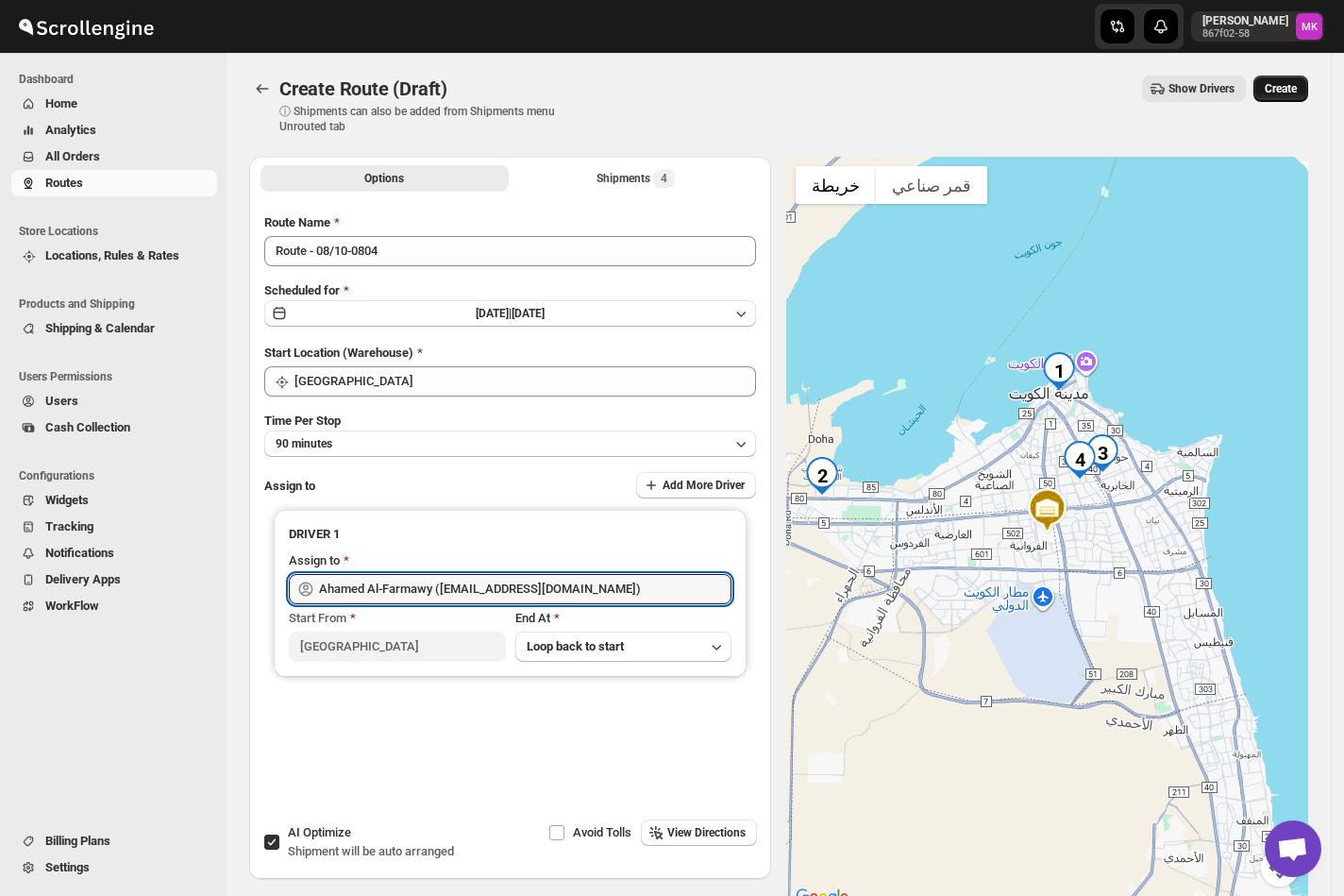
click at [1286, 92] on span "Create" at bounding box center [1281, 89] width 33 height 15
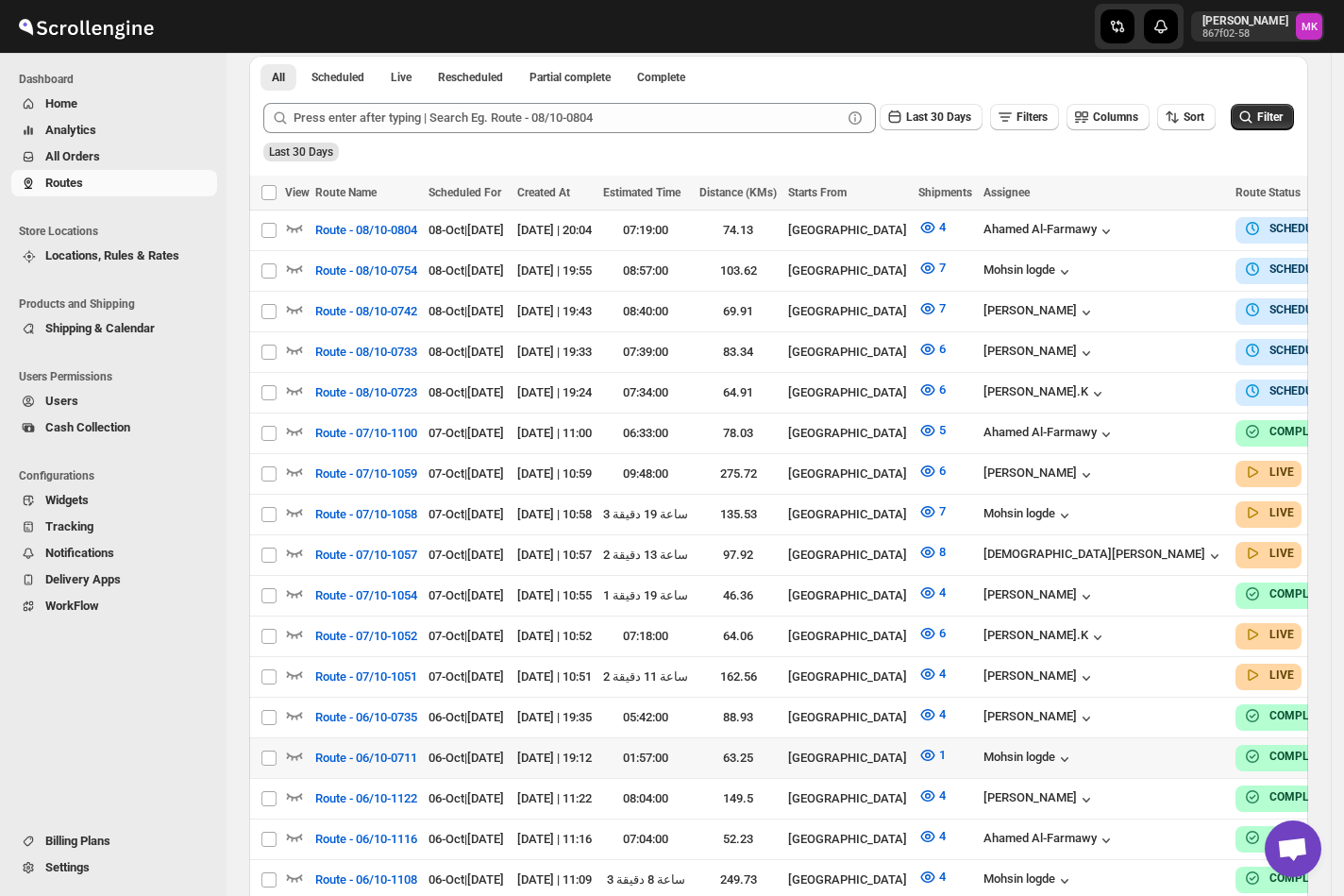
scroll to position [503, 0]
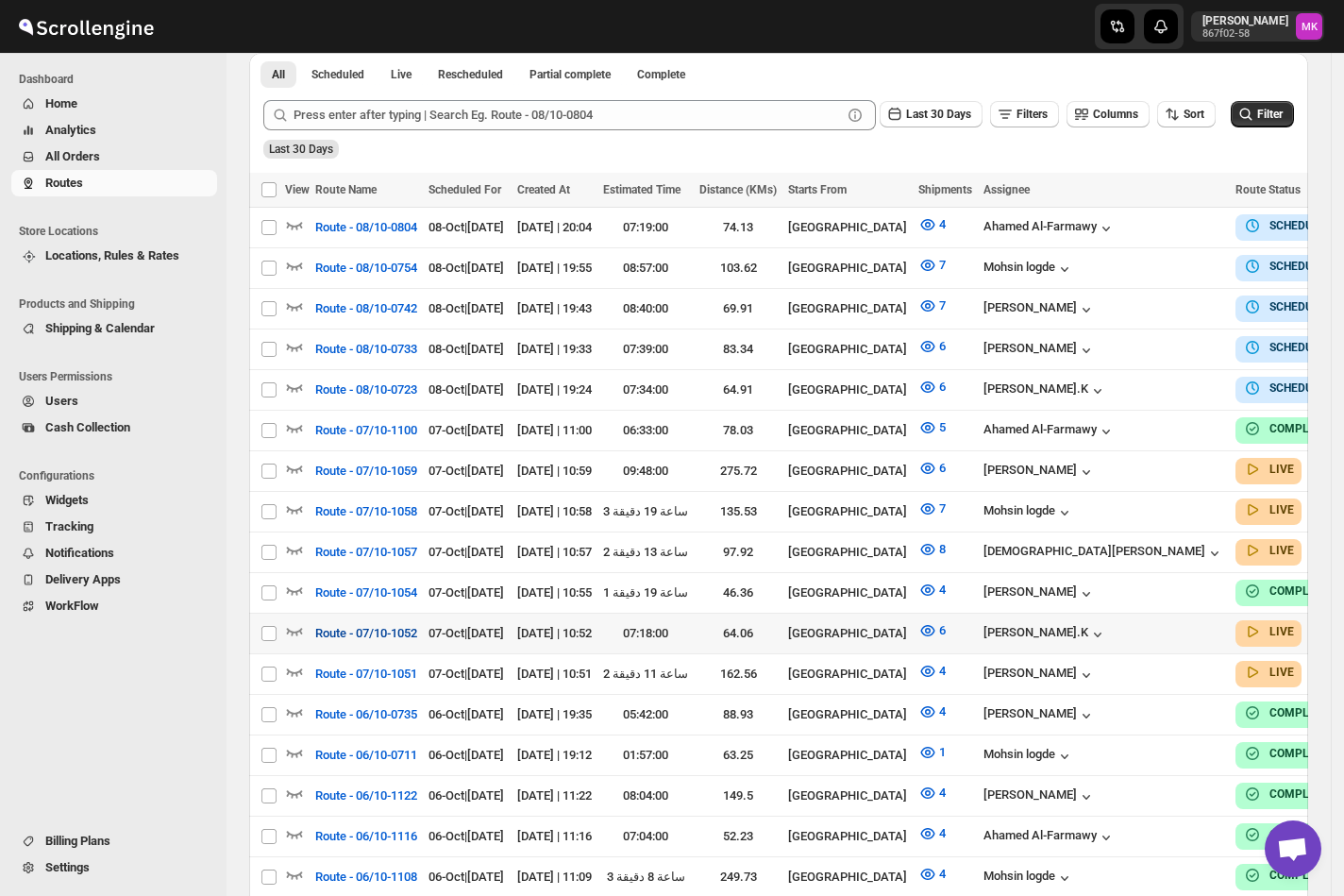
click at [367, 624] on span "Route - 07/10-1052" at bounding box center [366, 634] width 101 height 19
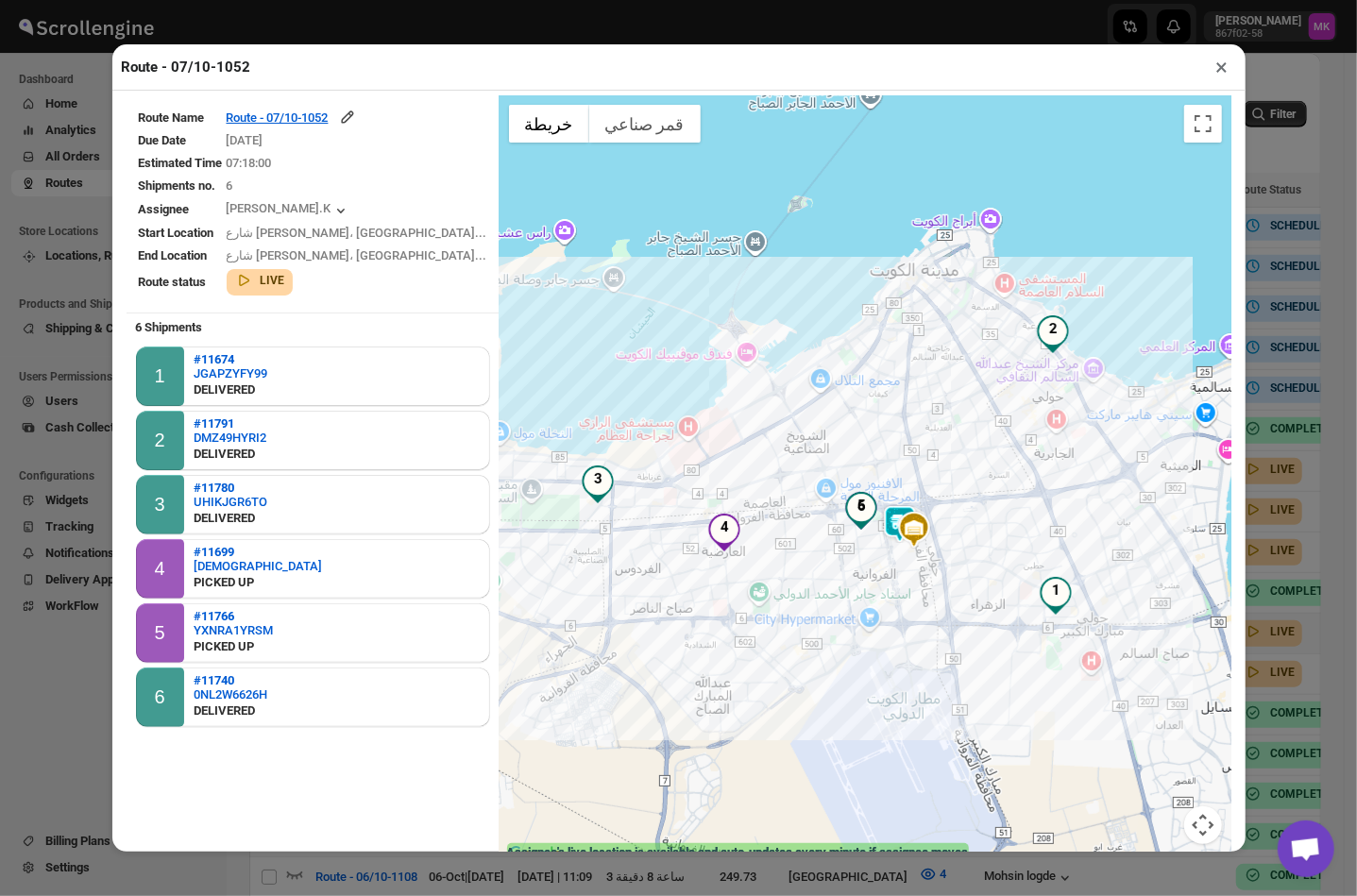
click at [1221, 74] on button "×" at bounding box center [1222, 67] width 28 height 27
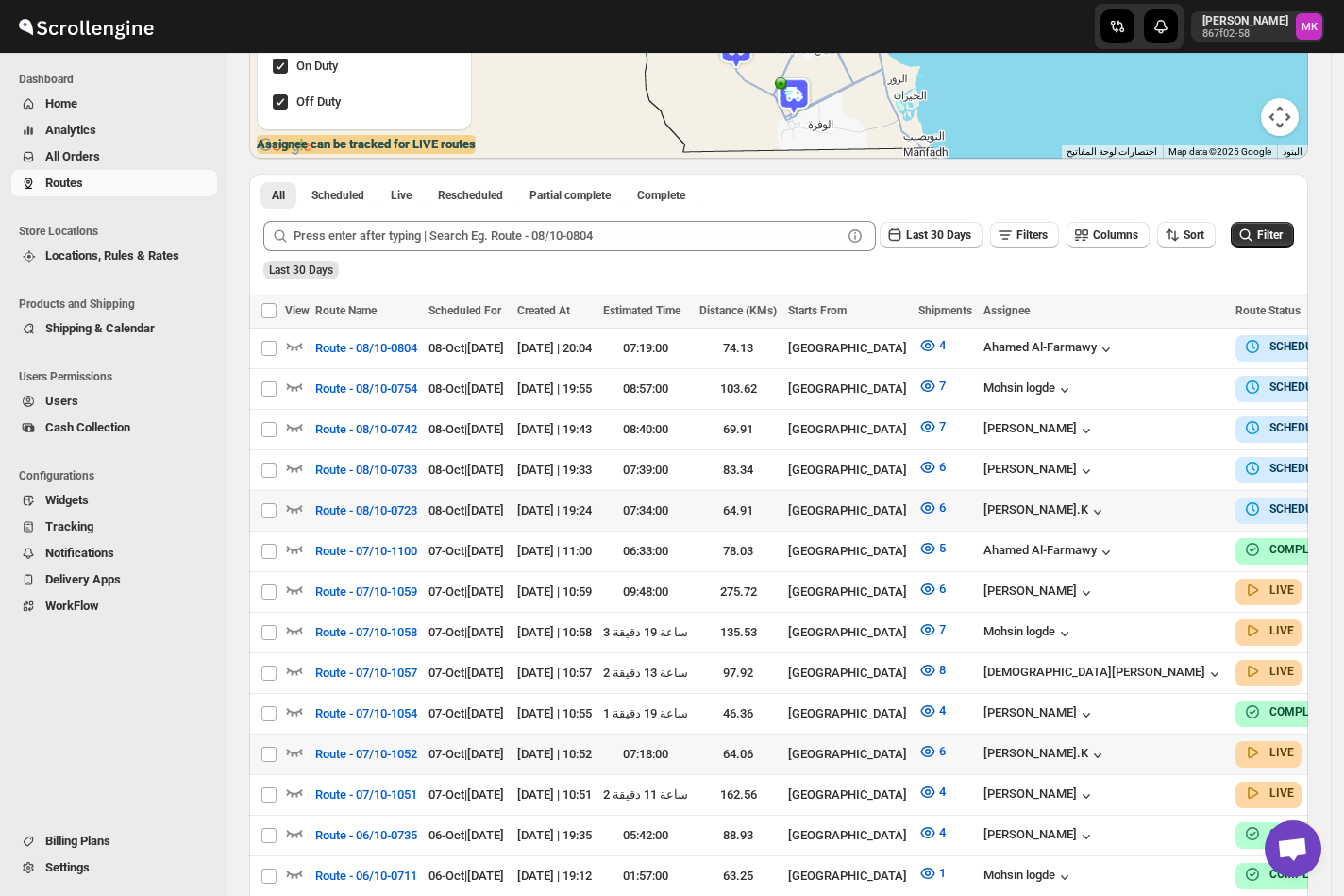
scroll to position [0, 0]
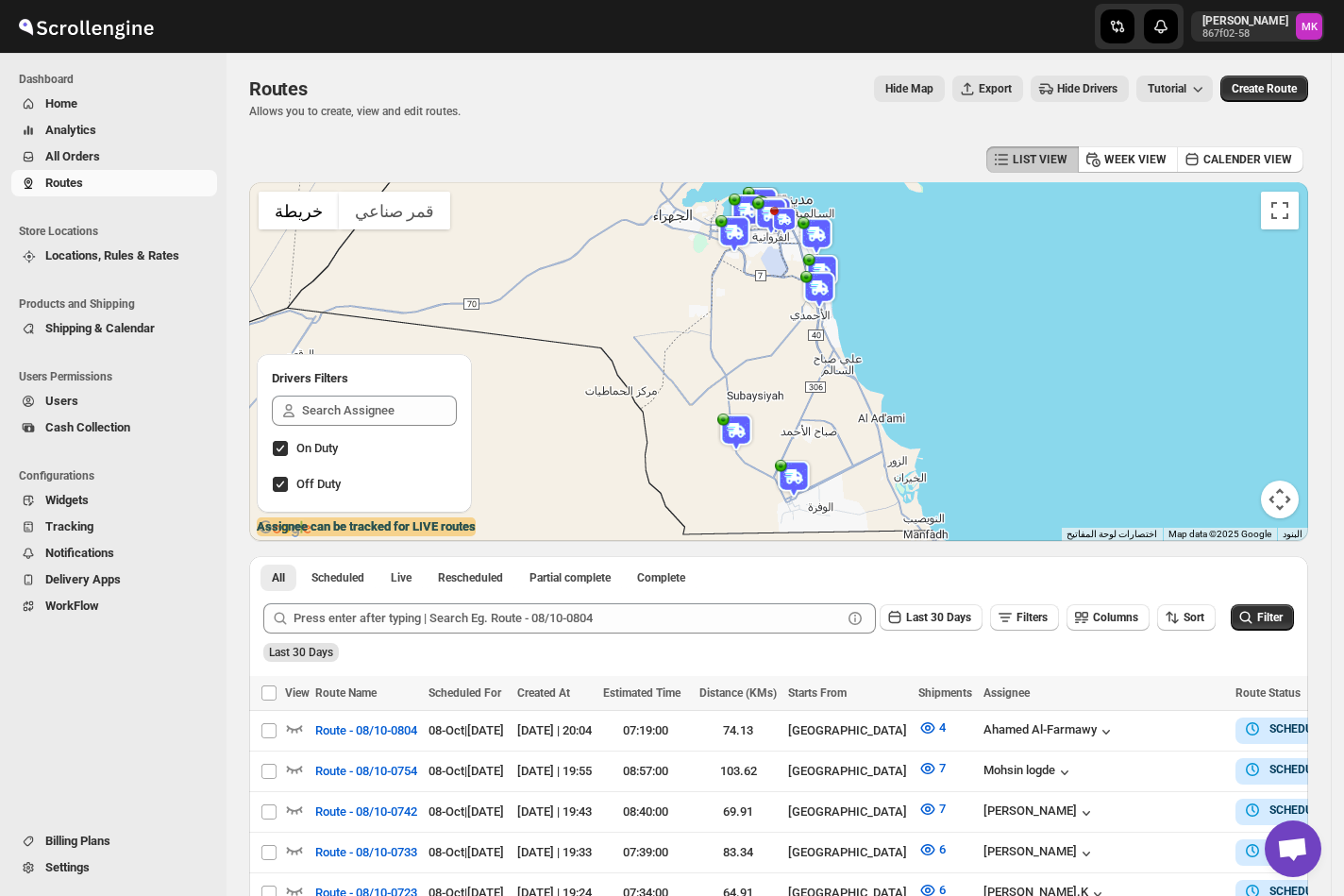
click at [65, 165] on span "All Orders" at bounding box center [128, 157] width 168 height 19
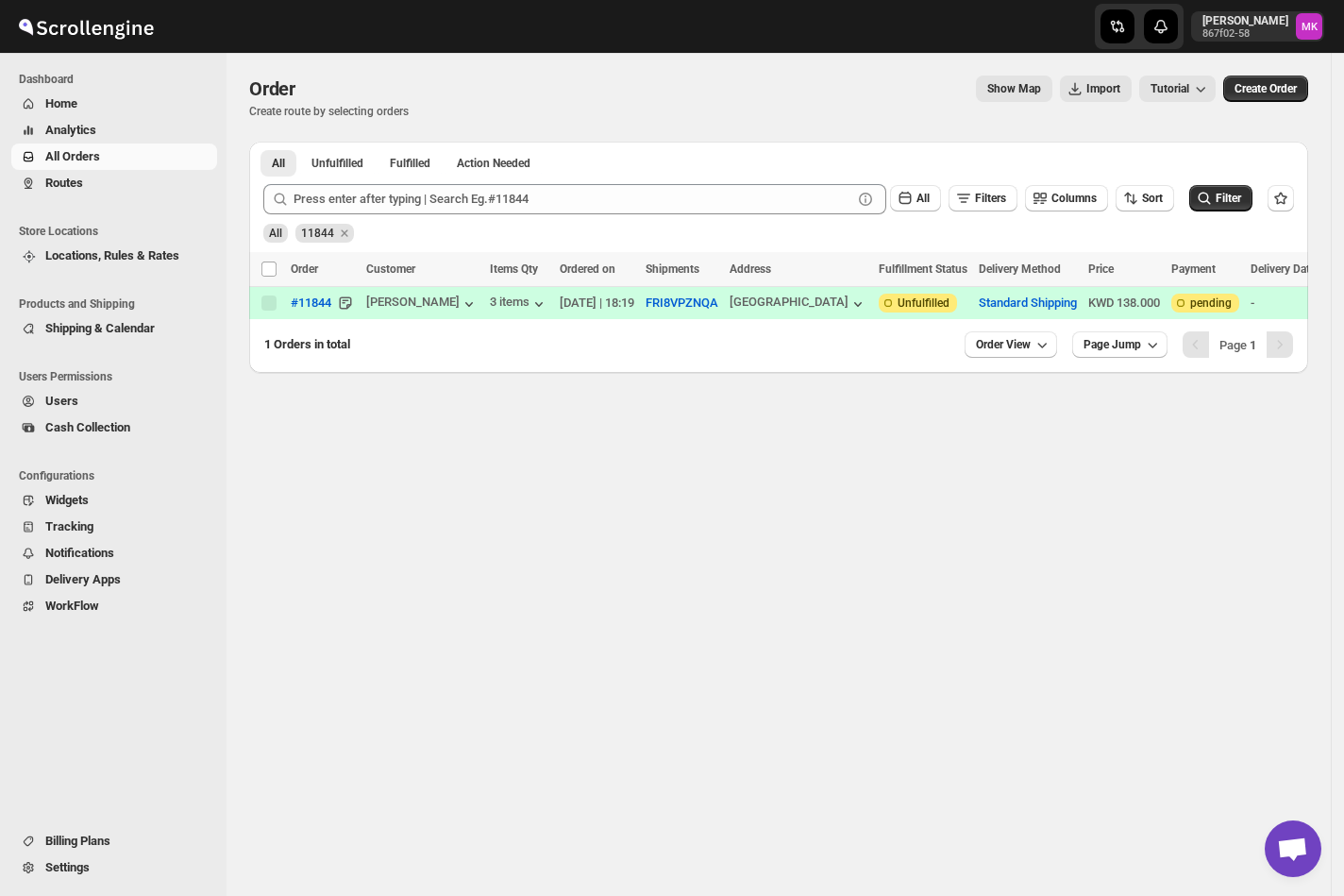
click at [291, 204] on div at bounding box center [574, 199] width 623 height 31
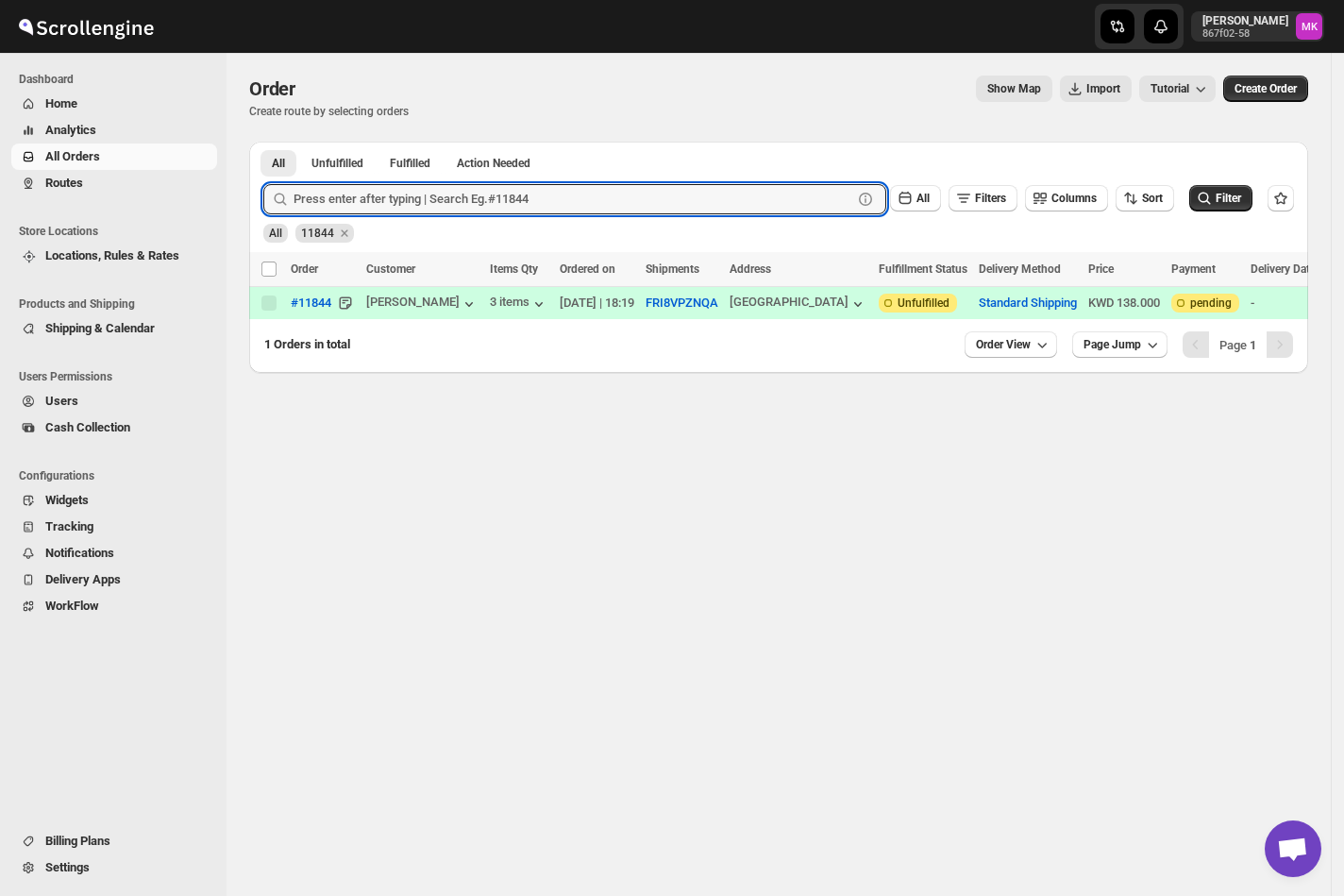
paste input "11512"
type input "11512"
click at [263, 142] on button "Submit" at bounding box center [290, 151] width 54 height 20
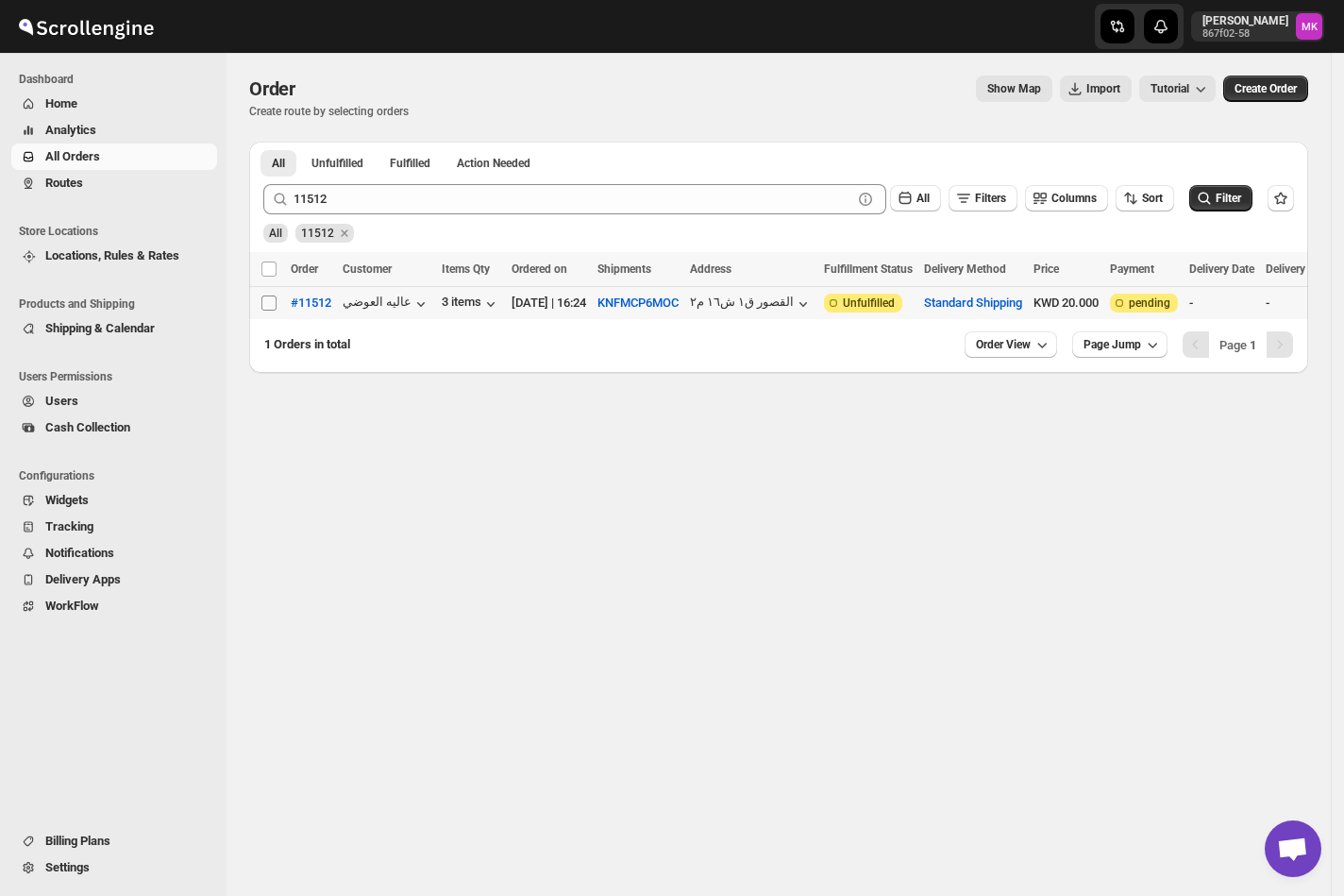
click at [266, 297] on input "Select order" at bounding box center [269, 303] width 15 height 15
checkbox input "true"
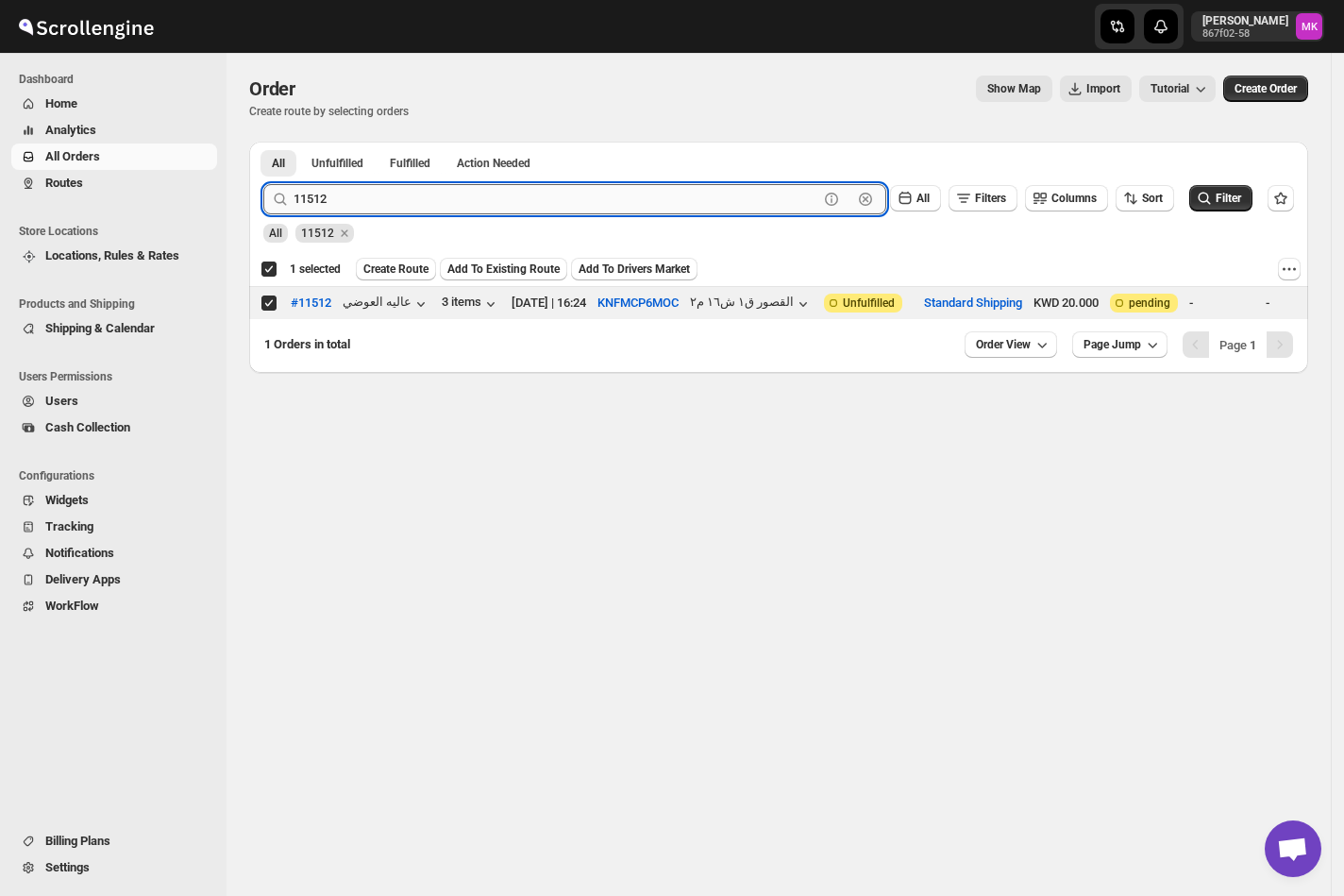
click at [317, 194] on input "11512" at bounding box center [556, 199] width 525 height 31
paste input "811"
type input "11811"
click at [263, 142] on button "Submit" at bounding box center [290, 151] width 54 height 20
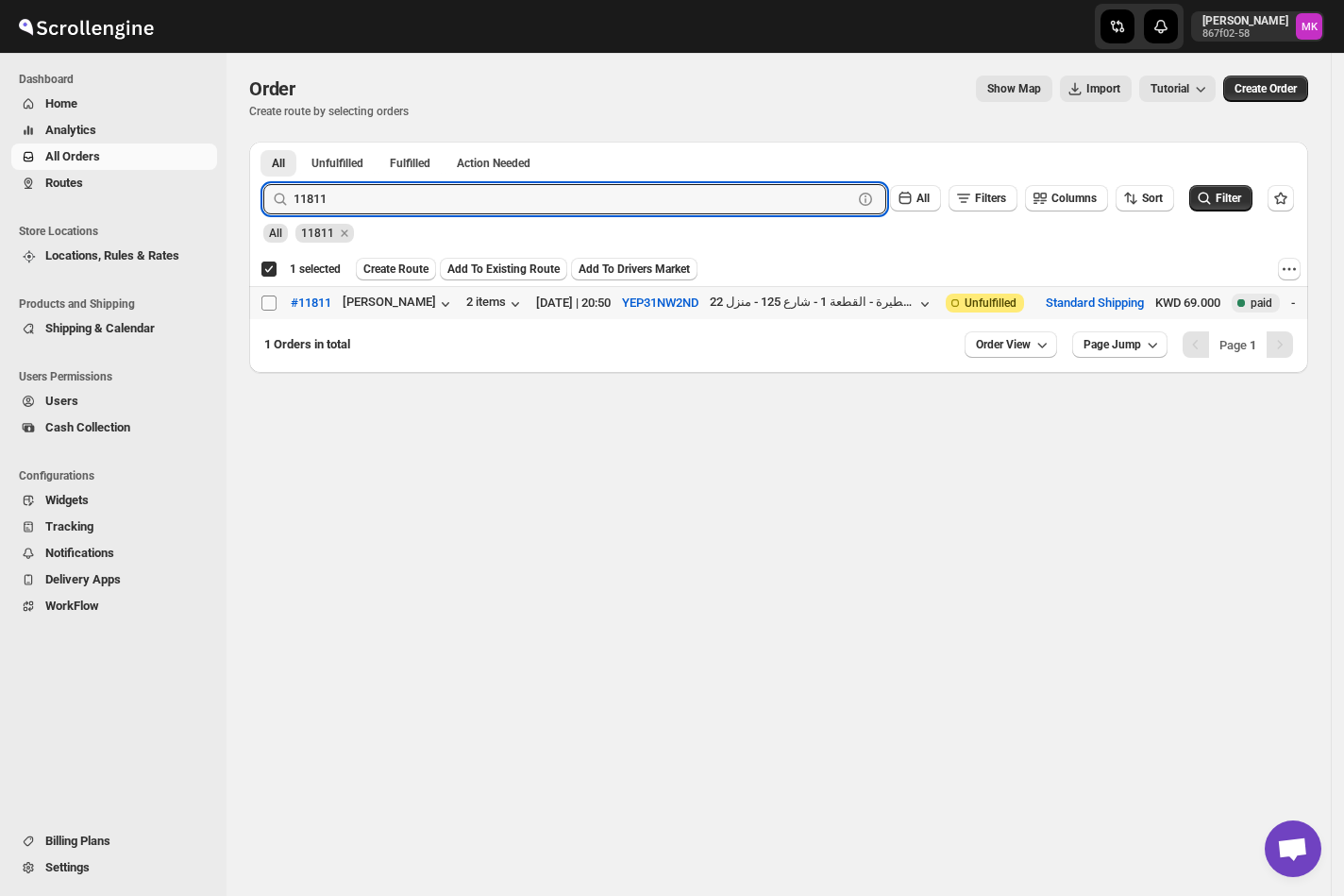
click at [261, 302] on input "Select order" at bounding box center [269, 303] width 15 height 15
checkbox input "true"
checkbox input "false"
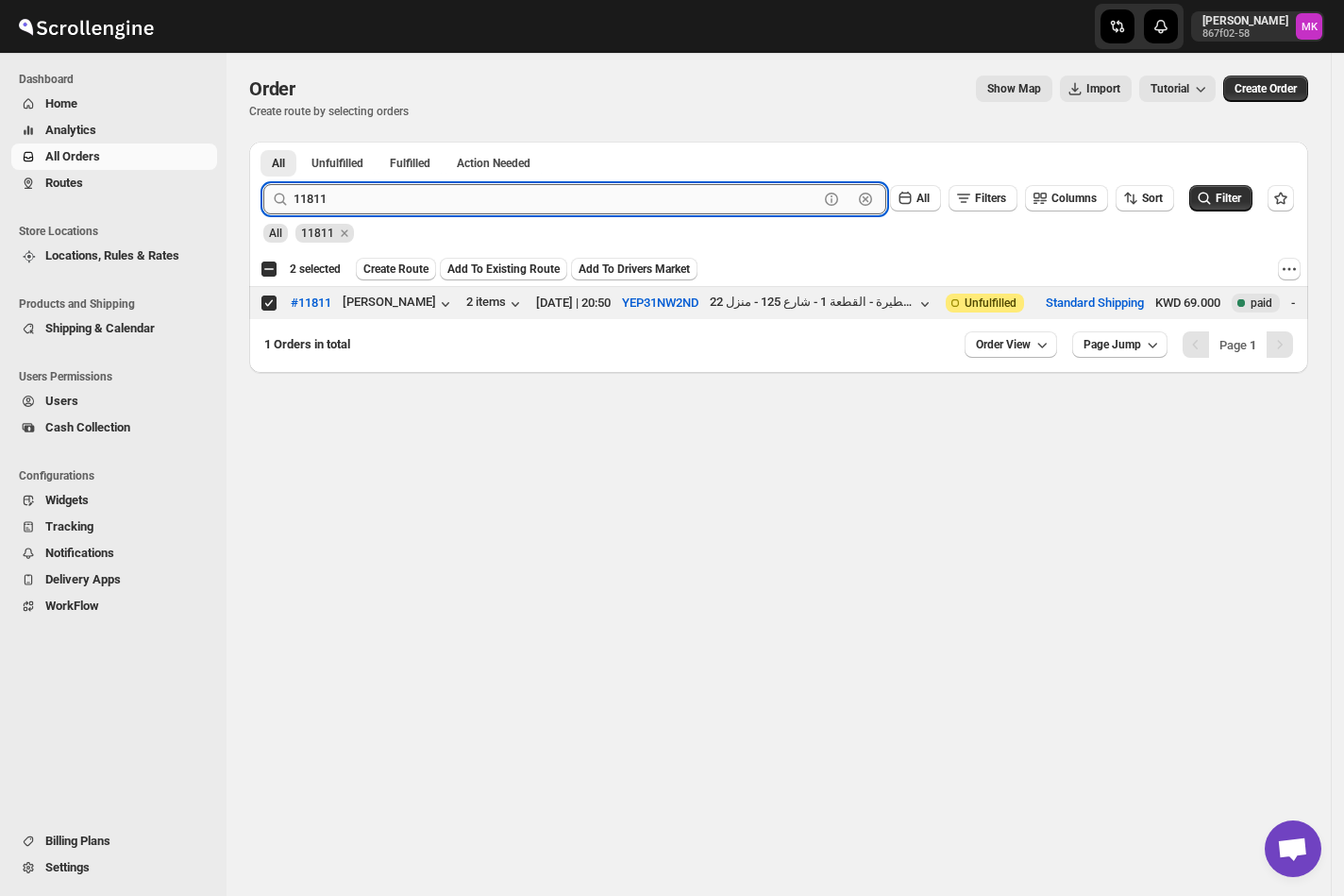
click at [356, 201] on input "11811" at bounding box center [556, 199] width 525 height 31
paste input "774"
type input "11774"
click at [263, 142] on button "Submit" at bounding box center [290, 151] width 54 height 20
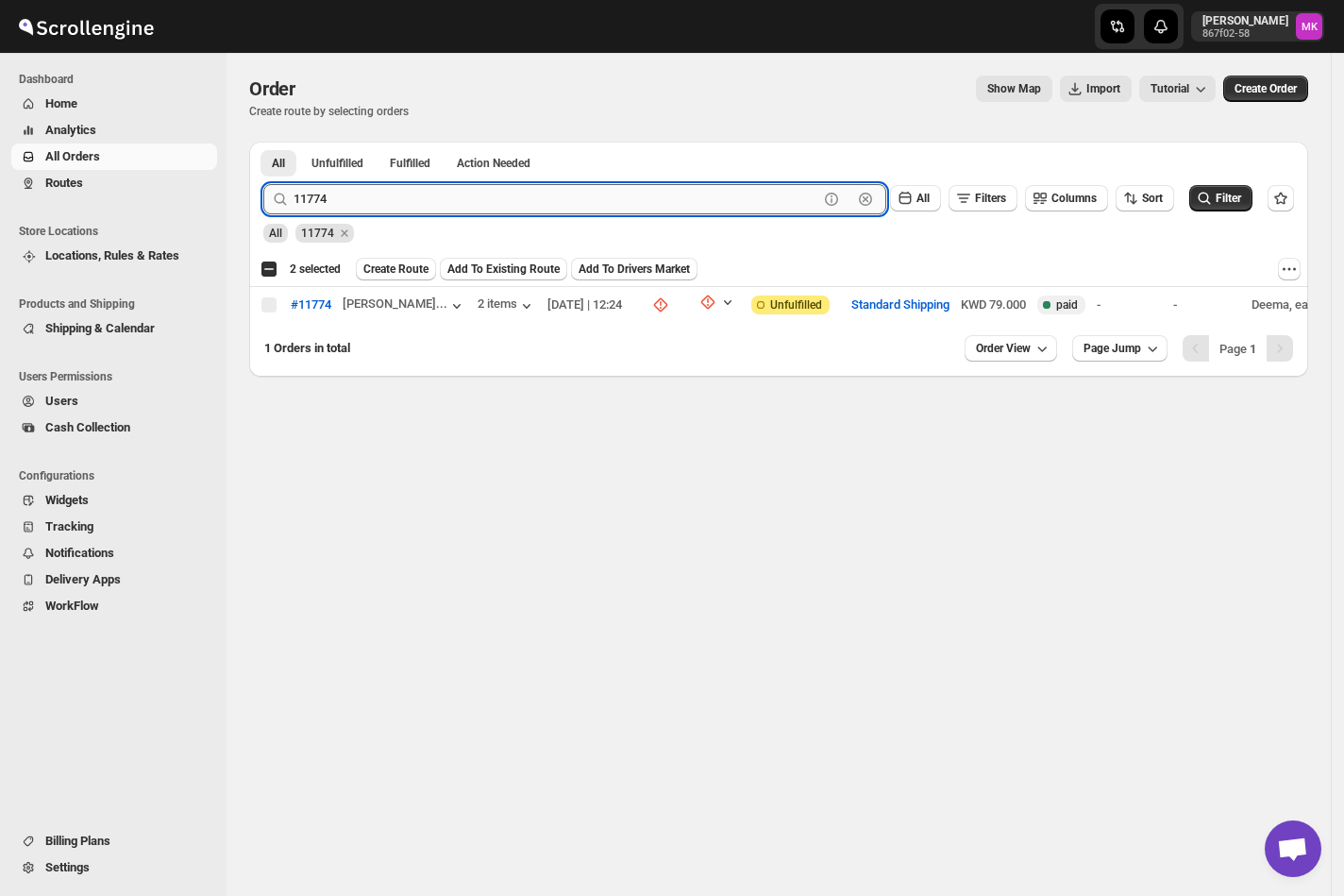
click at [364, 204] on input "11774" at bounding box center [556, 199] width 525 height 31
click at [364, 202] on input "11774" at bounding box center [556, 199] width 525 height 31
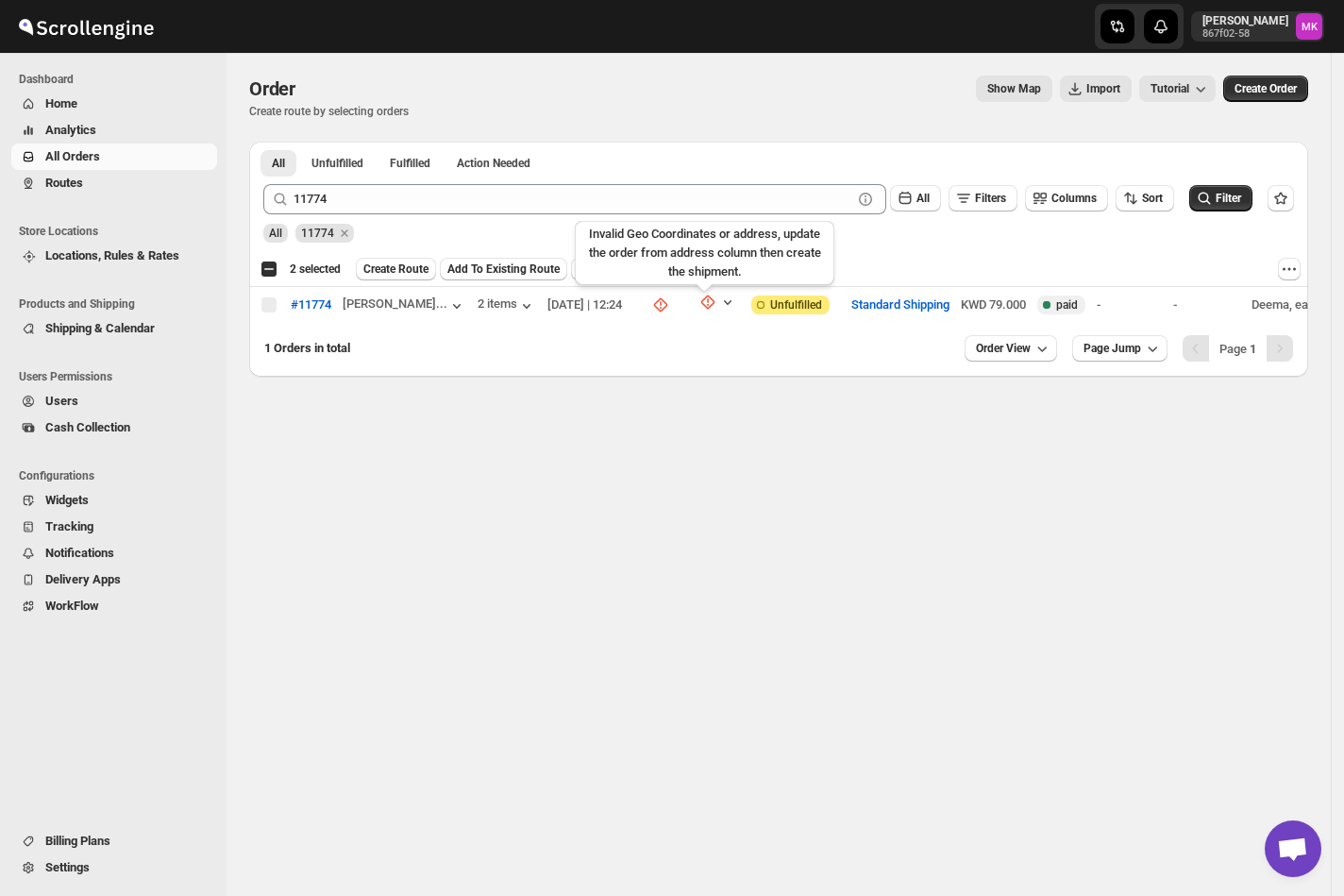
click at [670, 302] on icon at bounding box center [661, 305] width 19 height 19
click at [737, 309] on icon "button" at bounding box center [728, 302] width 19 height 19
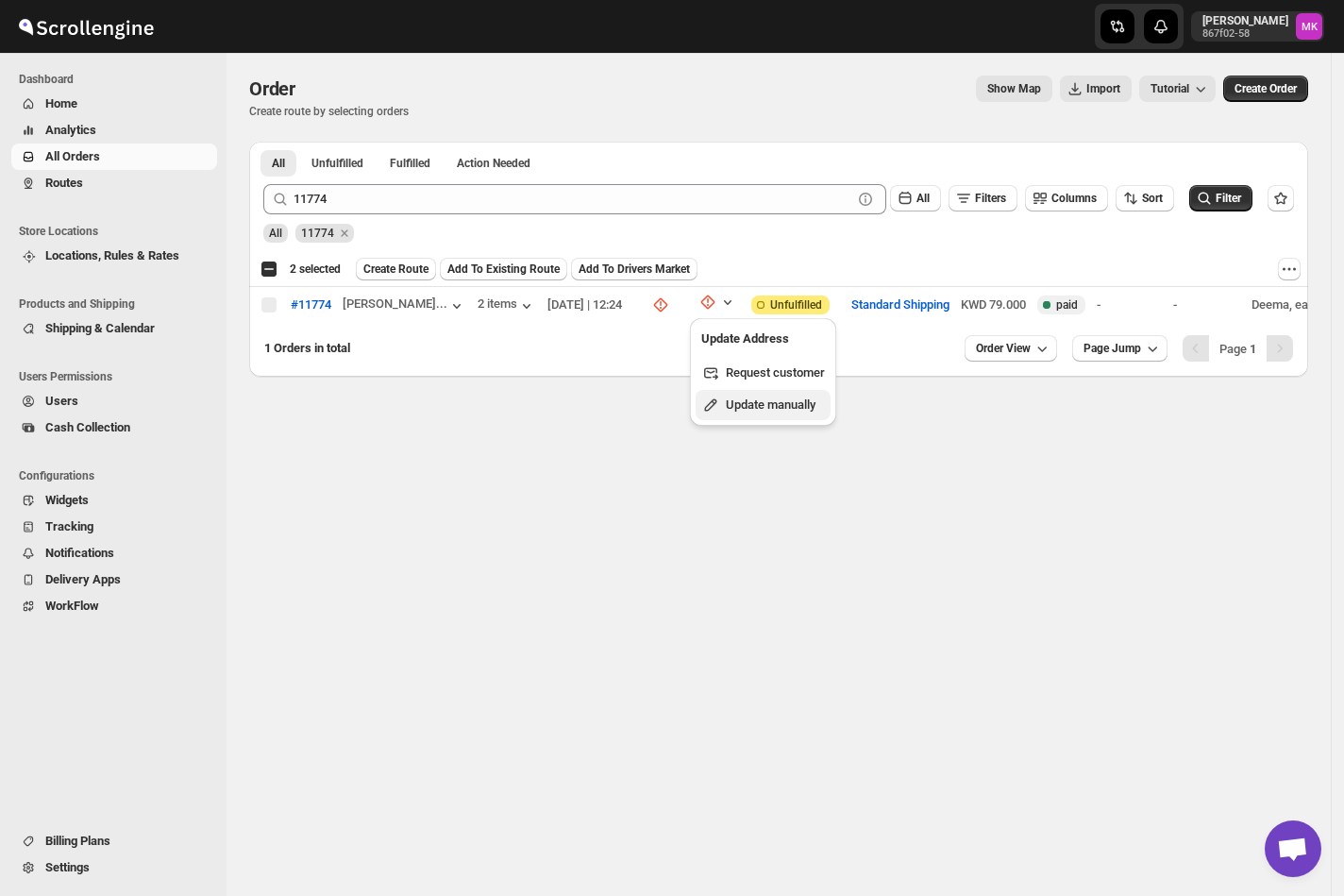
click at [722, 415] on button "Update manually" at bounding box center [763, 405] width 135 height 31
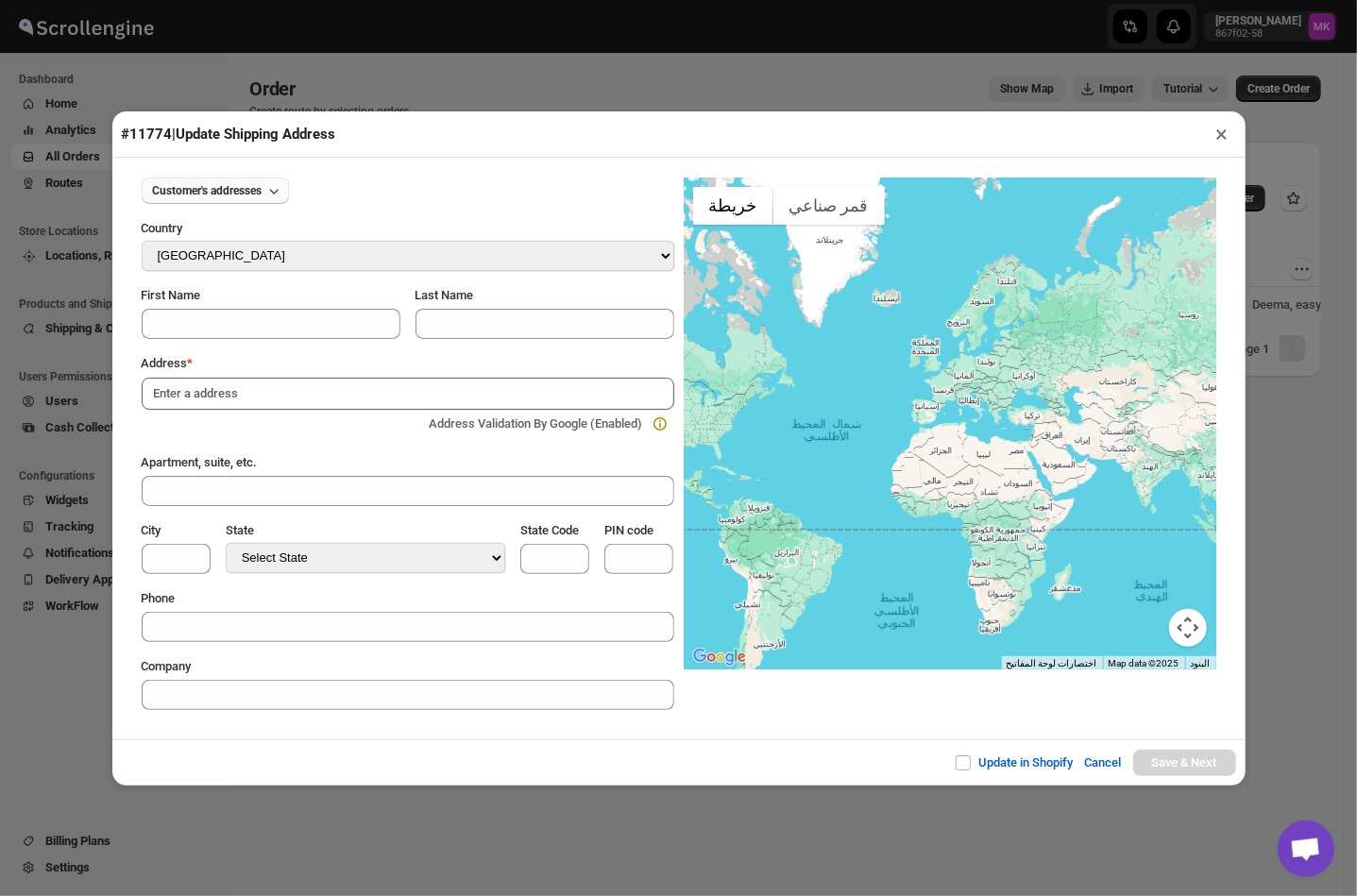
click at [249, 187] on span "Customer's addresses" at bounding box center [208, 190] width 109 height 15
click at [194, 247] on ul "Customer's addresses" at bounding box center [215, 229] width 145 height 39
click at [200, 232] on h2 "Customer's addresses" at bounding box center [215, 231] width 122 height 19
click at [306, 239] on div "Country" at bounding box center [408, 230] width 532 height 22
click at [314, 254] on select "Select Country Afghanistan Åland Islands Albania Algeria American Samoa Andorra…" at bounding box center [408, 256] width 532 height 31
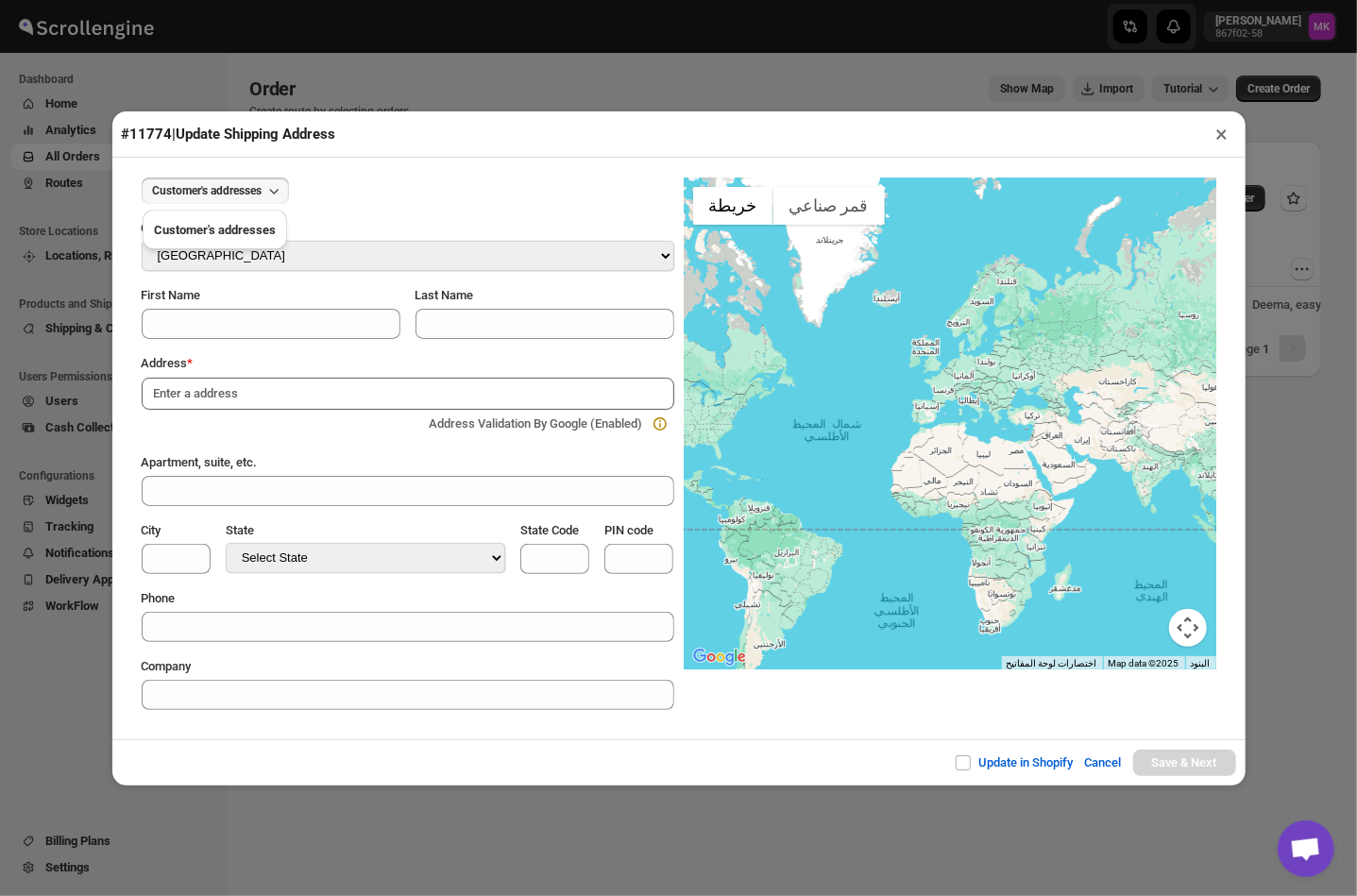
select select "KW"
click at [142, 241] on select "Select Country Afghanistan Åland Islands Albania Algeria American Samoa Andorra…" at bounding box center [408, 256] width 532 height 31
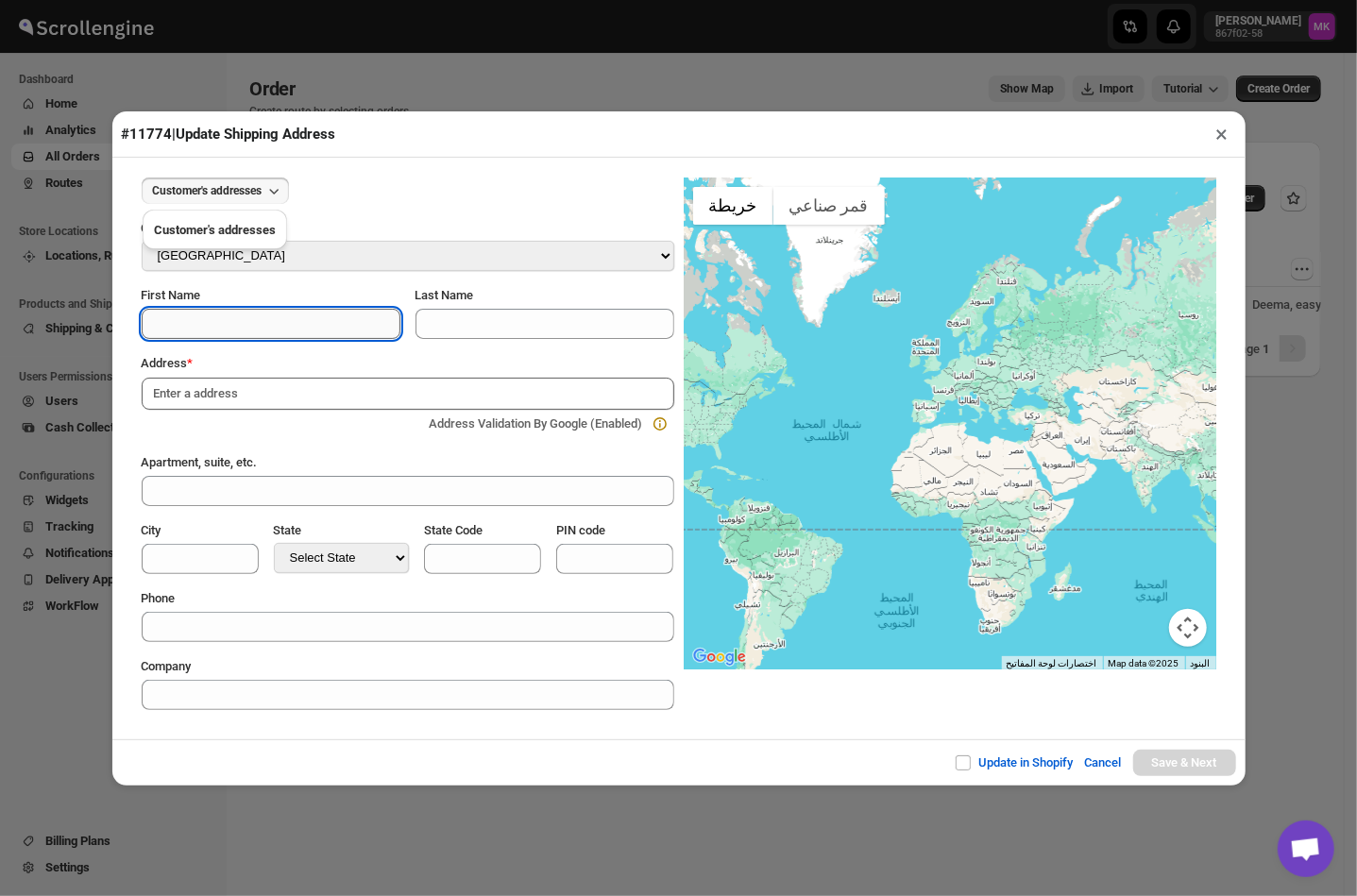
click at [238, 326] on input "First Name" at bounding box center [271, 324] width 259 height 31
click at [264, 318] on input "First Name" at bounding box center [271, 324] width 259 height 31
click at [212, 330] on input "First Name" at bounding box center [271, 324] width 259 height 31
paste input "Mohammad"
type input "Mohammad"
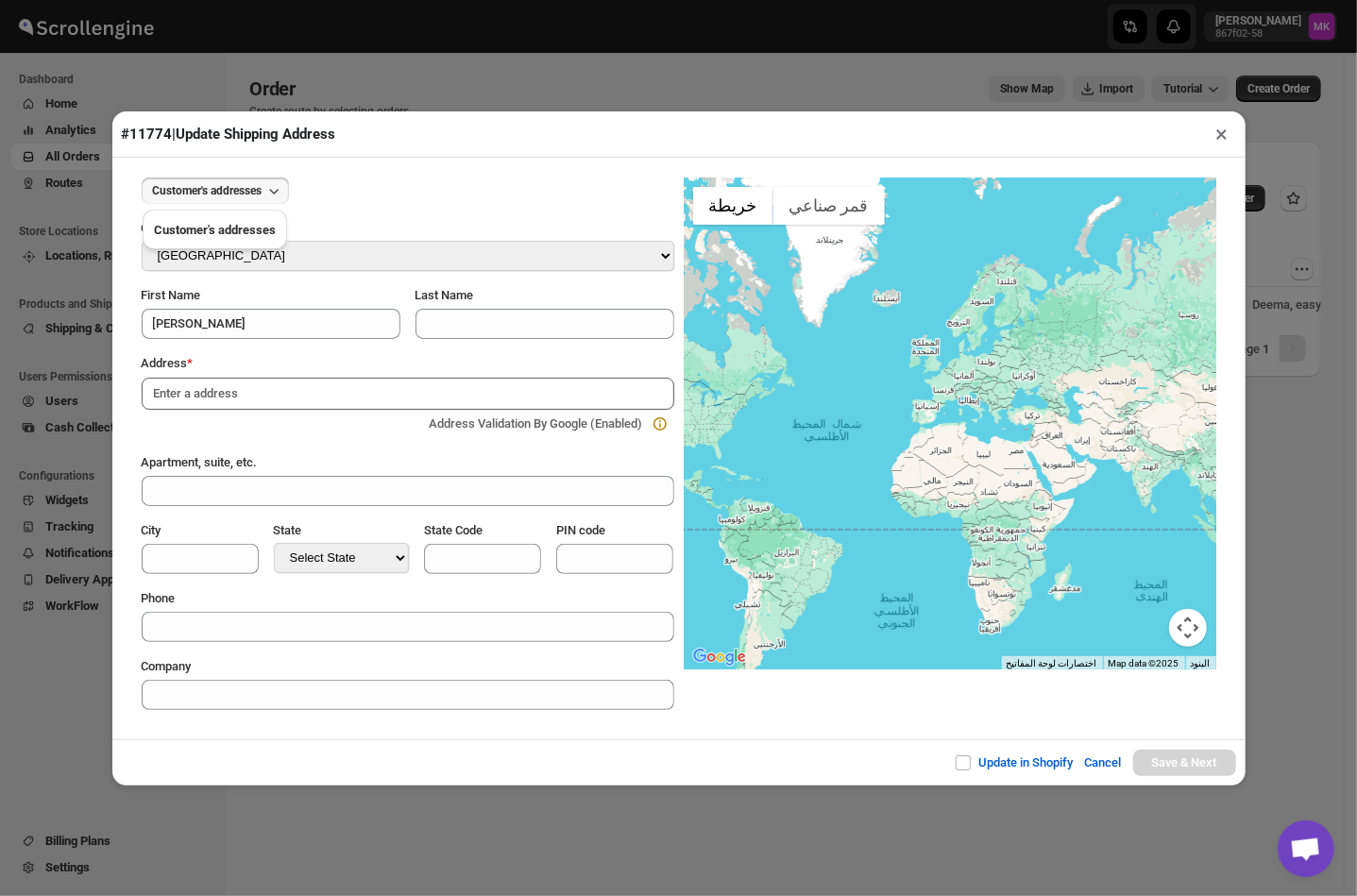
click at [332, 400] on input at bounding box center [408, 393] width 532 height 33
click at [238, 383] on input at bounding box center [408, 393] width 532 height 33
paste input "ابوفطيرة"
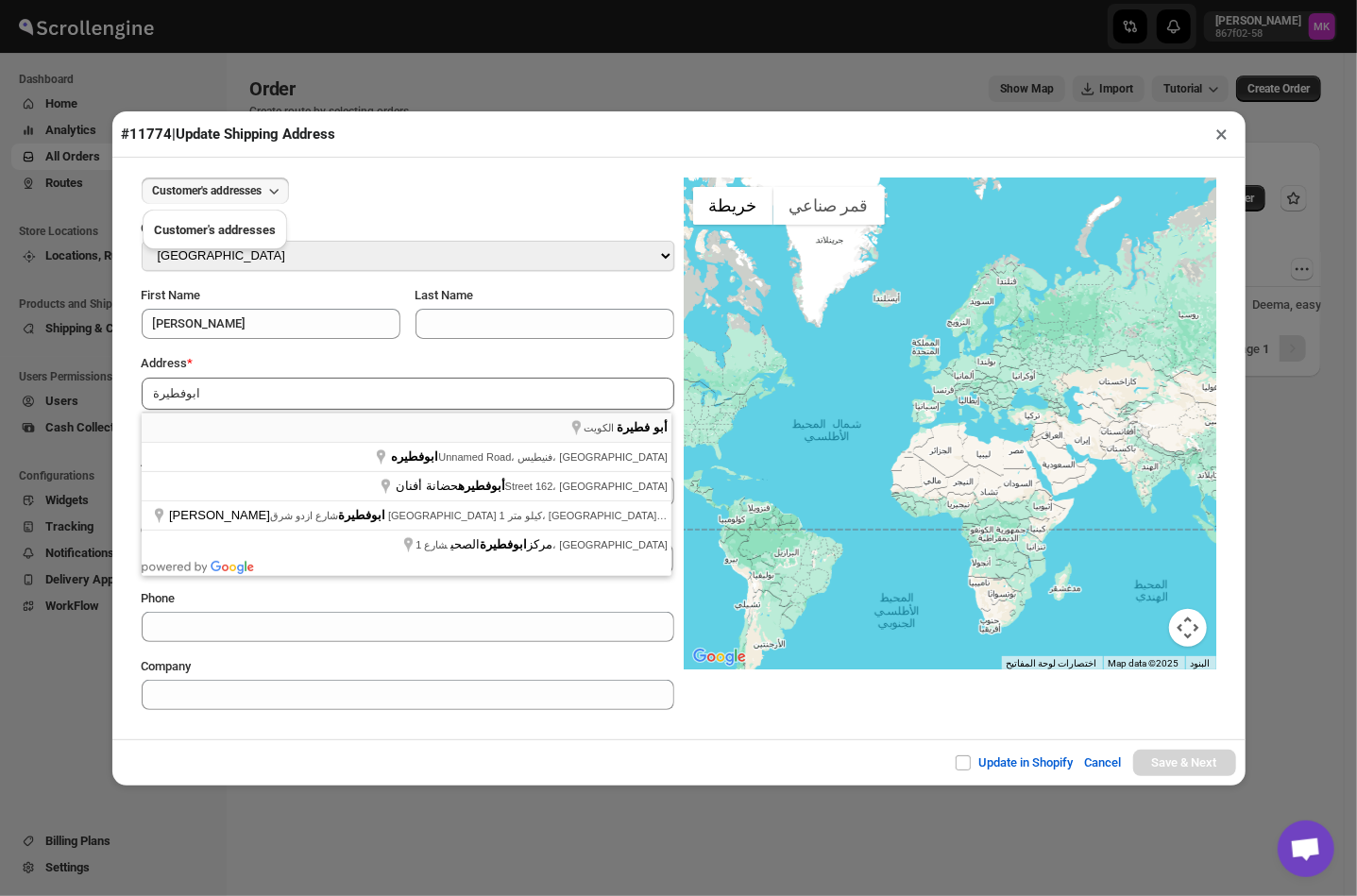
type input "أبو فطيرة، الكويت‎"
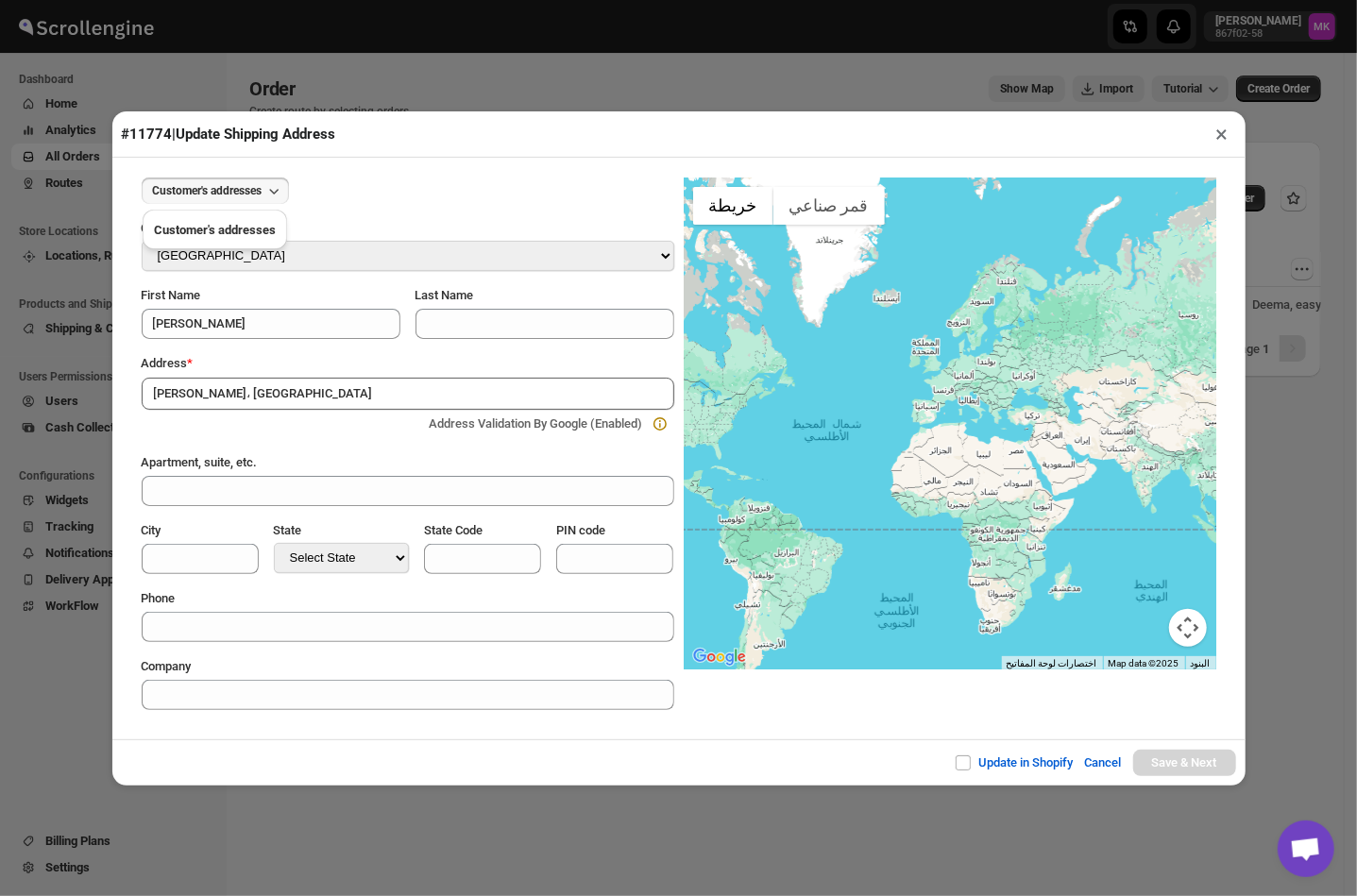
type input "مبارك الكبير"
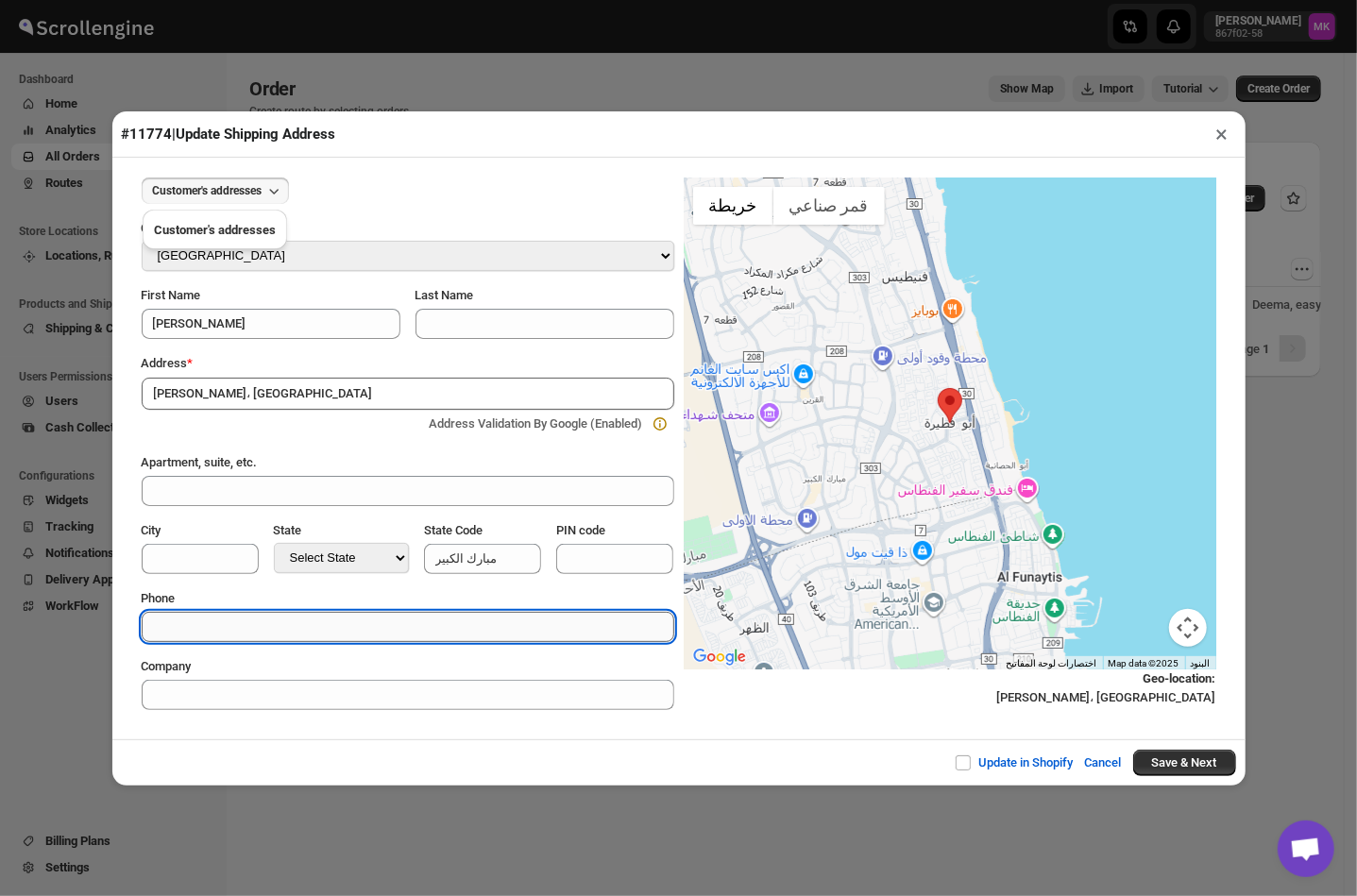
click at [219, 620] on input "Phone" at bounding box center [408, 627] width 532 height 31
paste input "+96597163636"
type input "+96597163636"
click at [967, 767] on input "Update in Shopify" at bounding box center [971, 763] width 15 height 15
checkbox input "true"
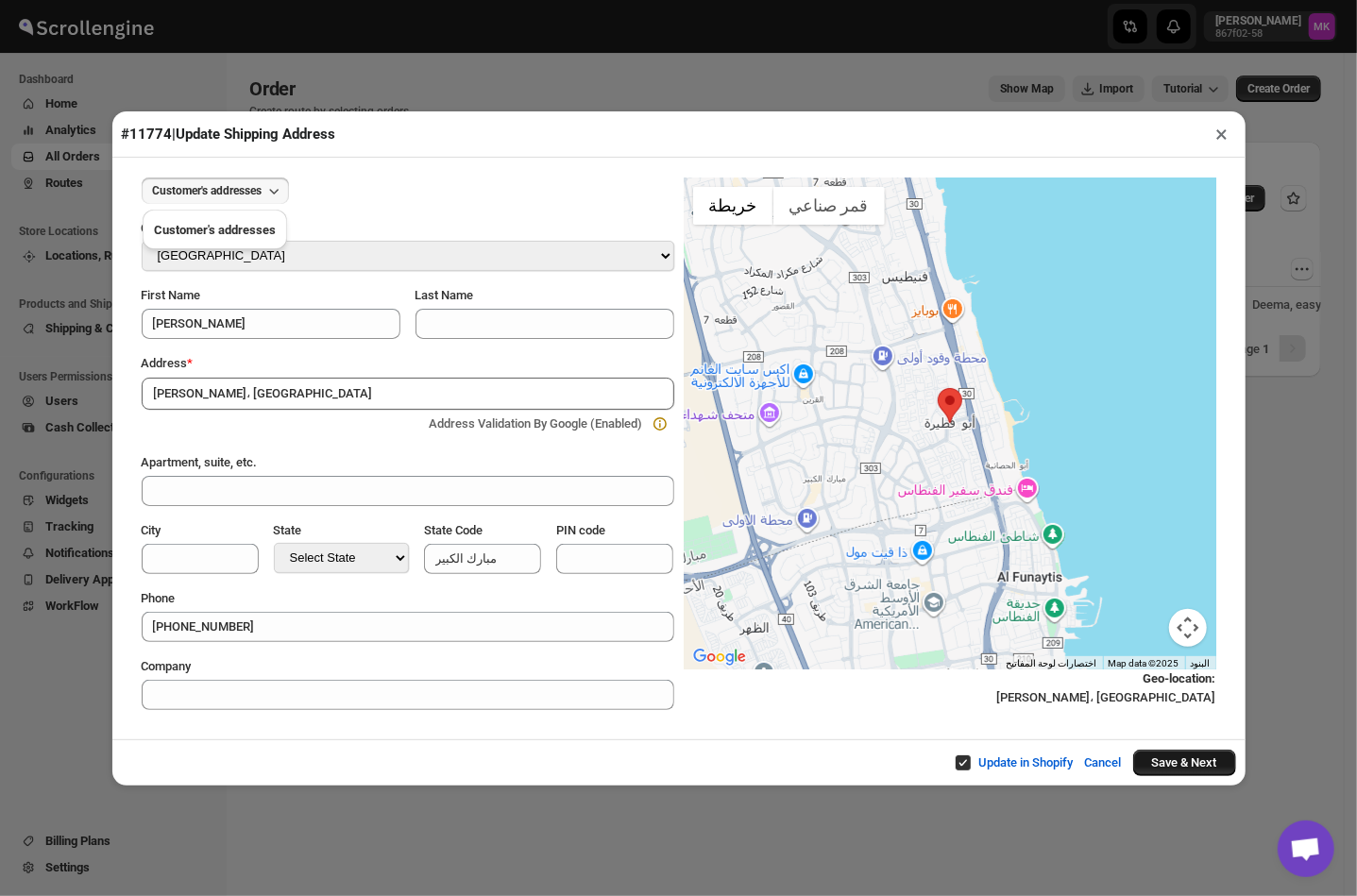
click at [1167, 756] on button "Save & Next" at bounding box center [1184, 763] width 102 height 27
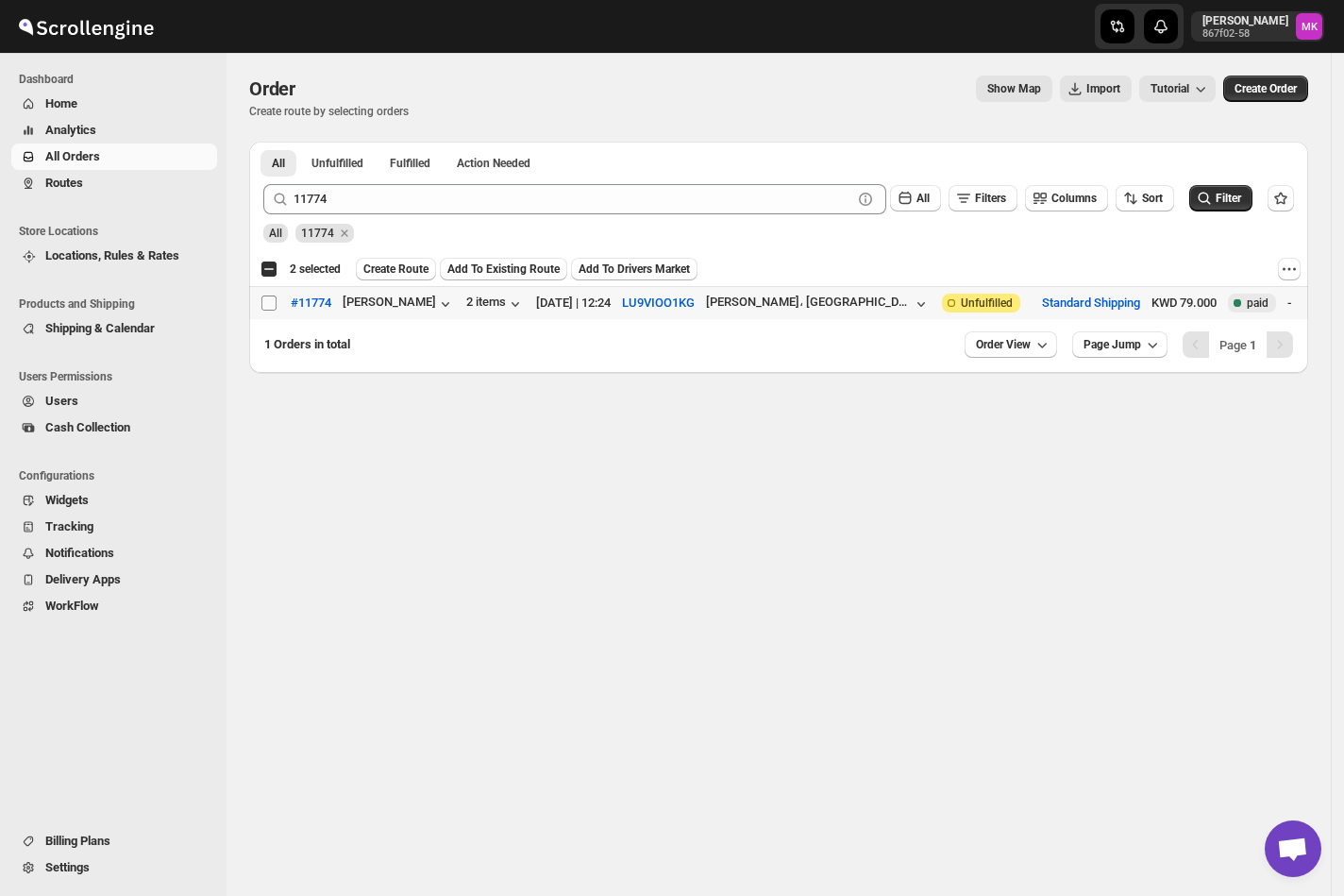
click at [269, 303] on input "Select order" at bounding box center [269, 303] width 15 height 15
checkbox input "true"
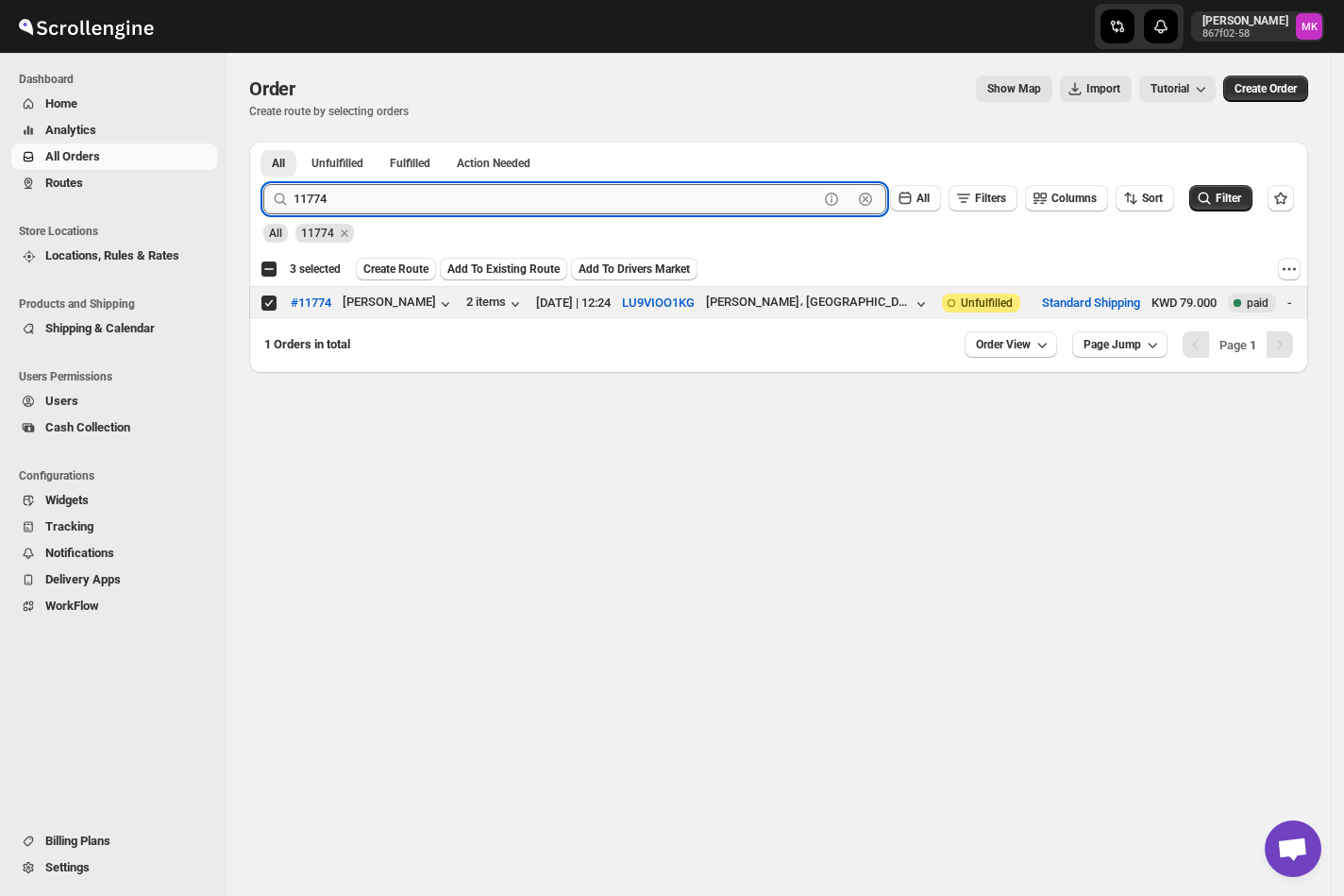
click at [326, 190] on input "11774" at bounding box center [556, 199] width 525 height 31
paste input "61"
type input "11761"
click at [263, 142] on button "Submit" at bounding box center [290, 151] width 54 height 20
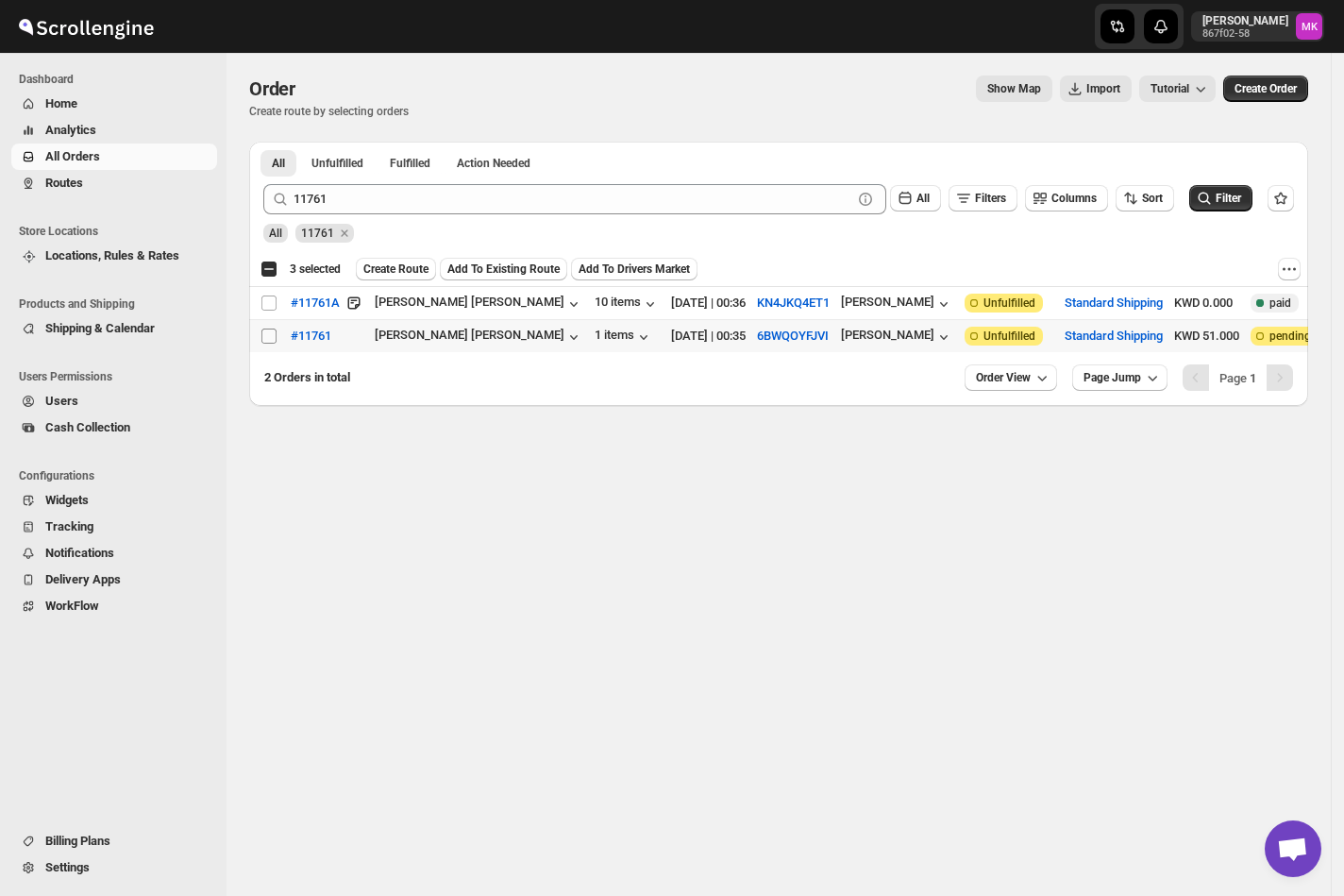
click at [265, 332] on input "Select order" at bounding box center [269, 336] width 15 height 15
checkbox input "true"
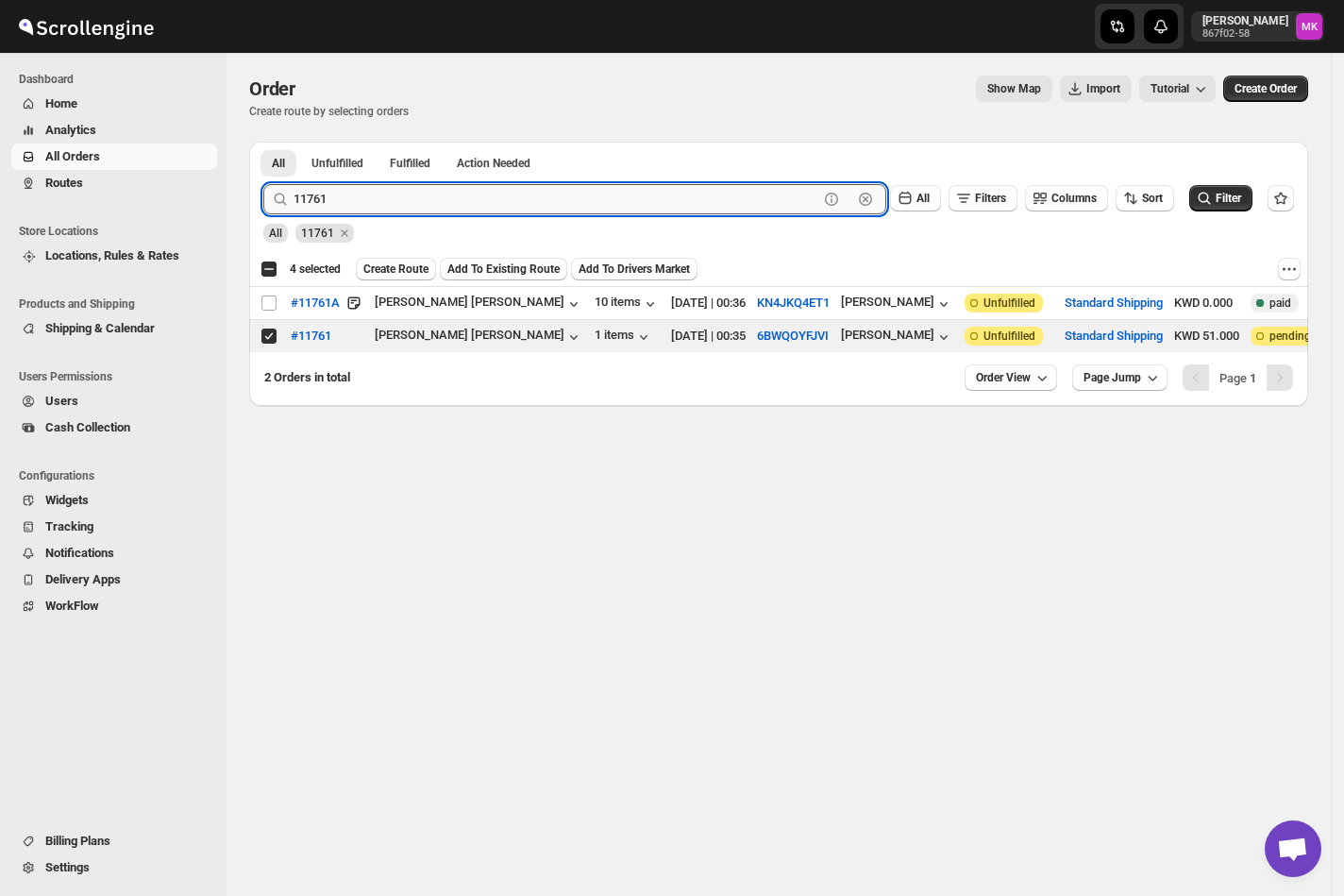
click at [341, 194] on input "11761" at bounding box center [556, 199] width 525 height 31
paste input "73"
type input "11773"
click at [263, 142] on button "Submit" at bounding box center [290, 151] width 54 height 20
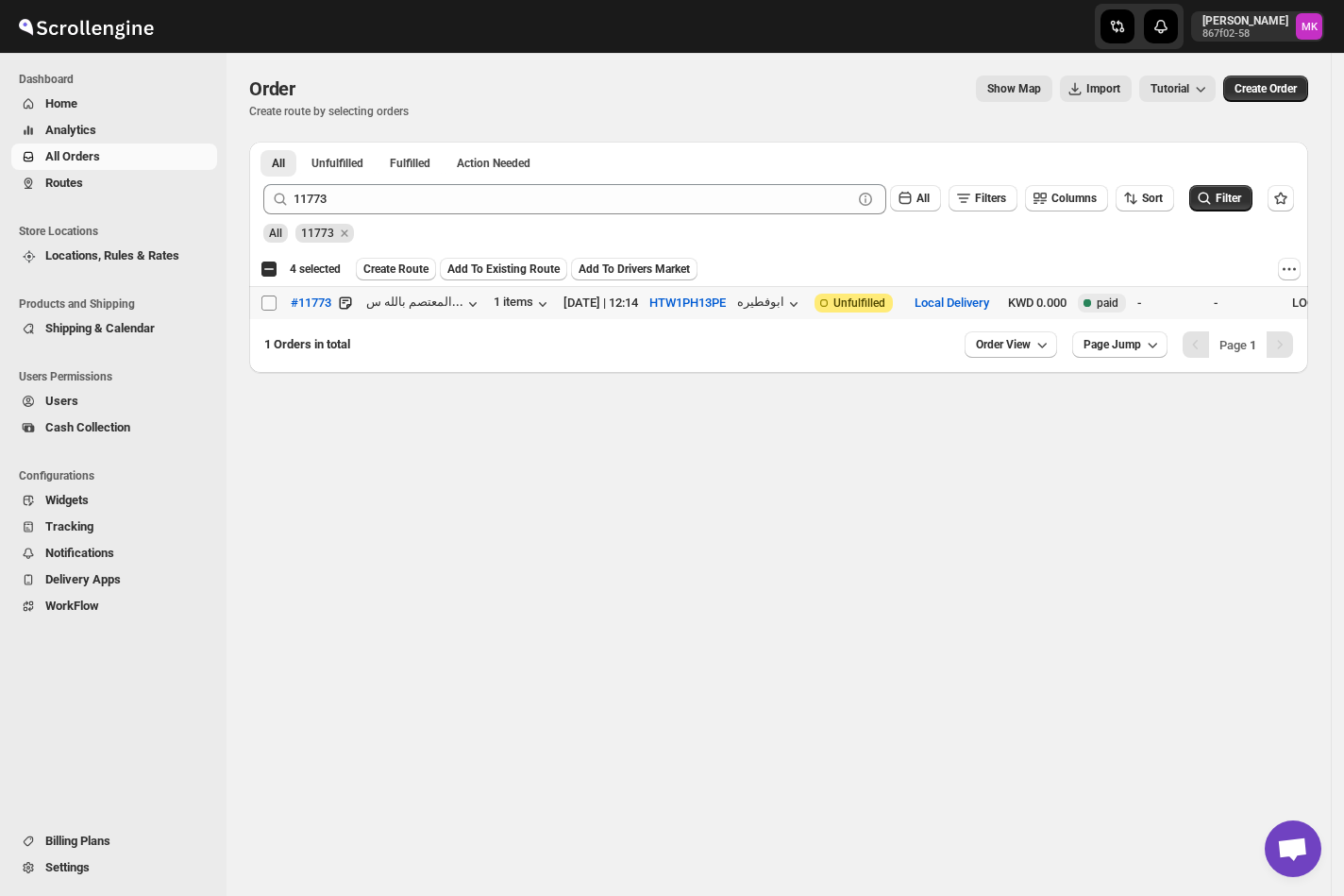
click at [269, 306] on input "Select order" at bounding box center [269, 303] width 15 height 15
checkbox input "true"
click at [397, 272] on span "Create Route" at bounding box center [396, 269] width 65 height 15
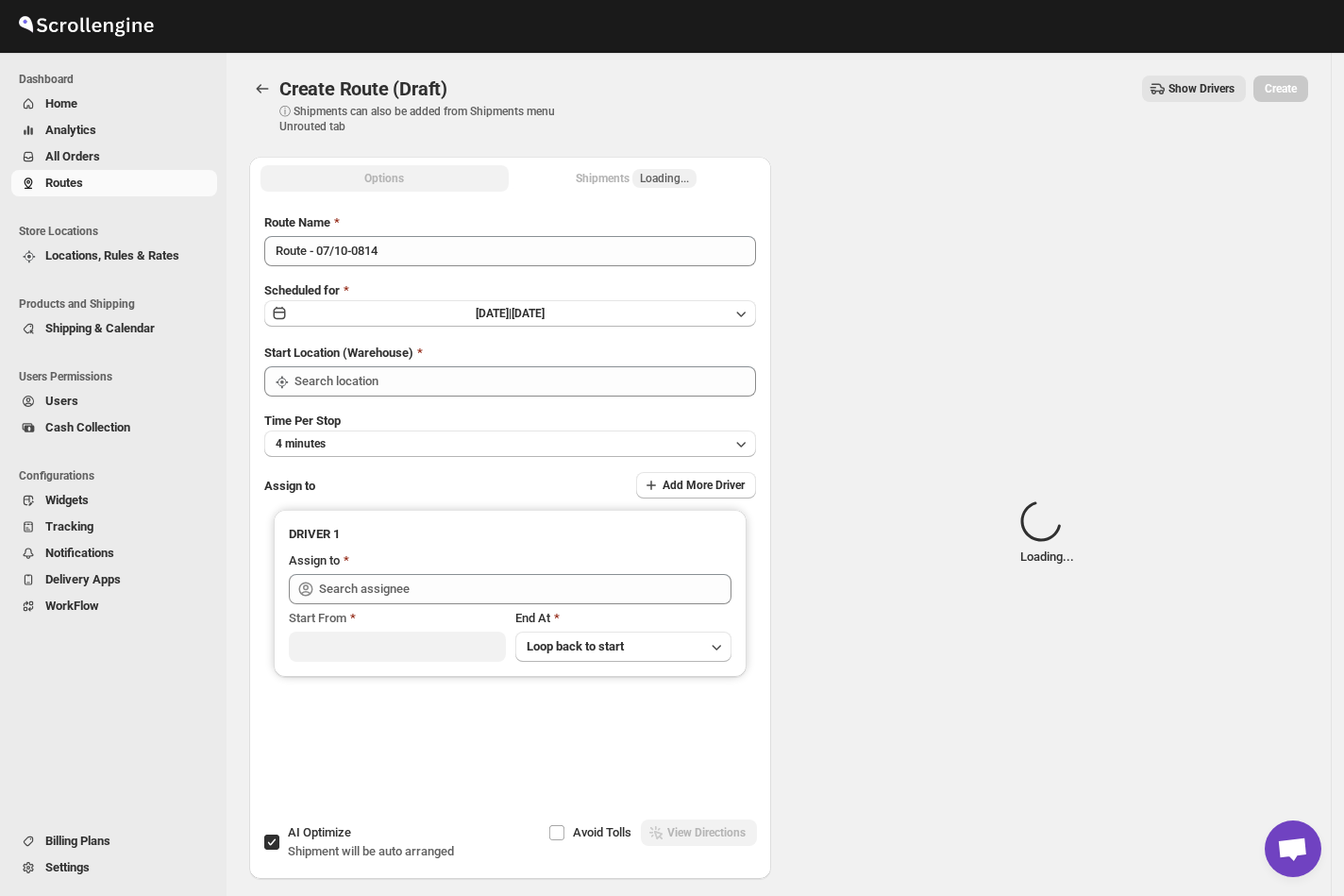
type input "[GEOGRAPHIC_DATA]"
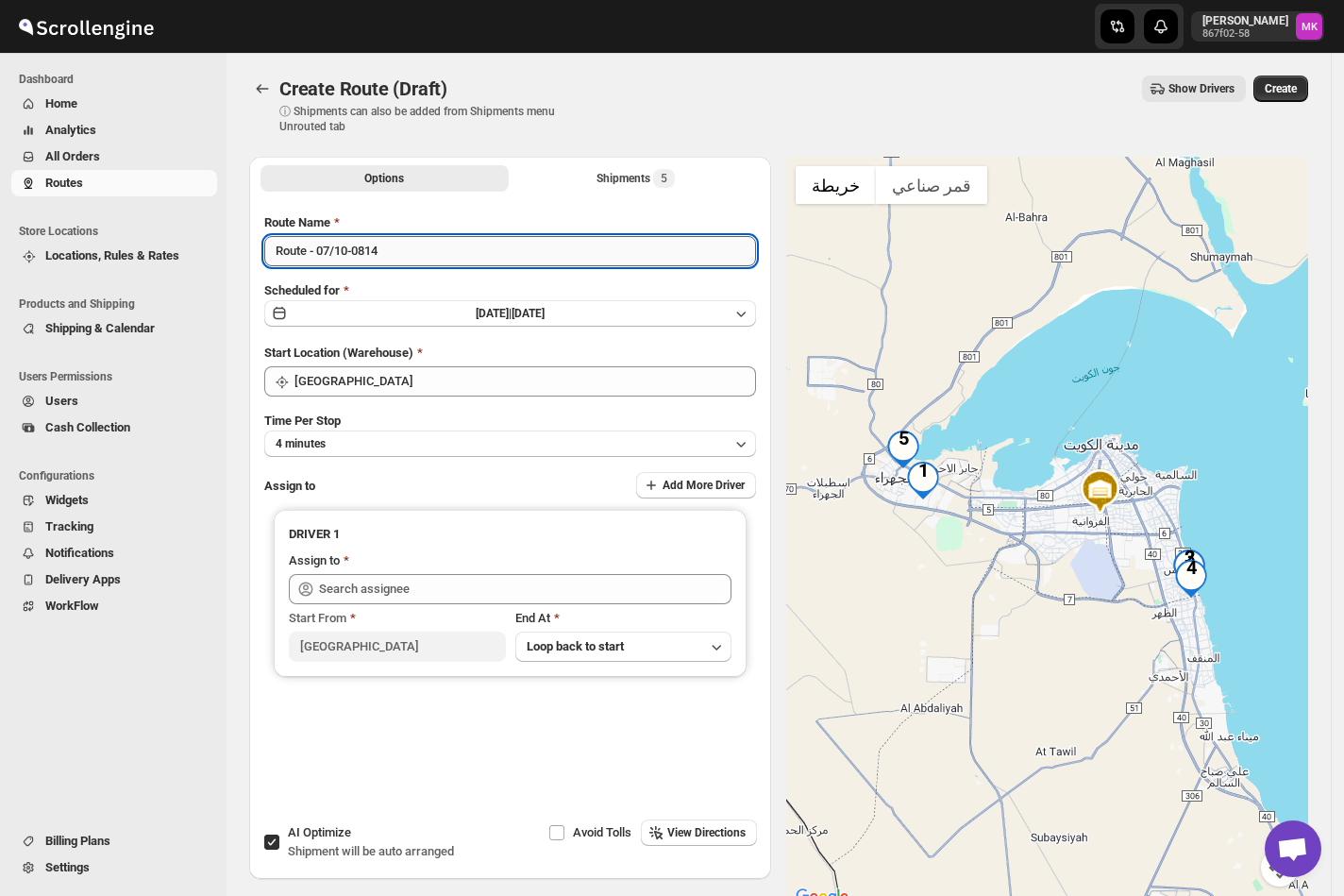
drag, startPoint x: 322, startPoint y: 250, endPoint x: 333, endPoint y: 250, distance: 11.0
click at [333, 250] on input "Route - 07/10-0814" at bounding box center [510, 251] width 492 height 31
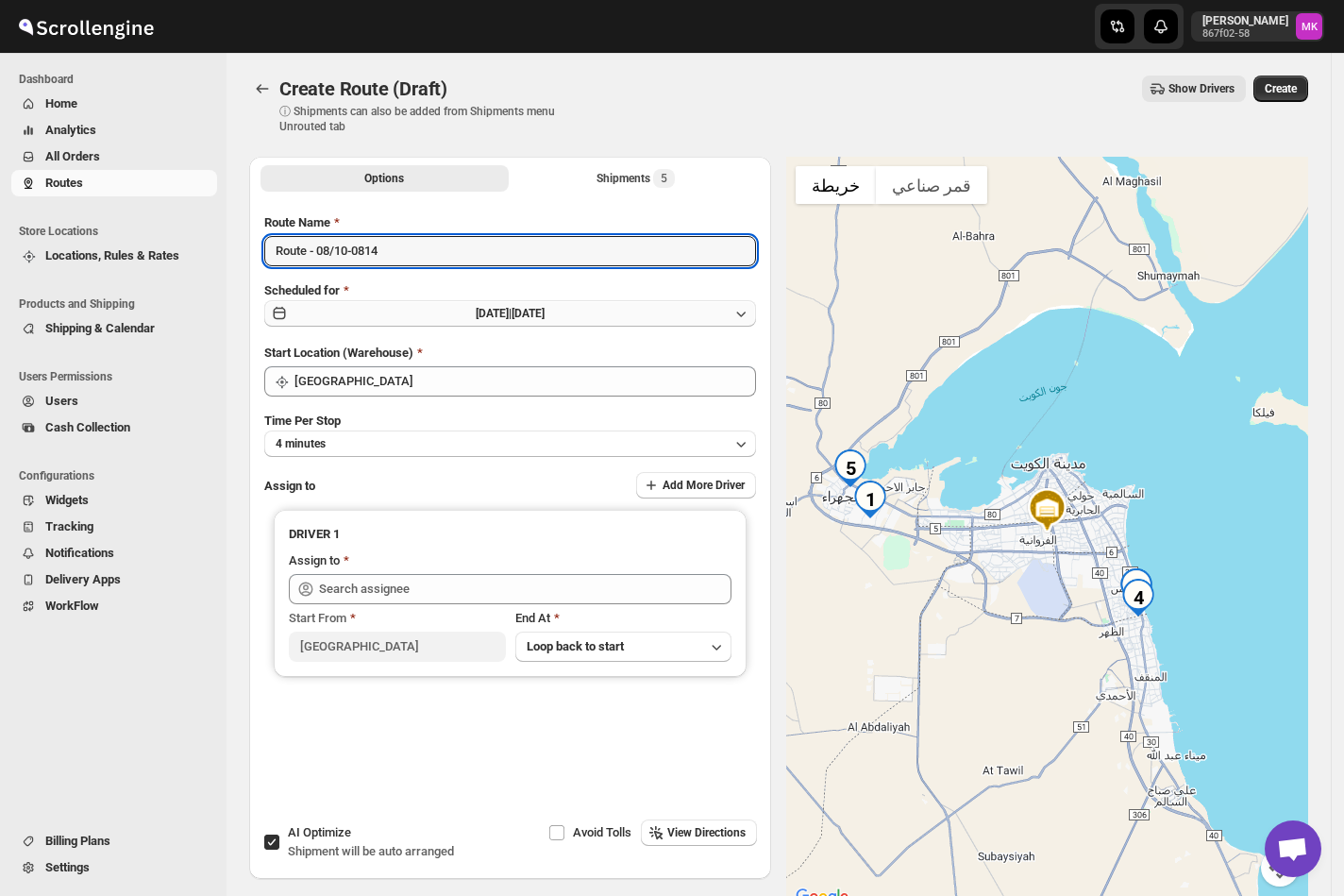
type input "Route - 08/10-0814"
click at [445, 314] on button "Tue Oct 07 2025 | Today" at bounding box center [510, 313] width 492 height 27
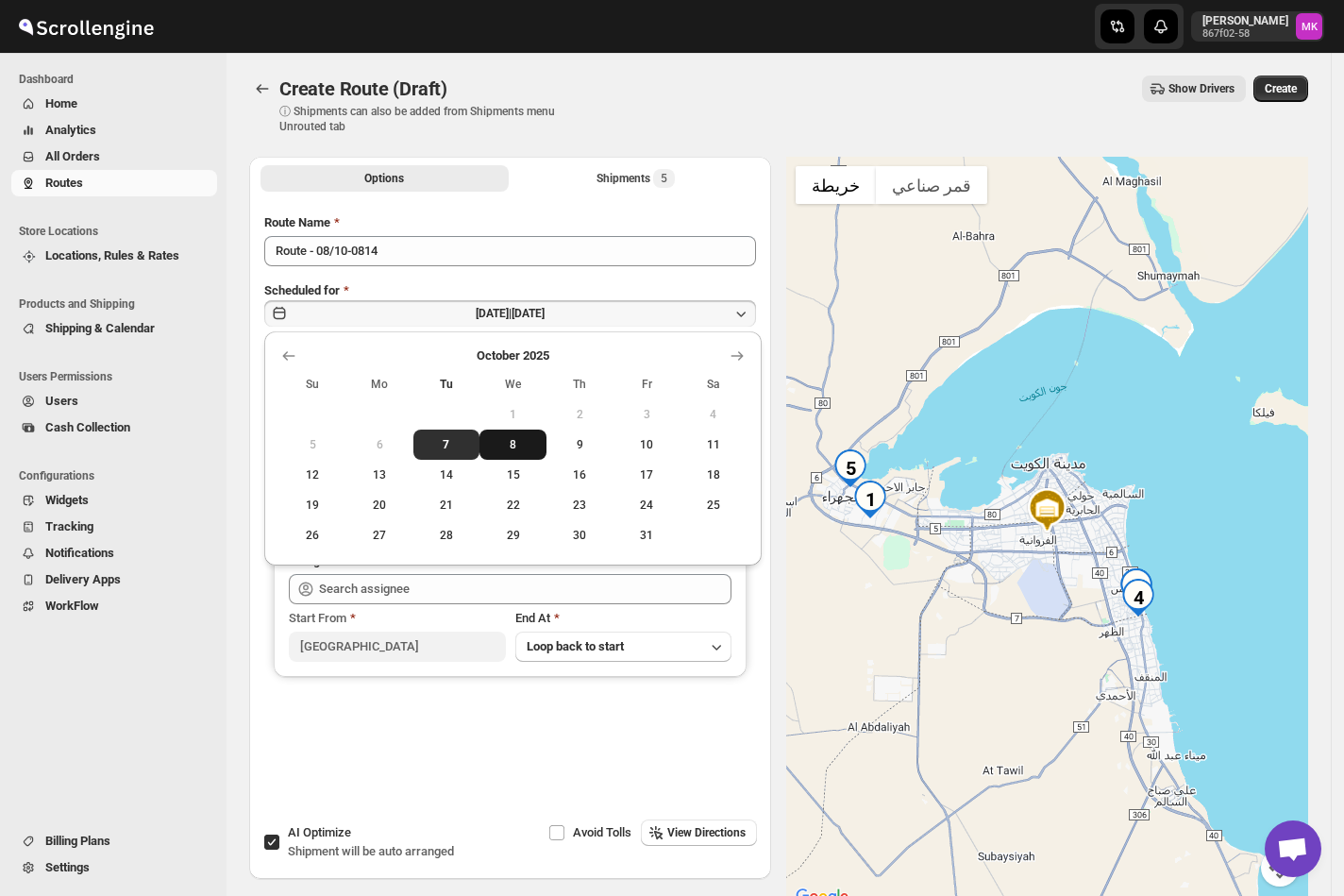
click at [502, 435] on button "8" at bounding box center [513, 445] width 67 height 31
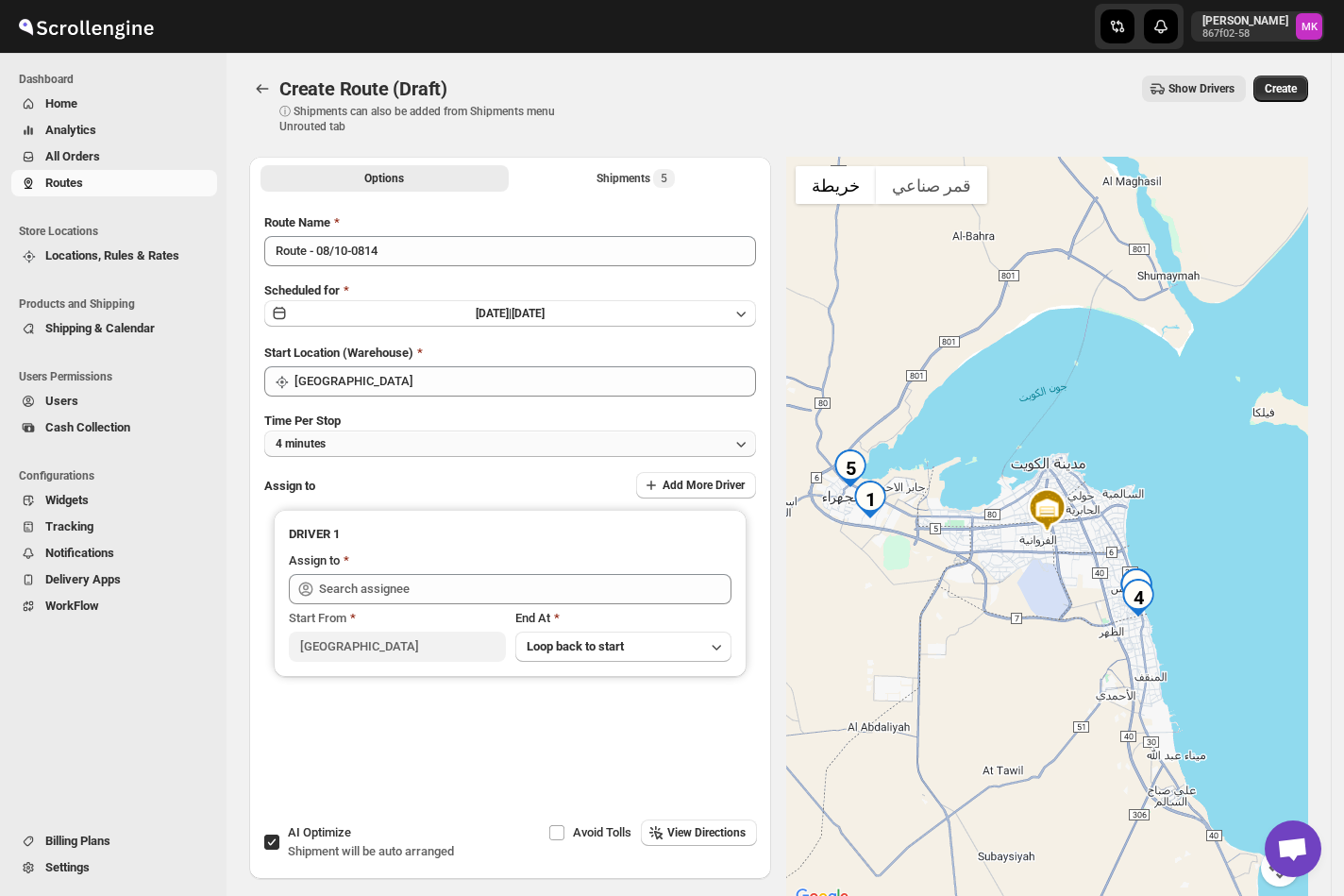
click at [428, 435] on button "4 minutes" at bounding box center [510, 444] width 492 height 27
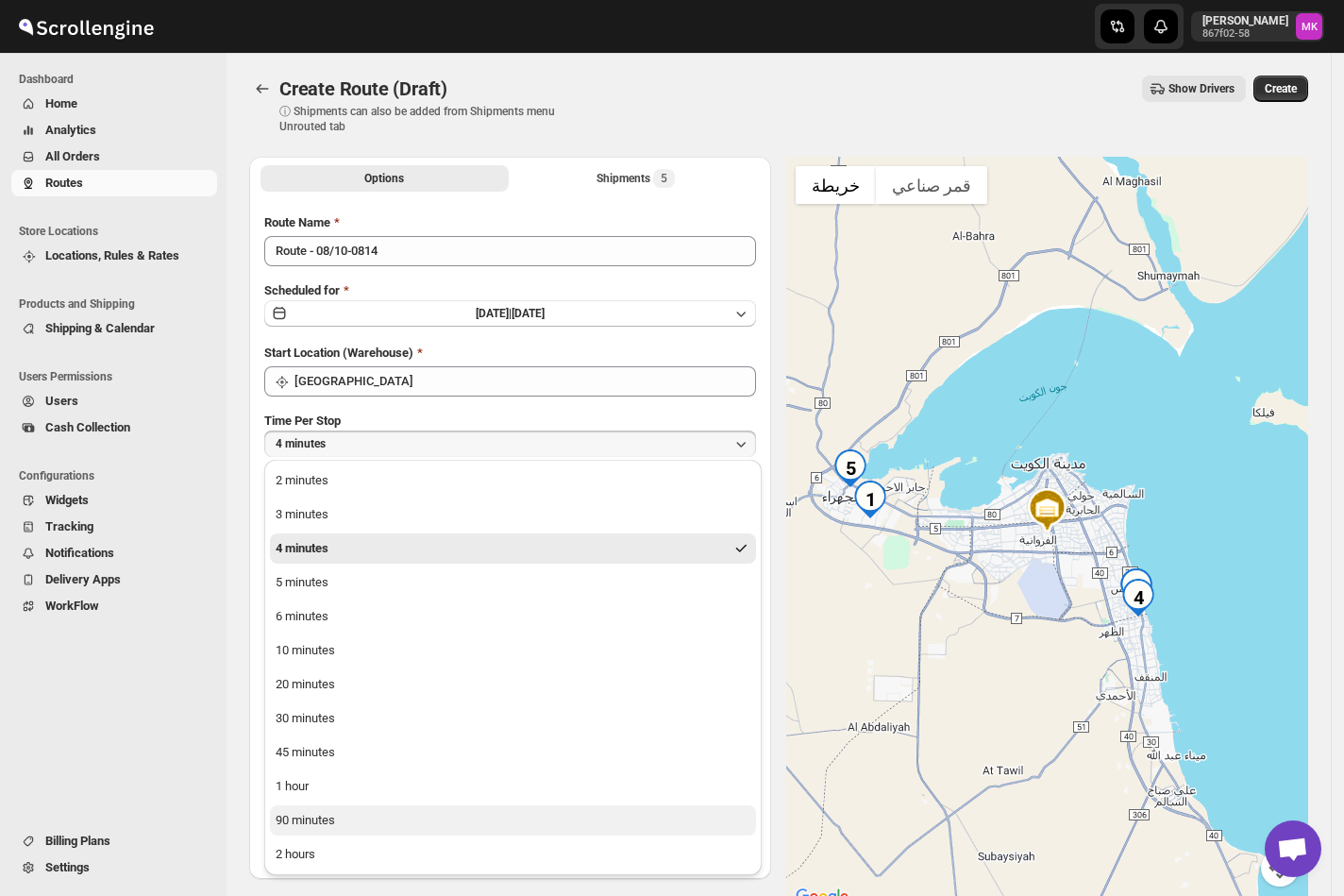
click at [302, 816] on div "90 minutes" at bounding box center [305, 820] width 59 height 19
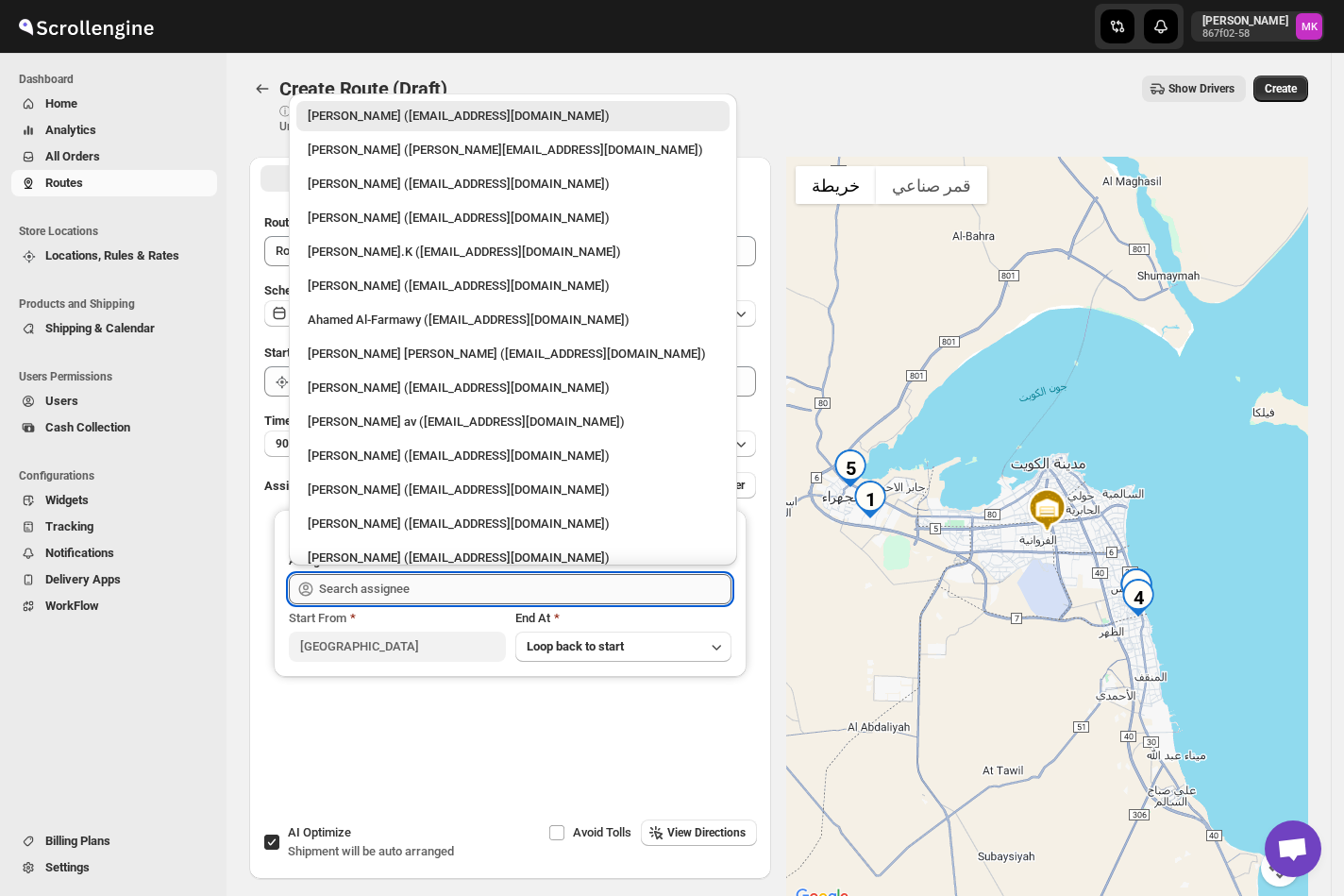
click at [351, 597] on input "text" at bounding box center [525, 589] width 413 height 31
click at [495, 459] on div "Mohammad chand (mohdqabid@gmail.com)" at bounding box center [512, 456] width 411 height 19
type input "Mohammad chand (mohdqabid@gmail.com)"
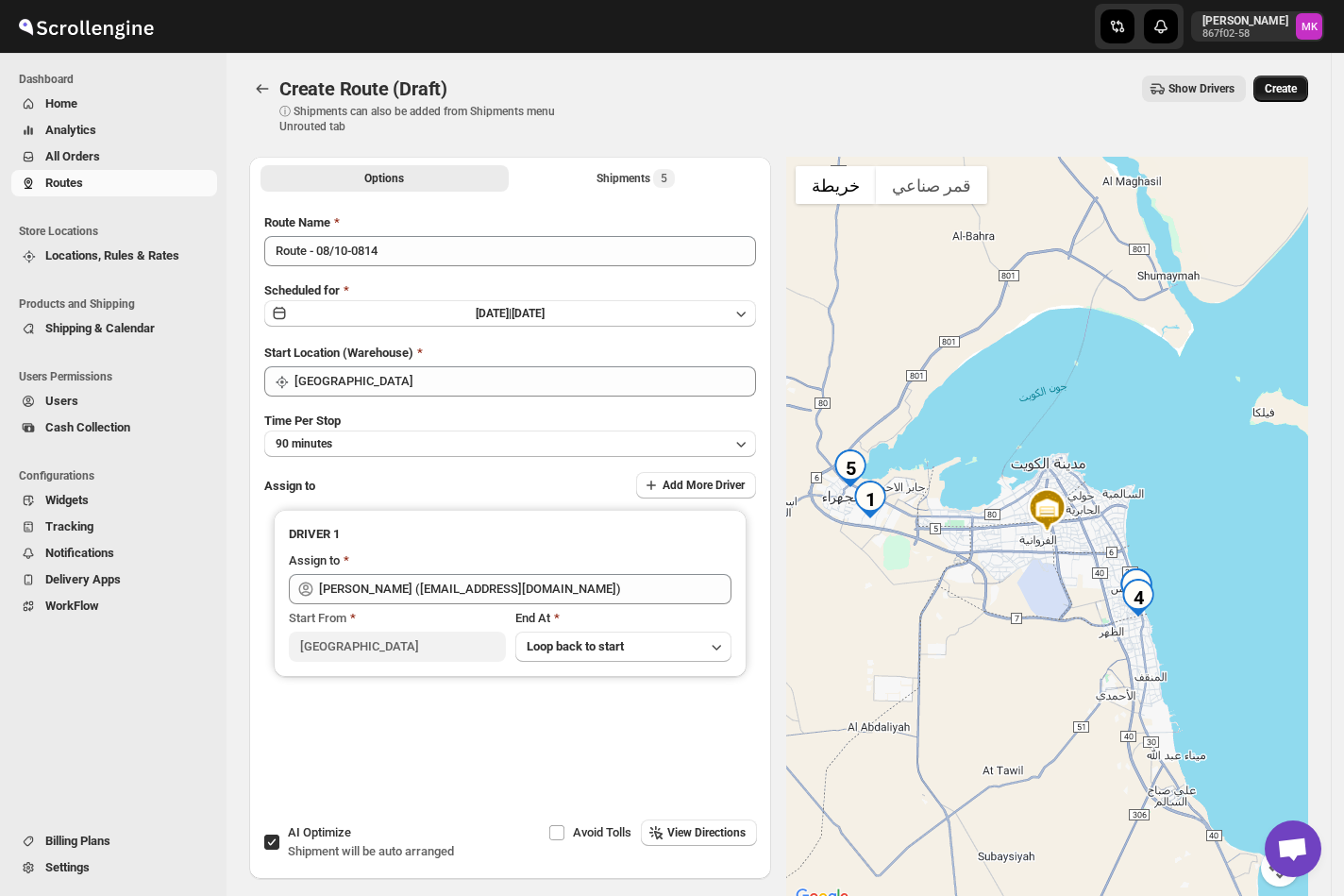
click at [1281, 84] on span "Create" at bounding box center [1281, 89] width 33 height 15
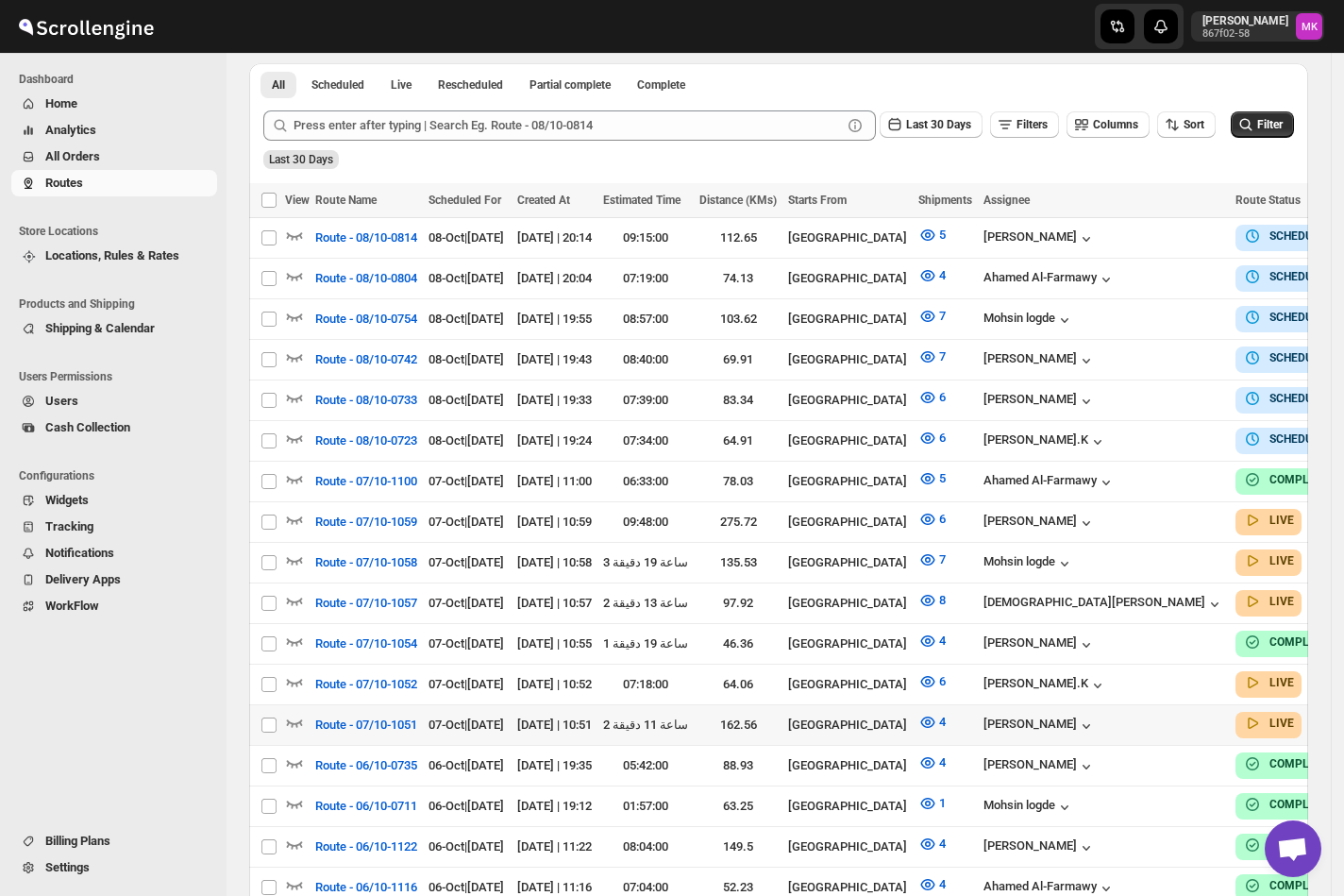
scroll to position [503, 0]
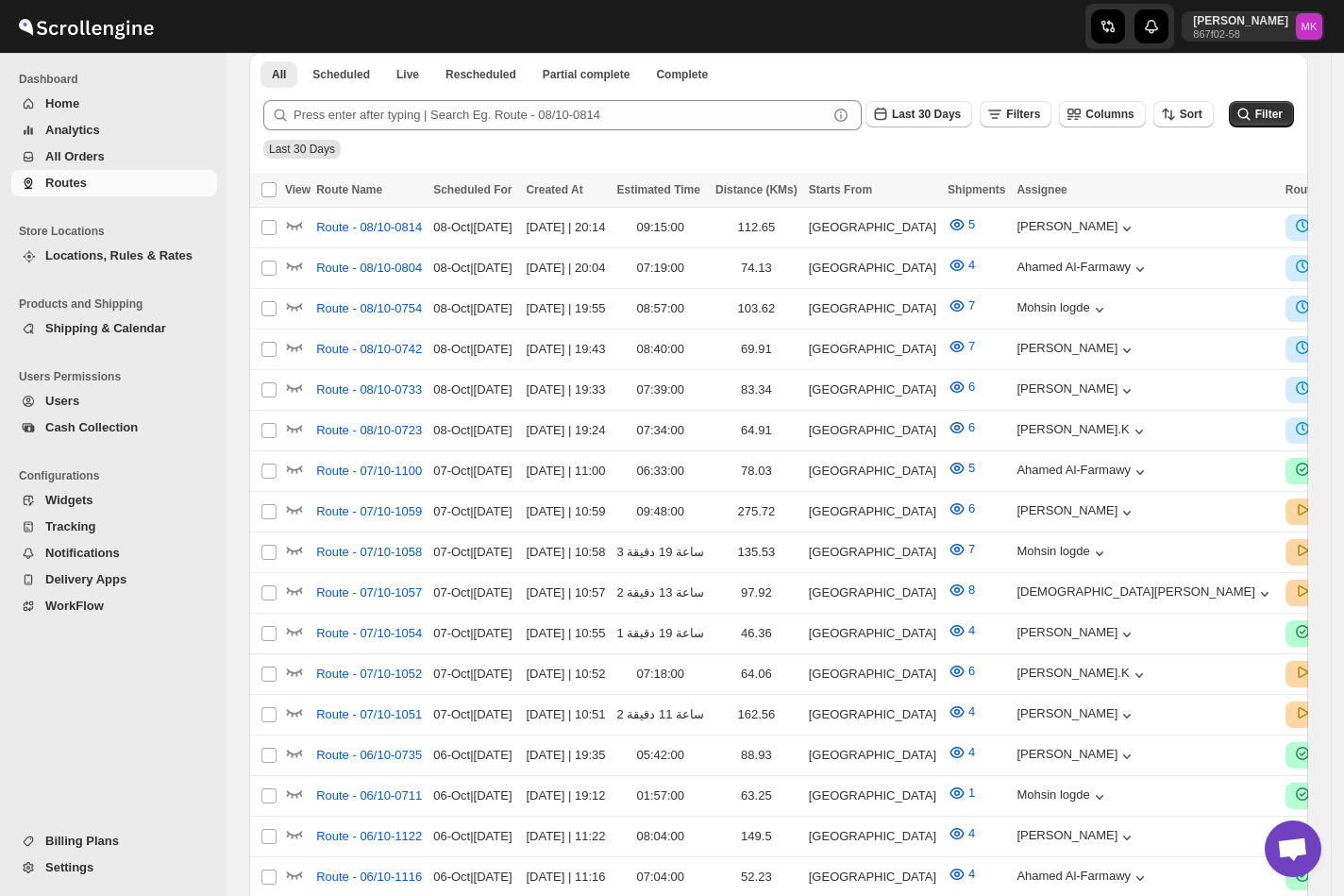
scroll to position [503, 0]
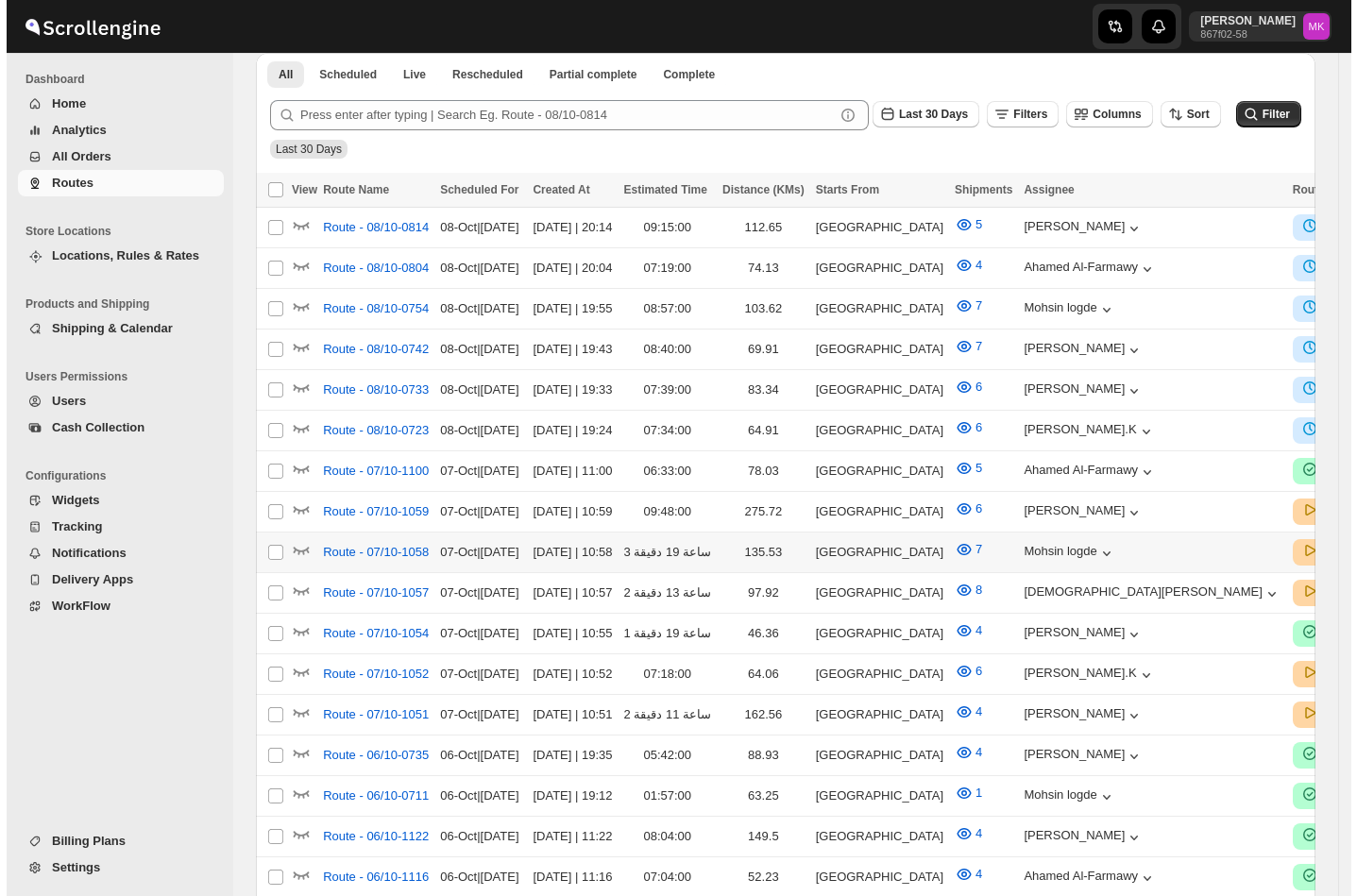
scroll to position [503, 0]
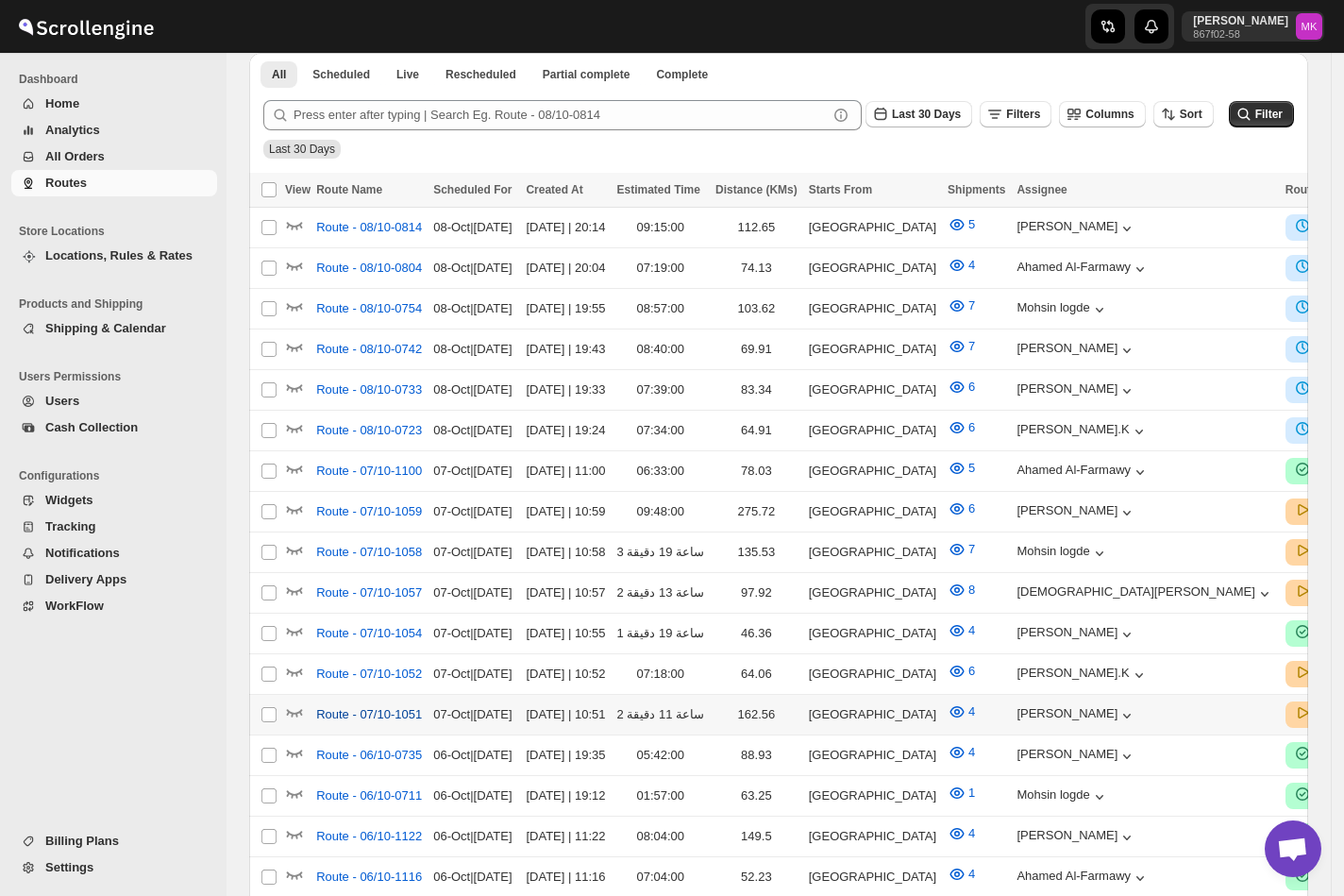
click at [387, 705] on span "Route - 07/10-1051" at bounding box center [369, 714] width 105 height 19
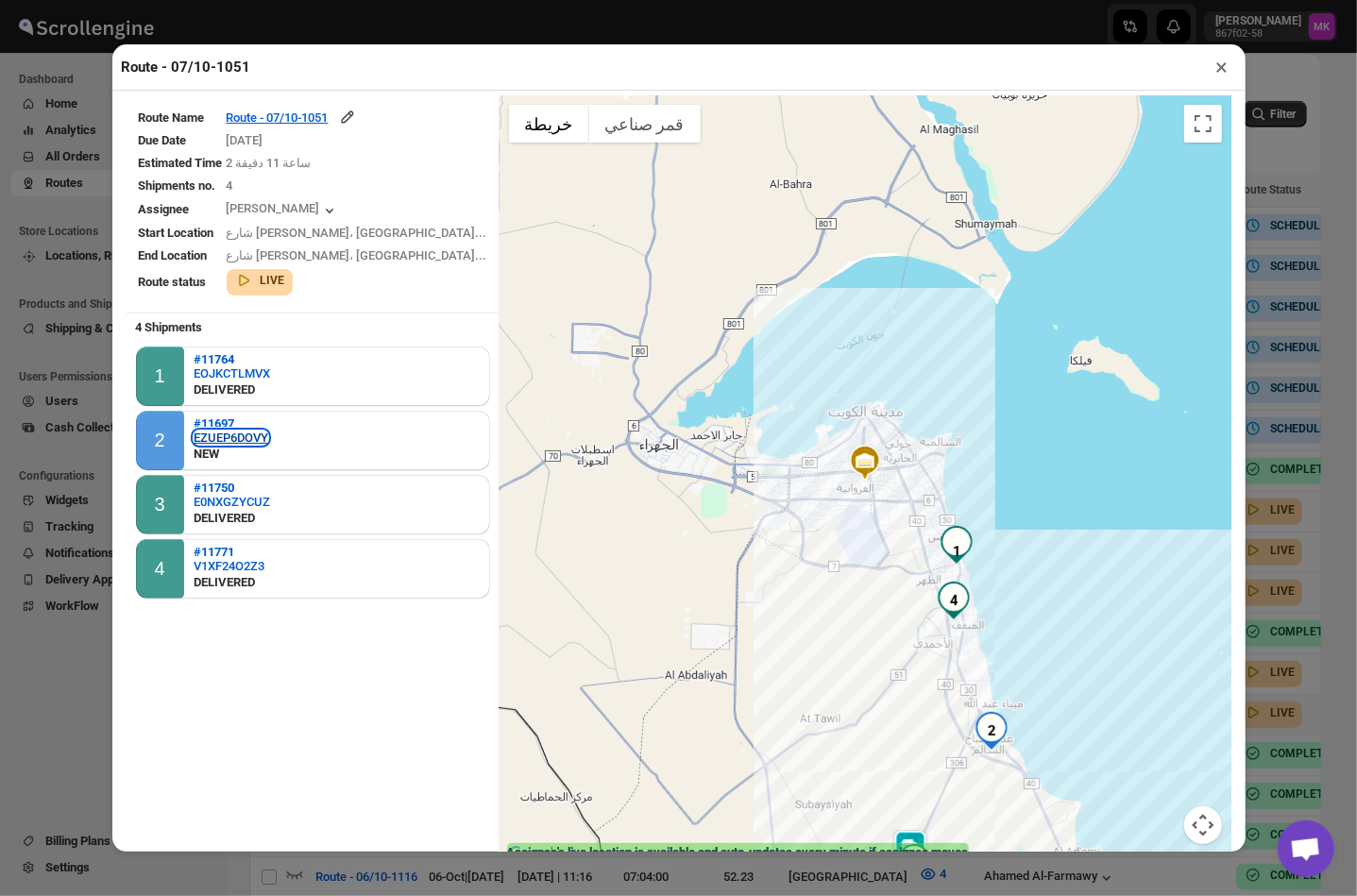
click at [208, 437] on div "EZUEP6DOVY" at bounding box center [231, 437] width 75 height 14
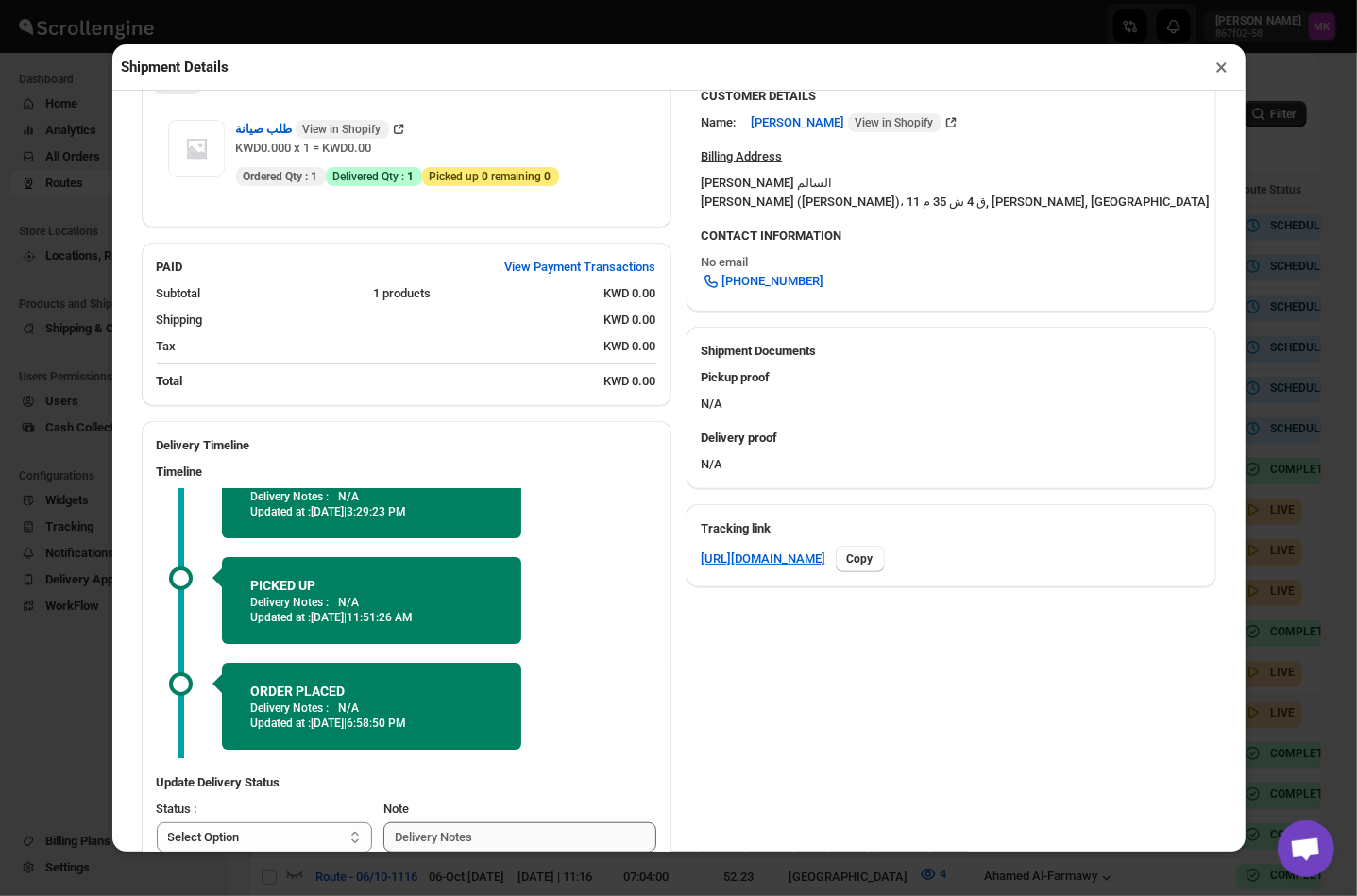
scroll to position [672, 0]
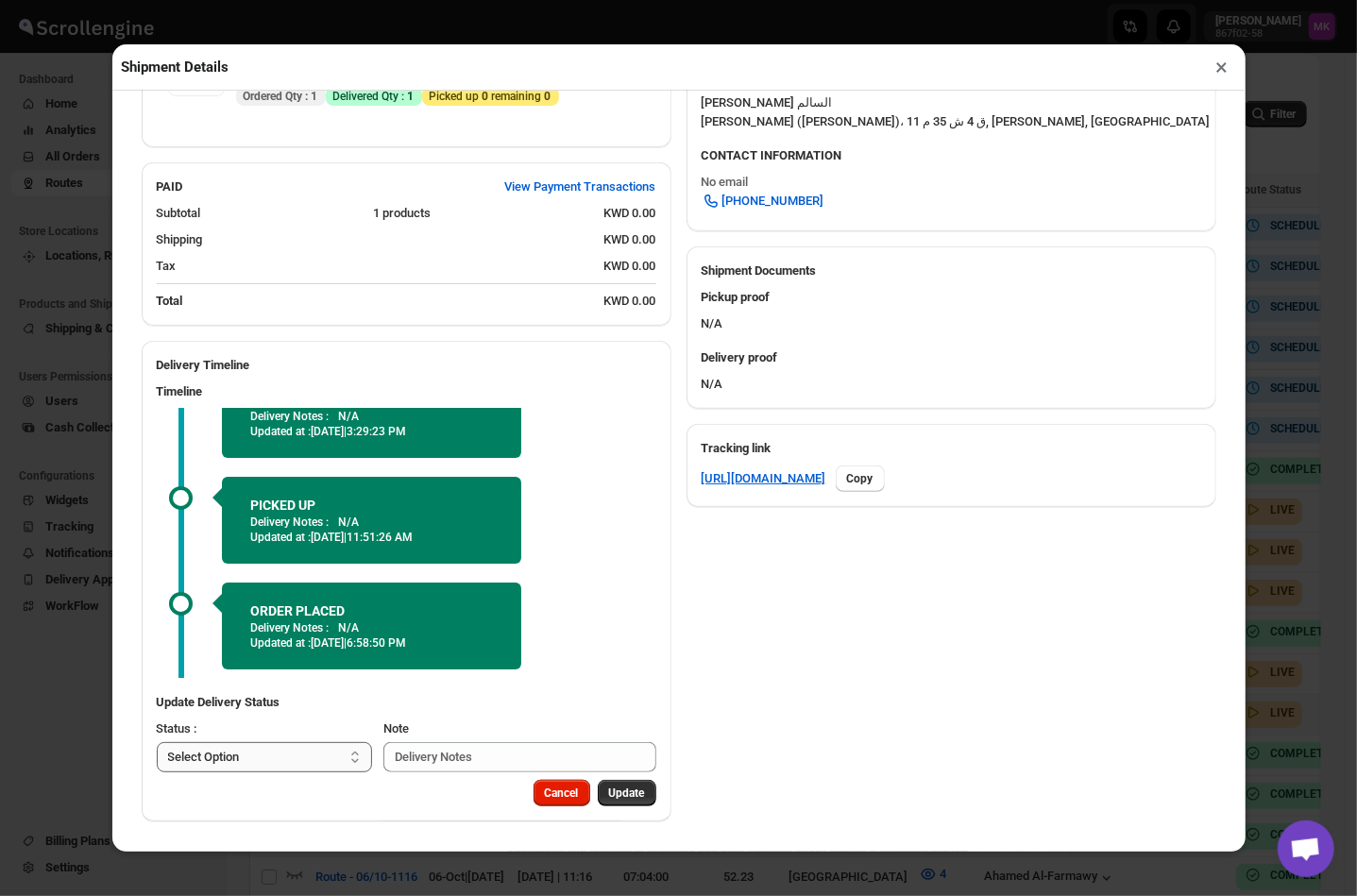
click at [304, 745] on select "Select Option PICKED UP OUT FOR DELIVERY RESCHEDULE DELIVERED CANCELLED" at bounding box center [265, 757] width 216 height 31
select select "DELIVERED"
click at [157, 743] on select "Select Option PICKED UP OUT FOR DELIVERY RESCHEDULE DELIVERED CANCELLED" at bounding box center [265, 757] width 216 height 31
click at [578, 796] on span "Pick Products" at bounding box center [609, 793] width 71 height 15
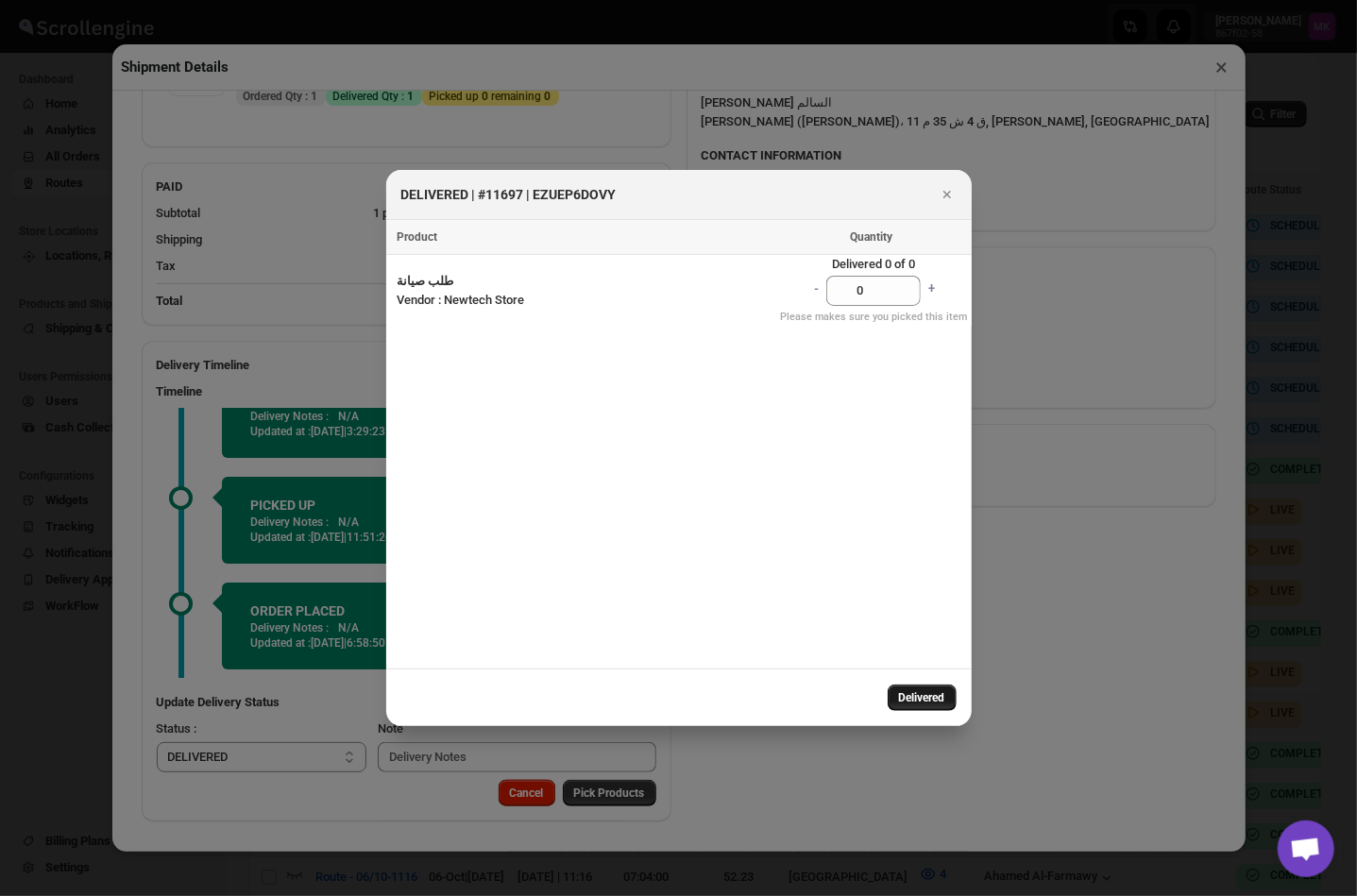
click at [949, 700] on button "Delivered" at bounding box center [922, 698] width 69 height 27
click at [927, 292] on link "+" at bounding box center [931, 290] width 21 height 34
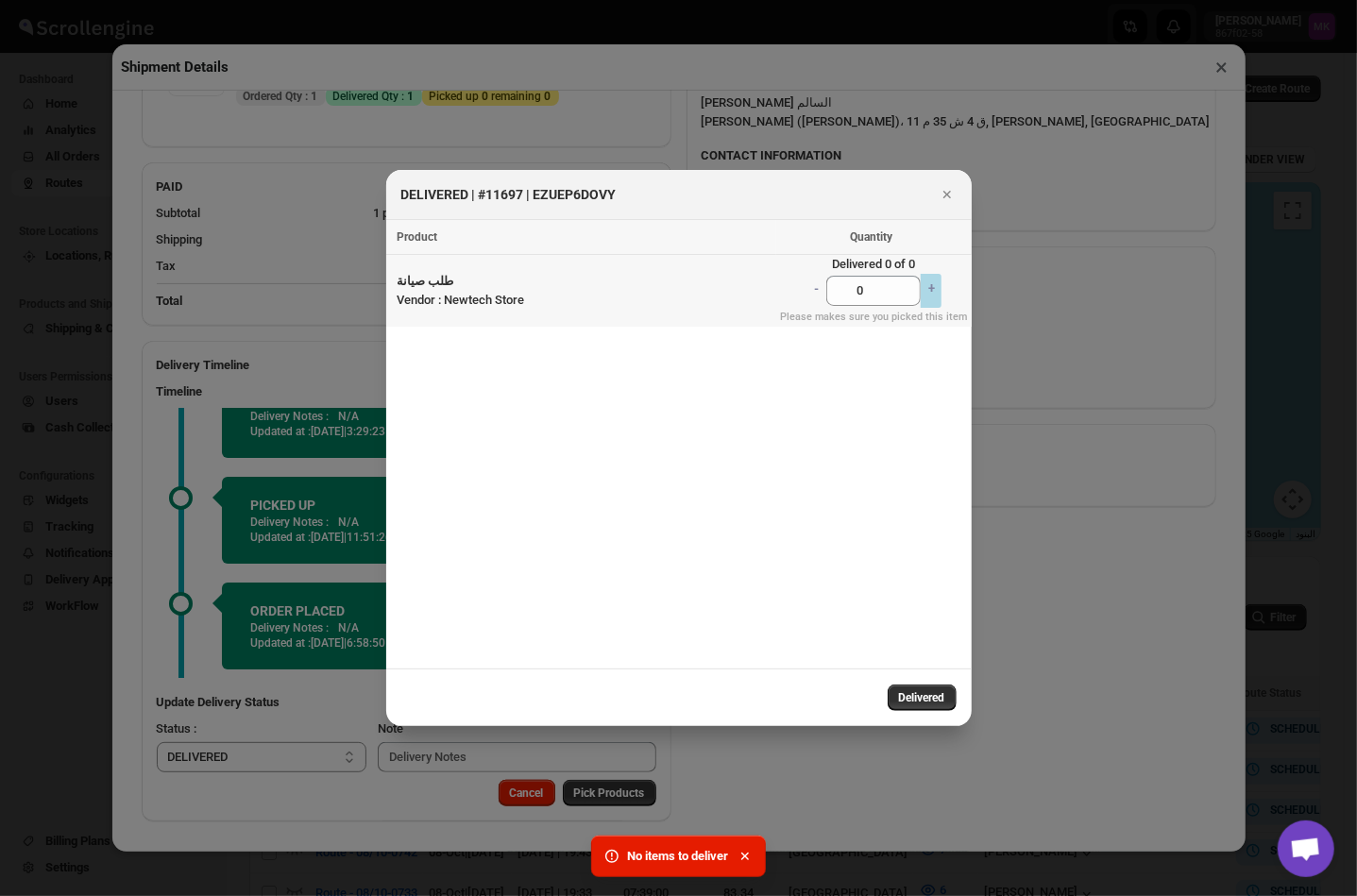
click at [927, 292] on link "+" at bounding box center [931, 290] width 21 height 34
click at [935, 695] on span "Delivered" at bounding box center [921, 698] width 46 height 15
click at [1061, 491] on div at bounding box center [678, 448] width 1357 height 896
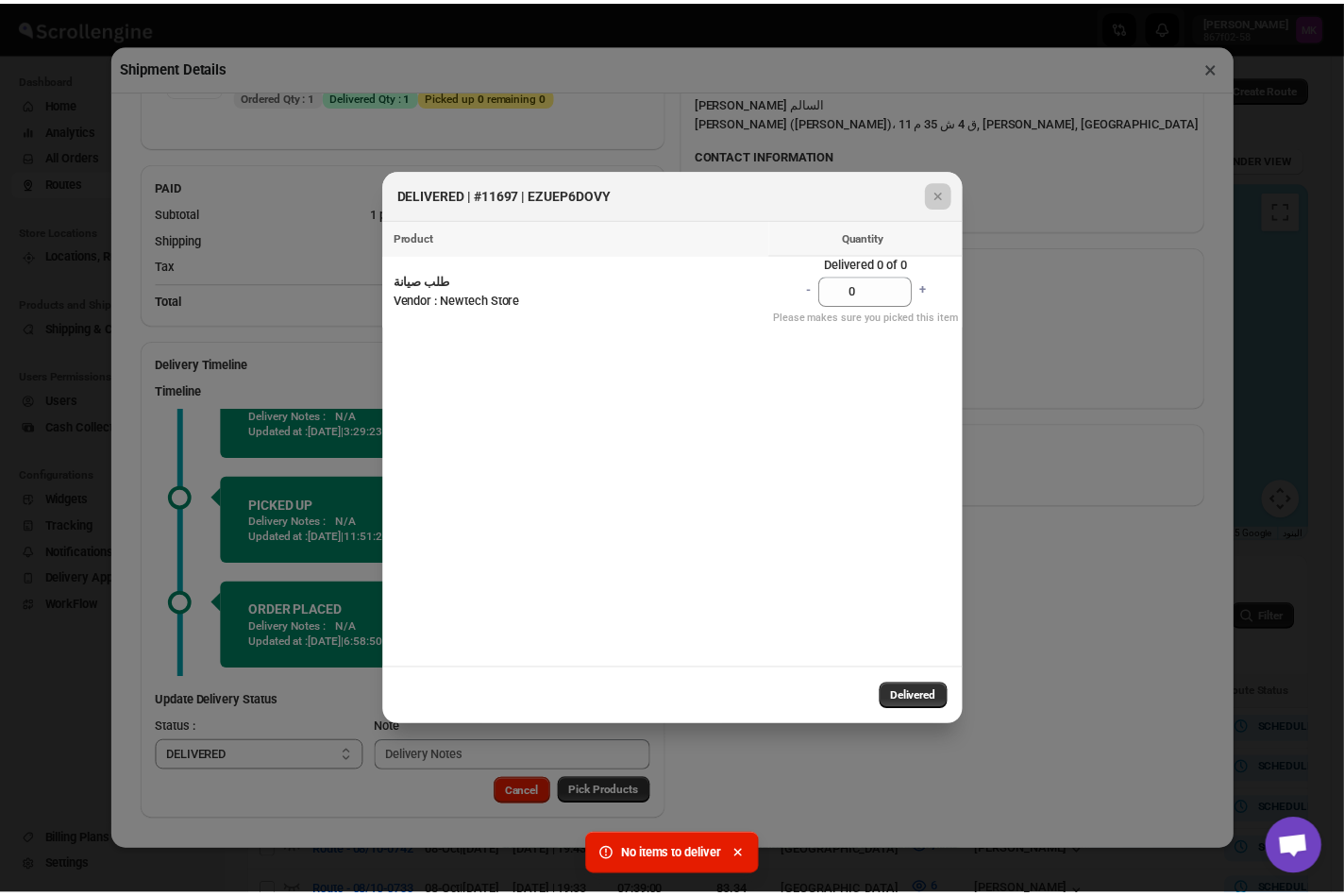
scroll to position [503, 0]
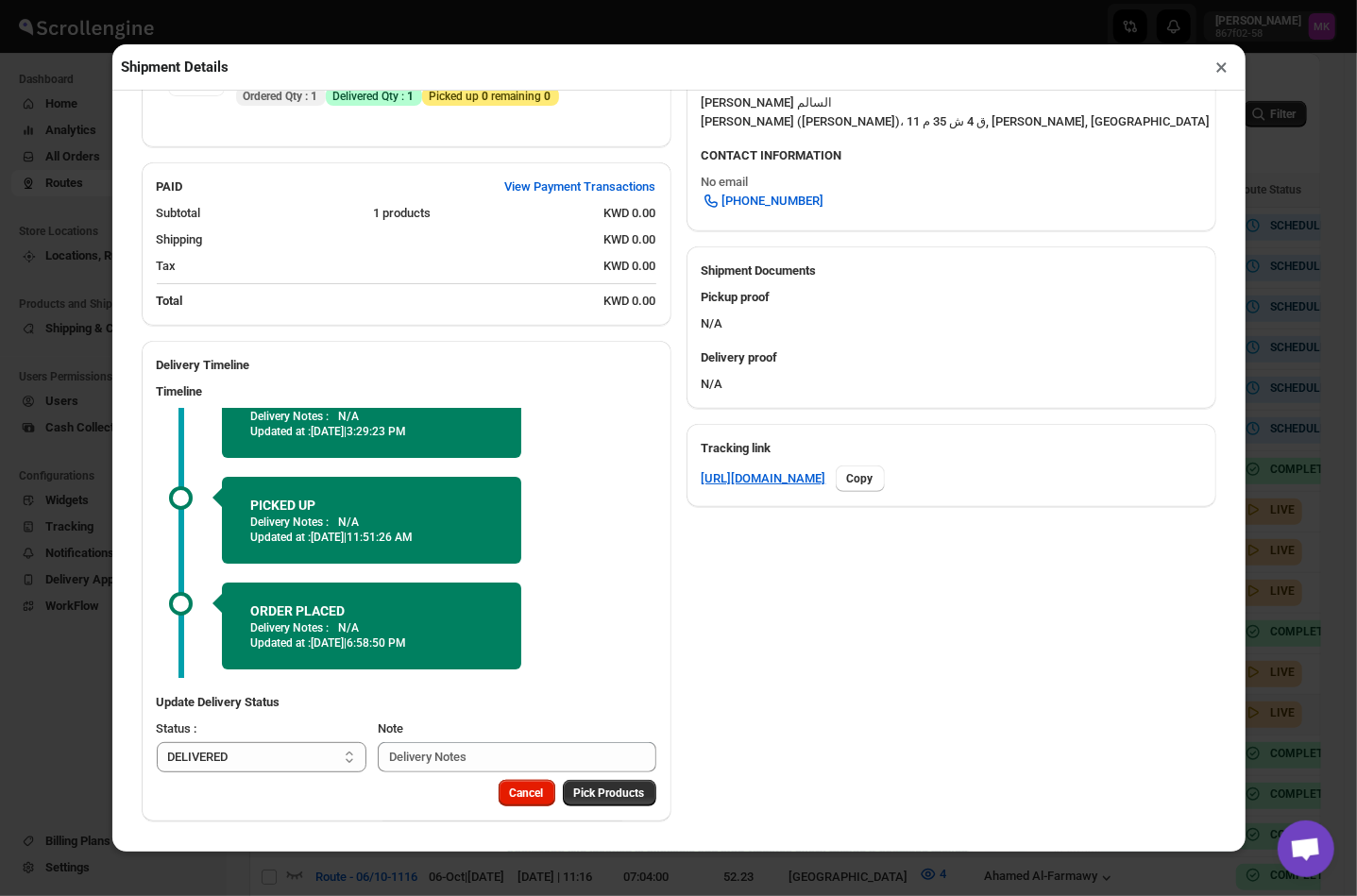
click at [1216, 76] on button "×" at bounding box center [1222, 67] width 28 height 27
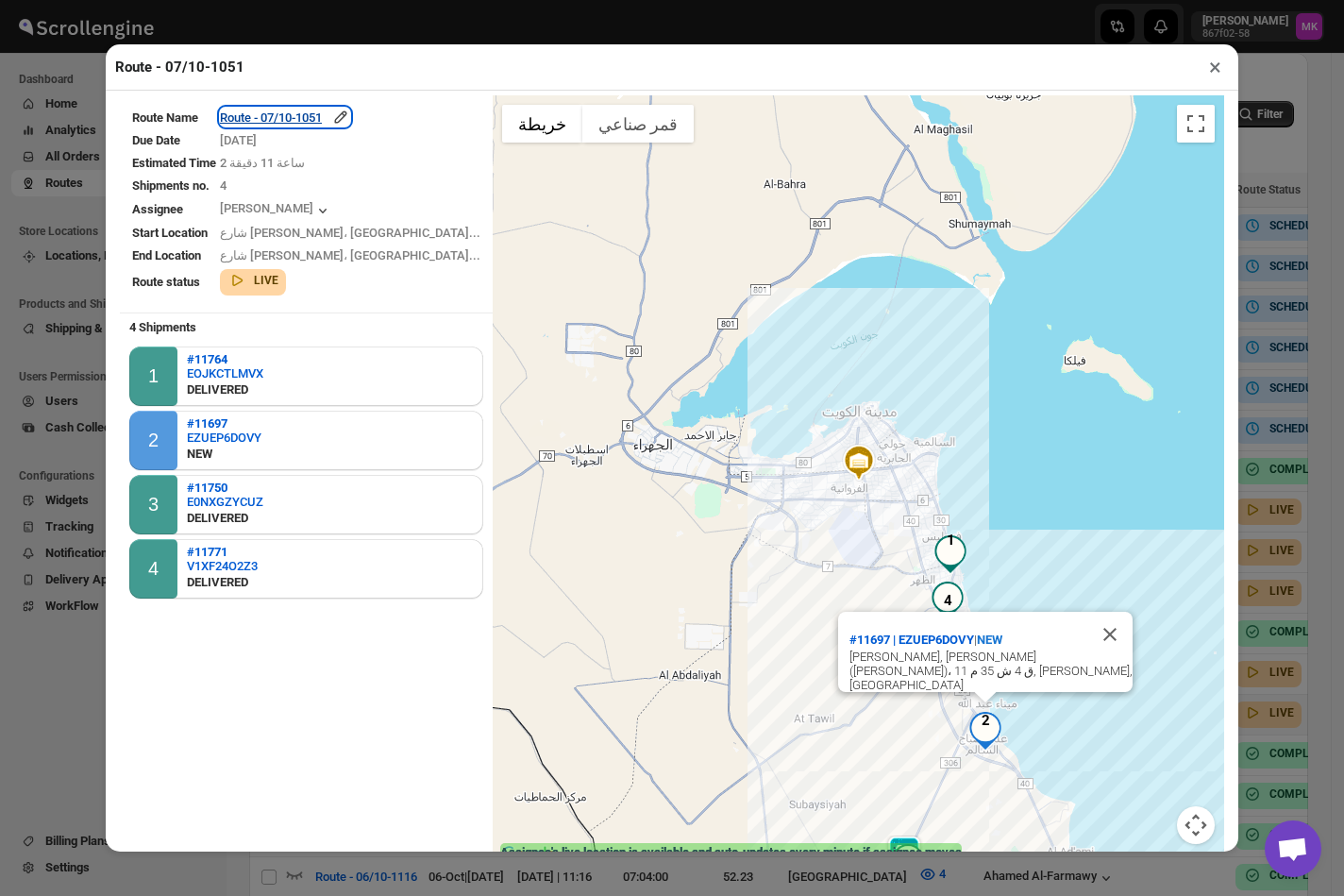
click at [332, 126] on div "Route - 07/10-1051" at bounding box center [285, 117] width 130 height 19
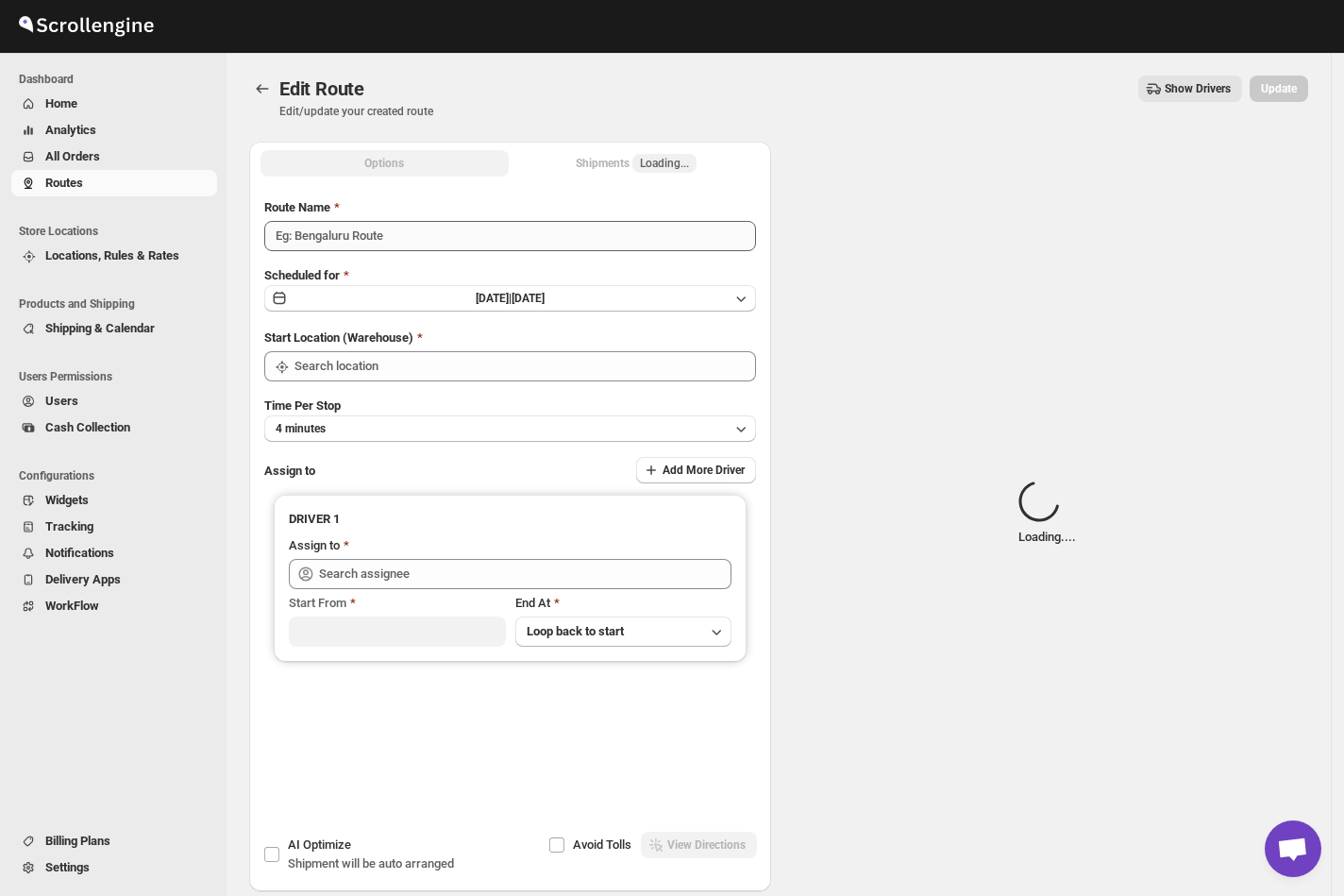
type input "Route - 07/10-1051"
type input "[GEOGRAPHIC_DATA]"
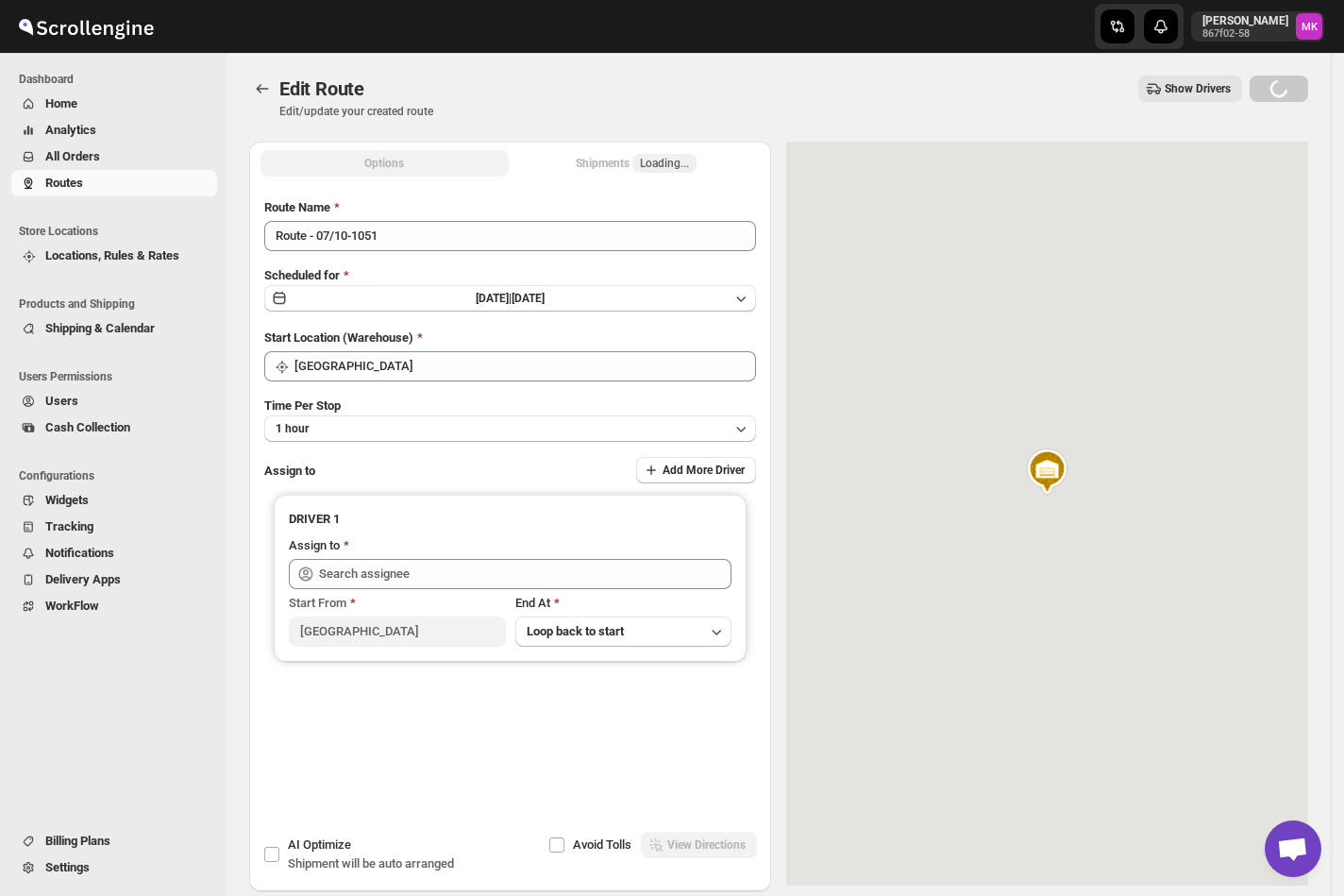
type input "[PERSON_NAME] ([EMAIL_ADDRESS][DOMAIN_NAME])"
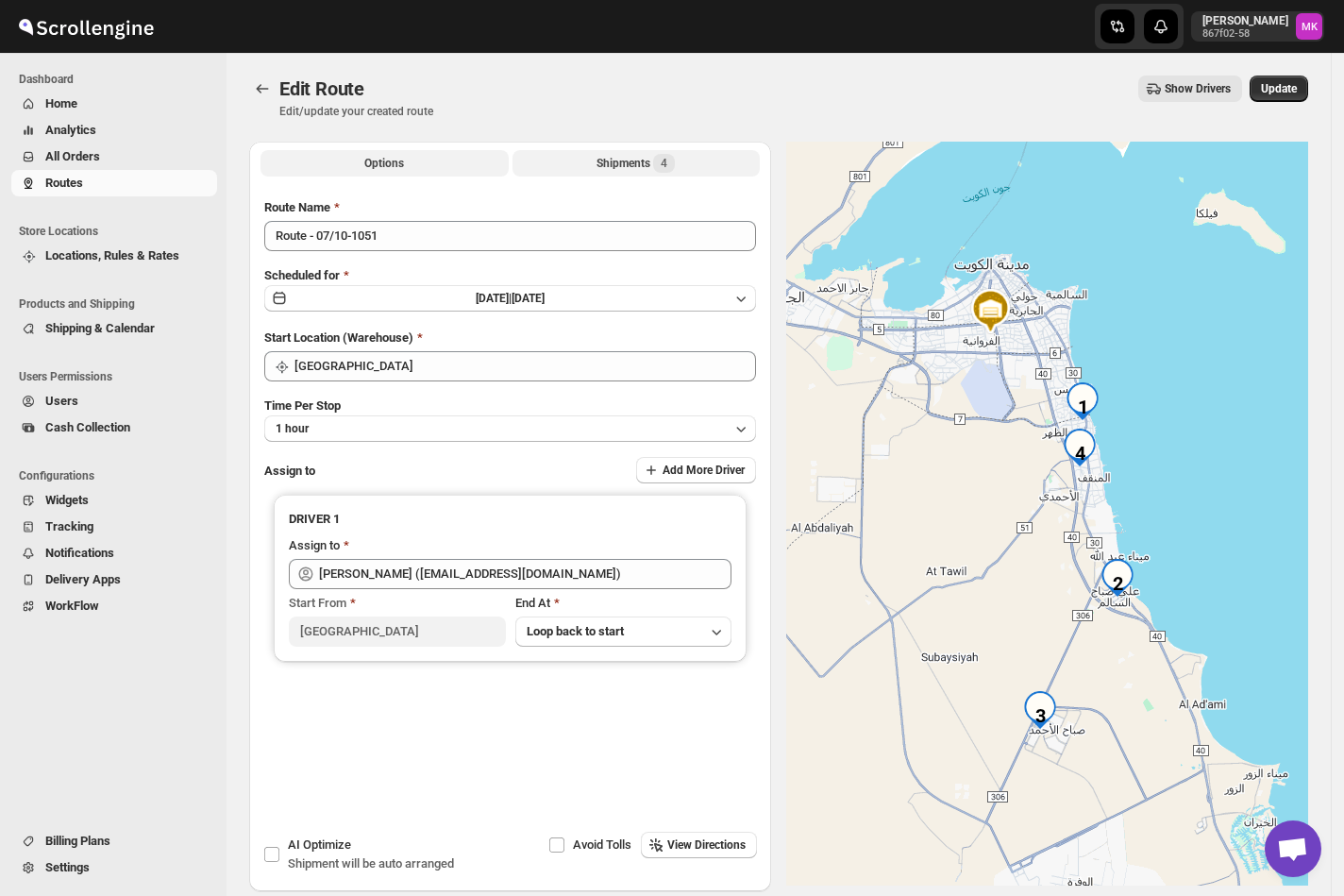
click at [632, 165] on div "Shipments 4" at bounding box center [636, 164] width 78 height 19
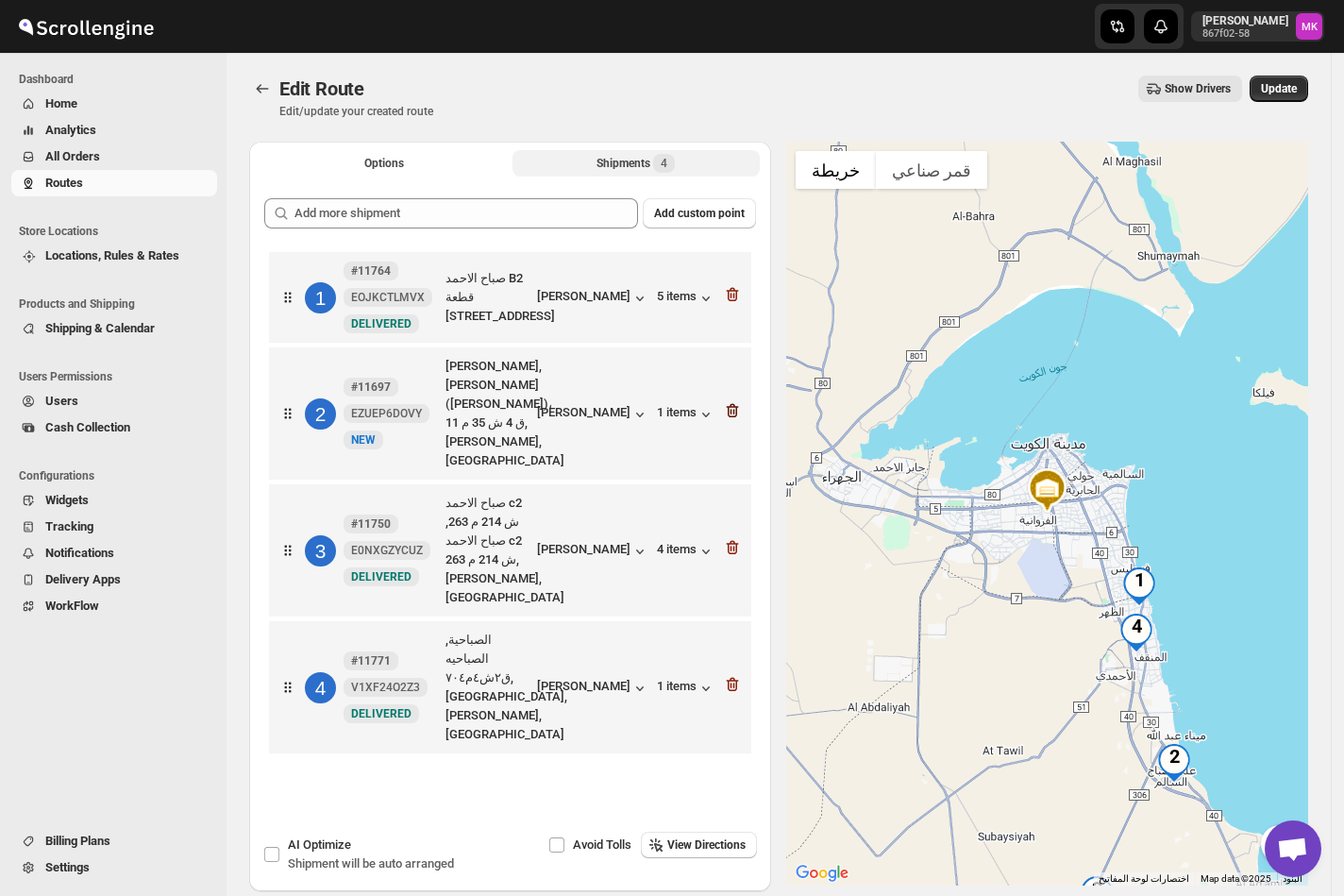
click at [741, 401] on icon "button" at bounding box center [732, 411] width 19 height 19
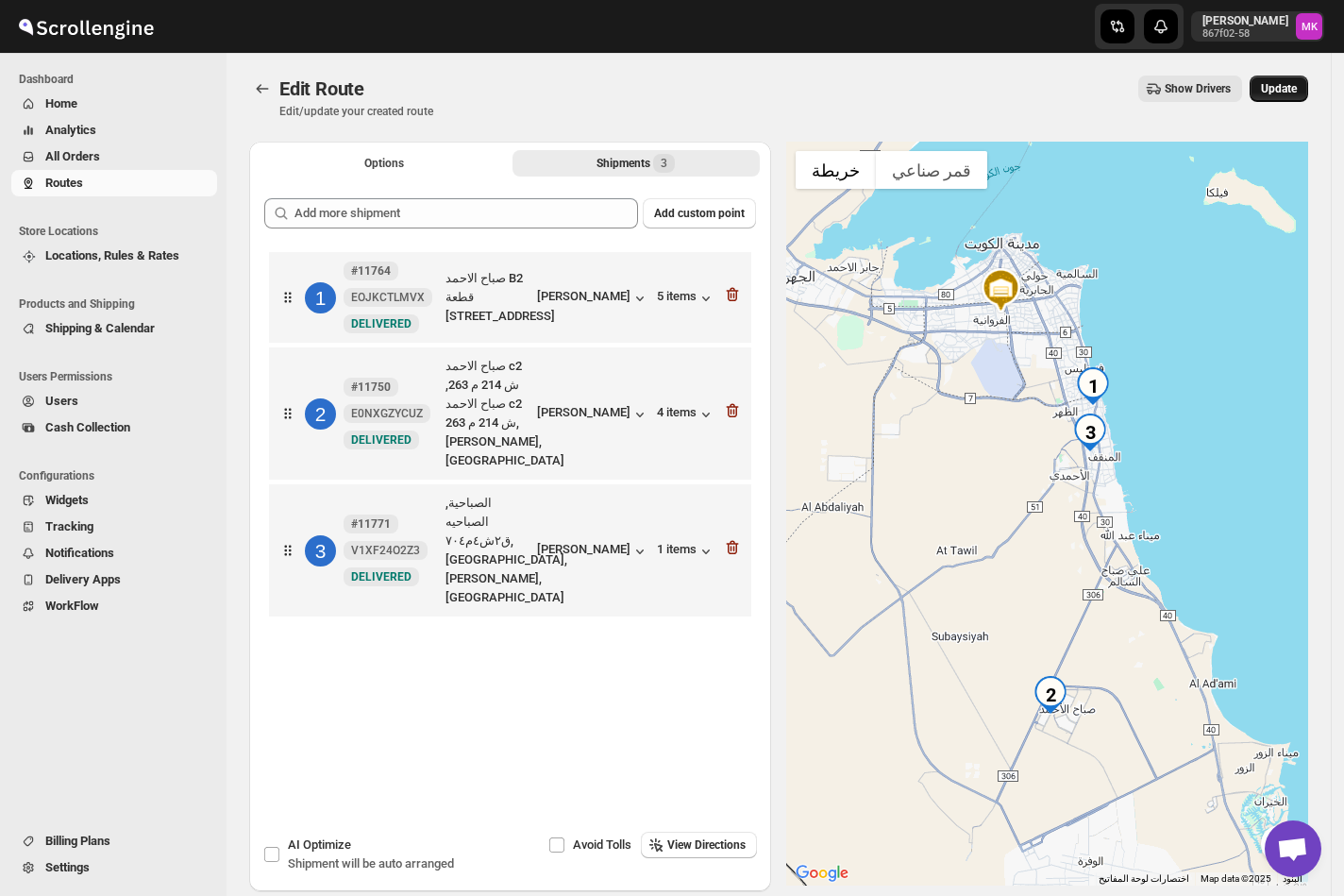
click at [1296, 87] on span "Update" at bounding box center [1278, 89] width 35 height 15
